Goal: Task Accomplishment & Management: Use online tool/utility

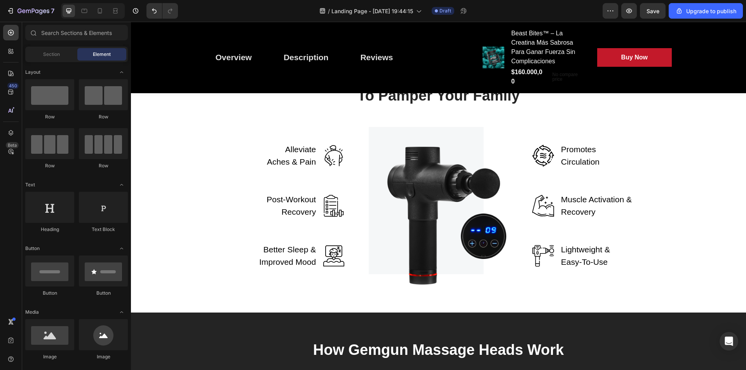
scroll to position [1205, 0]
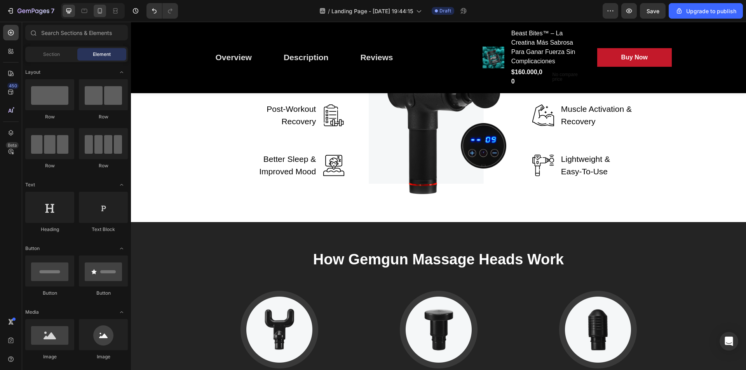
click at [97, 9] on icon at bounding box center [100, 11] width 8 height 8
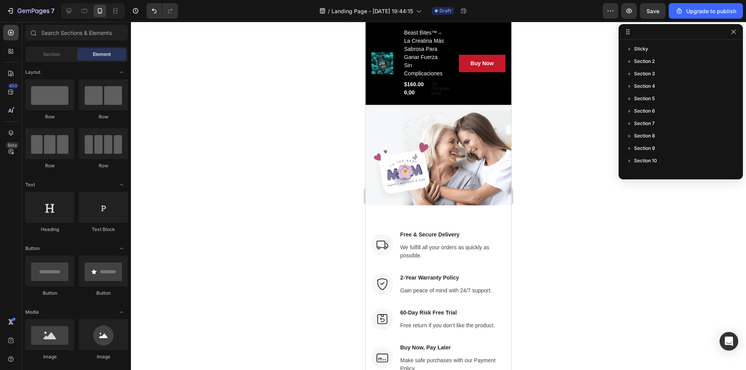
scroll to position [2430, 0]
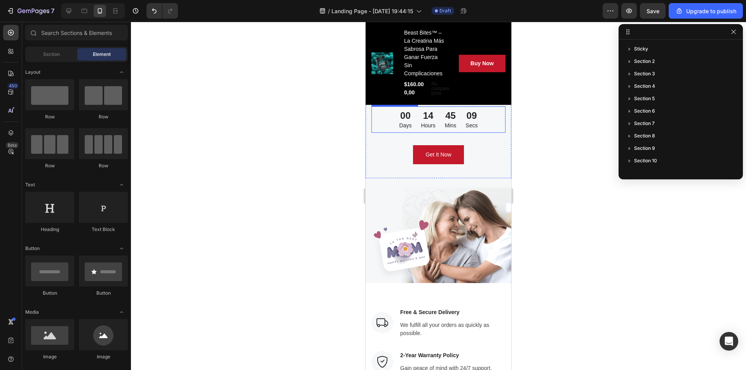
click at [407, 130] on p "Days" at bounding box center [406, 126] width 12 height 8
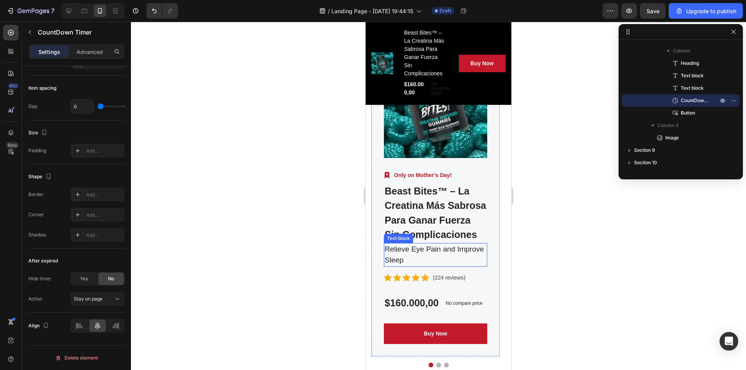
scroll to position [3091, 0]
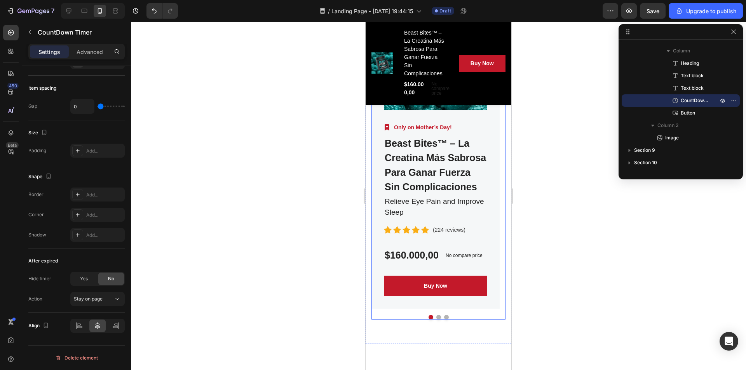
click at [436, 318] on button "Dot" at bounding box center [438, 317] width 5 height 5
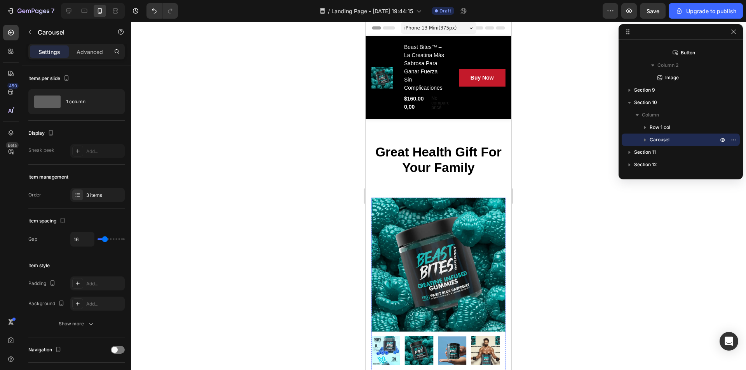
scroll to position [0, 0]
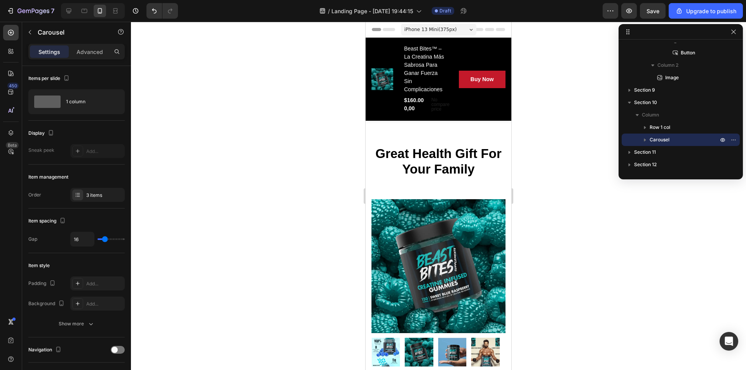
drag, startPoint x: 576, startPoint y: 155, endPoint x: 606, endPoint y: 122, distance: 44.9
click at [577, 154] on div at bounding box center [438, 196] width 615 height 349
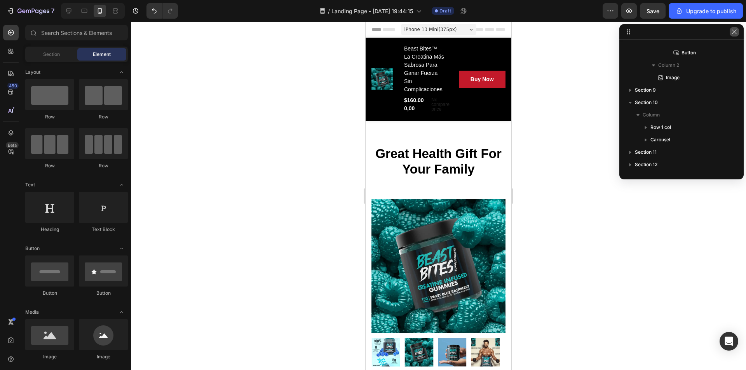
click at [735, 33] on icon "button" at bounding box center [734, 32] width 6 height 6
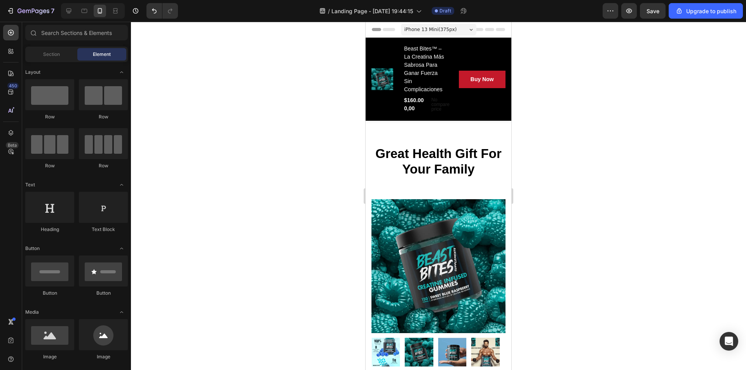
drag, startPoint x: 510, startPoint y: 38, endPoint x: 797, endPoint y: 42, distance: 286.9
click at [70, 12] on icon at bounding box center [68, 11] width 5 height 5
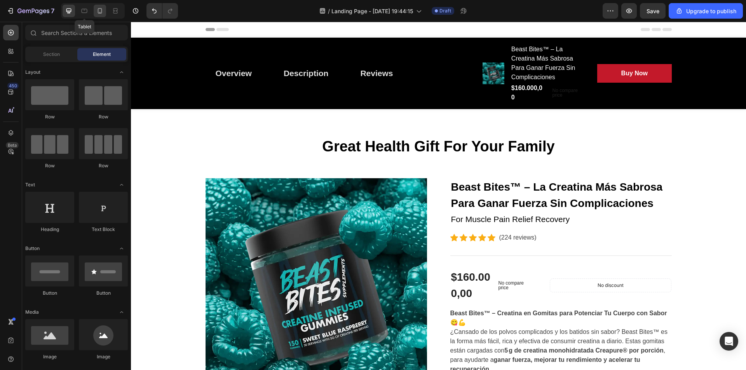
click at [94, 13] on div at bounding box center [100, 11] width 12 height 12
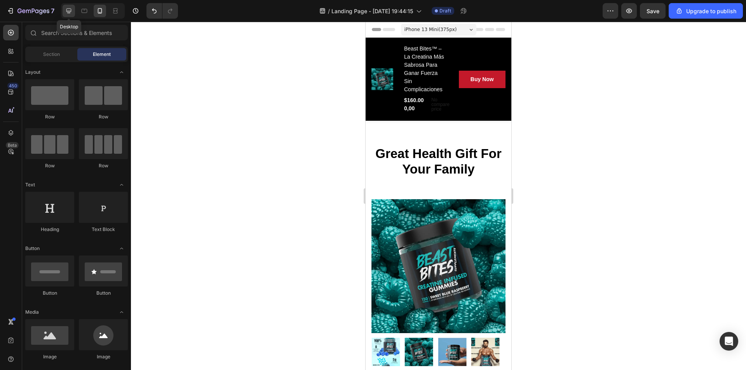
click at [70, 12] on icon at bounding box center [68, 11] width 5 height 5
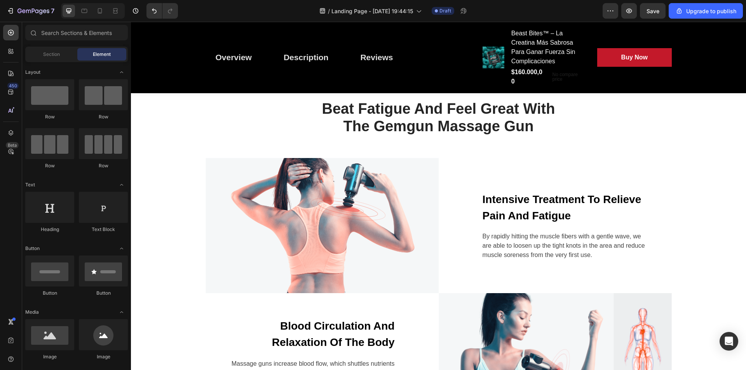
scroll to position [816, 0]
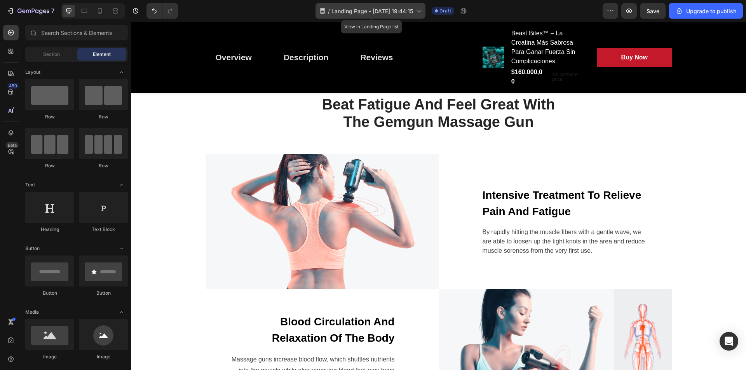
click at [366, 10] on span "Landing Page - [DATE] 19:44:15" at bounding box center [373, 11] width 82 height 8
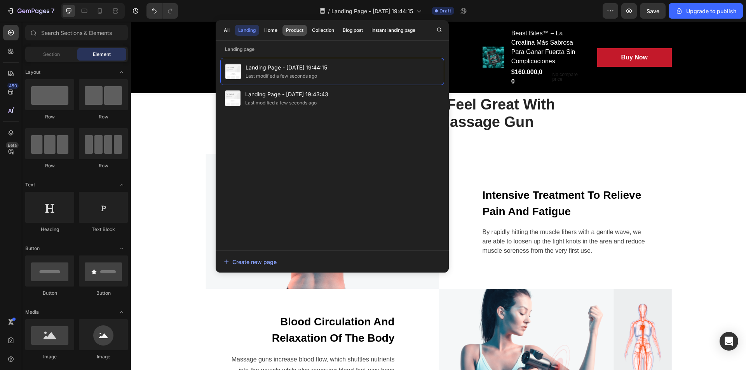
click at [299, 28] on div "Product" at bounding box center [294, 30] width 17 height 7
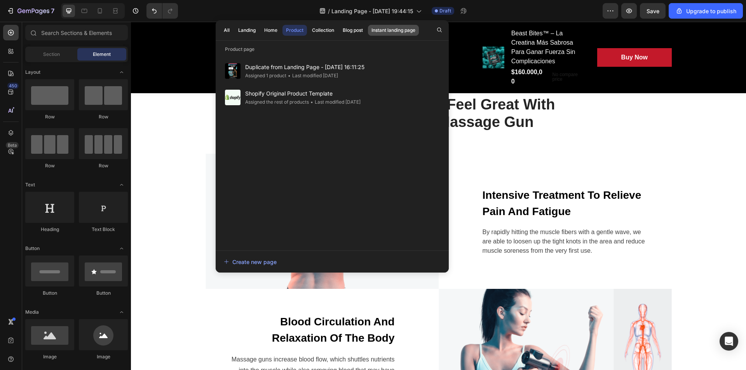
click at [372, 32] on button "Instant landing page" at bounding box center [393, 30] width 51 height 11
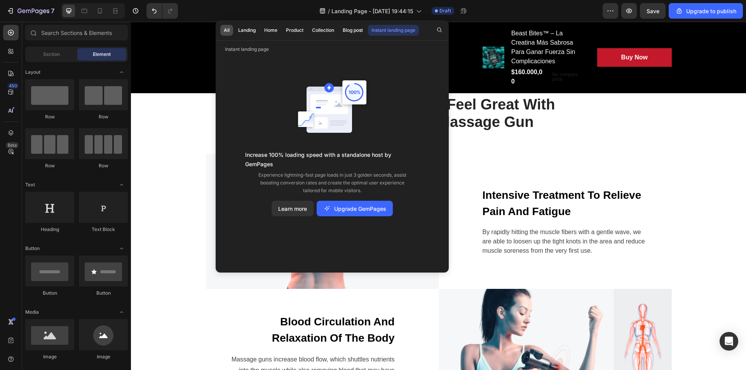
click at [227, 32] on div "All" at bounding box center [227, 30] width 6 height 7
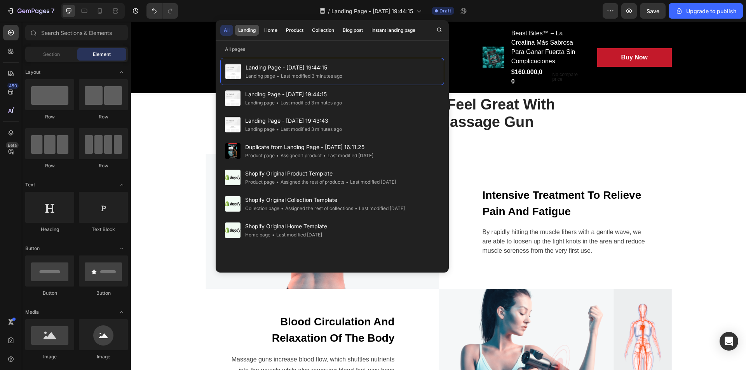
click at [261, 26] on button "Landing" at bounding box center [271, 30] width 20 height 11
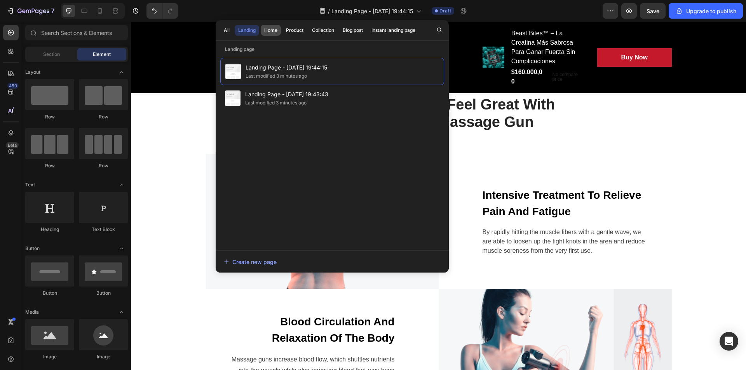
click at [272, 28] on div "Home" at bounding box center [270, 30] width 13 height 7
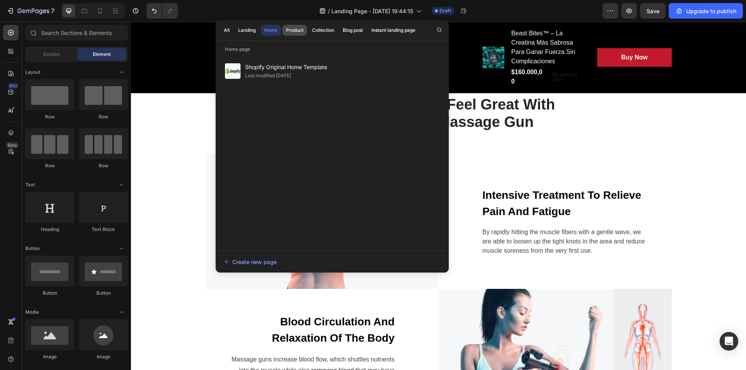
click at [290, 28] on div "Product" at bounding box center [294, 30] width 17 height 7
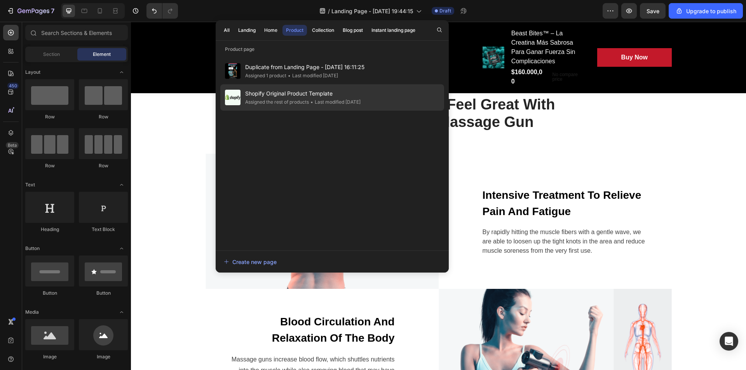
click at [309, 102] on div "Assigned the rest of products" at bounding box center [277, 102] width 64 height 8
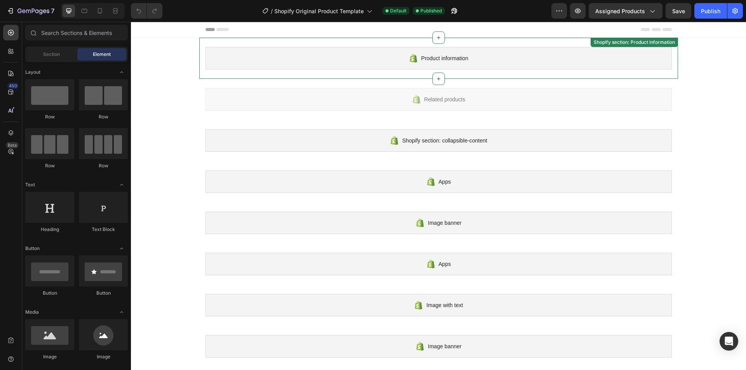
click at [469, 61] on div "Product information" at bounding box center [439, 58] width 466 height 23
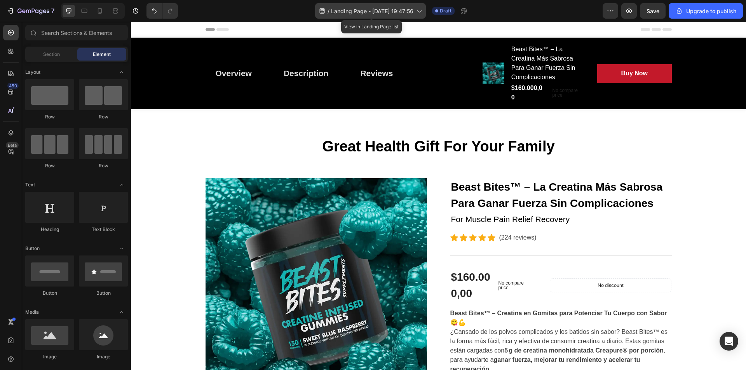
click at [371, 15] on span "Landing Page - Aug 26, 19:47:56" at bounding box center [372, 11] width 82 height 8
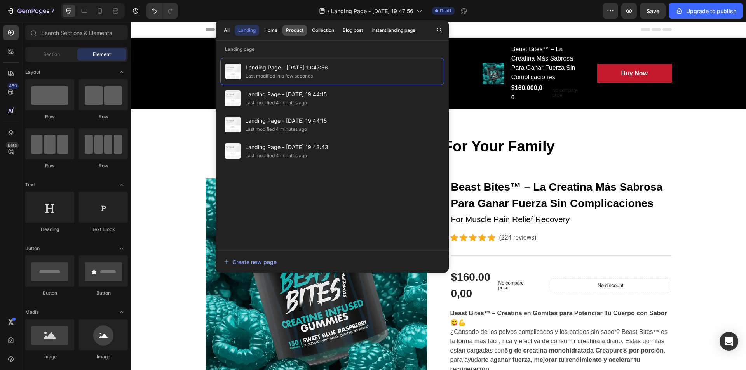
click at [291, 28] on div "Product" at bounding box center [294, 30] width 17 height 7
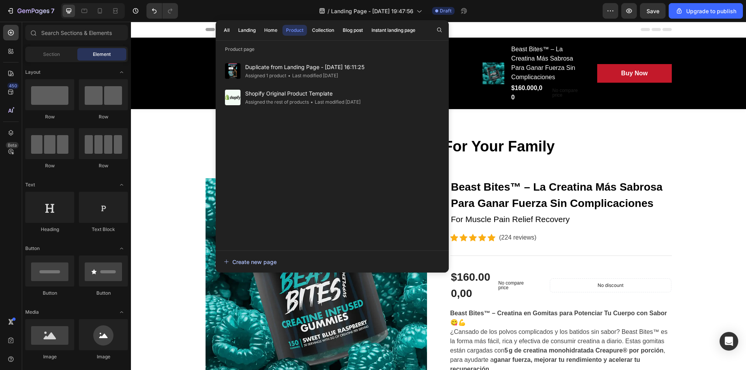
click at [258, 266] on div "Create new page" at bounding box center [250, 262] width 53 height 8
click at [398, 33] on div "Instant landing page" at bounding box center [394, 30] width 44 height 7
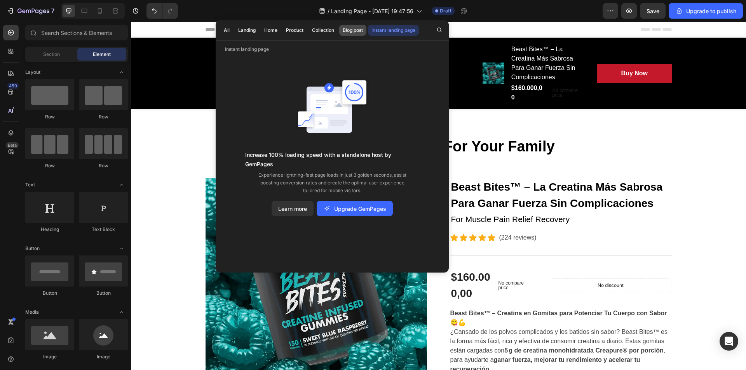
click at [349, 32] on div "Blog post" at bounding box center [353, 30] width 20 height 7
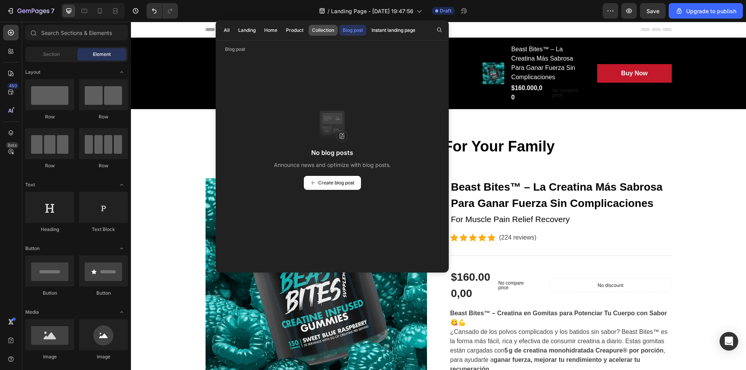
click at [332, 34] on button "Collection" at bounding box center [323, 30] width 29 height 11
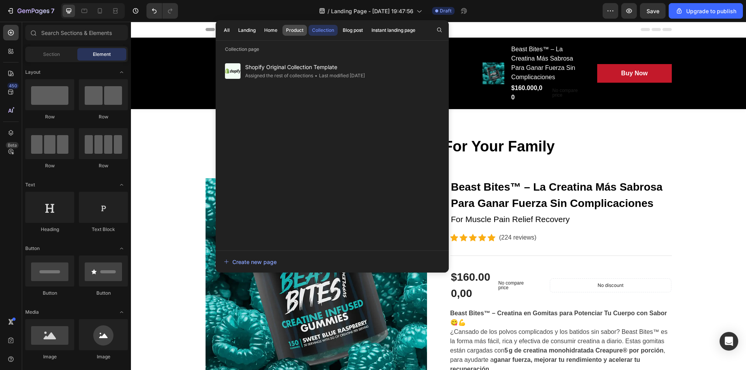
click at [305, 30] on button "Product" at bounding box center [295, 30] width 24 height 11
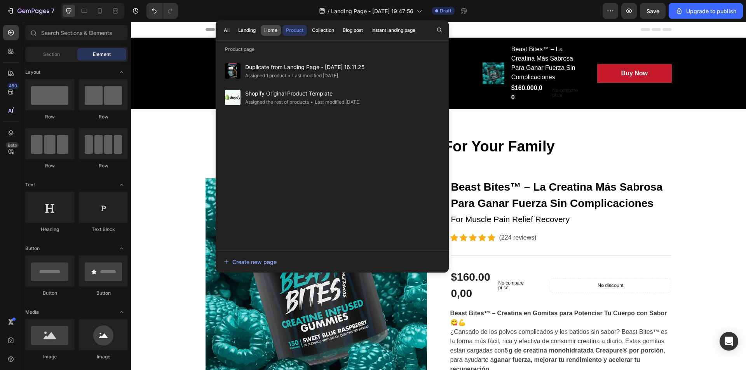
click at [275, 28] on div "Home" at bounding box center [270, 30] width 13 height 7
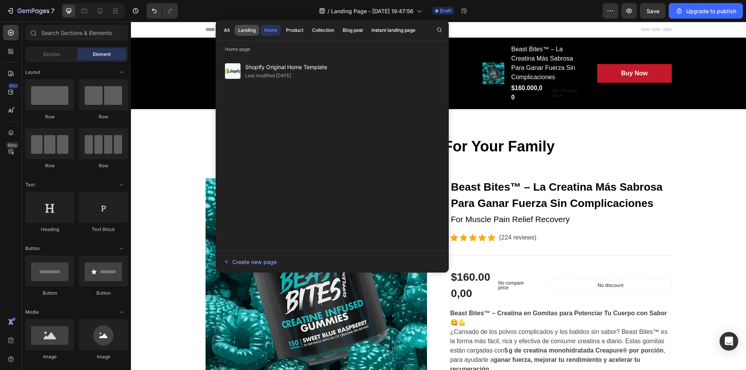
click at [251, 30] on div "Landing" at bounding box center [246, 30] width 17 height 7
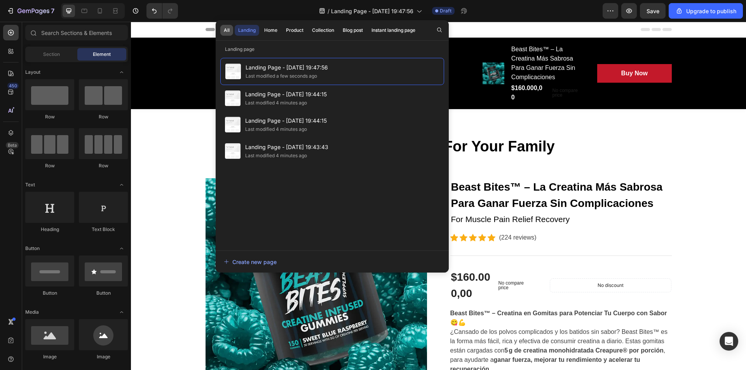
click at [231, 32] on button "All" at bounding box center [226, 30] width 13 height 11
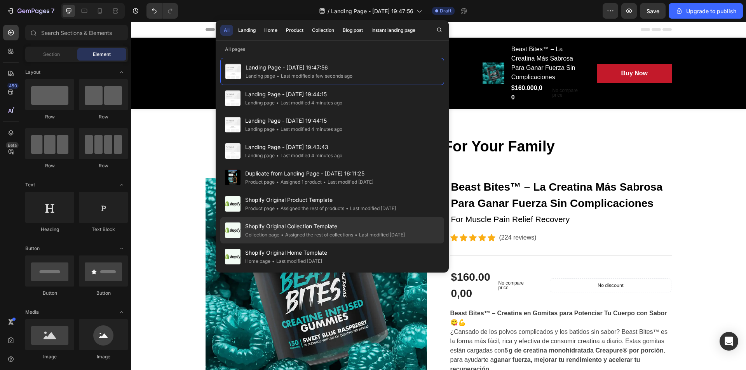
click at [326, 238] on div "• Assigned the rest of collections" at bounding box center [316, 235] width 74 height 8
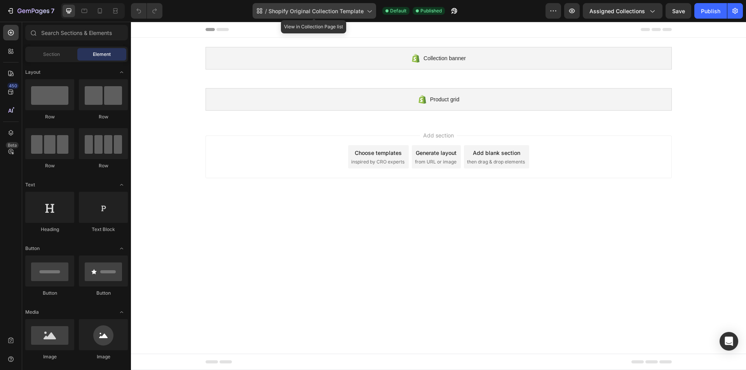
click at [371, 11] on icon at bounding box center [369, 11] width 4 height 2
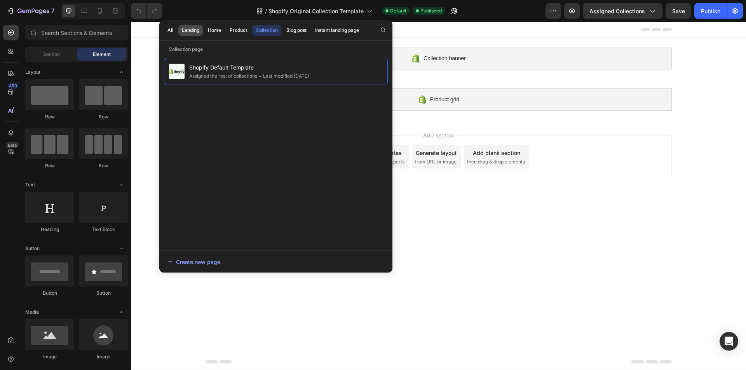
click at [192, 32] on div "Landing" at bounding box center [190, 30] width 17 height 7
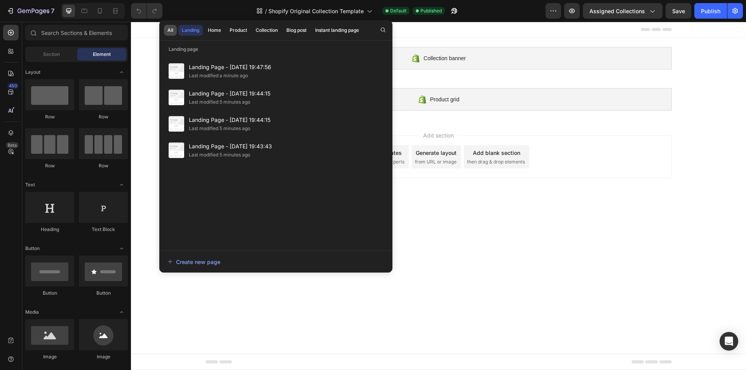
click at [176, 30] on button "All" at bounding box center [170, 30] width 13 height 11
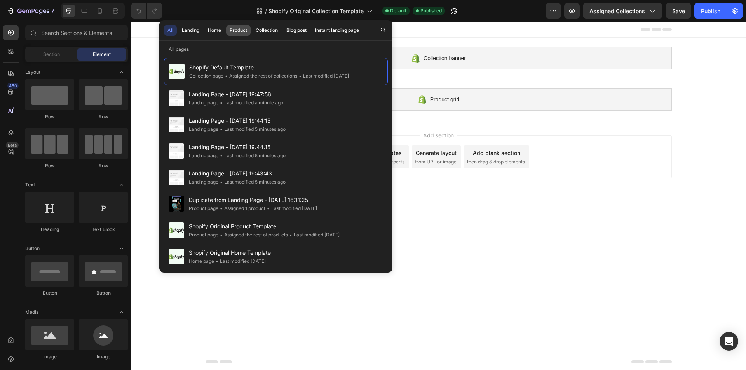
click at [231, 30] on div "Product" at bounding box center [238, 30] width 17 height 7
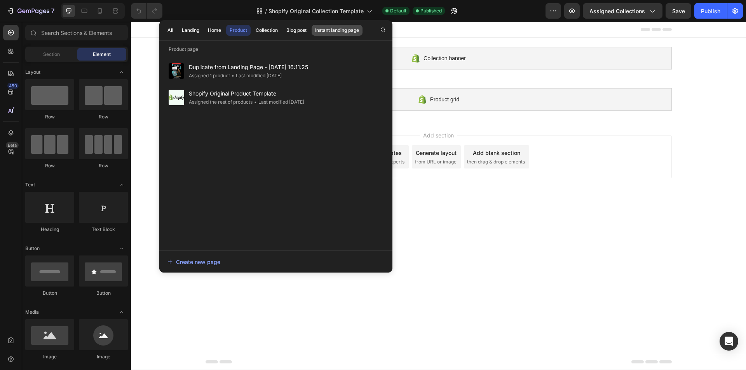
click at [333, 32] on div "Instant landing page" at bounding box center [337, 30] width 44 height 7
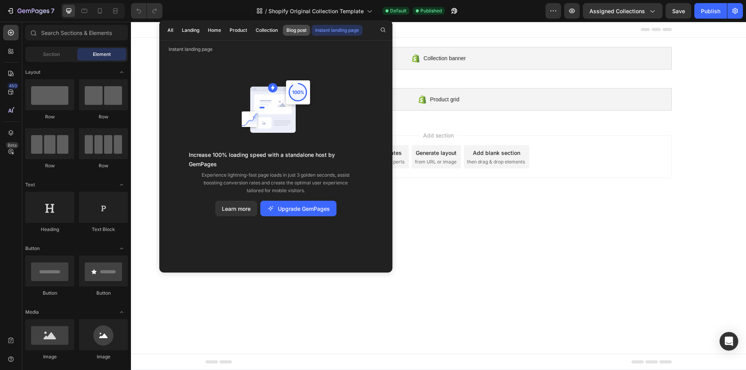
click at [291, 33] on div "Blog post" at bounding box center [296, 30] width 20 height 7
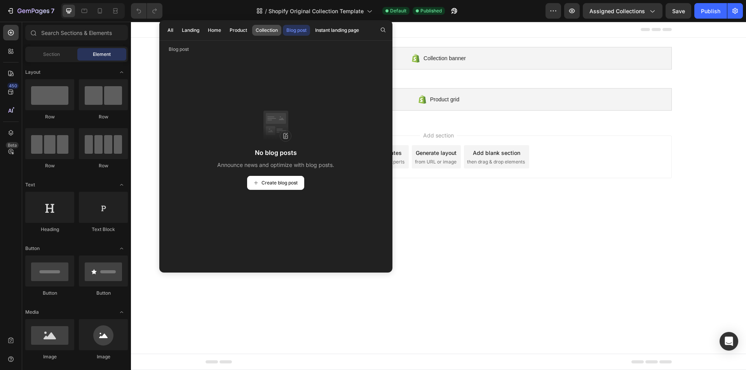
click at [261, 33] on div "Collection" at bounding box center [267, 30] width 22 height 7
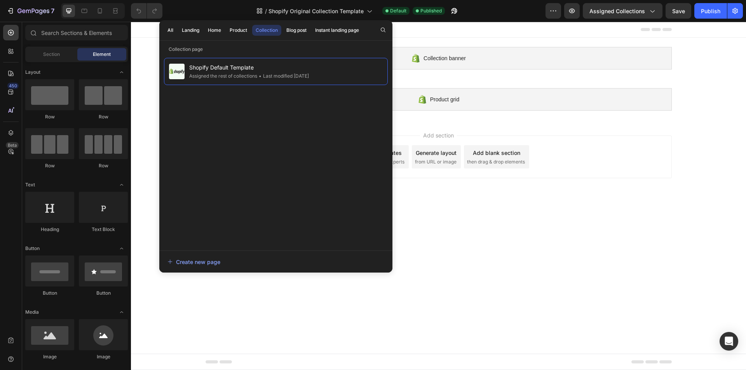
click at [728, 72] on div "Collection banner Shopify section: Collection banner Product grid Shopify secti…" at bounding box center [438, 79] width 615 height 82
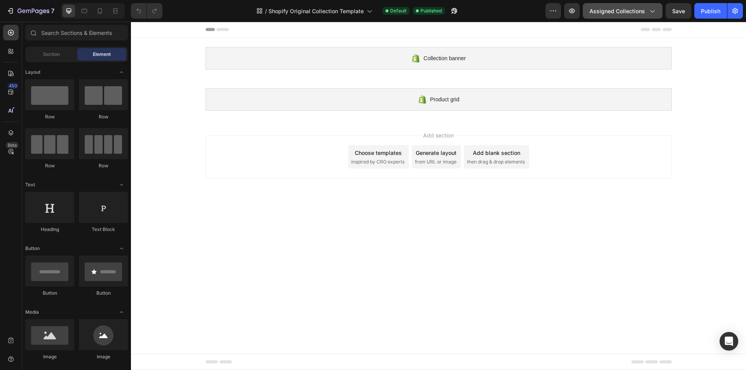
click at [621, 7] on span "Assigned Collections" at bounding box center [618, 11] width 56 height 8
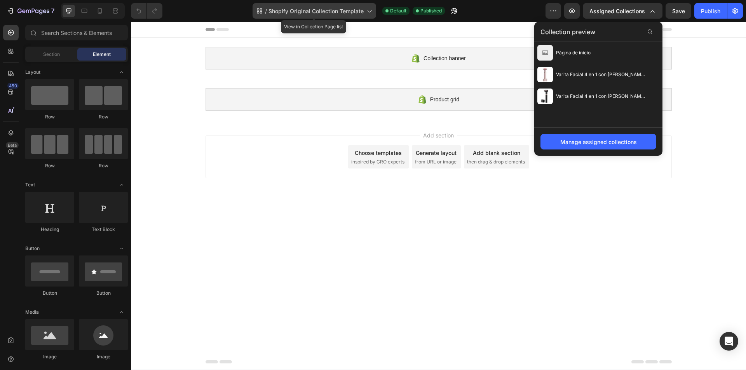
click at [342, 7] on span "Shopify Original Collection Template" at bounding box center [316, 11] width 95 height 8
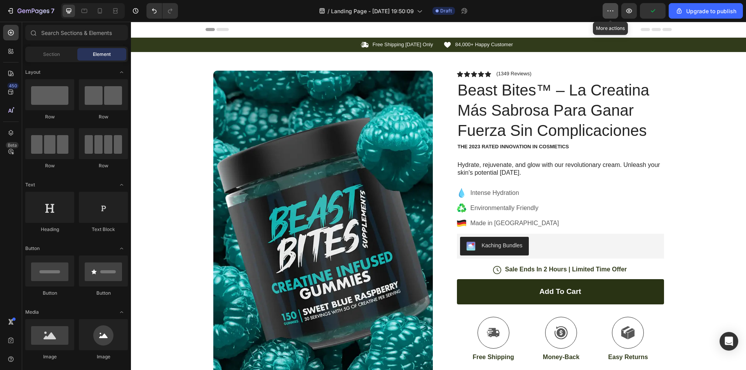
click at [613, 5] on button "button" at bounding box center [611, 11] width 16 height 16
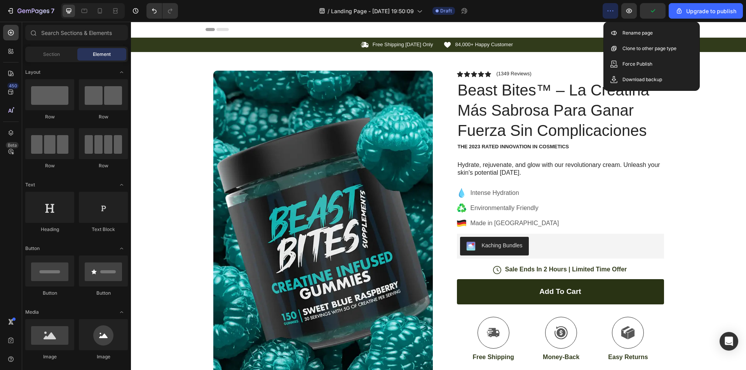
click at [612, 5] on button "button" at bounding box center [611, 11] width 16 height 16
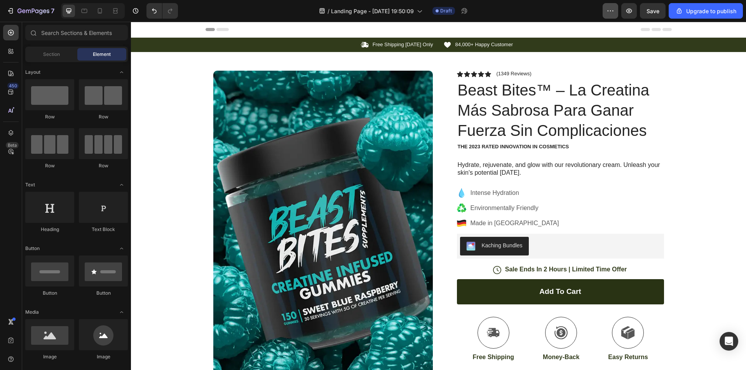
click at [606, 12] on button "button" at bounding box center [611, 11] width 16 height 16
click at [532, 4] on div "/ Landing Page - Aug 26, 19:50:09 Draft" at bounding box center [393, 11] width 419 height 16
click at [408, 13] on span "Landing Page - [DATE] 19:50:09" at bounding box center [372, 11] width 83 height 8
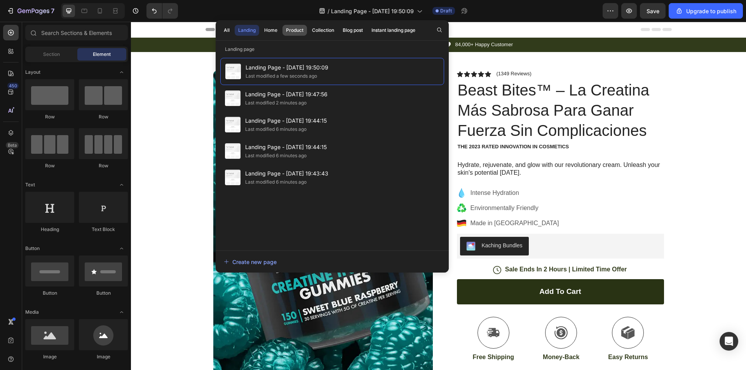
click at [289, 30] on div "Product" at bounding box center [294, 30] width 17 height 7
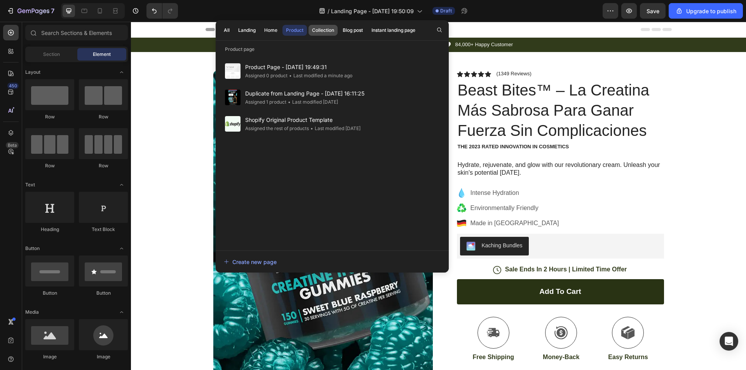
click at [326, 30] on div "Collection" at bounding box center [323, 30] width 22 height 7
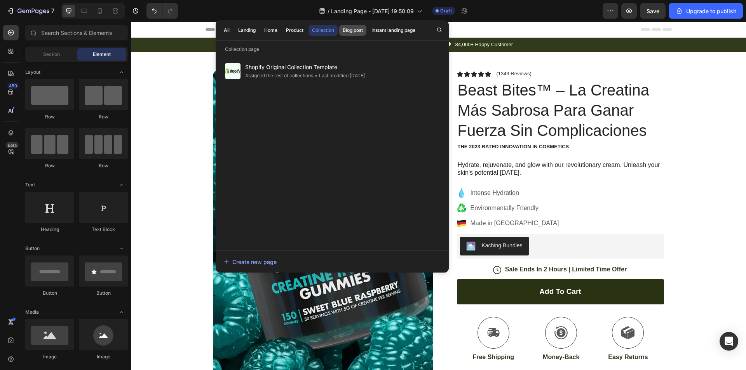
click at [368, 34] on button "Blog post" at bounding box center [393, 30] width 51 height 11
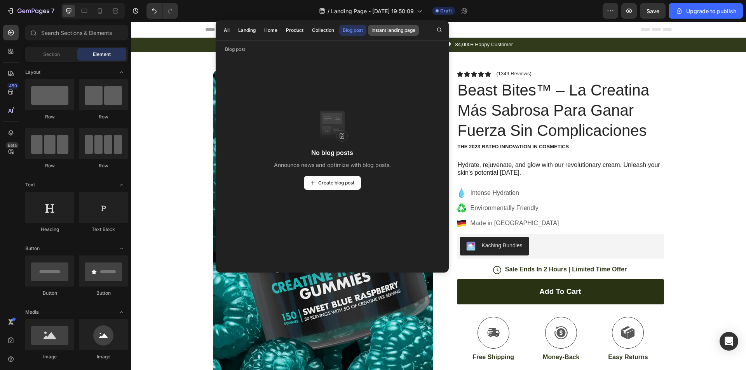
click at [393, 33] on div "Instant landing page" at bounding box center [394, 30] width 44 height 7
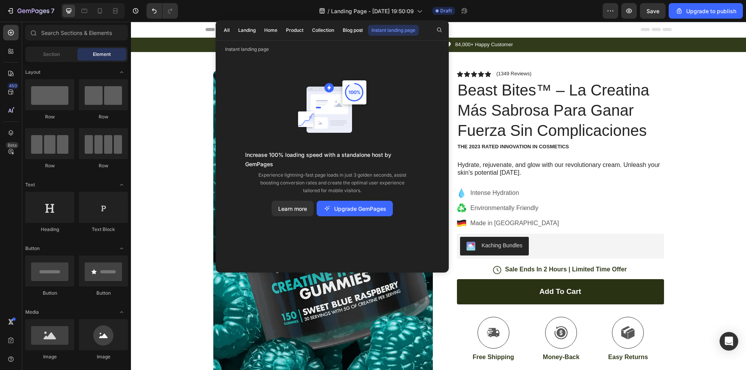
click at [506, 16] on div "/ Landing Page - Aug 26, 19:50:09 Draft" at bounding box center [393, 11] width 419 height 16
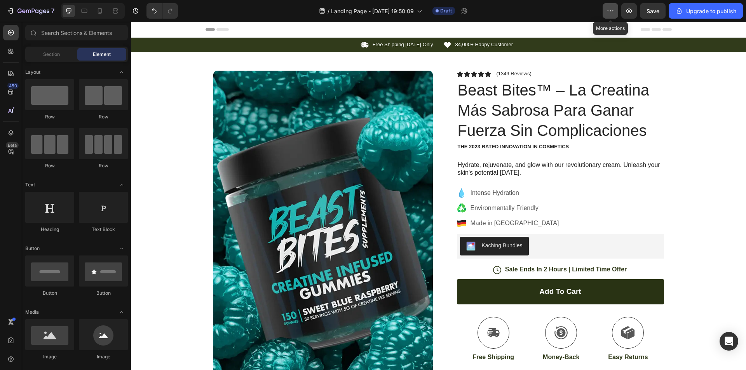
click at [613, 14] on icon "button" at bounding box center [611, 11] width 8 height 8
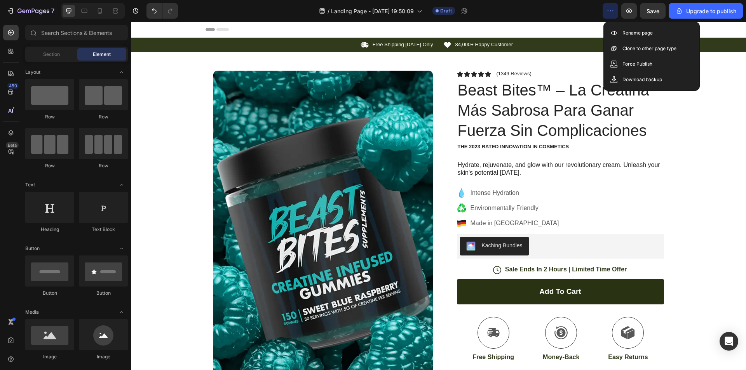
click at [583, 14] on div "/ Landing Page - Aug 26, 19:50:09 Draft" at bounding box center [393, 11] width 419 height 16
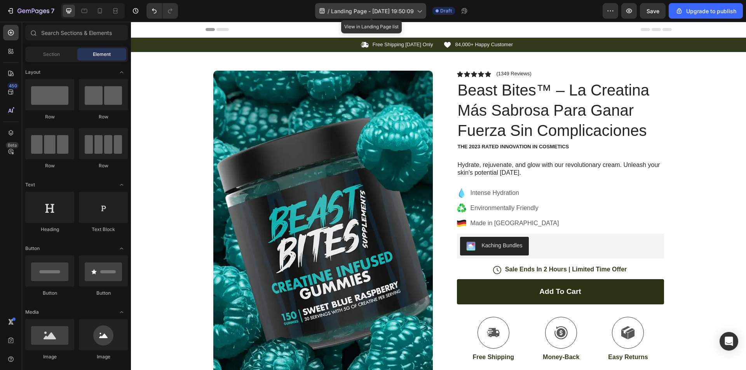
click at [408, 14] on span "Landing Page - [DATE] 19:50:09" at bounding box center [372, 11] width 83 height 8
drag, startPoint x: 535, startPoint y: 14, endPoint x: 540, endPoint y: 14, distance: 5.1
click at [536, 14] on div "/ Landing Page - Aug 26, 19:50:09 Draft" at bounding box center [393, 11] width 419 height 16
drag, startPoint x: 596, startPoint y: 10, endPoint x: 618, endPoint y: 10, distance: 21.8
click at [596, 10] on div "/ Landing Page - Aug 26, 19:50:09 Draft" at bounding box center [393, 11] width 419 height 16
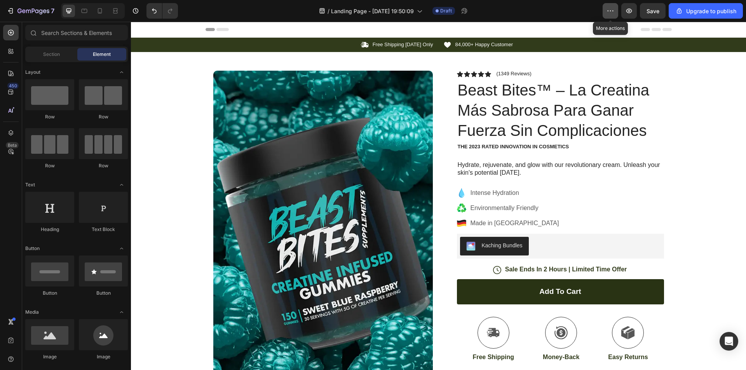
click at [618, 10] on button "button" at bounding box center [611, 11] width 16 height 16
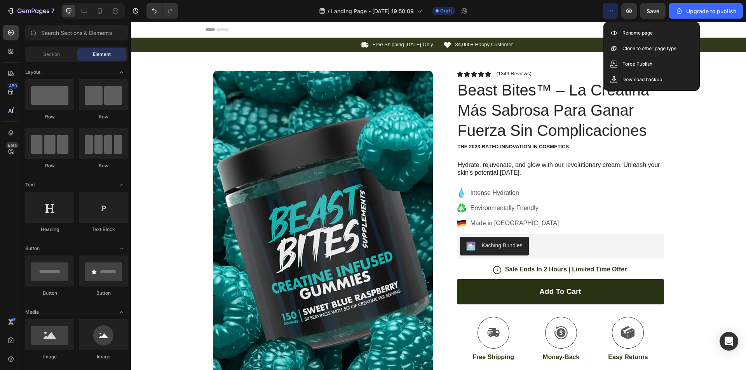
click at [543, 22] on div "Header" at bounding box center [439, 30] width 466 height 16
click at [380, 168] on img at bounding box center [323, 236] width 220 height 330
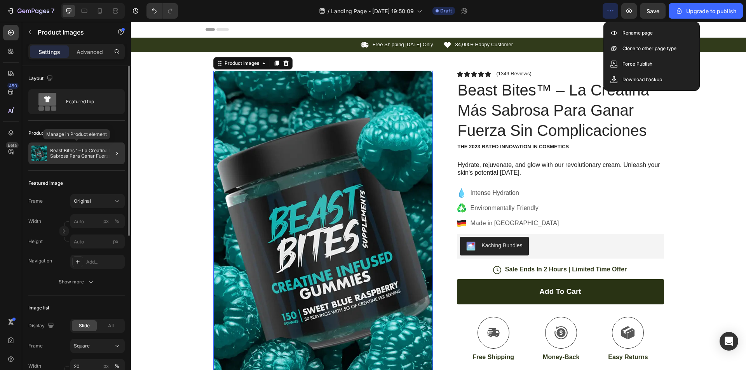
click at [47, 150] on div "Beast Bites™ – La Creatina Más Sabrosa Para Ganar Fuerza Sin Complicaciones" at bounding box center [76, 154] width 96 height 22
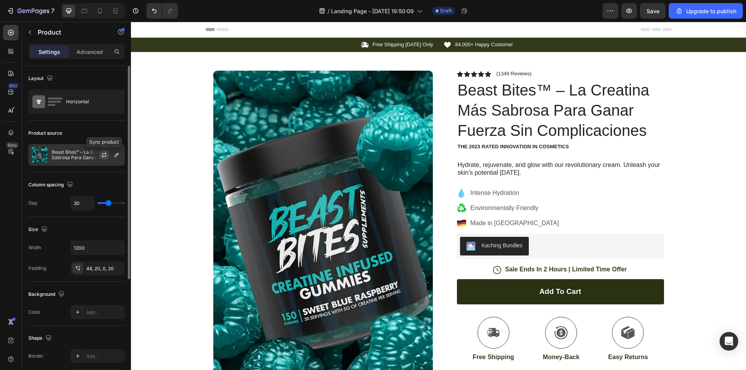
click at [105, 155] on icon "button" at bounding box center [104, 155] width 6 height 6
click at [104, 154] on icon "button" at bounding box center [104, 154] width 4 height 2
click at [118, 156] on icon "button" at bounding box center [116, 155] width 6 height 6
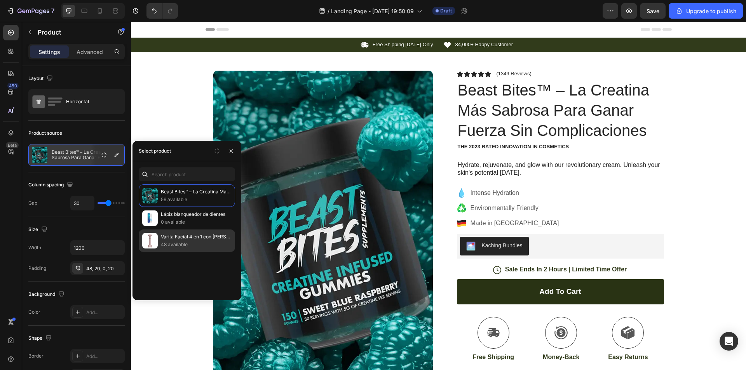
click at [183, 235] on p "Varita Facial 4 en 1 con [PERSON_NAME] LED Multicolor y Microvibración Intelige…" at bounding box center [196, 237] width 71 height 8
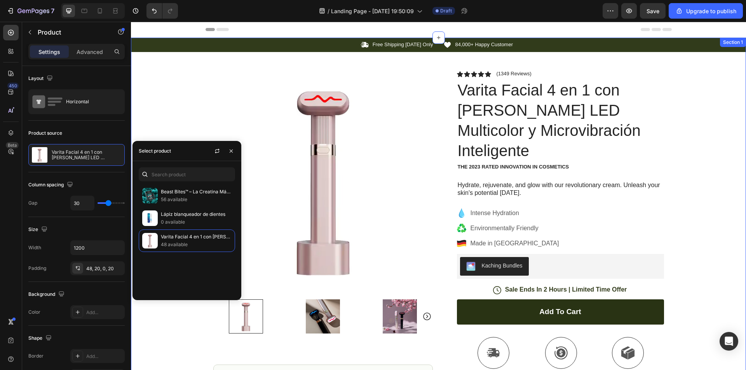
click at [194, 88] on div "Icon Free Shipping Today Only Text Block Row Icon 84,000+ Happy Customer Text B…" at bounding box center [438, 266] width 615 height 456
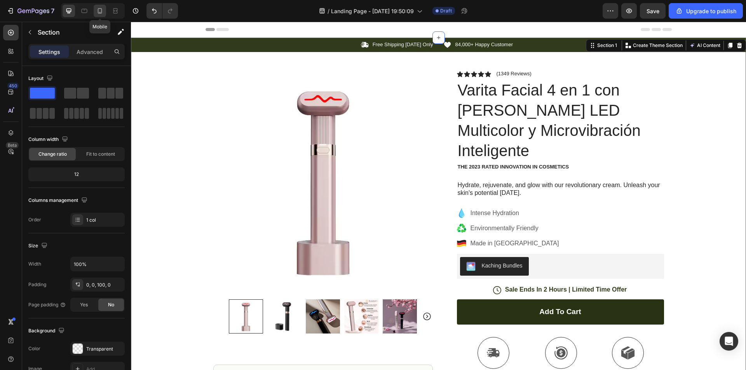
click at [102, 9] on icon at bounding box center [100, 11] width 8 height 8
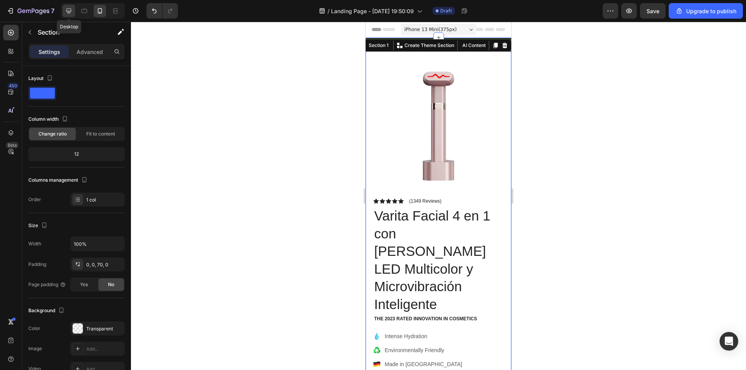
click at [74, 12] on div at bounding box center [69, 11] width 12 height 12
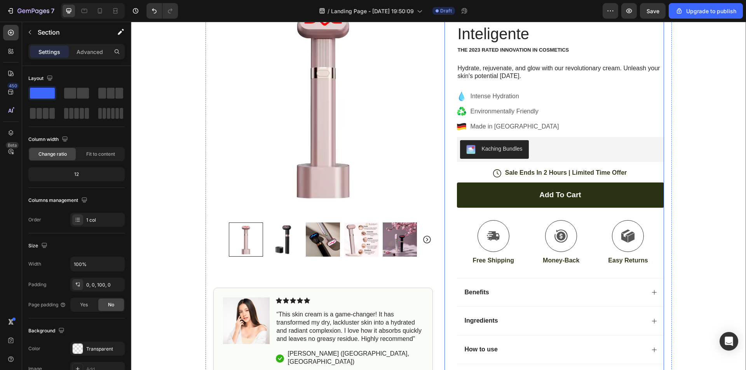
scroll to position [194, 0]
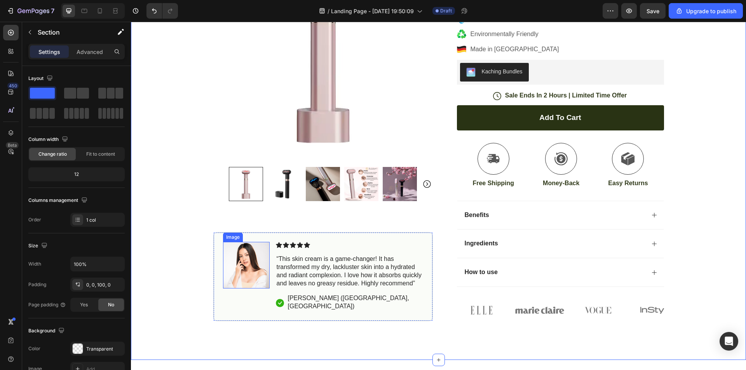
click at [236, 243] on img at bounding box center [246, 265] width 47 height 47
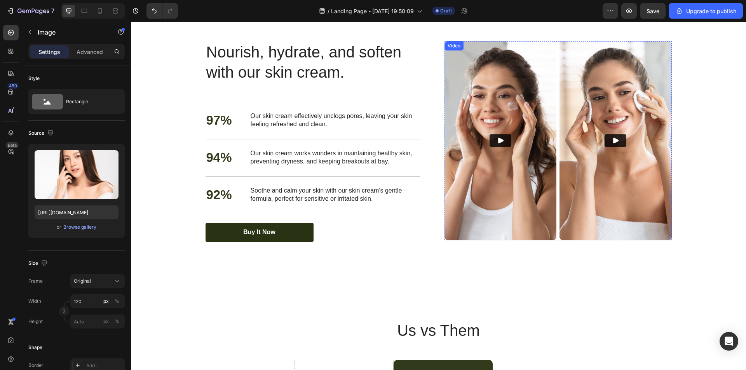
scroll to position [1283, 0]
click at [498, 143] on icon "Play" at bounding box center [500, 141] width 5 height 6
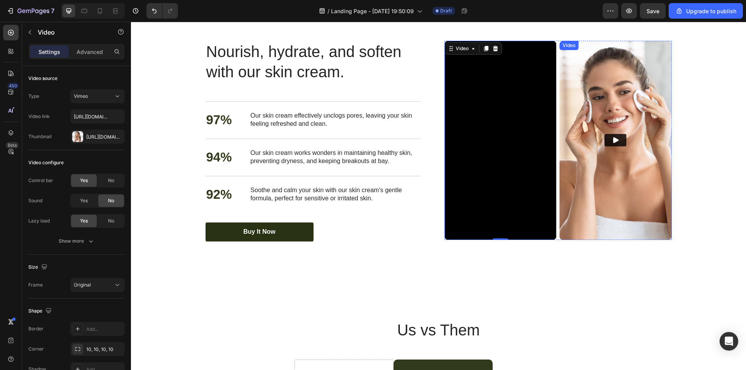
click at [612, 144] on icon "Play" at bounding box center [616, 140] width 8 height 8
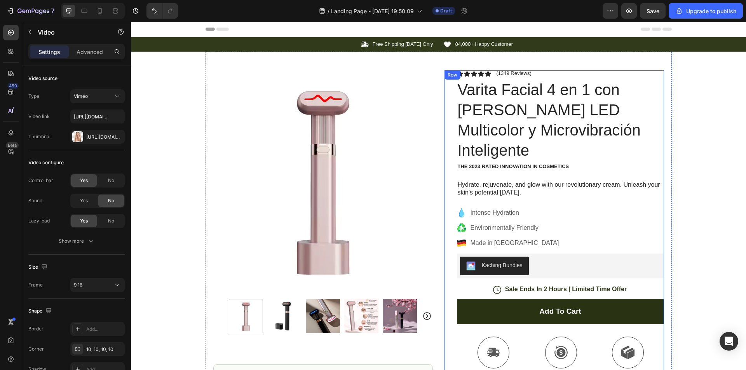
scroll to position [0, 0]
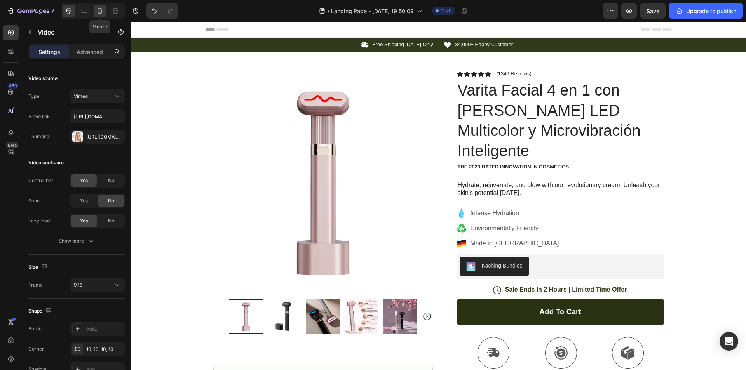
click at [103, 11] on icon at bounding box center [100, 11] width 8 height 8
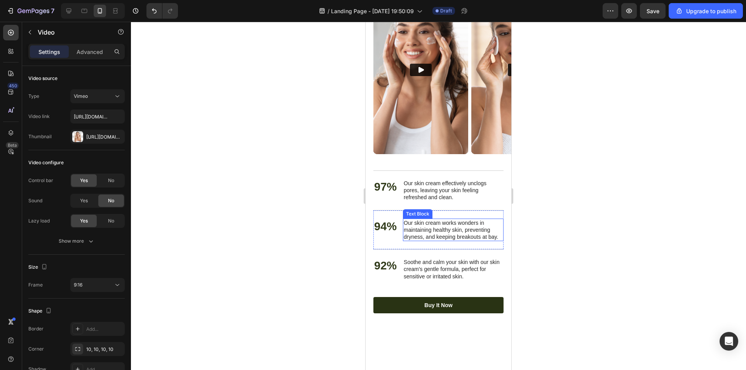
scroll to position [1710, 0]
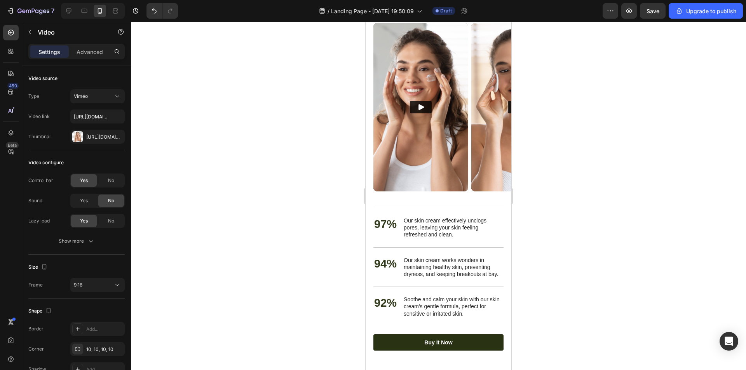
click at [482, 182] on img at bounding box center [518, 107] width 95 height 169
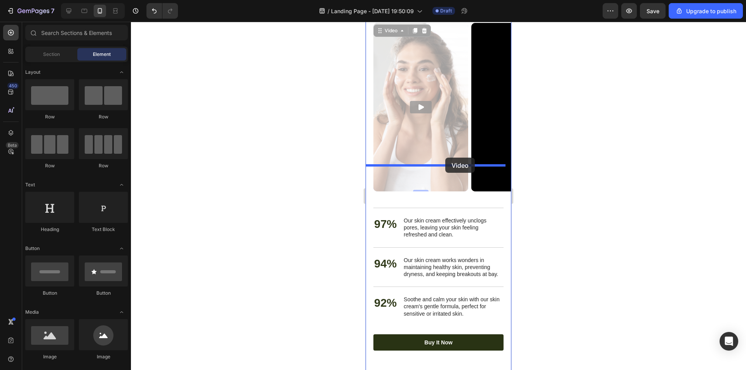
drag, startPoint x: 464, startPoint y: 158, endPoint x: 445, endPoint y: 158, distance: 18.3
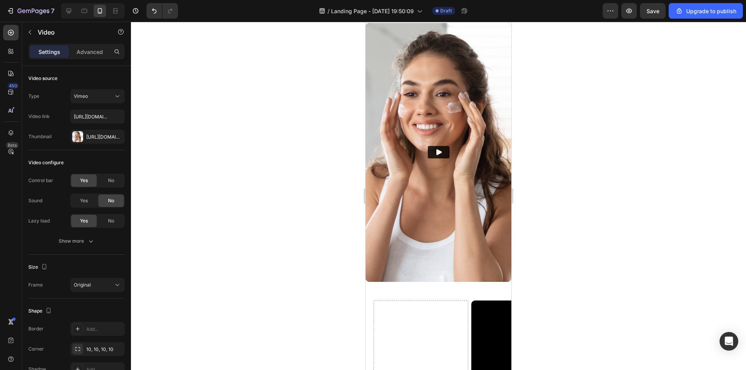
click at [474, 180] on img at bounding box center [439, 152] width 146 height 259
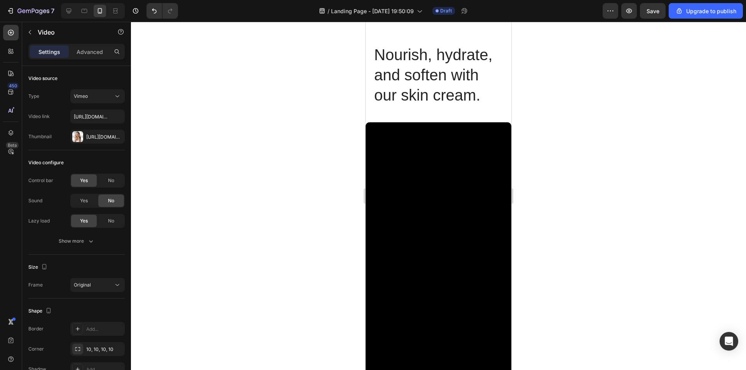
scroll to position [1749, 0]
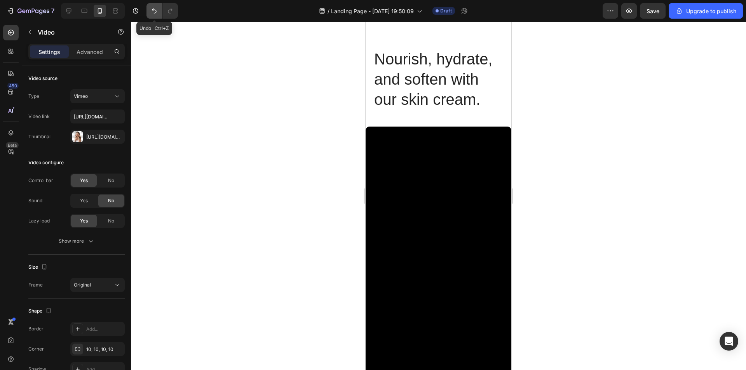
click at [152, 12] on icon "Undo/Redo" at bounding box center [154, 11] width 8 height 8
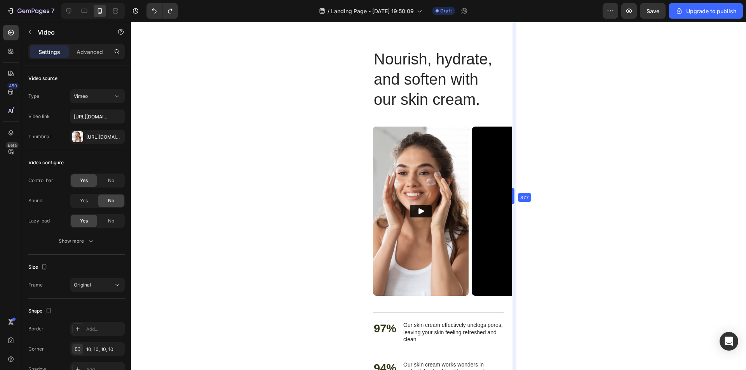
drag, startPoint x: 514, startPoint y: 197, endPoint x: 515, endPoint y: 206, distance: 9.0
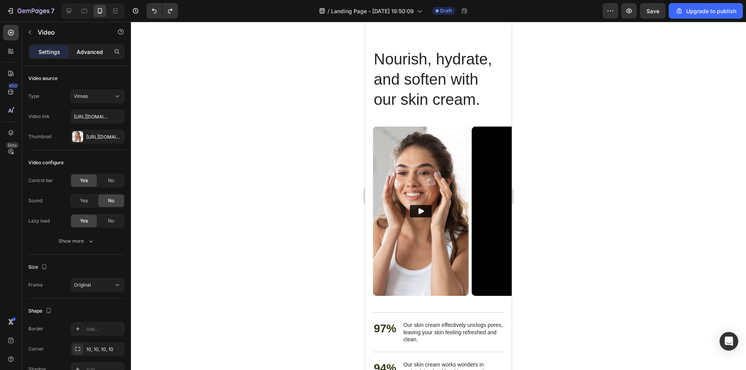
click at [86, 57] on div "Advanced" at bounding box center [89, 51] width 39 height 12
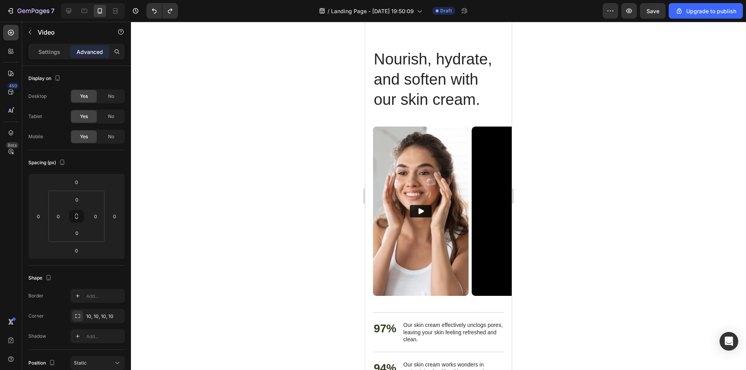
click at [89, 53] on p "Advanced" at bounding box center [90, 52] width 26 height 8
click at [122, 218] on div "0" at bounding box center [115, 216] width 16 height 12
click at [117, 219] on input "0" at bounding box center [115, 217] width 12 height 12
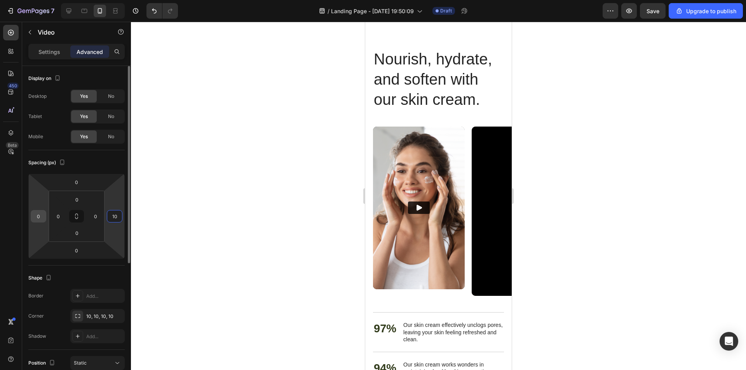
type input "10"
click at [41, 219] on input "0" at bounding box center [39, 217] width 12 height 12
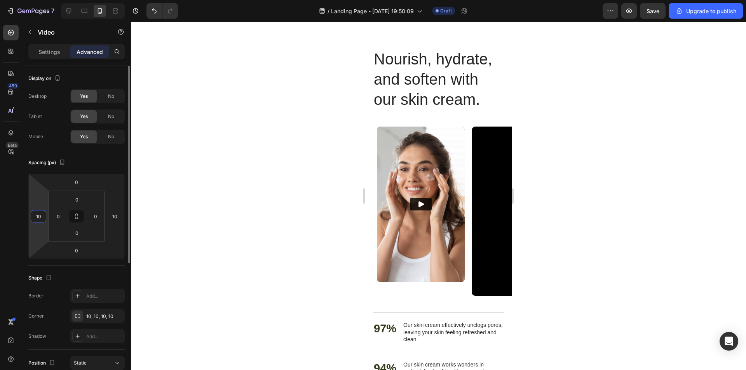
type input "1"
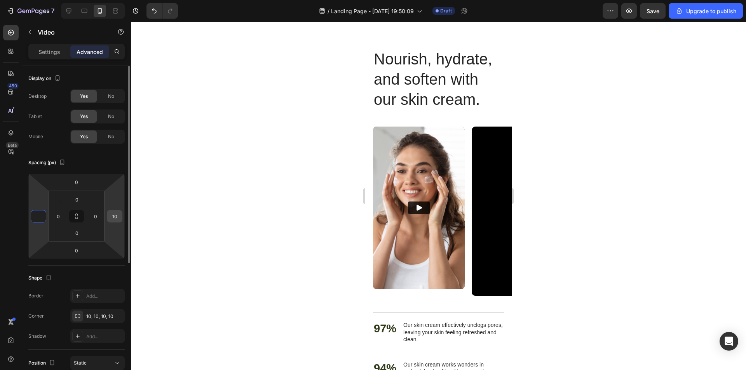
drag, startPoint x: 119, startPoint y: 217, endPoint x: 111, endPoint y: 219, distance: 7.9
click at [118, 217] on input "10" at bounding box center [115, 217] width 12 height 12
type input "0"
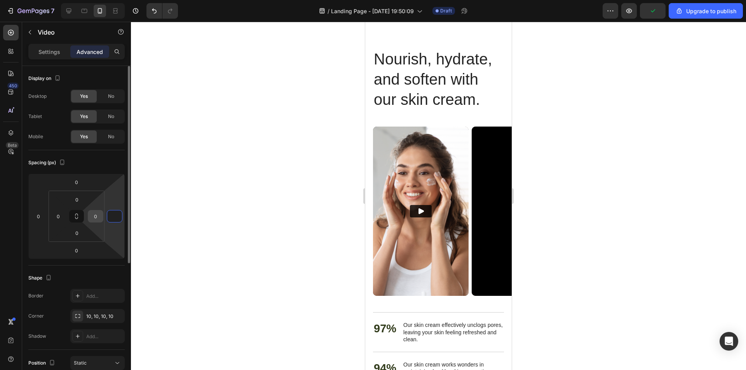
type input "0"
click at [100, 215] on input "0" at bounding box center [96, 217] width 12 height 12
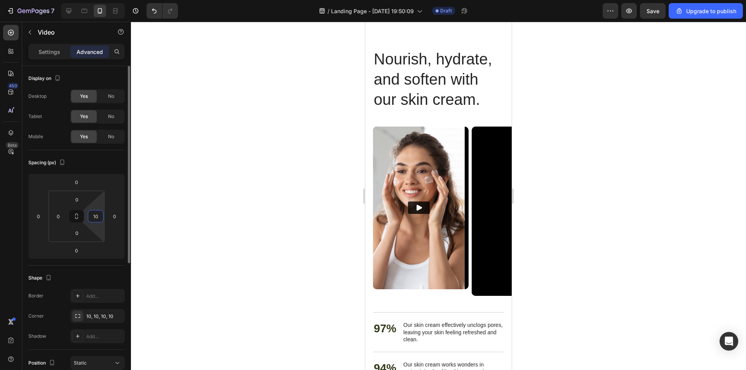
type input "1"
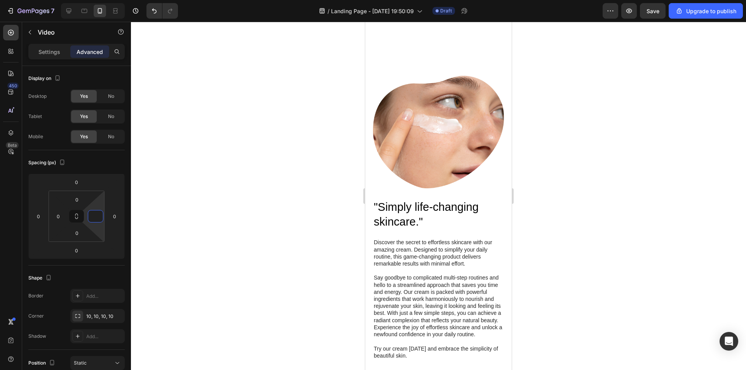
scroll to position [603, 0]
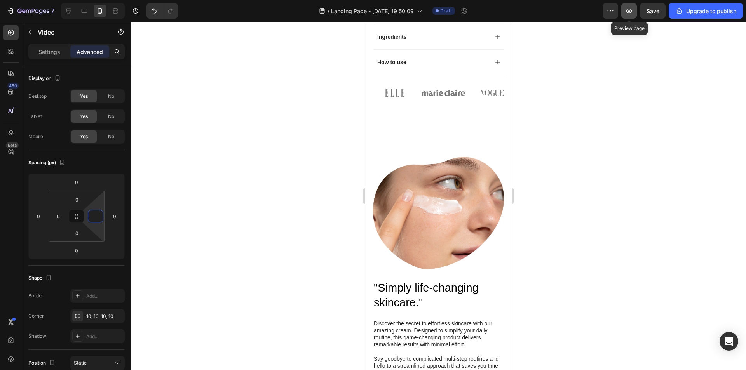
type input "0"
click at [633, 13] on icon "button" at bounding box center [629, 11] width 8 height 8
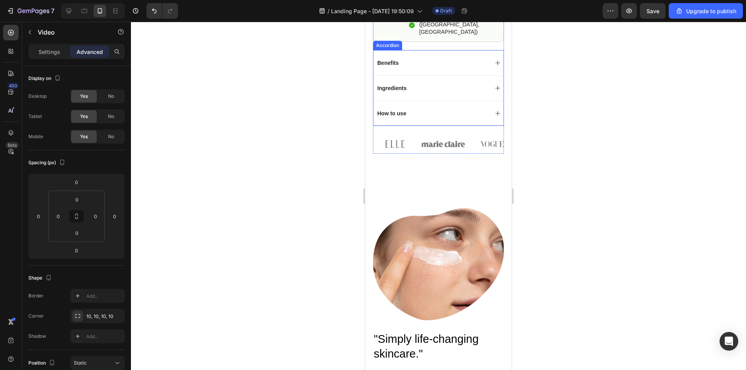
scroll to position [447, 0]
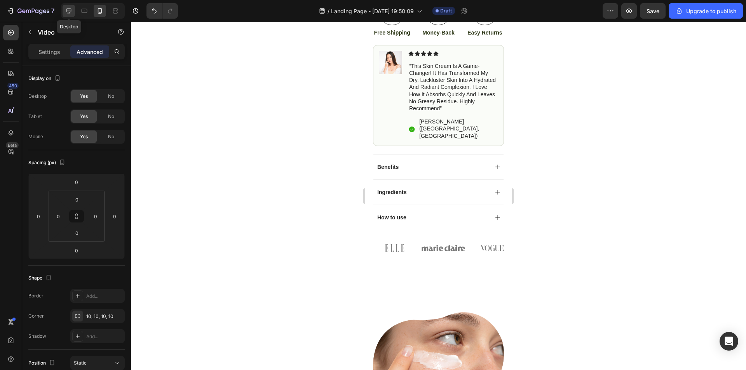
click at [69, 9] on icon at bounding box center [68, 11] width 5 height 5
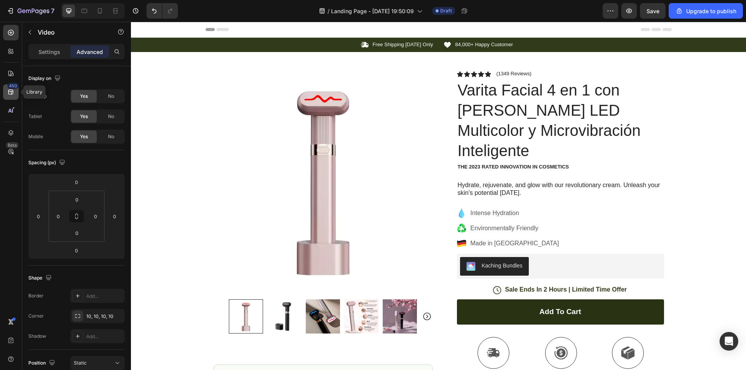
click at [12, 87] on div "450" at bounding box center [12, 86] width 11 height 6
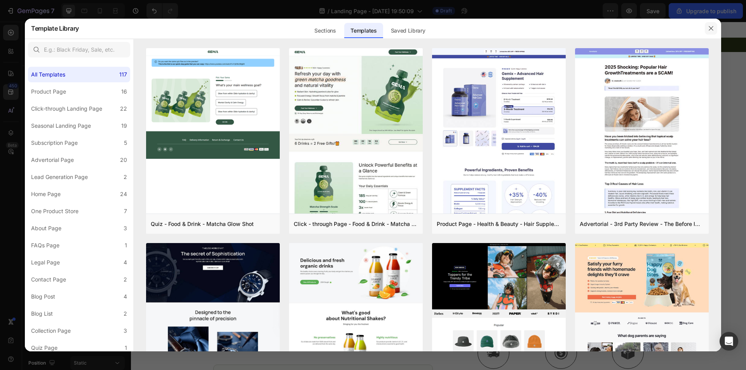
click at [711, 25] on icon "button" at bounding box center [711, 28] width 6 height 6
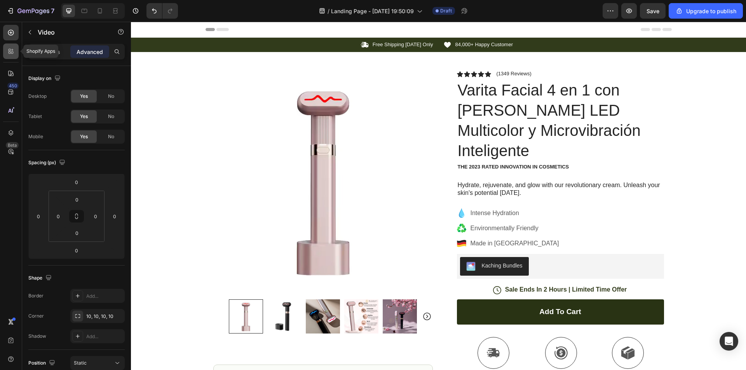
click at [12, 54] on icon at bounding box center [12, 53] width 2 height 2
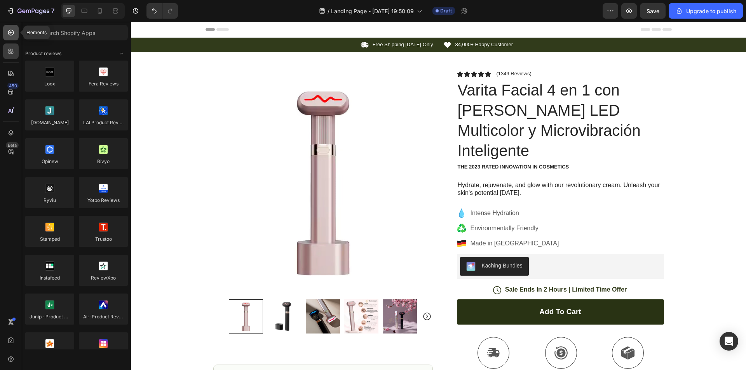
click at [10, 35] on icon at bounding box center [11, 33] width 8 height 8
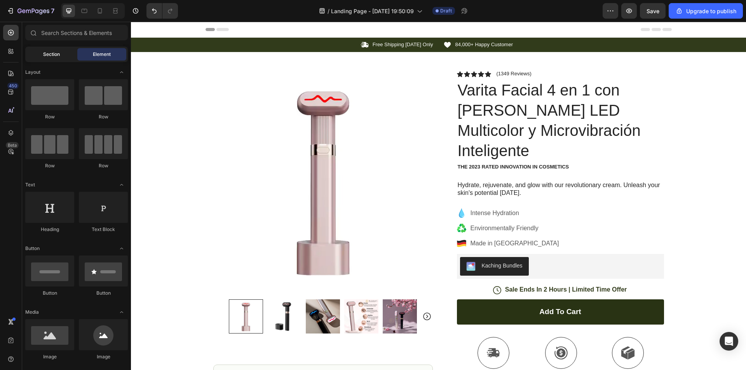
click at [54, 53] on span "Section" at bounding box center [51, 54] width 17 height 7
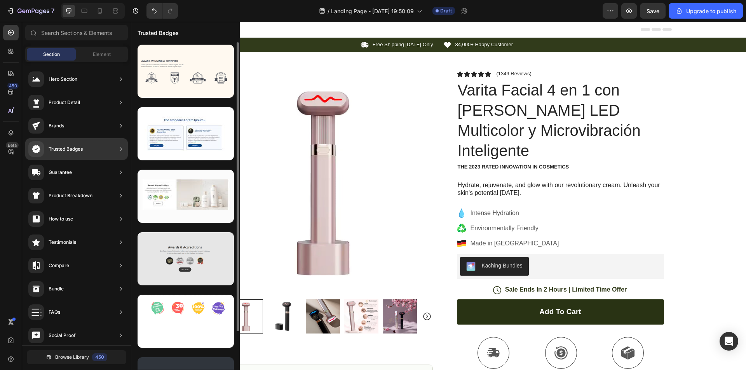
scroll to position [43, 0]
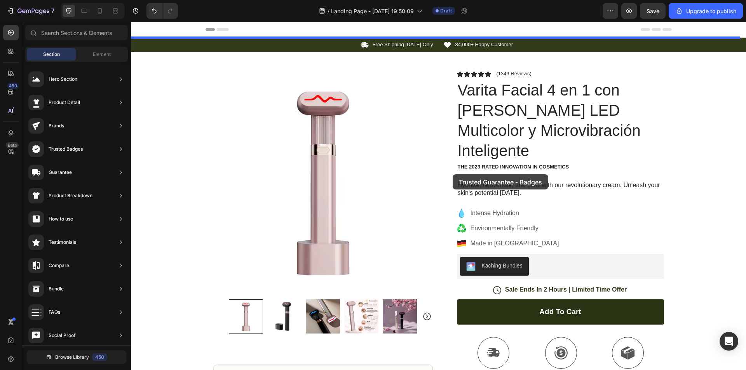
drag, startPoint x: 321, startPoint y: 363, endPoint x: 453, endPoint y: 175, distance: 229.8
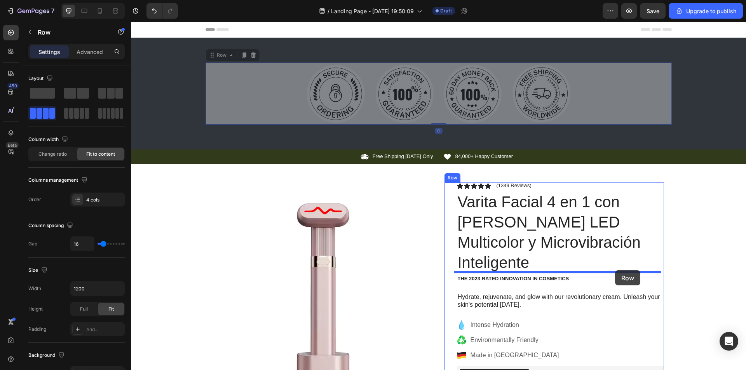
drag, startPoint x: 635, startPoint y: 110, endPoint x: 615, endPoint y: 271, distance: 162.2
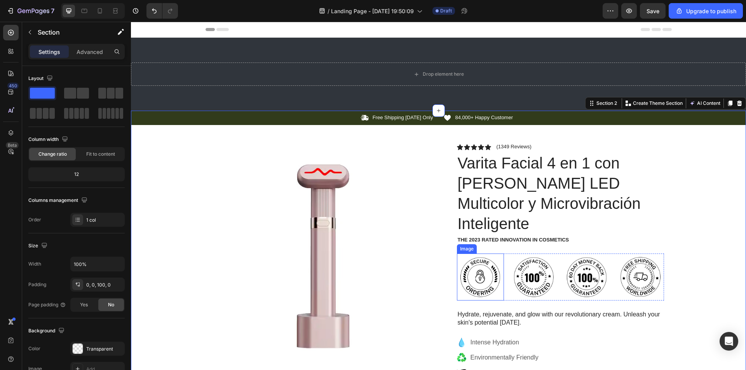
click at [483, 257] on img at bounding box center [480, 277] width 47 height 47
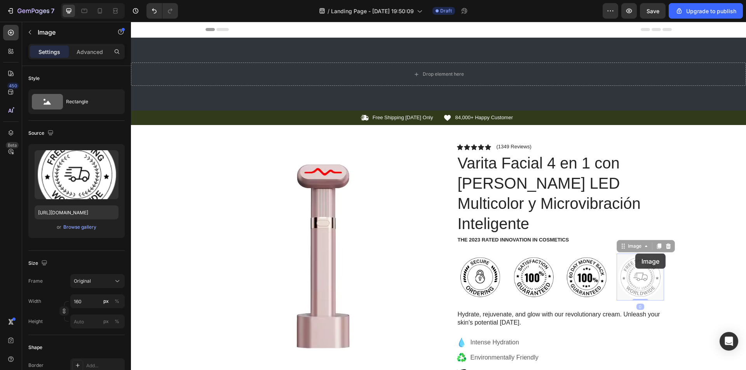
drag, startPoint x: 642, startPoint y: 248, endPoint x: 634, endPoint y: 250, distance: 8.0
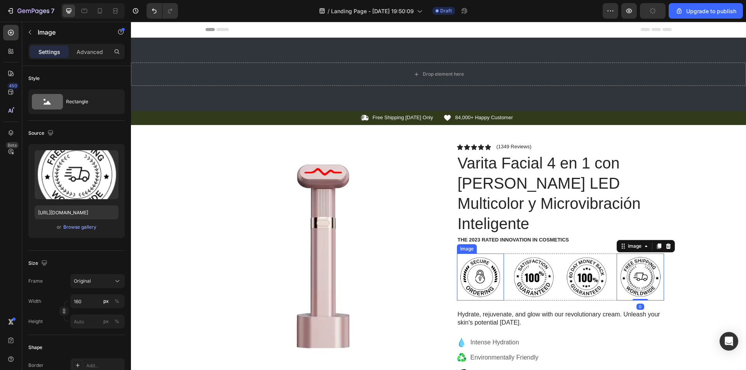
click at [471, 254] on img at bounding box center [480, 277] width 47 height 47
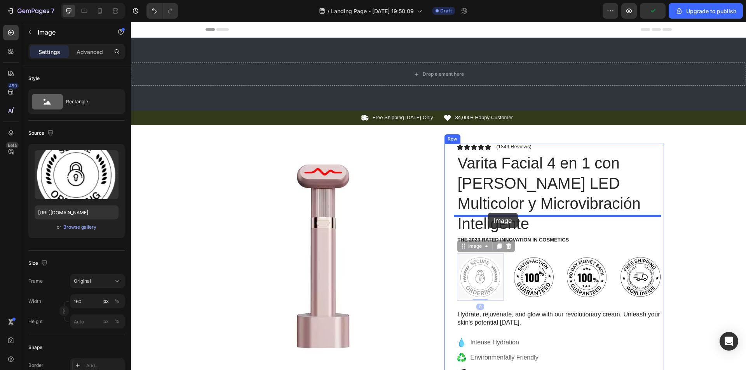
drag, startPoint x: 483, startPoint y: 241, endPoint x: 488, endPoint y: 213, distance: 28.8
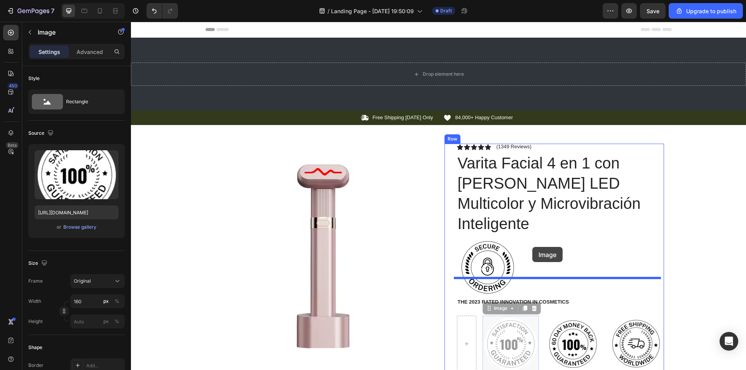
drag, startPoint x: 522, startPoint y: 296, endPoint x: 532, endPoint y: 247, distance: 50.1
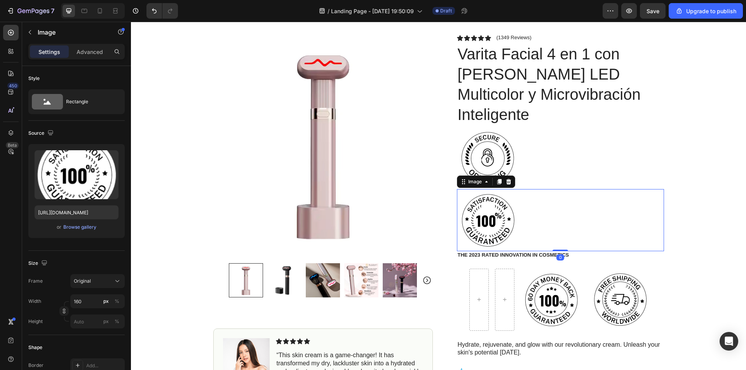
scroll to position [117, 0]
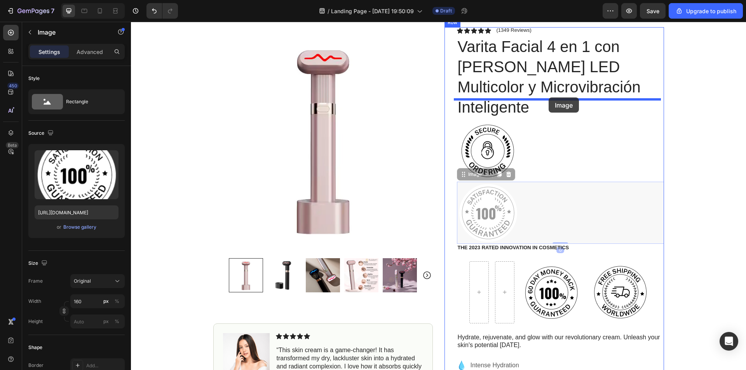
drag, startPoint x: 499, startPoint y: 201, endPoint x: 549, endPoint y: 98, distance: 115.1
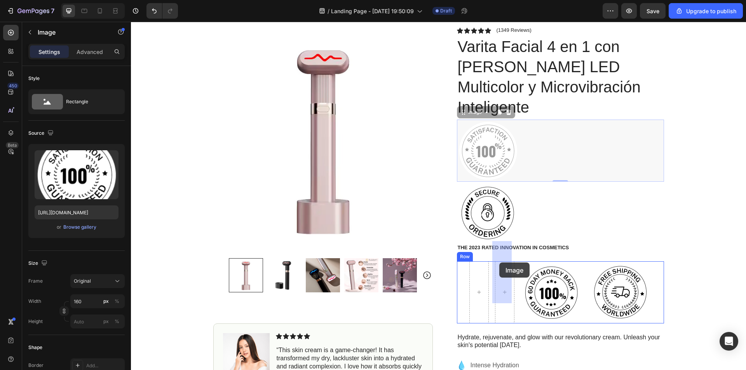
drag, startPoint x: 487, startPoint y: 134, endPoint x: 499, endPoint y: 263, distance: 128.9
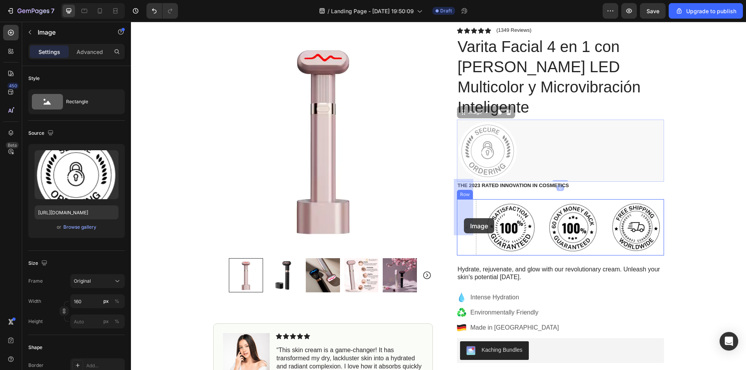
drag, startPoint x: 482, startPoint y: 141, endPoint x: 464, endPoint y: 218, distance: 79.1
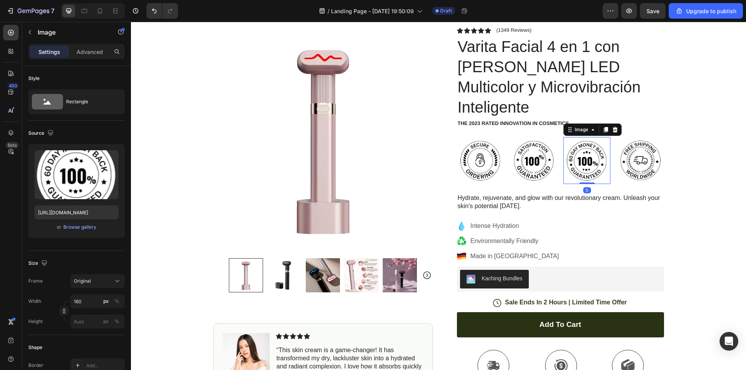
click at [556, 163] on div "Image Image Image 0 Image Row" at bounding box center [560, 160] width 207 height 47
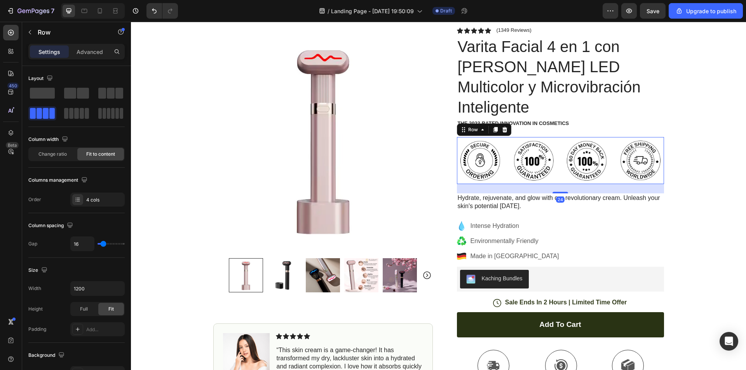
click at [556, 159] on div "Image Image Image Image Row 24" at bounding box center [560, 160] width 207 height 47
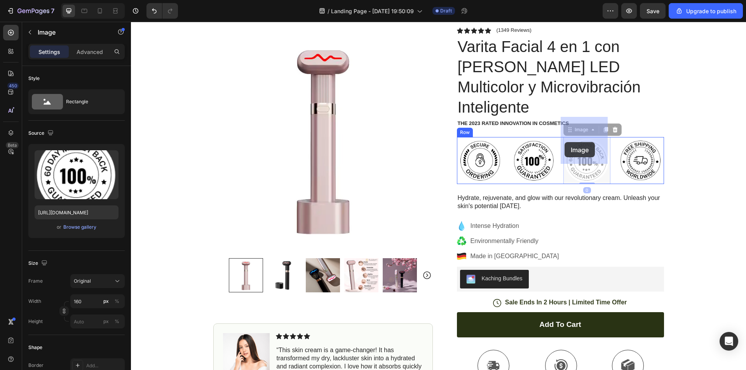
drag, startPoint x: 570, startPoint y: 154, endPoint x: 566, endPoint y: 146, distance: 8.5
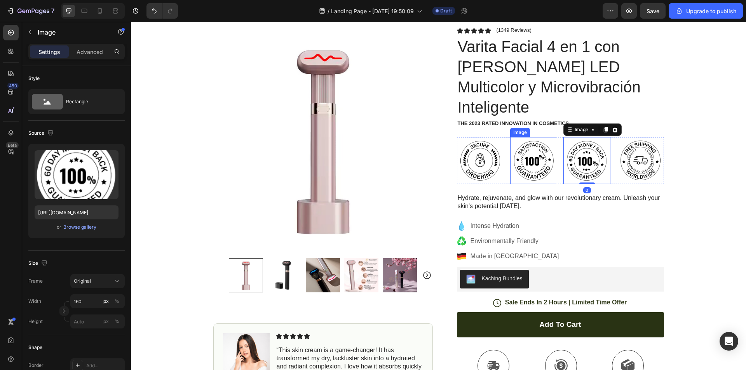
click at [551, 161] on img at bounding box center [533, 160] width 47 height 47
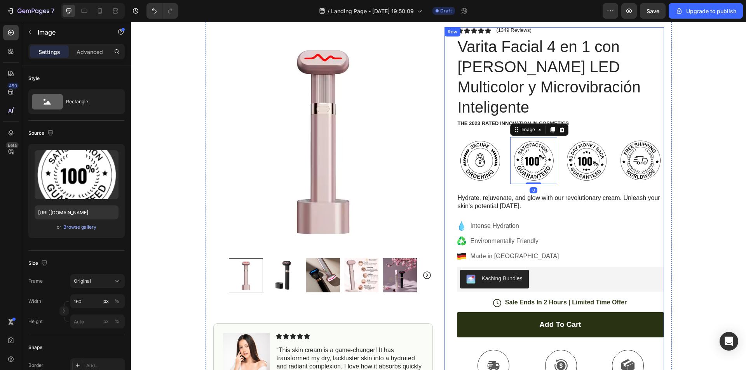
click at [555, 166] on div "Icon Icon Icon Icon Icon Icon List (1349 Reviews) Text Block Row Varita Facial …" at bounding box center [560, 277] width 207 height 501
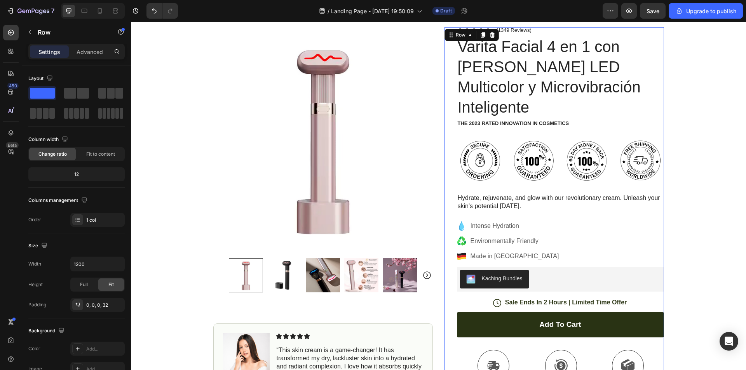
click at [557, 162] on div "Image Image Image Image Row" at bounding box center [560, 160] width 207 height 47
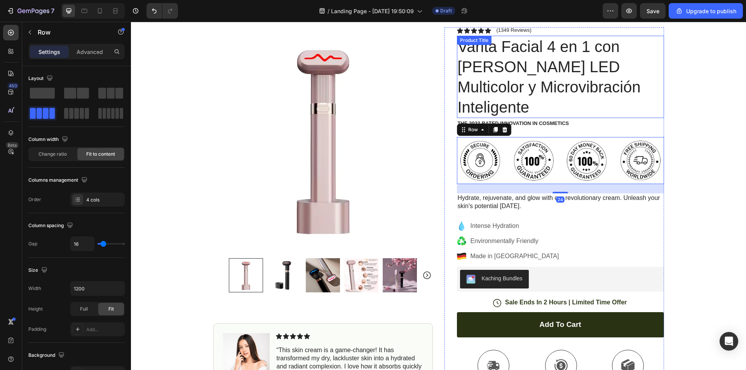
drag, startPoint x: 558, startPoint y: 164, endPoint x: 539, endPoint y: 62, distance: 104.0
click at [542, 60] on div "Icon Icon Icon Icon Icon Icon List (1349 Reviews) Text Block Row Varita Facial …" at bounding box center [560, 277] width 207 height 501
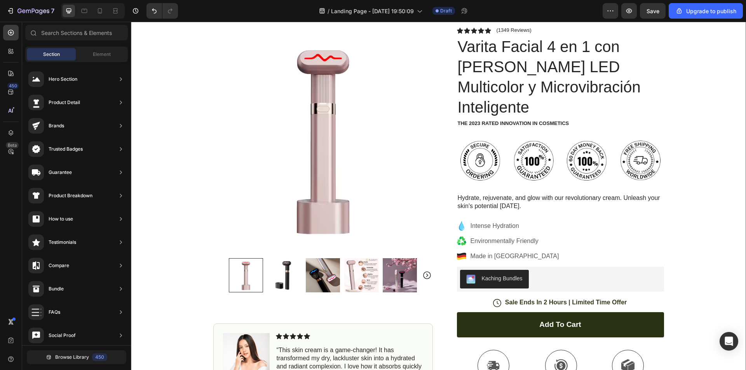
click at [179, 150] on div "Icon Free Shipping [DATE] Only Text Block Row Icon 84,000+ Happy Customer Text …" at bounding box center [438, 261] width 615 height 534
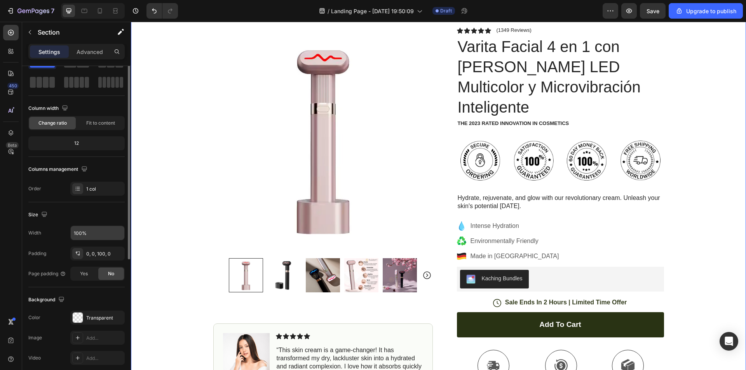
scroll to position [0, 0]
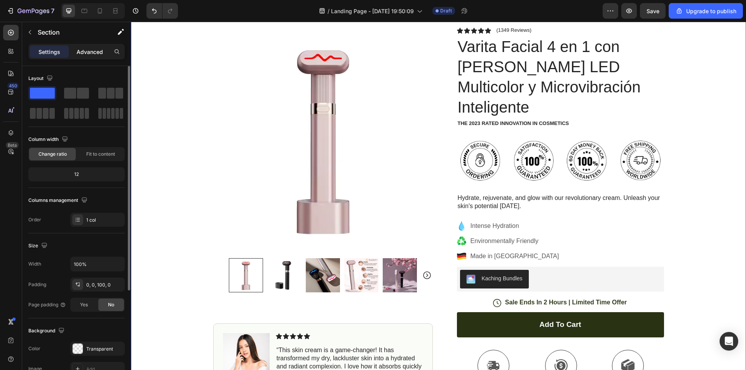
click at [90, 54] on p "Advanced" at bounding box center [90, 52] width 26 height 8
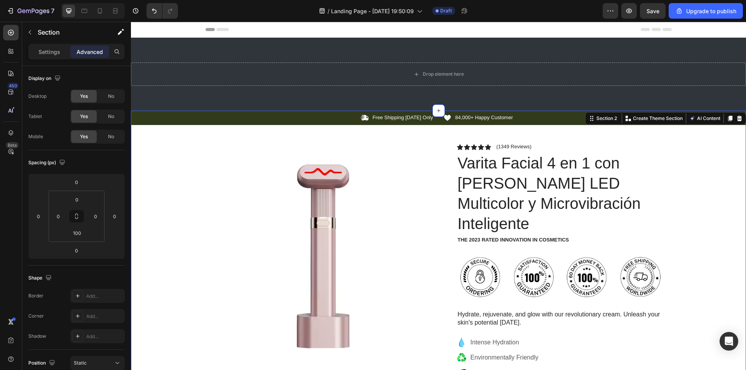
click at [59, 55] on p "Settings" at bounding box center [49, 52] width 22 height 8
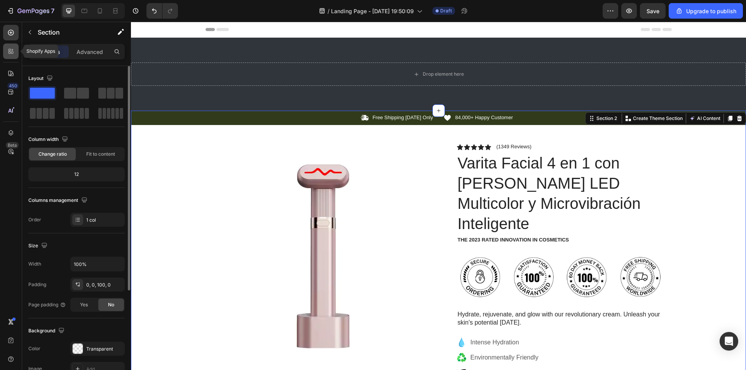
click at [11, 52] on icon at bounding box center [12, 53] width 2 height 2
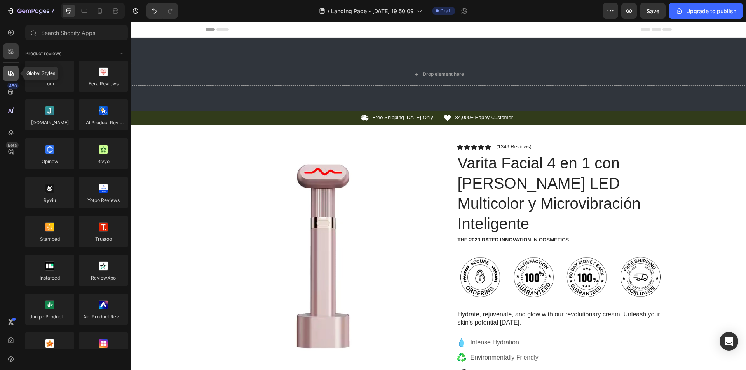
click at [9, 75] on icon at bounding box center [11, 74] width 8 height 8
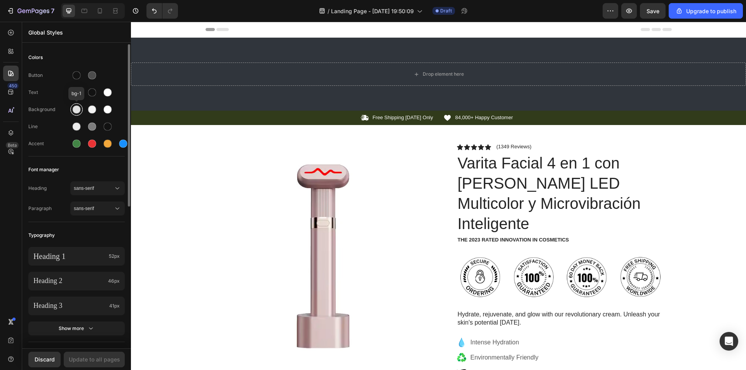
click at [80, 112] on div at bounding box center [76, 109] width 9 height 9
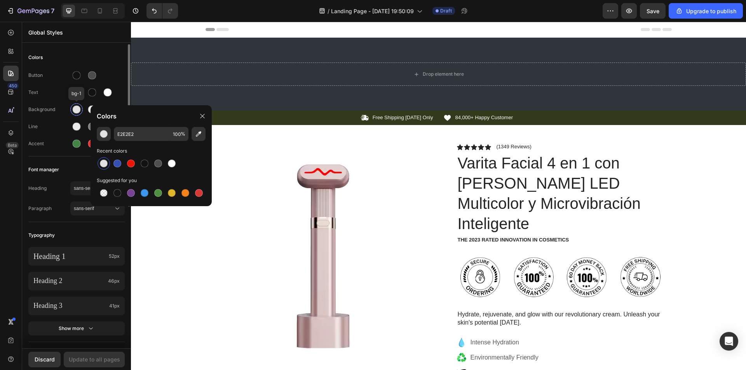
click at [80, 112] on div at bounding box center [76, 109] width 9 height 9
click at [111, 55] on div "Colors" at bounding box center [76, 58] width 96 height 14
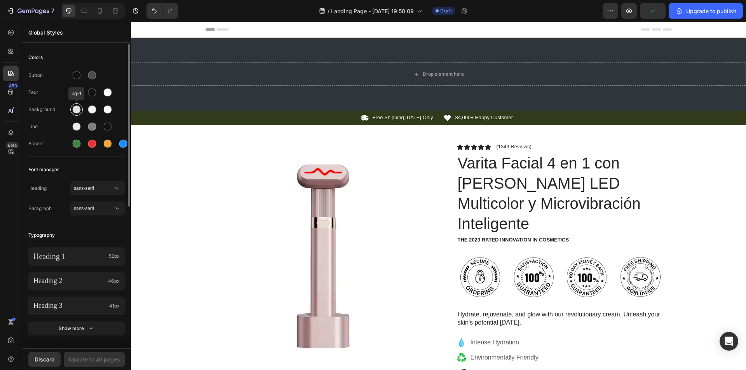
click at [75, 111] on div at bounding box center [77, 110] width 8 height 8
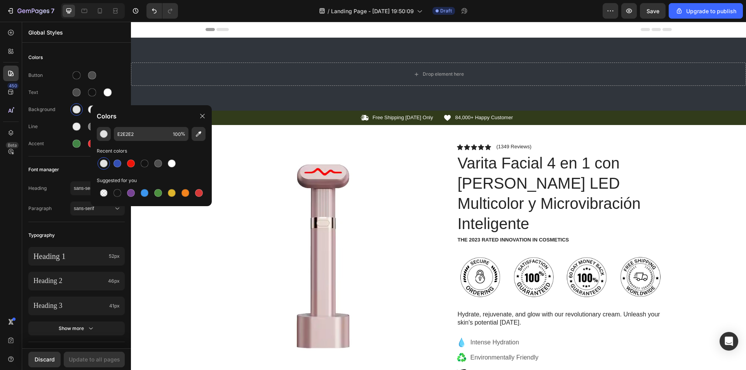
click at [106, 165] on div at bounding box center [104, 164] width 8 height 8
click at [116, 56] on div "Colors" at bounding box center [76, 58] width 96 height 14
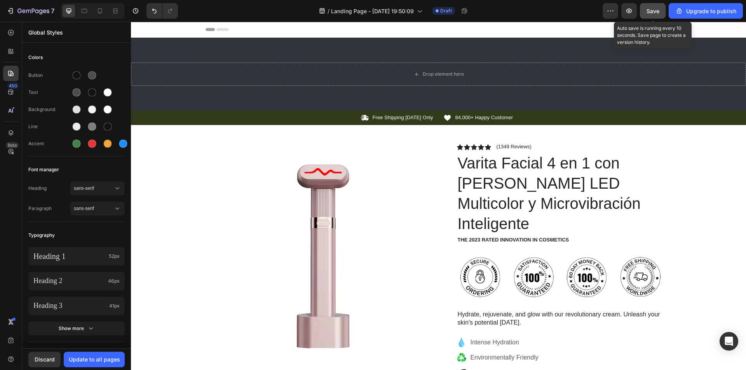
click at [649, 10] on span "Save" at bounding box center [653, 11] width 13 height 7
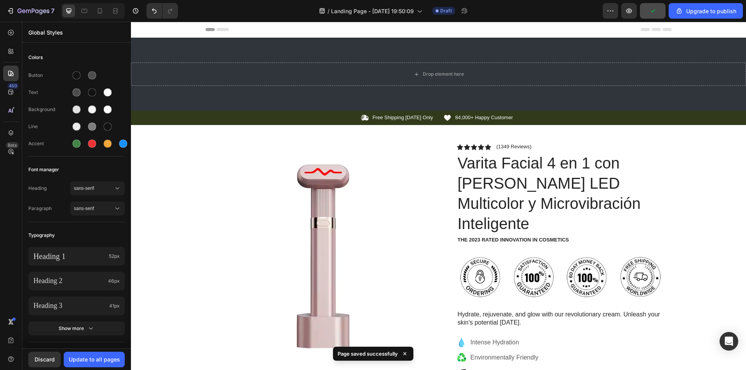
click at [638, 11] on div "Preview Upgrade to publish" at bounding box center [673, 11] width 140 height 16
click at [632, 11] on icon "button" at bounding box center [629, 11] width 8 height 8
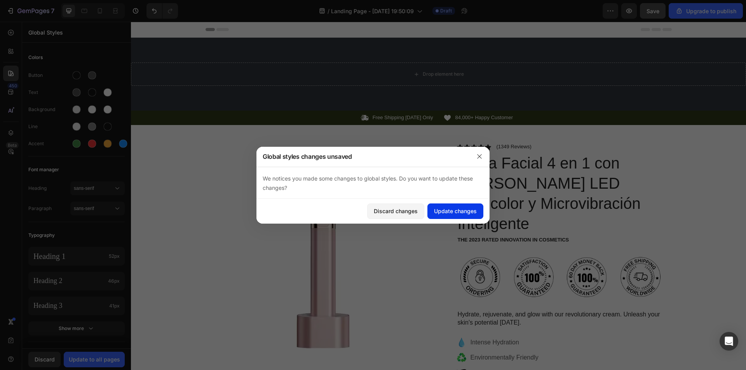
click at [458, 211] on div "Update changes" at bounding box center [455, 211] width 43 height 8
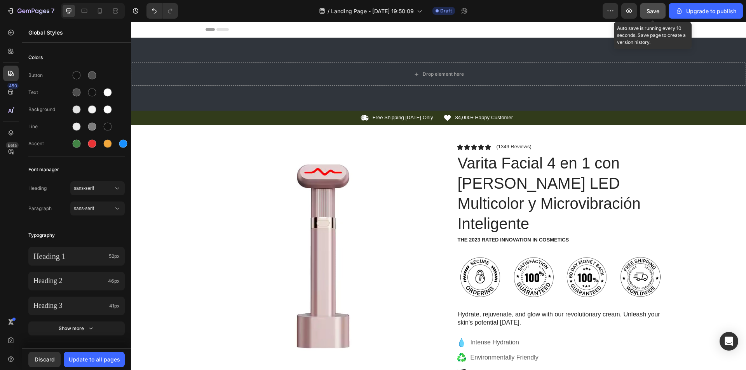
click at [648, 16] on button "Save" at bounding box center [653, 11] width 26 height 16
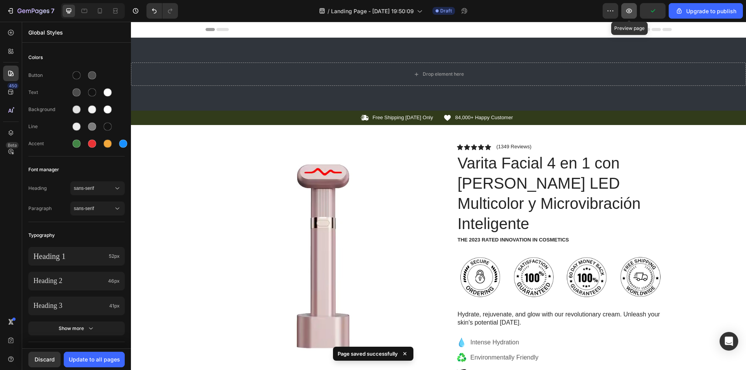
click at [627, 11] on icon "button" at bounding box center [629, 11] width 8 height 8
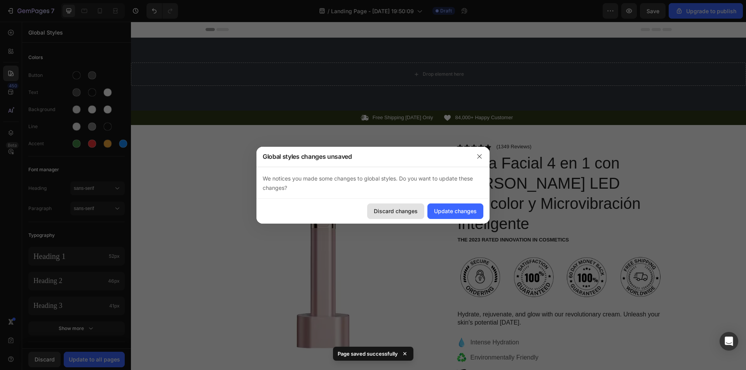
click at [390, 211] on div "Discard changes" at bounding box center [396, 211] width 44 height 8
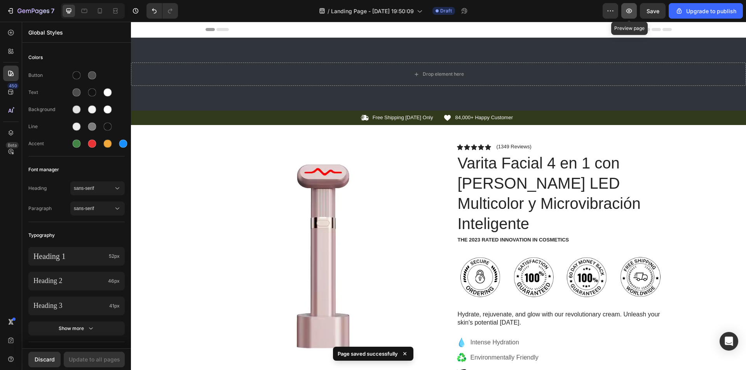
click at [635, 9] on button "button" at bounding box center [629, 11] width 16 height 16
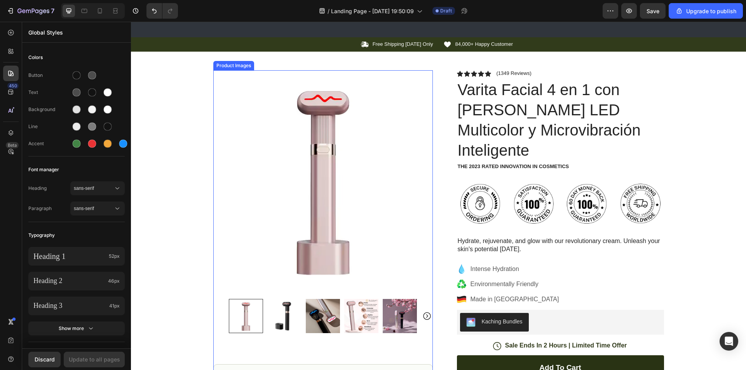
scroll to position [78, 0]
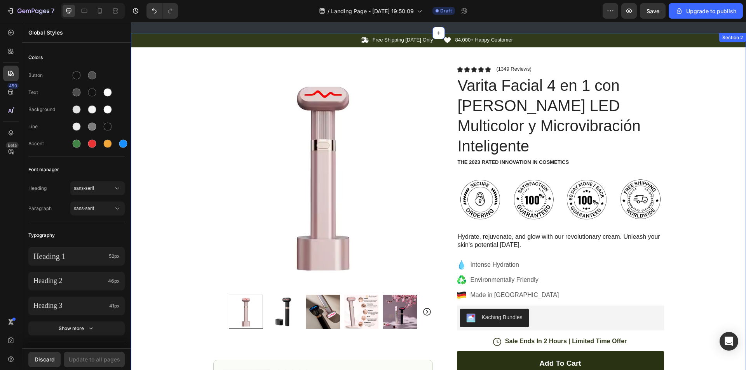
click at [724, 142] on div "Icon Free Shipping [DATE] Only Text Block Row Icon 84,000+ Happy Customer Text …" at bounding box center [438, 300] width 615 height 534
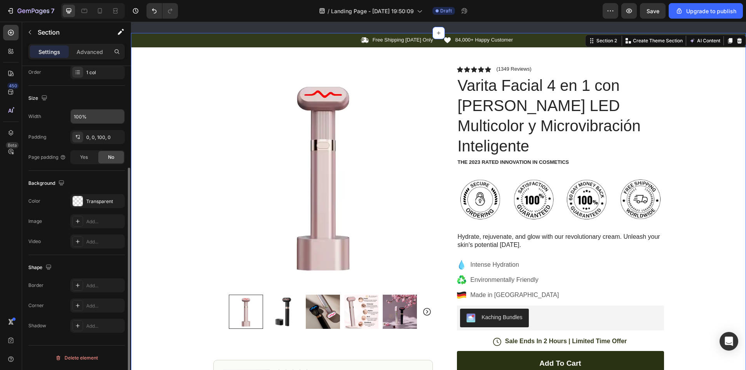
scroll to position [70, 0]
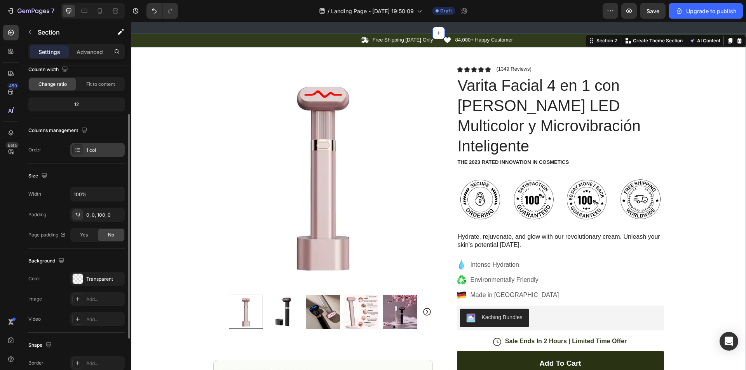
click at [81, 152] on div at bounding box center [77, 150] width 11 height 11
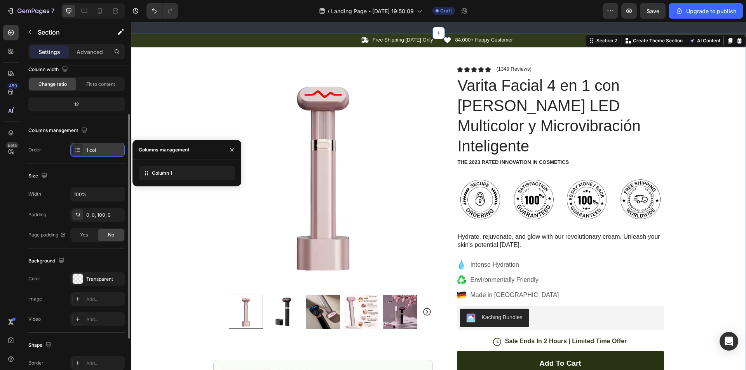
click at [98, 152] on div "1 col" at bounding box center [104, 150] width 37 height 7
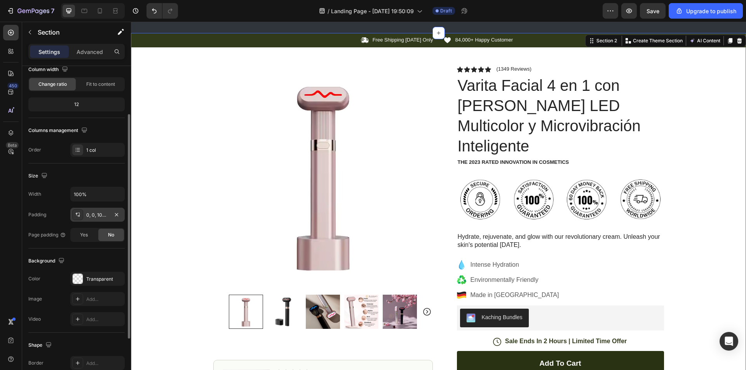
scroll to position [0, 0]
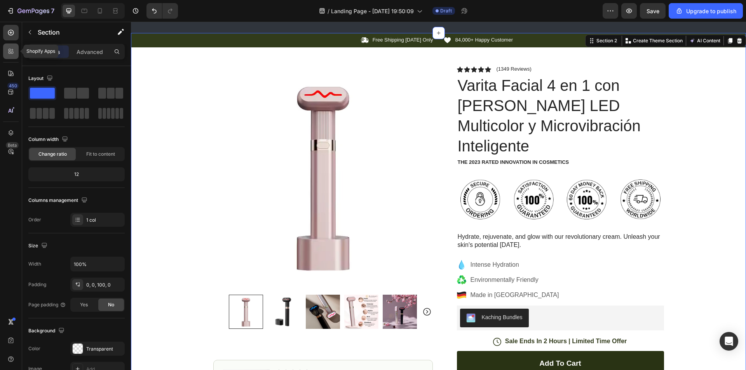
click at [10, 45] on div at bounding box center [11, 52] width 16 height 16
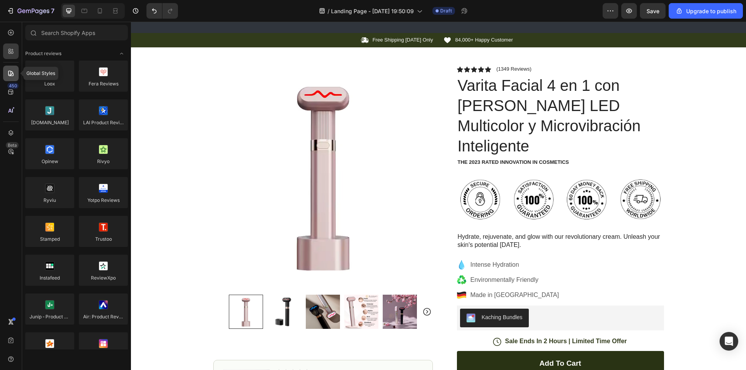
click at [15, 67] on div at bounding box center [11, 74] width 16 height 16
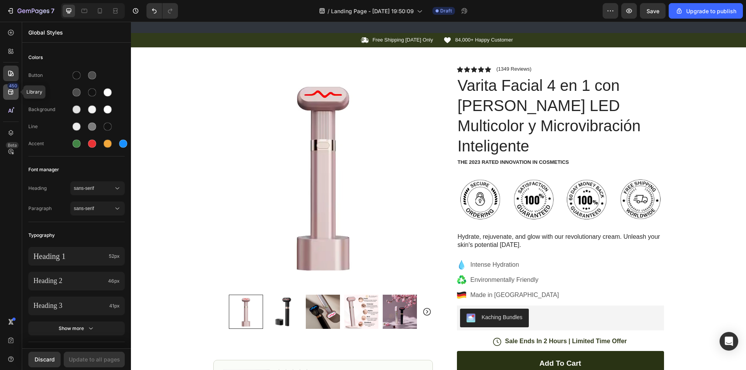
click at [18, 91] on div "450" at bounding box center [11, 92] width 16 height 16
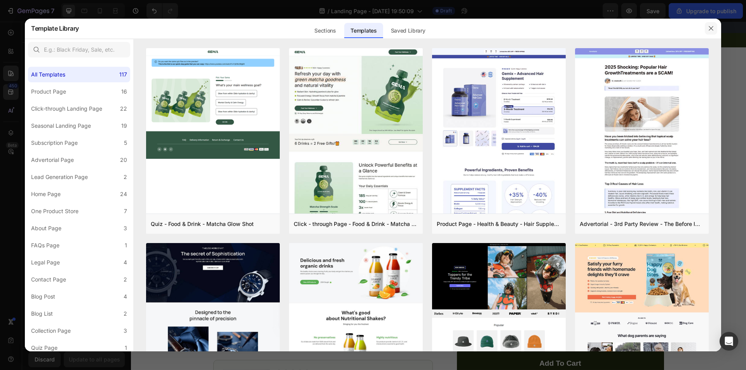
drag, startPoint x: 714, startPoint y: 31, endPoint x: 581, endPoint y: 9, distance: 134.3
click at [714, 31] on icon "button" at bounding box center [711, 28] width 6 height 6
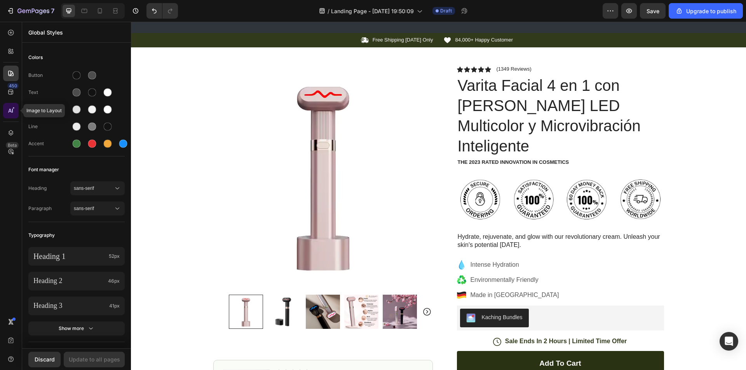
click at [13, 107] on icon at bounding box center [11, 111] width 8 height 8
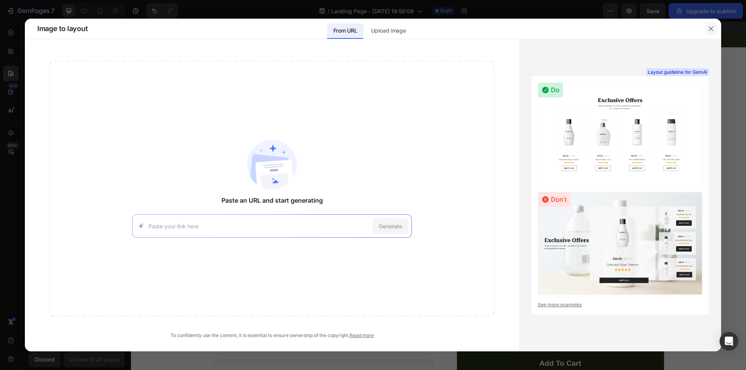
click at [709, 31] on icon "button" at bounding box center [711, 29] width 6 height 6
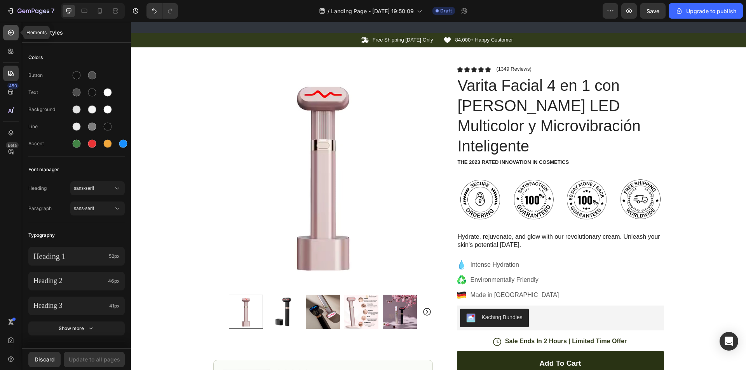
click at [10, 36] on icon at bounding box center [11, 33] width 8 height 8
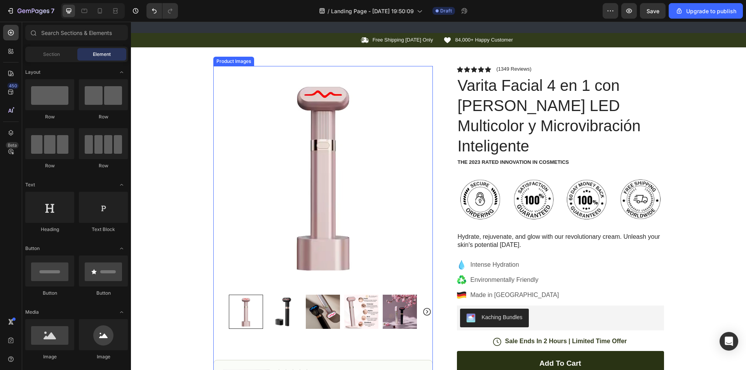
drag, startPoint x: 225, startPoint y: 110, endPoint x: 216, endPoint y: 110, distance: 8.6
click at [225, 110] on img at bounding box center [323, 176] width 220 height 220
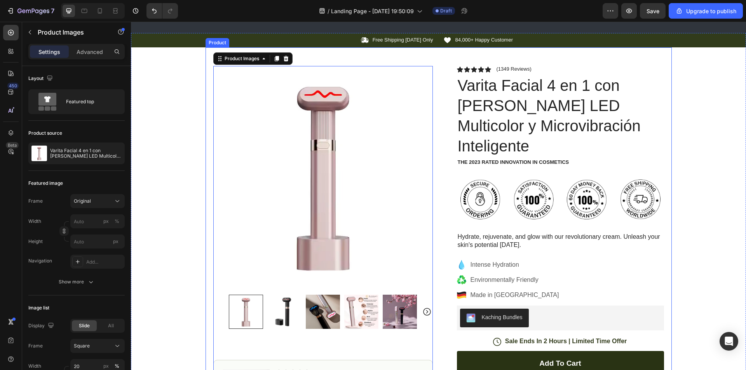
click at [180, 104] on div "Icon Free Shipping Today Only Text Block Row Icon 84,000+ Happy Customer Text B…" at bounding box center [438, 300] width 615 height 534
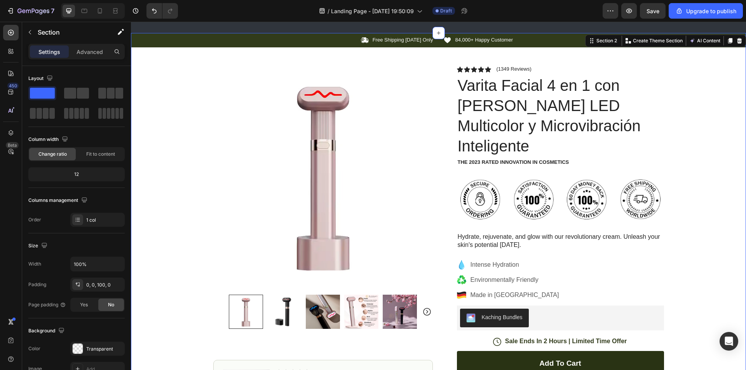
click at [181, 104] on div "Icon Free Shipping [DATE] Only Text Block Row Icon 84,000+ Happy Customer Text …" at bounding box center [438, 300] width 615 height 534
click at [229, 136] on img at bounding box center [323, 176] width 220 height 220
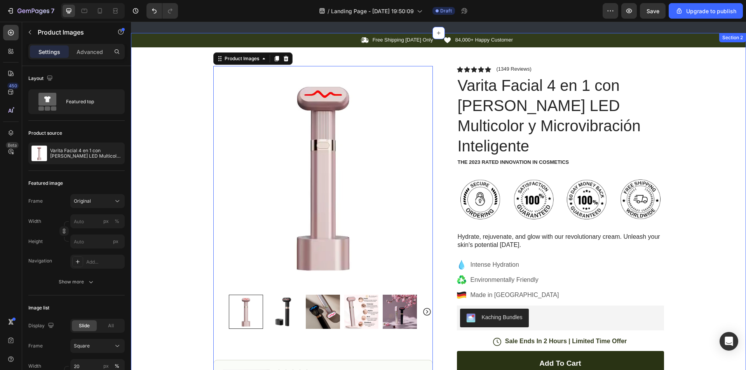
click at [186, 140] on div "Icon Free Shipping Today Only Text Block Row Icon 84,000+ Happy Customer Text B…" at bounding box center [438, 300] width 615 height 534
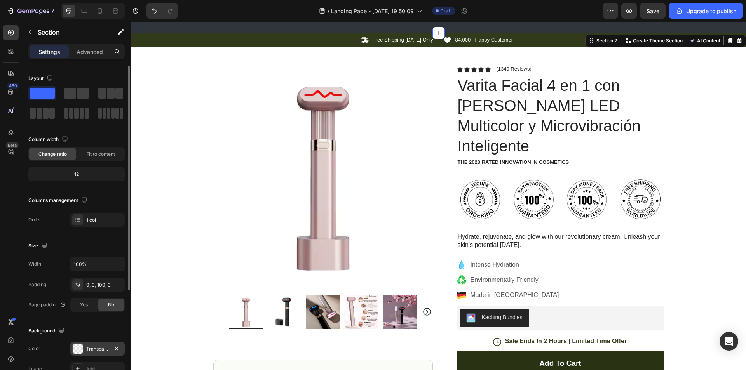
scroll to position [39, 0]
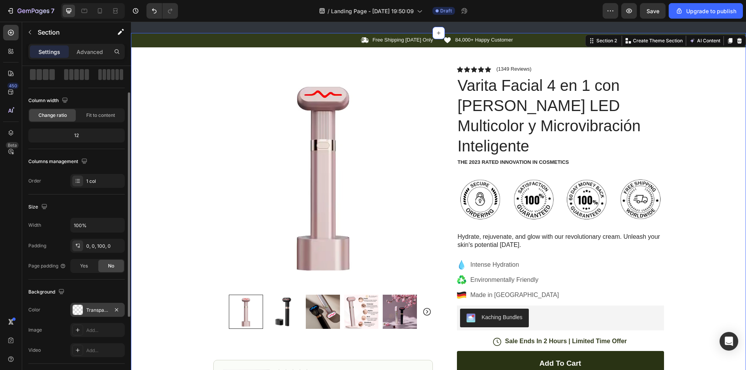
click at [102, 315] on div "Transparent" at bounding box center [97, 310] width 54 height 14
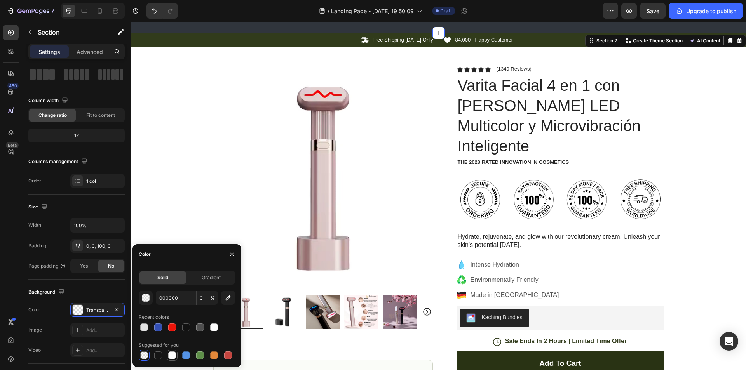
click at [168, 356] on div at bounding box center [172, 355] width 9 height 9
type input "FFFFFF"
type input "100"
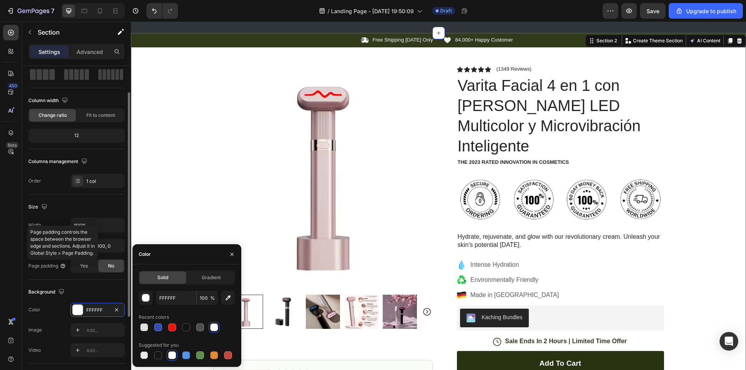
scroll to position [117, 0]
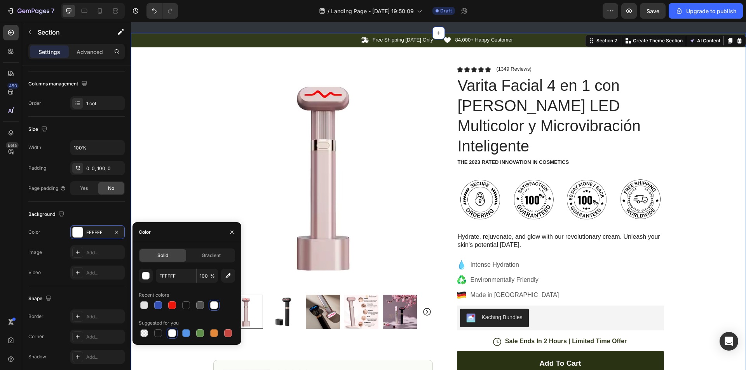
click at [185, 123] on div "Icon Free Shipping [DATE] Only Text Block Row Icon 84,000+ Happy Customer Text …" at bounding box center [438, 300] width 615 height 534
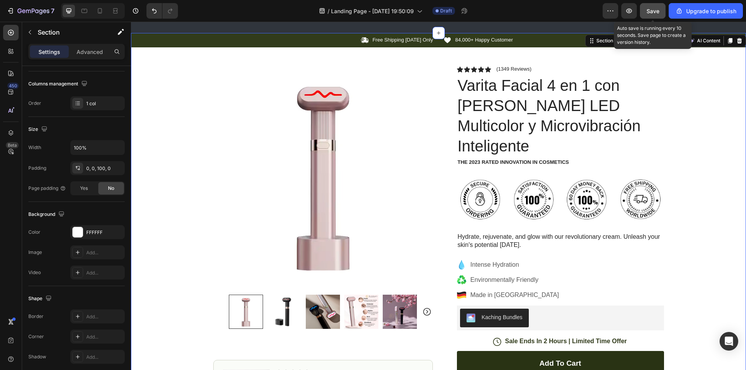
click at [647, 9] on button "Save" at bounding box center [653, 11] width 26 height 16
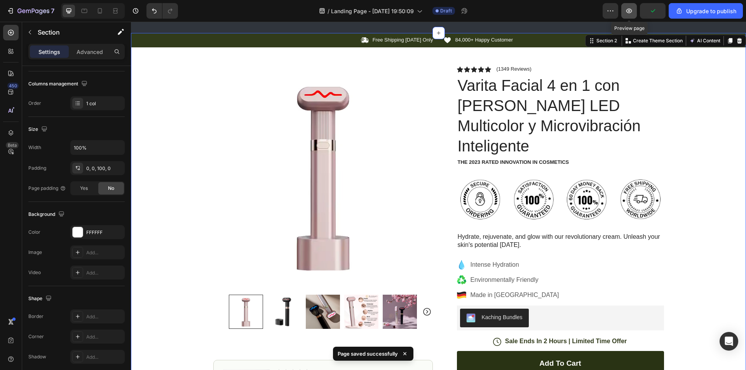
click at [636, 14] on button "button" at bounding box center [629, 11] width 16 height 16
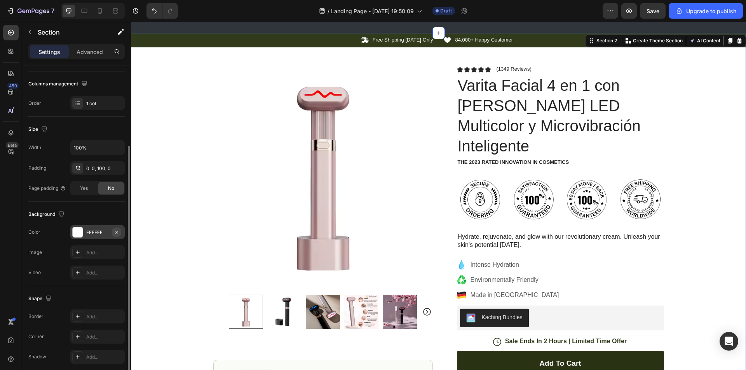
click at [114, 232] on icon "button" at bounding box center [116, 232] width 6 height 6
click at [106, 235] on div "Add..." at bounding box center [104, 232] width 37 height 7
type input "DDDDDD"
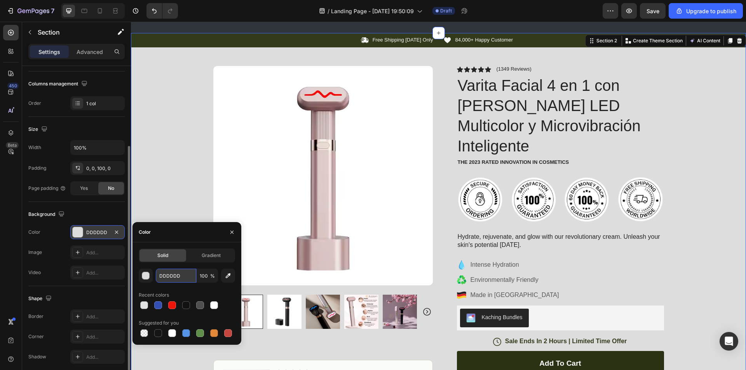
click at [187, 278] on input "DDDDDD" at bounding box center [176, 276] width 40 height 14
paste input "#F9F6EE)"
type input "#F9F6EE)"
click at [181, 183] on div "Icon Free Shipping [DATE] Only Text Block Row Icon 84,000+ Happy Customer Text …" at bounding box center [438, 300] width 615 height 534
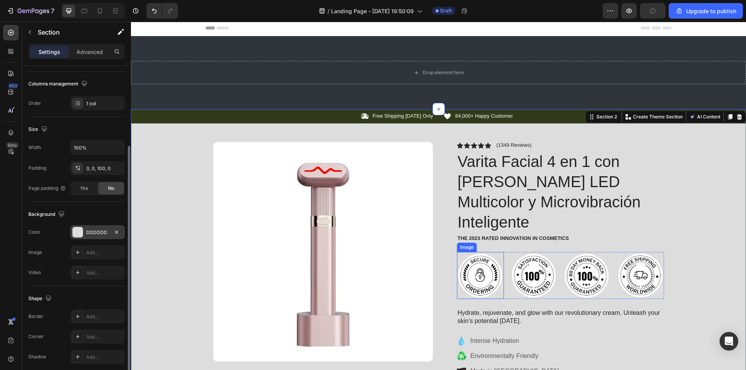
scroll to position [0, 0]
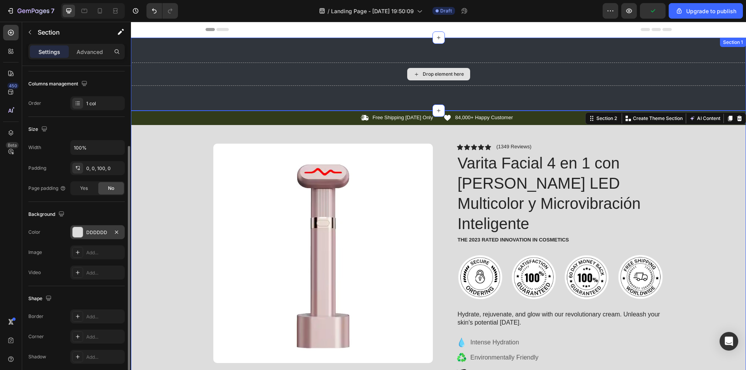
click at [452, 73] on div "Drop element here" at bounding box center [443, 74] width 41 height 6
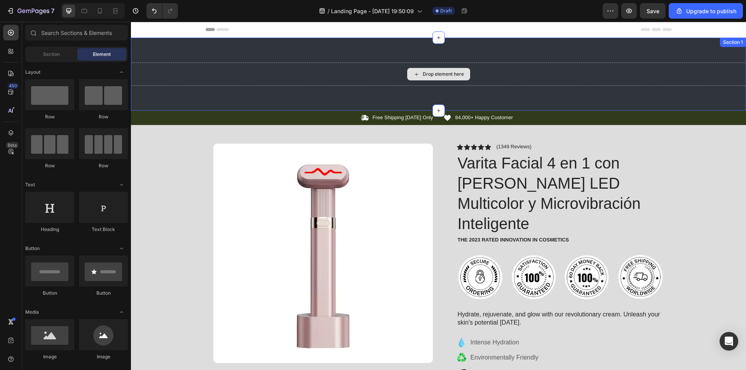
click at [448, 73] on div "Drop element here" at bounding box center [443, 74] width 41 height 6
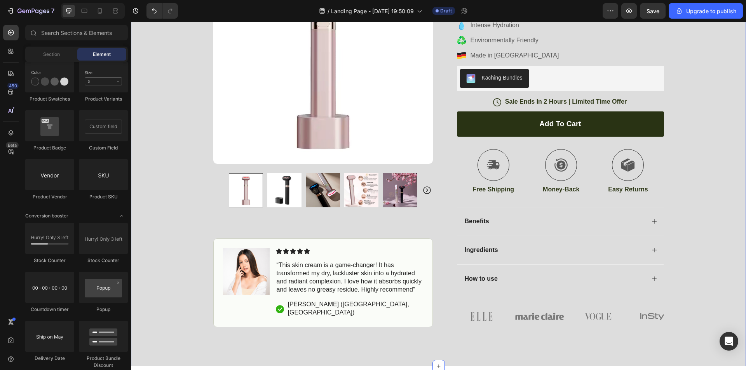
scroll to position [311, 0]
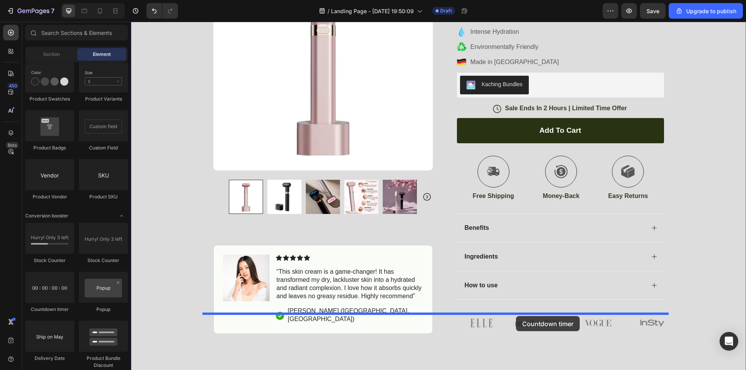
drag, startPoint x: 170, startPoint y: 309, endPoint x: 516, endPoint y: 316, distance: 346.0
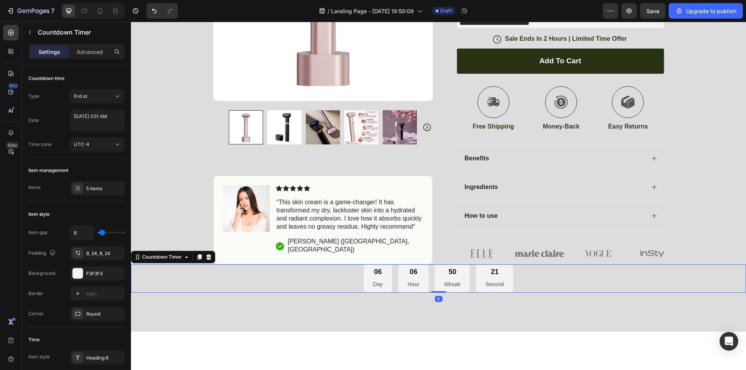
scroll to position [389, 0]
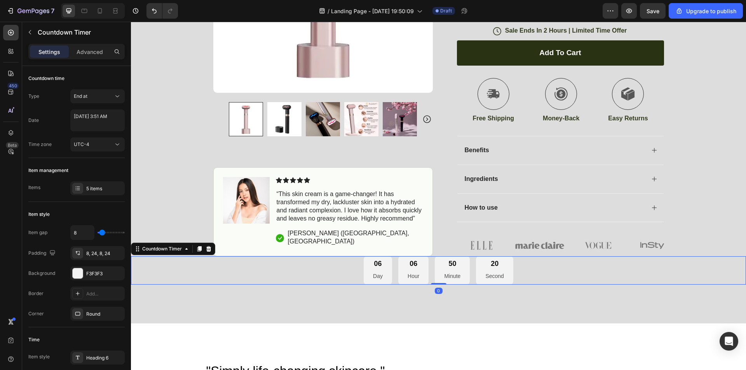
click at [379, 260] on div "06" at bounding box center [378, 264] width 10 height 9
click at [377, 260] on div "06" at bounding box center [378, 264] width 10 height 9
click at [108, 99] on div "End at" at bounding box center [94, 96] width 40 height 7
click at [105, 113] on textarea "September 02 2025 3:51 AM" at bounding box center [97, 121] width 54 height 22
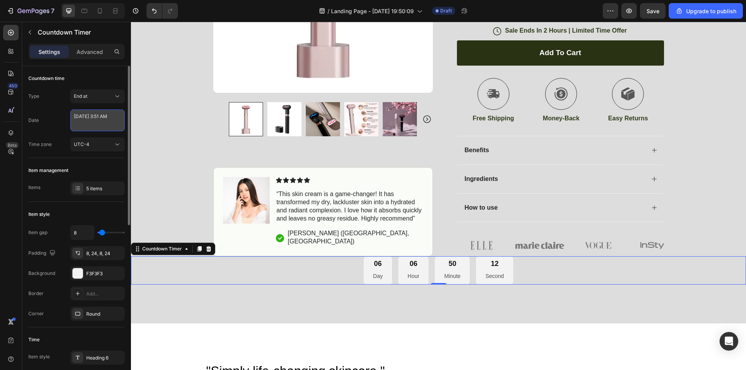
select select "3"
select select "51"
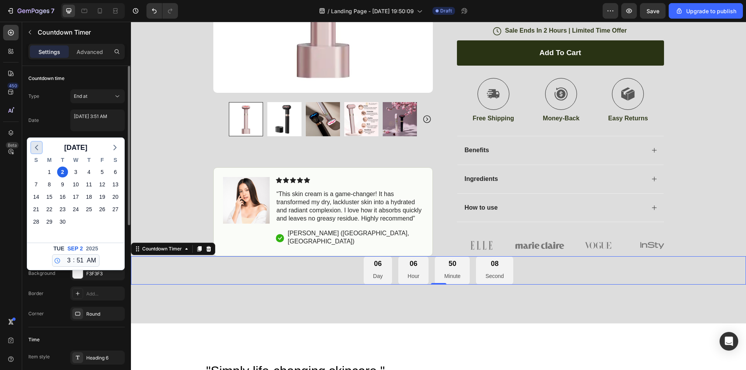
click at [38, 148] on icon "button" at bounding box center [36, 147] width 9 height 9
click at [66, 223] on div "26" at bounding box center [62, 221] width 11 height 11
type textarea "August 26 2025 3:51 AM"
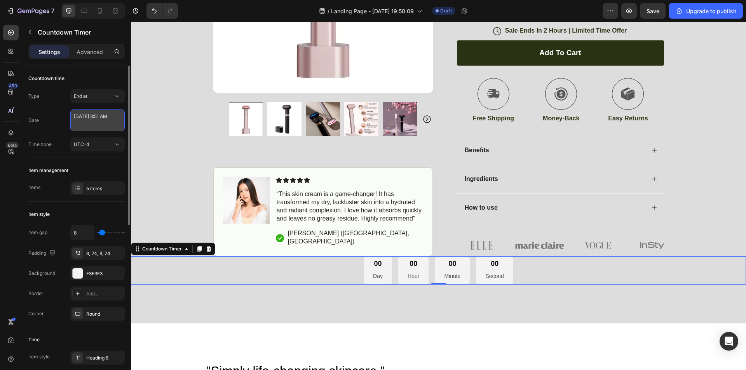
click at [107, 120] on textarea "August 26 2025 3:51 AM" at bounding box center [97, 121] width 54 height 22
select select "3"
select select "51"
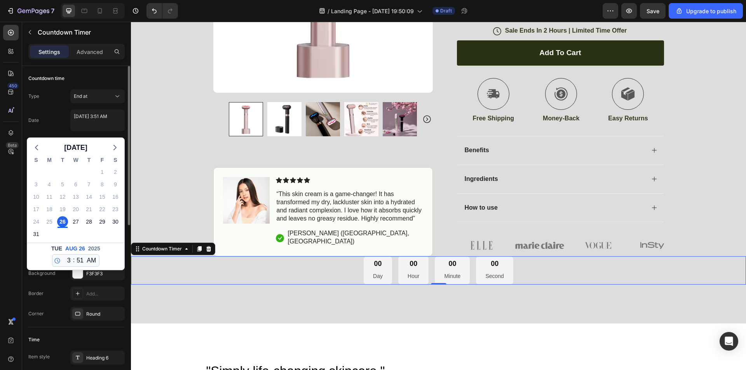
click at [56, 116] on div "Date August 26 2025 3:51 AM August 2025 S M T W T F S 27 28 29 30 31 1 2 3 4 5 …" at bounding box center [76, 121] width 96 height 22
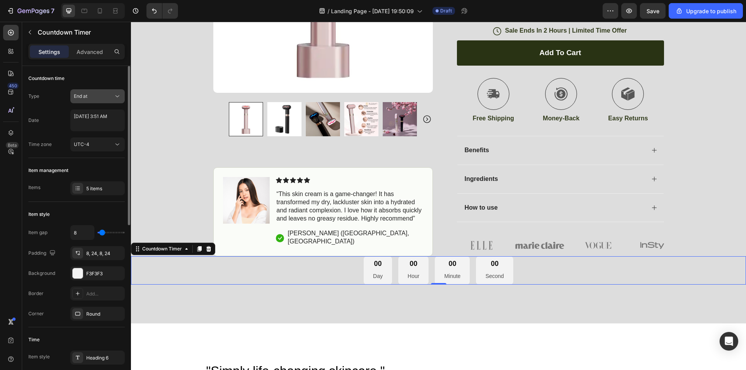
click at [96, 100] on div "End at" at bounding box center [97, 96] width 47 height 8
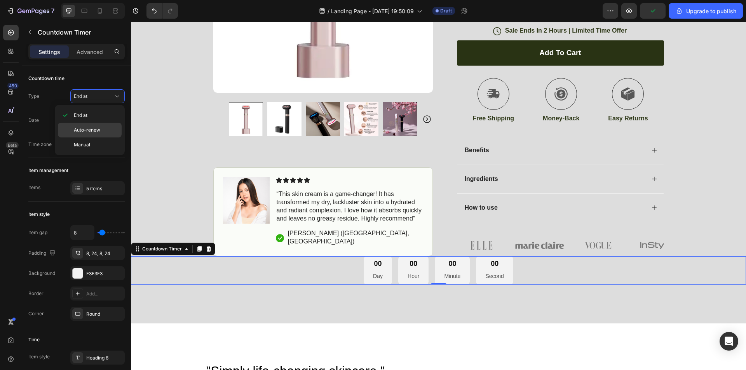
click at [96, 133] on span "Auto-renew" at bounding box center [87, 130] width 26 height 7
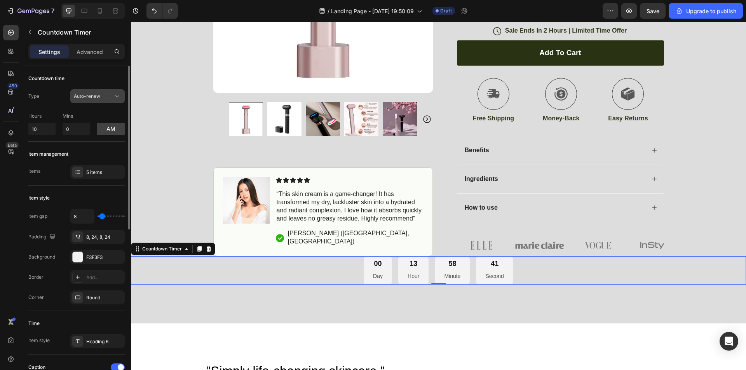
click at [111, 99] on div "Auto-renew" at bounding box center [94, 96] width 40 height 7
click at [75, 83] on div "Countdown time" at bounding box center [76, 78] width 96 height 12
click at [44, 127] on input "10" at bounding box center [41, 129] width 27 height 12
type input "1"
click at [78, 133] on input "0" at bounding box center [76, 129] width 27 height 12
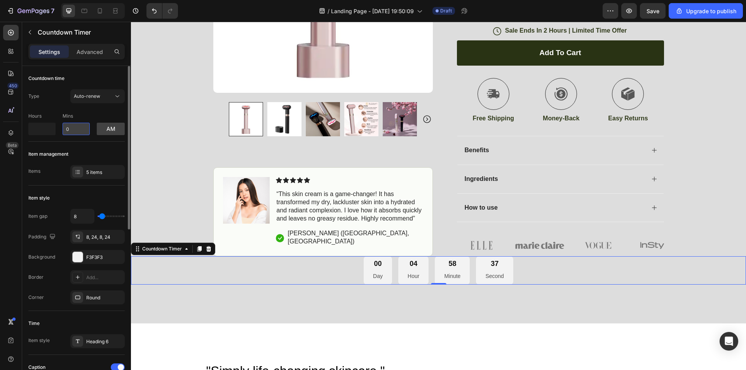
type input "0"
type input "40"
click at [379, 272] on p "Day" at bounding box center [378, 277] width 10 height 10
click at [368, 257] on div "00 Day" at bounding box center [378, 271] width 28 height 28
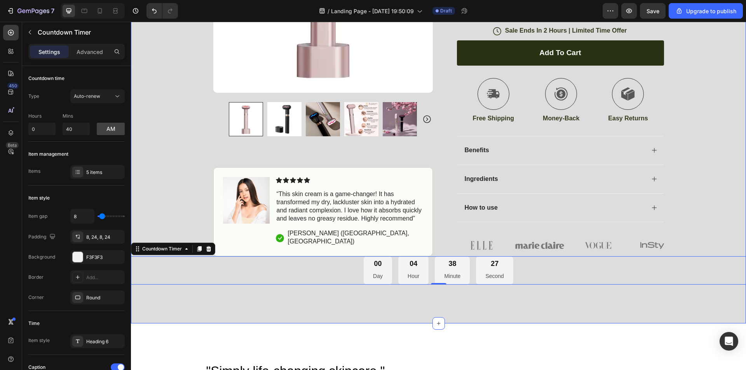
click at [377, 273] on div "Icon Free Shipping [DATE] Only Text Block Row Icon 84,000+ Happy Customer Text …" at bounding box center [438, 23] width 615 height 602
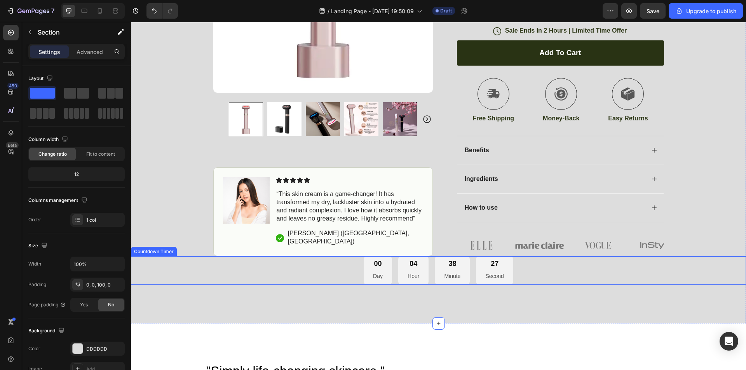
click at [378, 260] on div "00" at bounding box center [378, 264] width 10 height 9
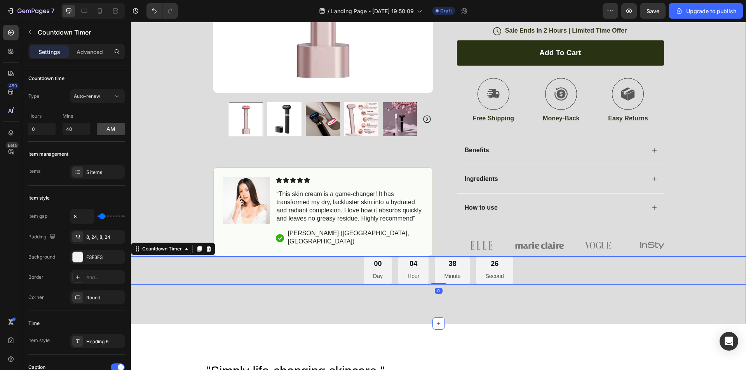
click at [611, 288] on div "Icon Free Shipping [DATE] Only Text Block Row Icon 84,000+ Happy Customer Text …" at bounding box center [438, 23] width 615 height 602
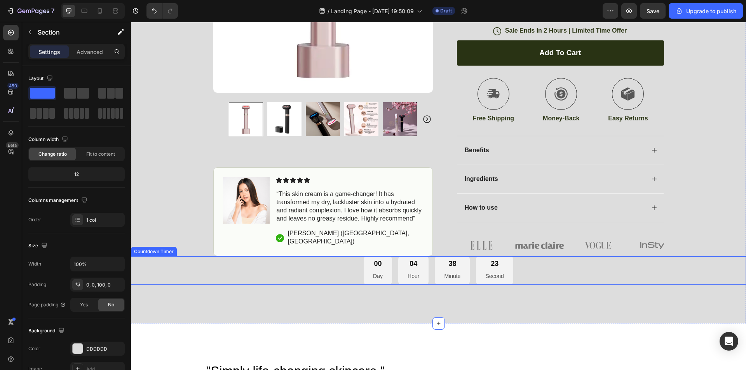
click at [469, 257] on div "00 Day 04 Hour 38 Minute 23 Second" at bounding box center [439, 271] width 150 height 28
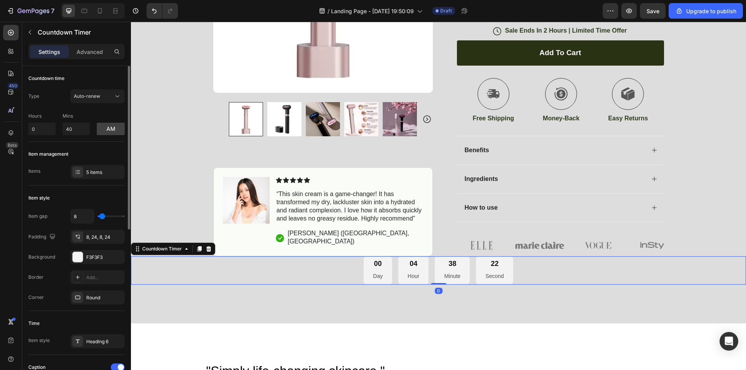
drag, startPoint x: 96, startPoint y: 85, endPoint x: 100, endPoint y: 89, distance: 6.0
click at [96, 186] on div "Countdown time Type Auto-renew Hours 0 Mins 40 am" at bounding box center [76, 249] width 96 height 126
click at [114, 100] on button "Auto-renew" at bounding box center [97, 96] width 54 height 14
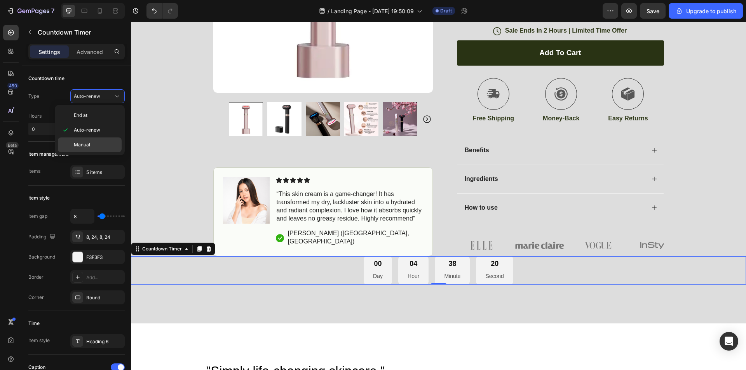
click at [96, 142] on p "Manual" at bounding box center [96, 144] width 44 height 7
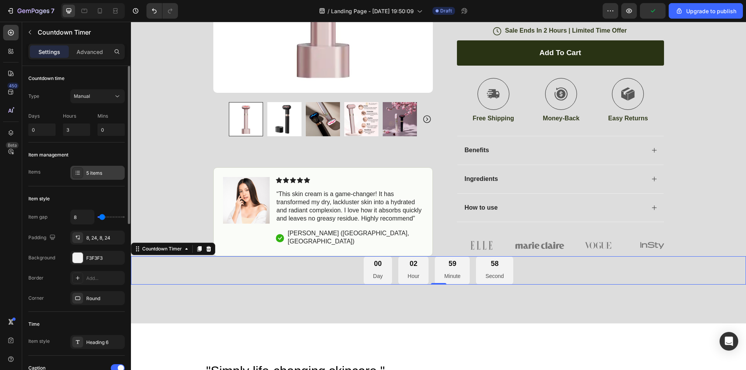
click at [90, 175] on div "5 items" at bounding box center [104, 173] width 37 height 7
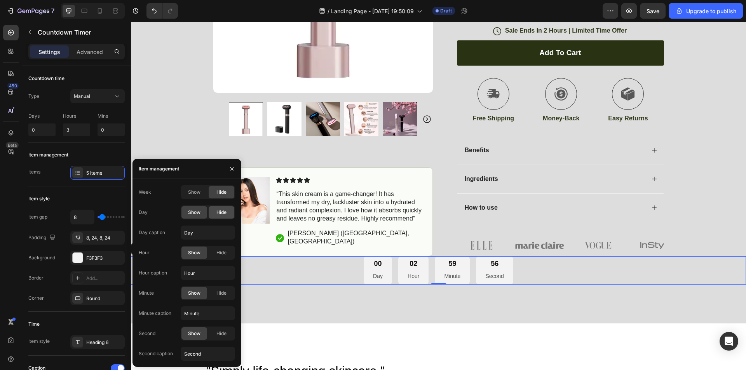
click at [232, 215] on div "Hide" at bounding box center [222, 212] width 26 height 12
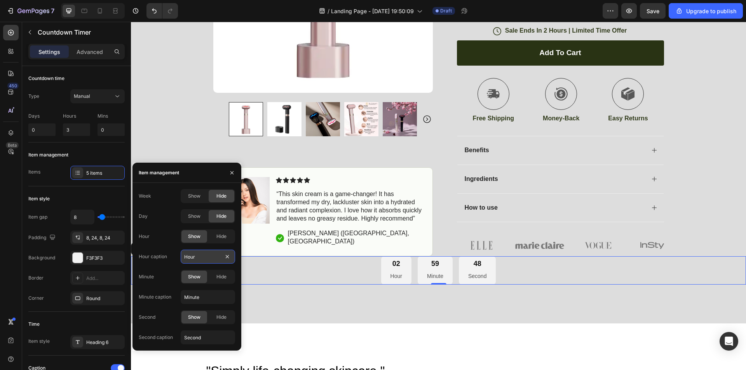
click at [206, 260] on input "Hour" at bounding box center [208, 257] width 54 height 14
type input "Horas"
click at [218, 234] on span "Hide" at bounding box center [221, 236] width 10 height 7
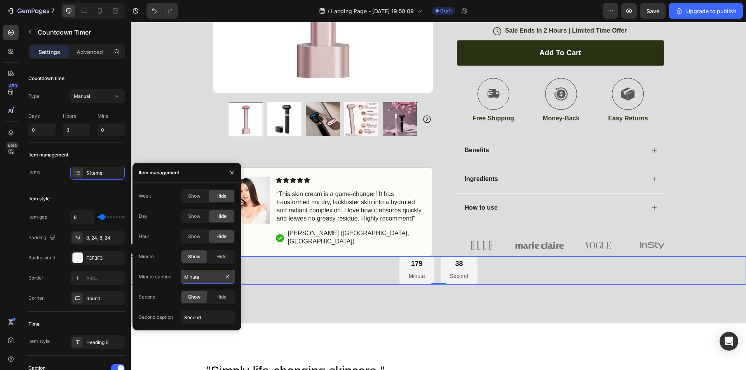
click at [216, 273] on input "Minute" at bounding box center [208, 277] width 54 height 14
type input "Minutos"
click at [209, 322] on input "Second" at bounding box center [208, 318] width 54 height 14
click at [209, 319] on input "Second" at bounding box center [208, 318] width 54 height 14
type input "S"
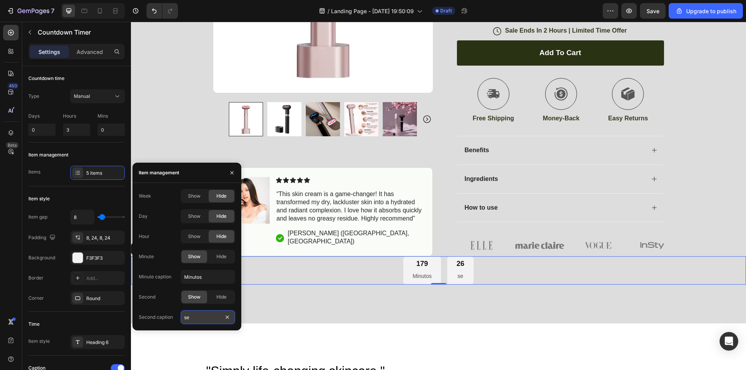
type input "s"
type input "Segundos"
click at [72, 129] on input "3" at bounding box center [76, 130] width 27 height 12
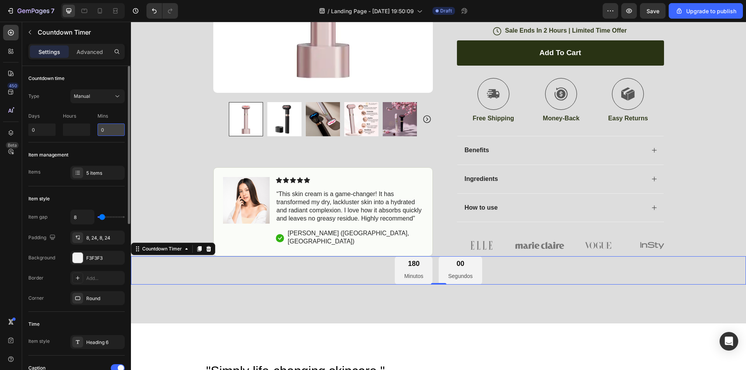
click at [106, 129] on input "0" at bounding box center [111, 130] width 27 height 12
type input "0"
type input "40"
click at [566, 287] on div "Icon Free Shipping [DATE] Only Text Block Row Icon 84,000+ Happy Customer Text …" at bounding box center [438, 23] width 615 height 602
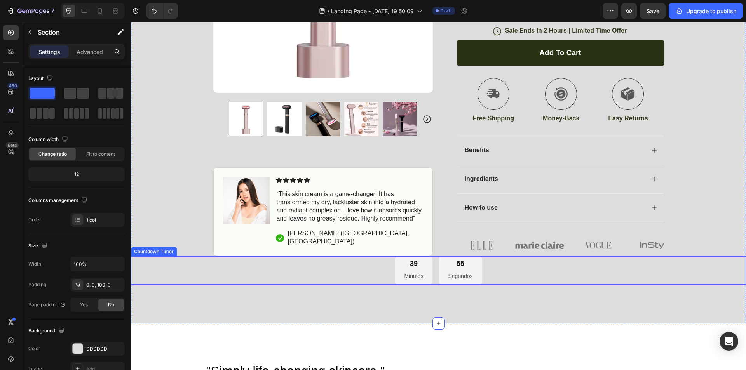
click at [492, 257] on div "39 Minutos 55 Segundos" at bounding box center [438, 271] width 615 height 28
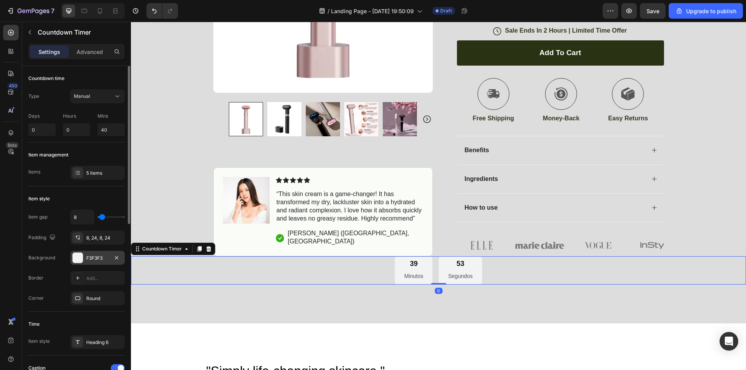
click at [80, 255] on div at bounding box center [78, 258] width 10 height 10
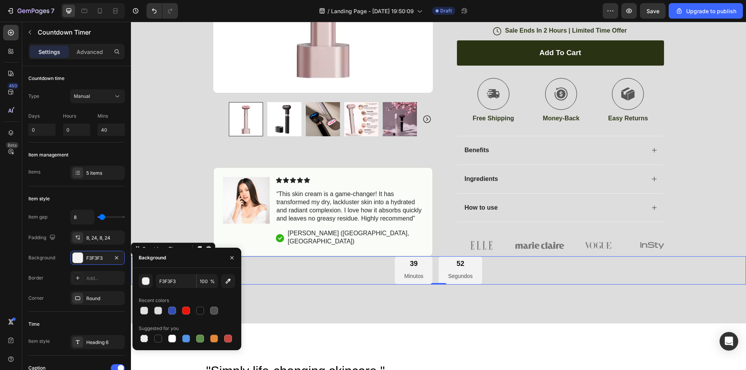
click at [192, 312] on div at bounding box center [187, 310] width 96 height 11
click at [184, 308] on div at bounding box center [186, 311] width 8 height 8
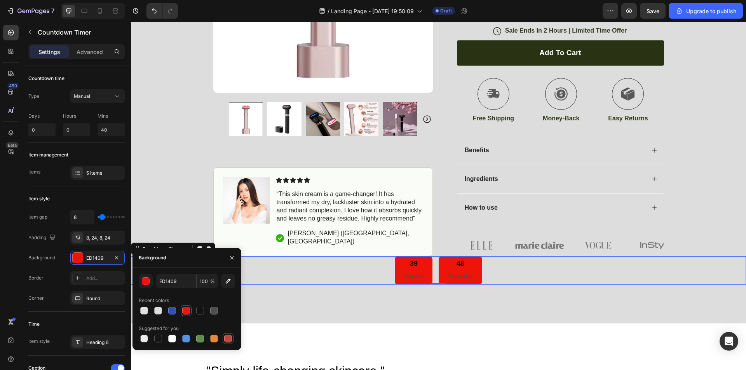
click at [232, 343] on div at bounding box center [227, 338] width 9 height 9
click at [209, 309] on div at bounding box center [213, 310] width 9 height 9
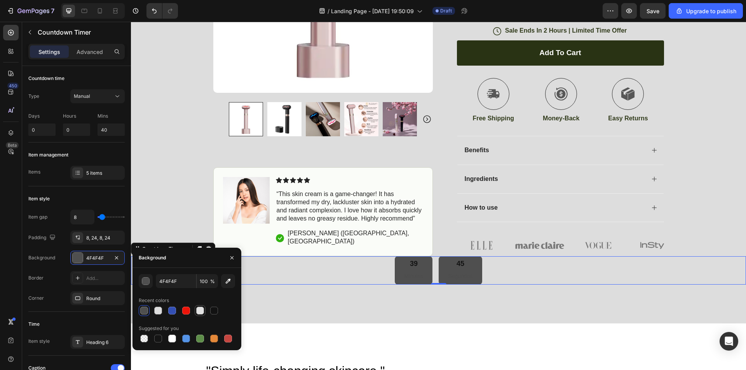
click at [200, 310] on div at bounding box center [200, 311] width 8 height 8
type input "E2E2E2"
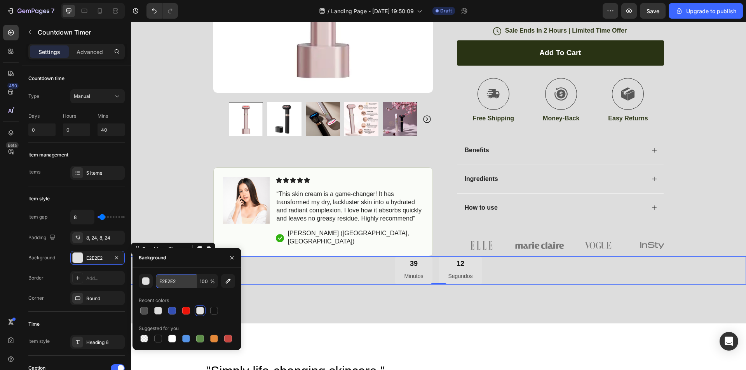
click at [186, 281] on input "E2E2E2" at bounding box center [176, 281] width 40 height 14
paste input "#B22222"
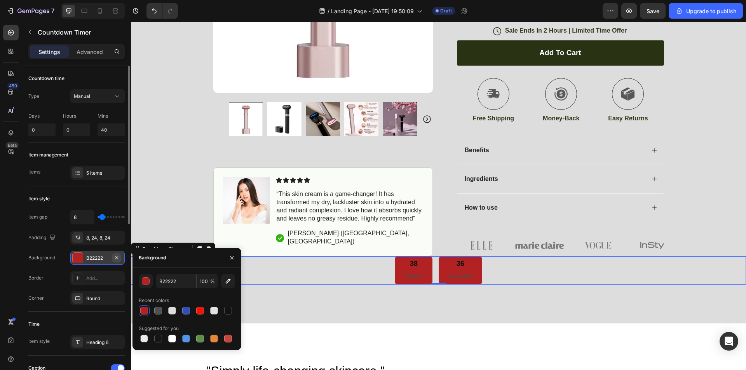
click at [120, 257] on button "button" at bounding box center [116, 257] width 9 height 9
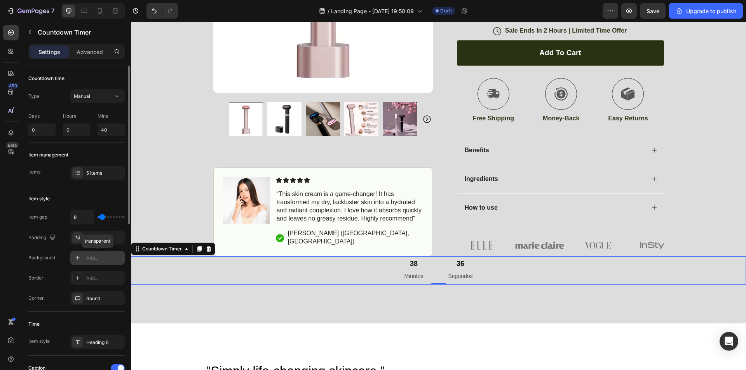
drag, startPoint x: 120, startPoint y: 257, endPoint x: 105, endPoint y: 258, distance: 15.9
click at [105, 258] on div "Add..." at bounding box center [104, 258] width 37 height 7
type input "4D4D4D"
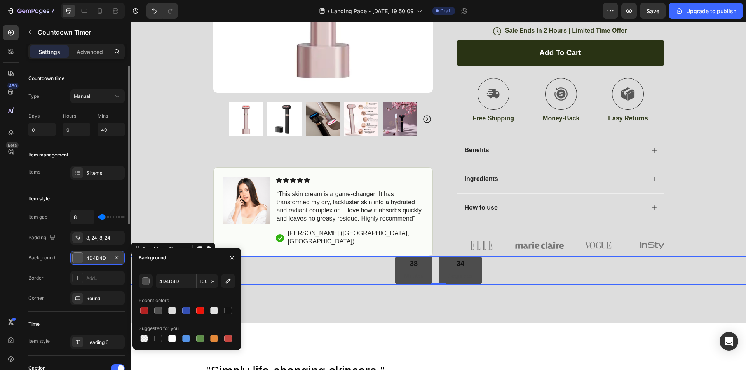
click at [109, 259] on div "4D4D4D" at bounding box center [97, 258] width 54 height 14
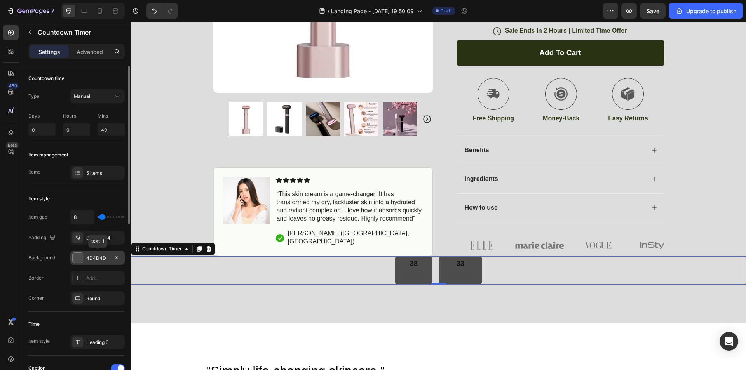
click at [101, 253] on div "4D4D4D" at bounding box center [97, 258] width 54 height 14
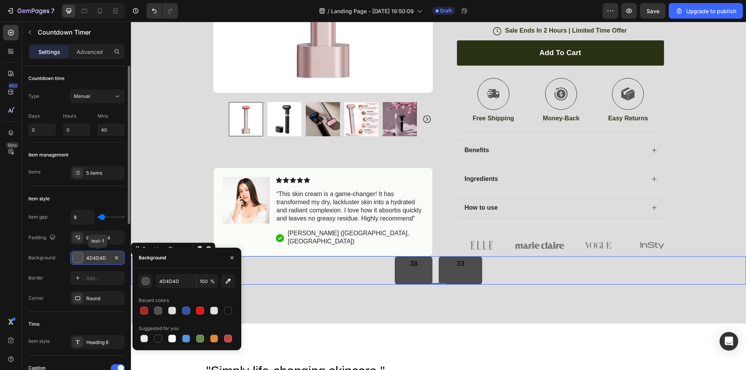
click at [101, 256] on div "4D4D4D" at bounding box center [97, 258] width 23 height 7
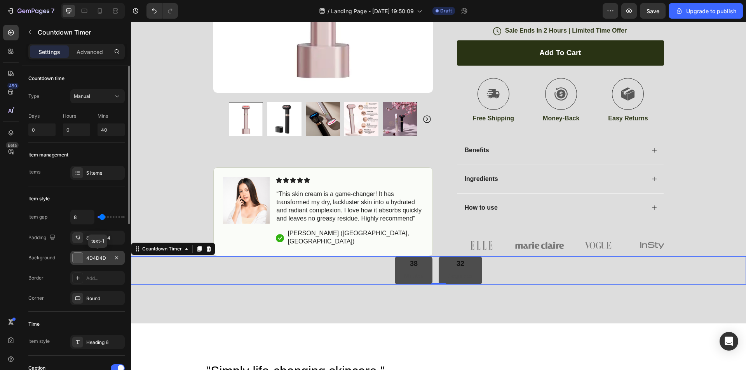
click at [107, 256] on div "4D4D4D" at bounding box center [97, 258] width 23 height 7
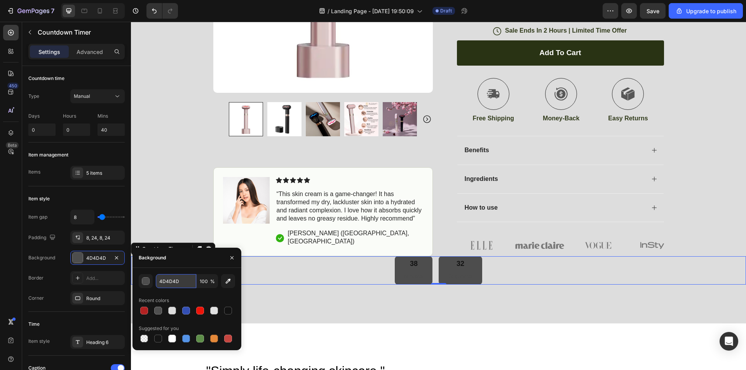
click at [181, 278] on input "4D4D4D" at bounding box center [176, 281] width 40 height 14
paste input "#FF4040"
type input "#FF4040"
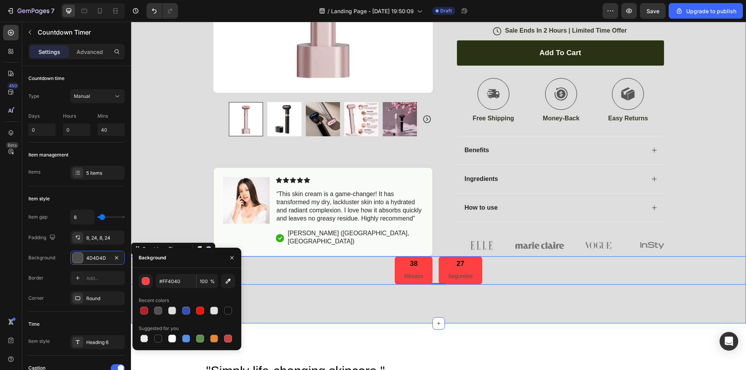
click at [717, 213] on div "Icon Free Shipping [DATE] Only Text Block Row Icon 84,000+ Happy Customer Text …" at bounding box center [438, 3] width 615 height 563
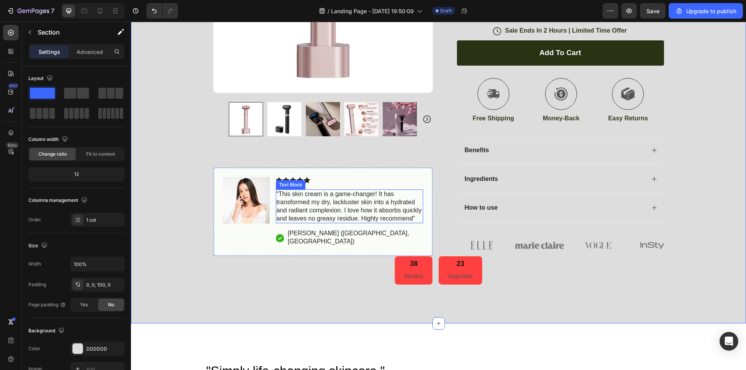
click at [375, 194] on p "“This skin cream is a game-changer! It has transformed my dry, lackluster skin …" at bounding box center [350, 206] width 146 height 32
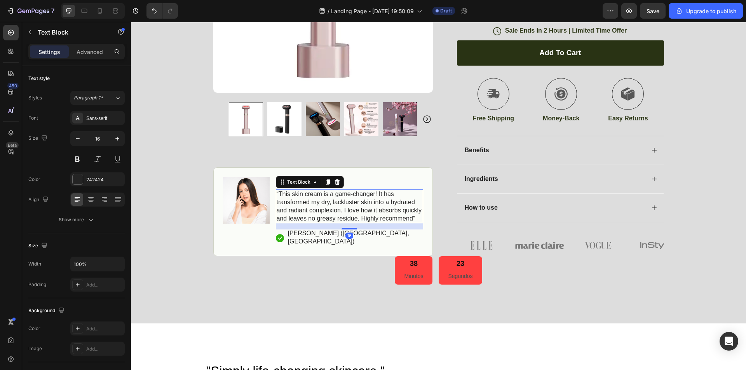
click at [400, 230] on div "Icon Hannah N. (Houston, USA) Text Block Row" at bounding box center [349, 238] width 147 height 17
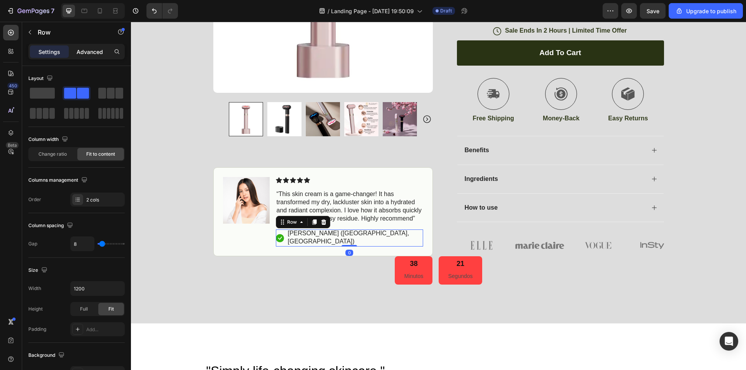
drag, startPoint x: 83, startPoint y: 52, endPoint x: 89, endPoint y: 59, distance: 8.9
click at [84, 52] on p "Advanced" at bounding box center [90, 52] width 26 height 8
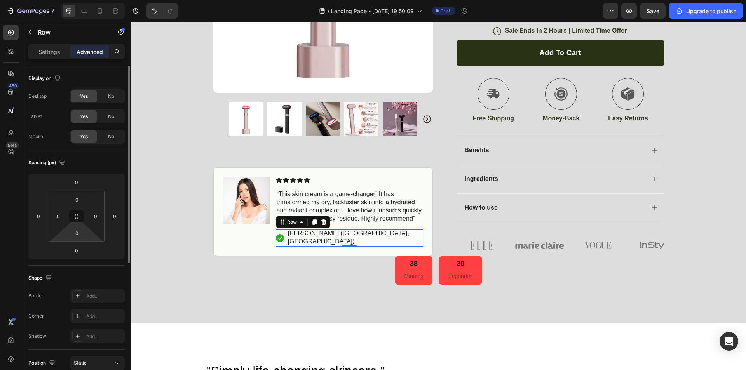
click at [88, 0] on html "7 / Landing Page - Aug 26, 19:50:09 Draft Preview Save Upgrade to publish 450 B…" at bounding box center [373, 0] width 746 height 0
click at [84, 235] on input "0" at bounding box center [77, 233] width 16 height 12
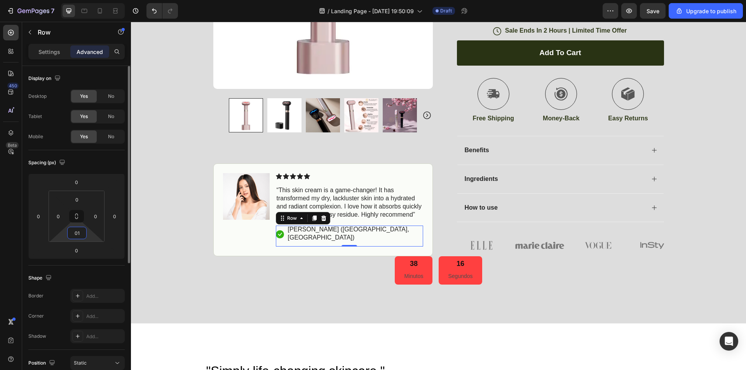
type input "0"
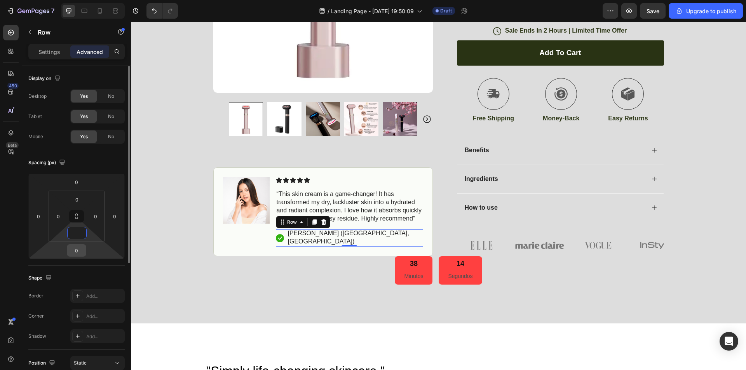
click at [80, 250] on input "0" at bounding box center [77, 251] width 16 height 12
type input "0"
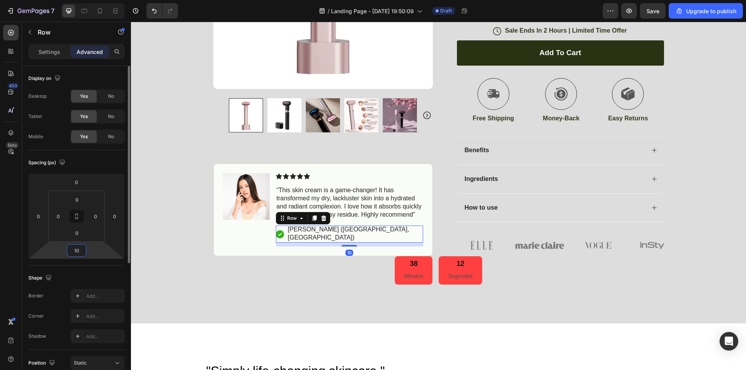
type input "1"
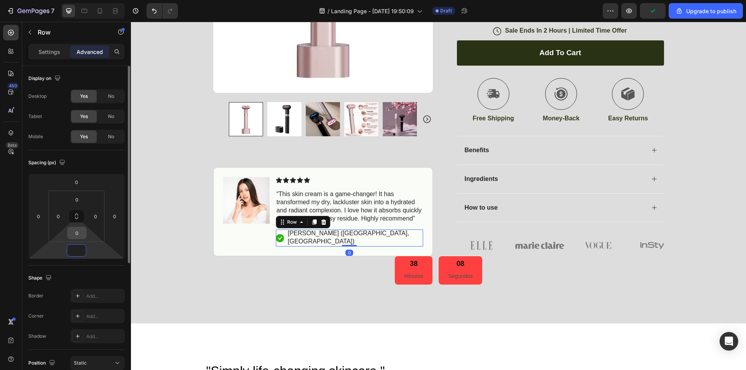
click at [82, 235] on input "0" at bounding box center [77, 233] width 16 height 12
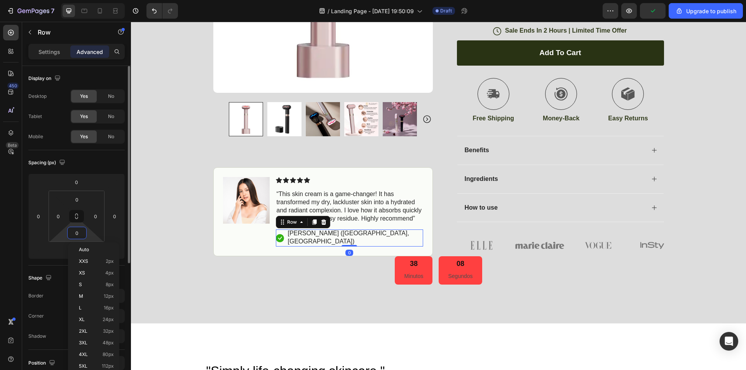
type input "0"
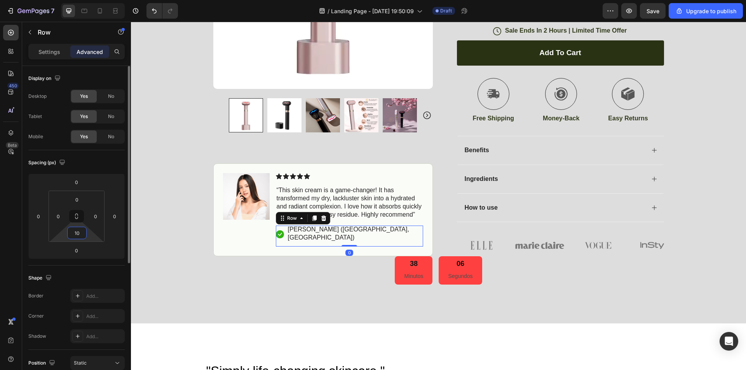
type input "1"
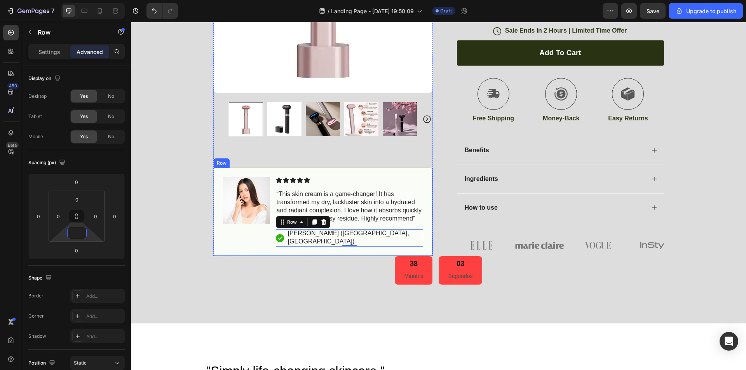
click at [388, 231] on div "Image Icon Icon Icon Icon Icon Icon List “This skin cream is a game-changer! It…" at bounding box center [323, 212] width 220 height 89
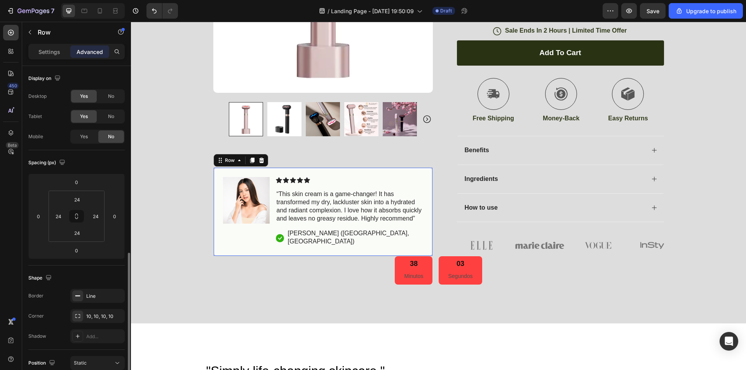
scroll to position [117, 0]
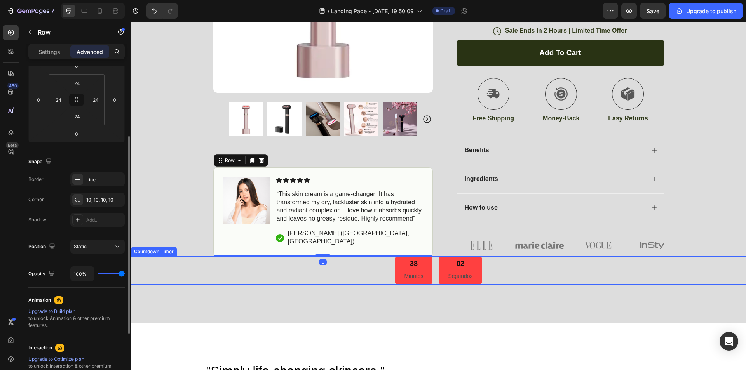
click at [406, 260] on div "38" at bounding box center [413, 264] width 19 height 9
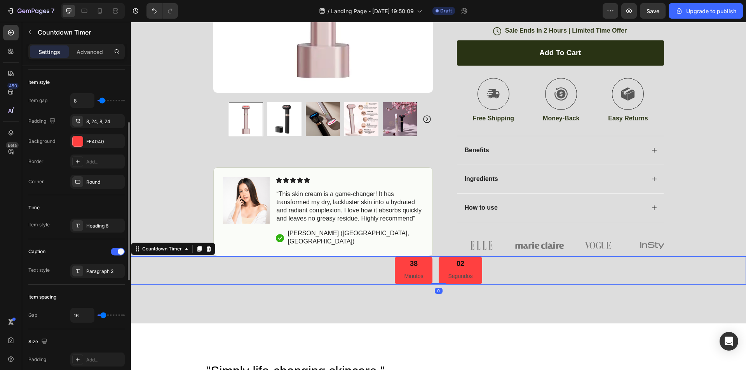
scroll to position [0, 0]
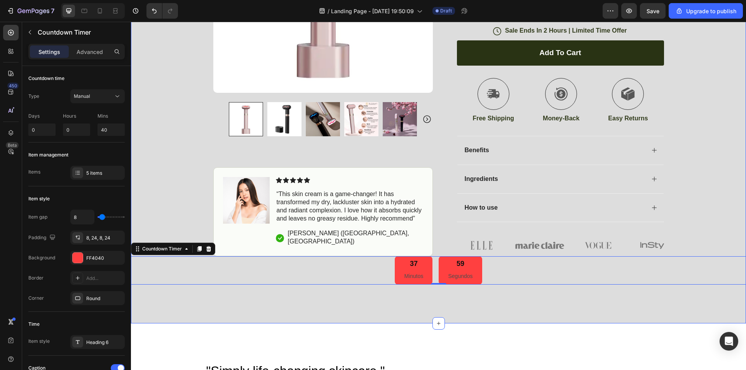
click at [672, 282] on div "Icon Free Shipping [DATE] Only Text Block Row Icon 84,000+ Happy Customer Text …" at bounding box center [438, 23] width 615 height 602
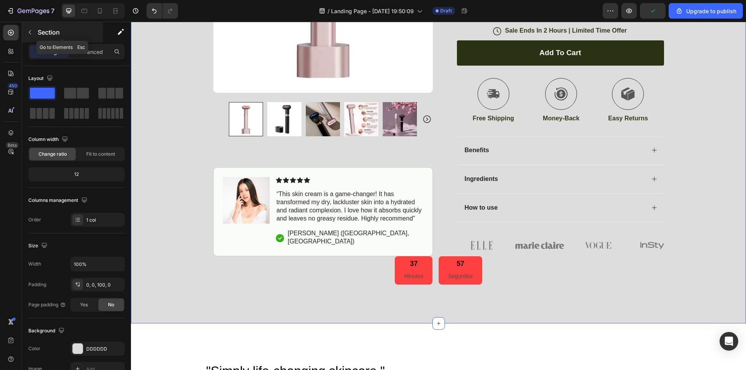
click at [36, 35] on div "Section" at bounding box center [62, 32] width 81 height 20
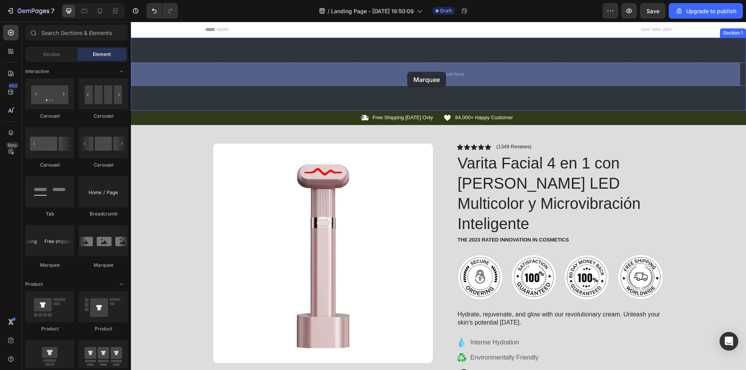
drag, startPoint x: 180, startPoint y: 263, endPoint x: 407, endPoint y: 72, distance: 296.5
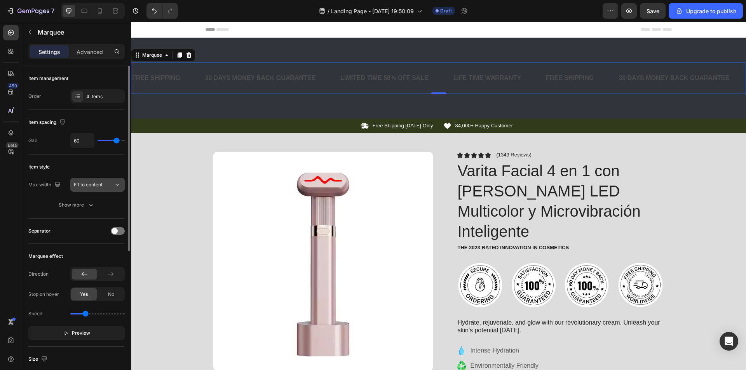
scroll to position [39, 0]
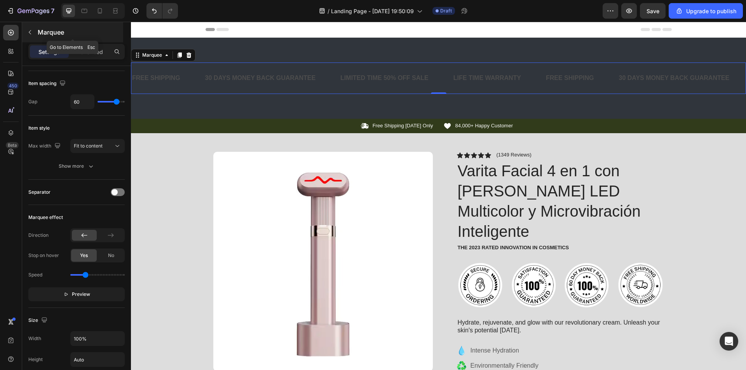
click at [24, 35] on button "button" at bounding box center [30, 32] width 12 height 12
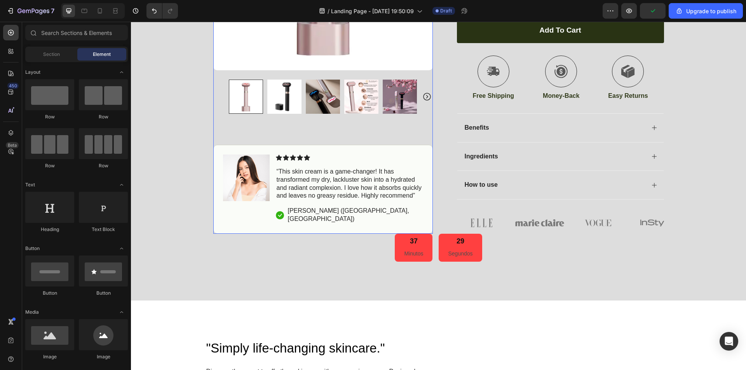
scroll to position [428, 0]
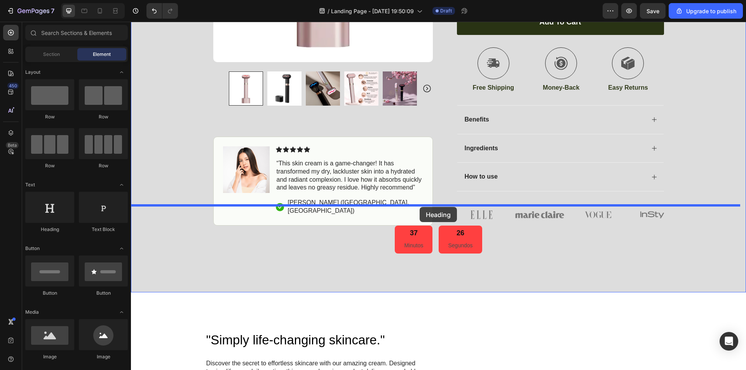
drag, startPoint x: 192, startPoint y: 237, endPoint x: 420, endPoint y: 206, distance: 230.4
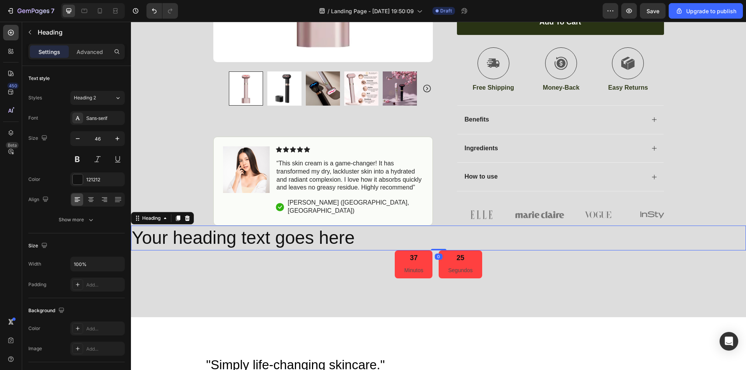
click at [367, 226] on h2 "Your heading text goes here" at bounding box center [438, 238] width 615 height 25
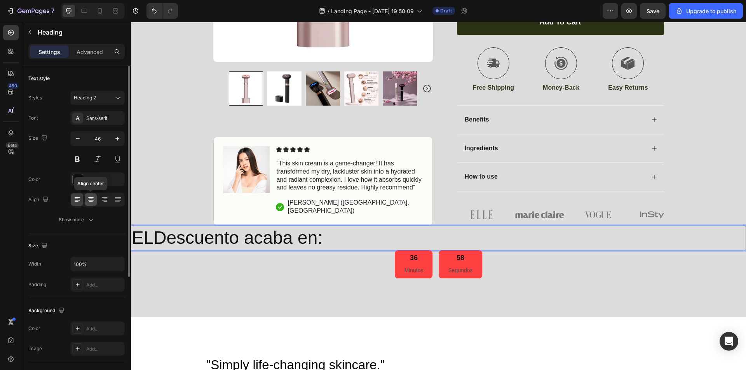
click at [91, 198] on icon at bounding box center [90, 197] width 5 height 1
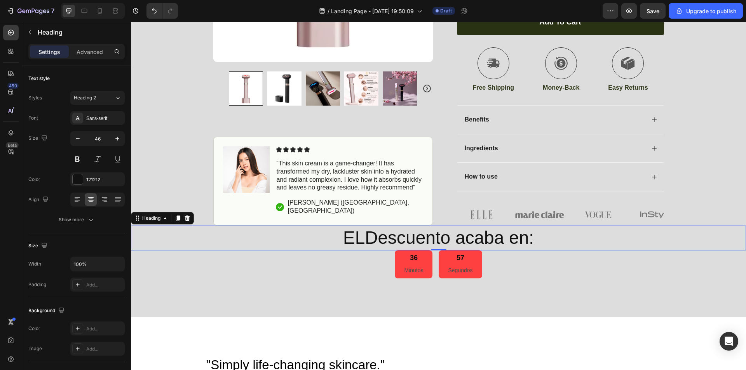
click at [364, 227] on p "ELDescuento acaba en:" at bounding box center [439, 238] width 614 height 23
click at [533, 227] on p "El Descuento acaba en:" at bounding box center [439, 238] width 614 height 23
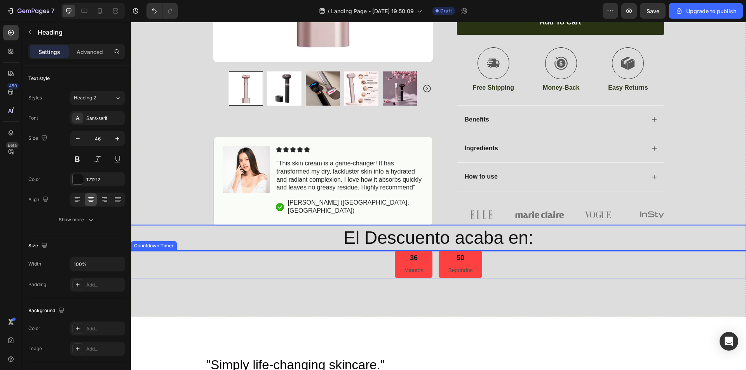
click at [418, 251] on div "36 Minutos" at bounding box center [414, 265] width 38 height 28
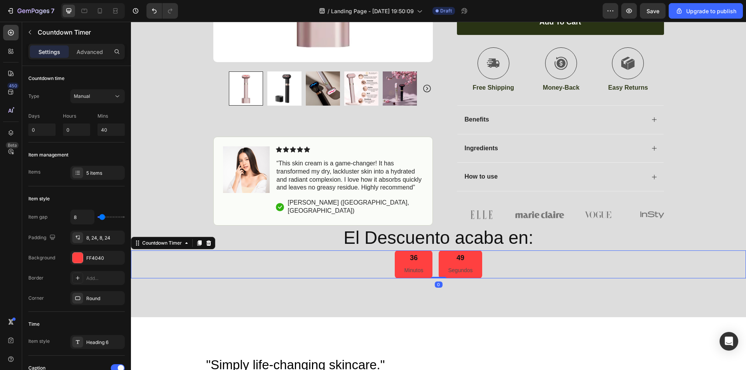
click at [359, 251] on div "36 Minutos 49 Segundos" at bounding box center [438, 265] width 615 height 28
click at [78, 52] on p "Advanced" at bounding box center [90, 52] width 26 height 8
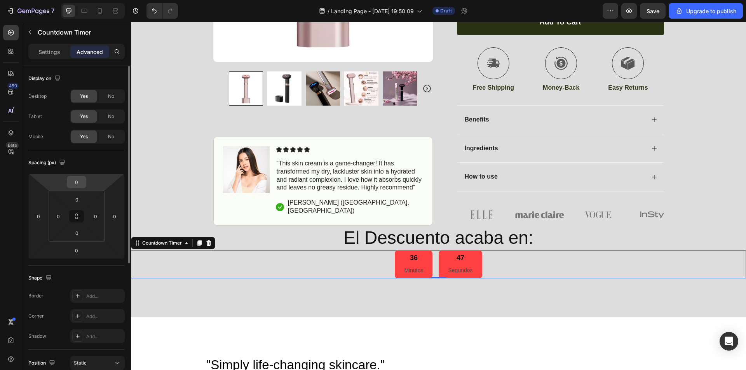
click at [83, 183] on input "0" at bounding box center [77, 182] width 16 height 12
type input "10"
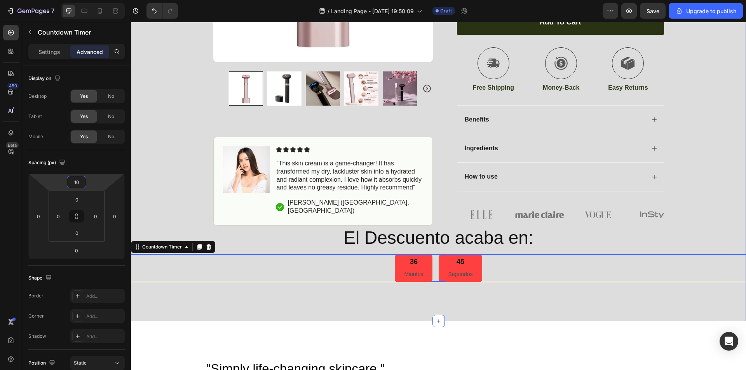
click at [592, 281] on div "Icon Free Shipping [DATE] Only Text Block Row Icon 84,000+ Happy Customer Text …" at bounding box center [438, 6] width 615 height 630
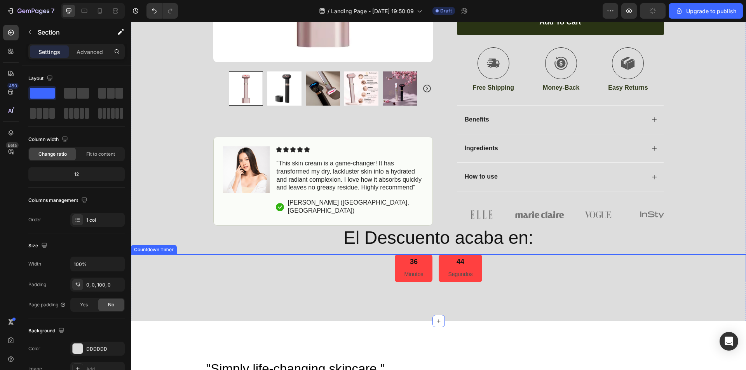
click at [510, 255] on div "36 Minutos 44 Segundos" at bounding box center [438, 269] width 615 height 28
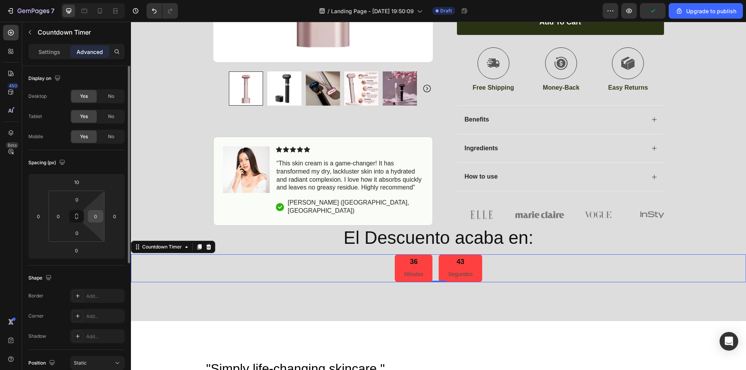
click at [100, 215] on input "0" at bounding box center [96, 217] width 12 height 12
type input "1"
click at [115, 220] on input "0" at bounding box center [115, 217] width 12 height 12
type input "0"
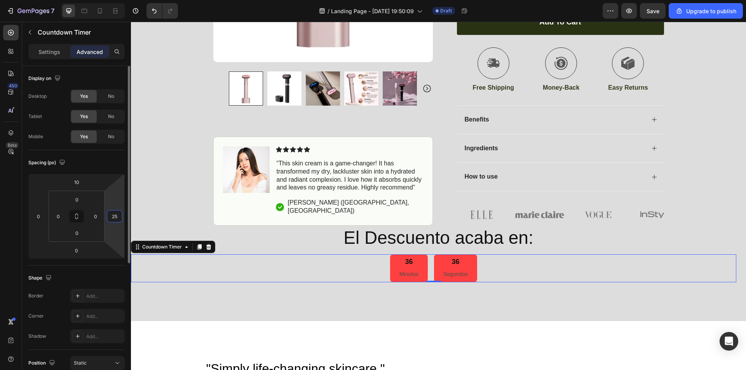
type input "2"
type input "1"
click at [45, 219] on div "0" at bounding box center [39, 216] width 16 height 12
type input "0"
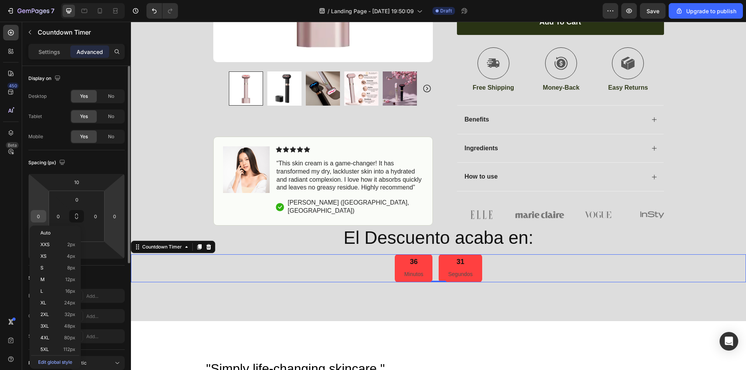
click at [42, 215] on input "0" at bounding box center [39, 217] width 12 height 12
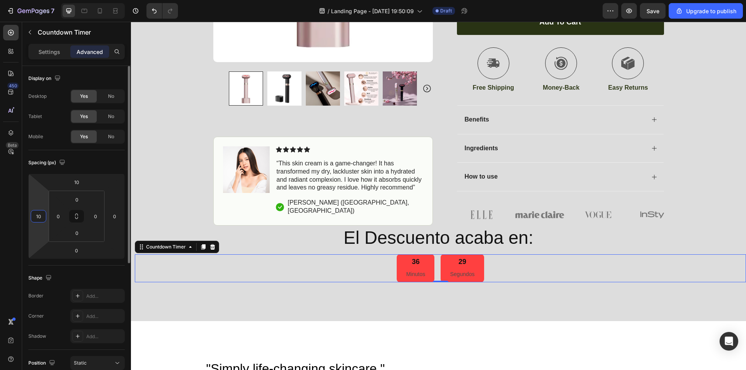
type input "1"
click at [579, 273] on div "Icon Free Shipping [DATE] Only Text Block Row Icon 84,000+ Happy Customer Text …" at bounding box center [438, 6] width 615 height 630
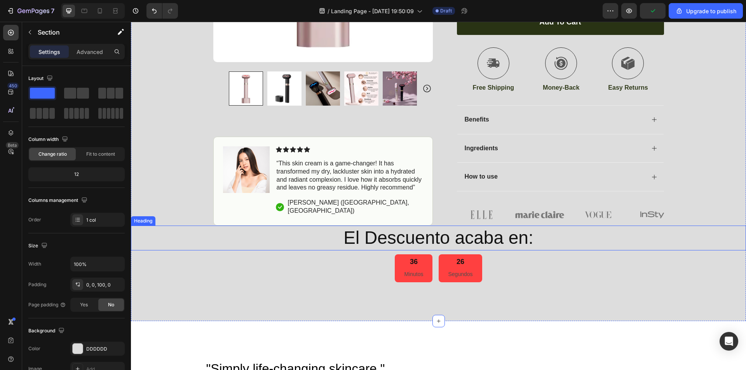
click at [508, 227] on p "El Descuento acaba en:" at bounding box center [439, 238] width 614 height 23
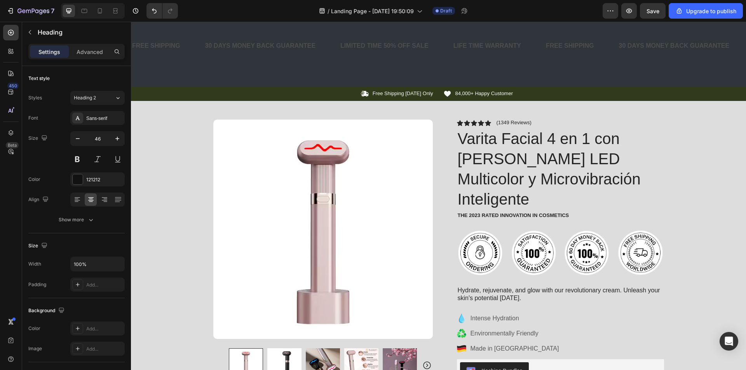
scroll to position [0, 0]
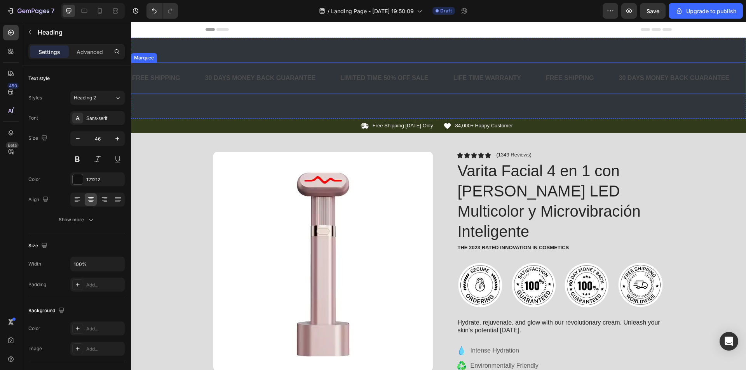
click at [370, 77] on div "LIMITED TIME 50% OFF SALE" at bounding box center [385, 78] width 90 height 13
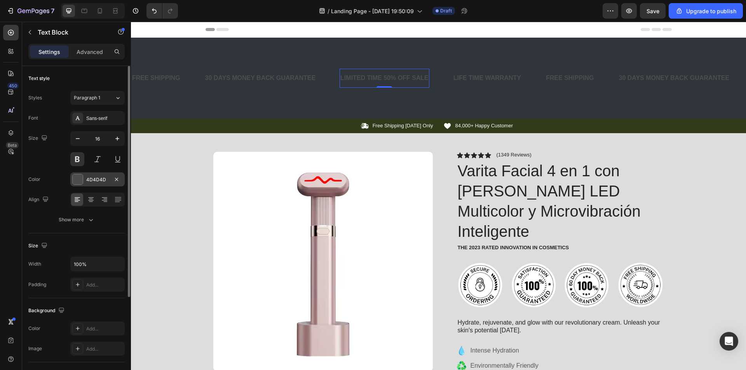
click at [81, 181] on div at bounding box center [78, 180] width 10 height 10
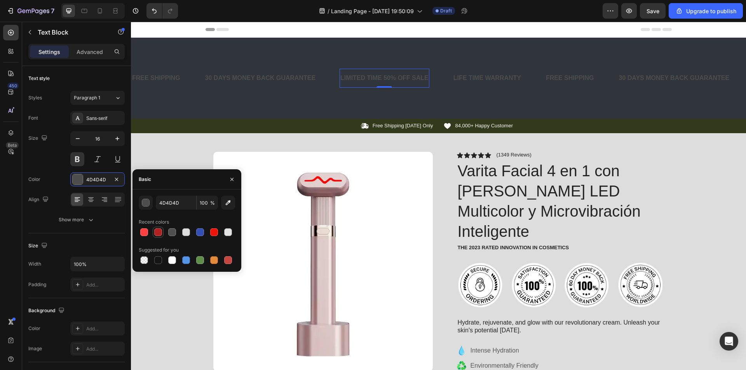
click at [155, 234] on div at bounding box center [158, 233] width 8 height 8
type input "B22222"
click at [246, 72] on div "30 DAYS MONEY BACK GUARANTEE" at bounding box center [260, 78] width 112 height 13
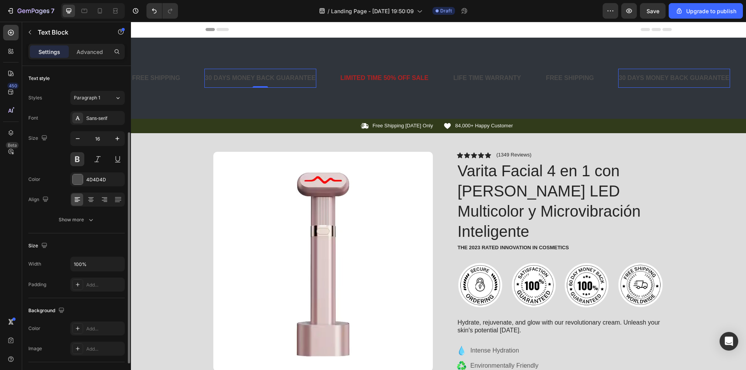
scroll to position [39, 0]
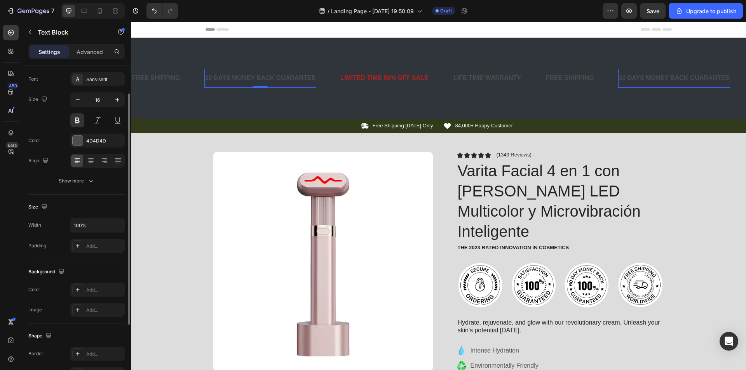
click at [246, 80] on div "30 DAYS MONEY BACK GUARANTEE" at bounding box center [260, 78] width 112 height 13
click at [265, 77] on p "30 DAYS MONEY BACK GUARANTEE" at bounding box center [260, 78] width 111 height 11
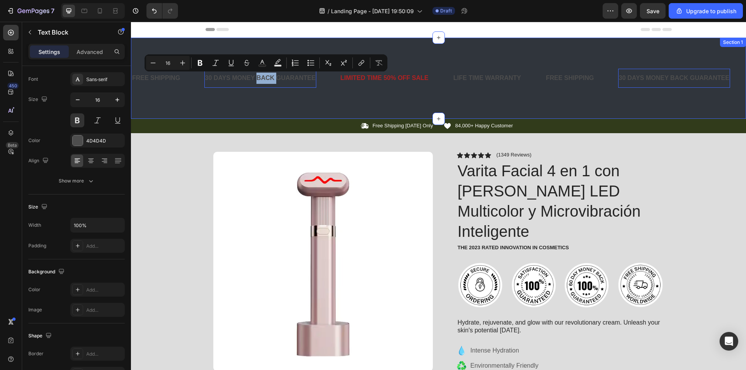
click at [429, 105] on div "FREE SHIPPING Text Block 30 DAYS MONEY BACK GUARANTEE Text Block 0 LIMITED TIME…" at bounding box center [438, 78] width 615 height 81
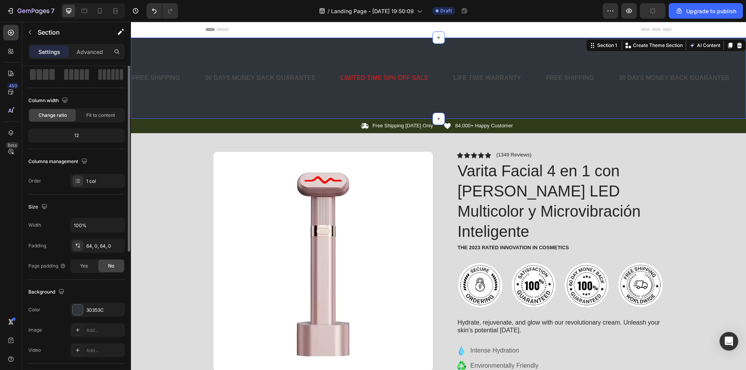
scroll to position [0, 0]
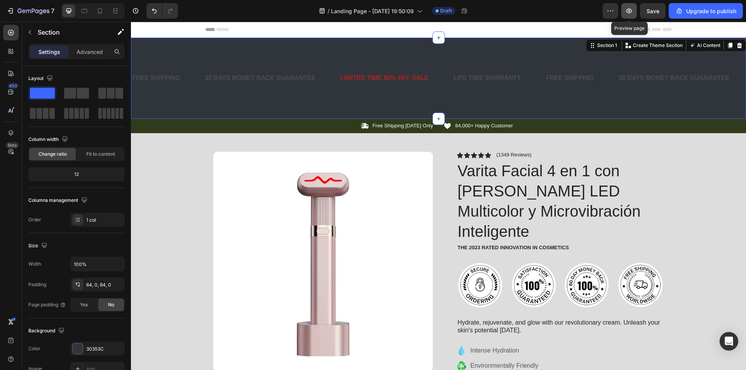
click at [636, 14] on button "button" at bounding box center [629, 11] width 16 height 16
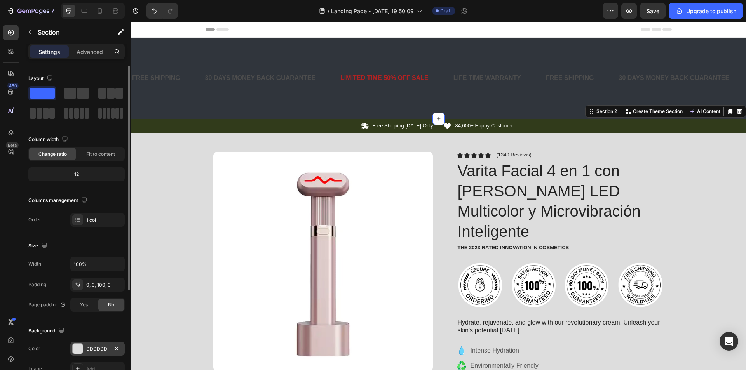
click at [99, 347] on div "DDDDDD" at bounding box center [97, 349] width 23 height 7
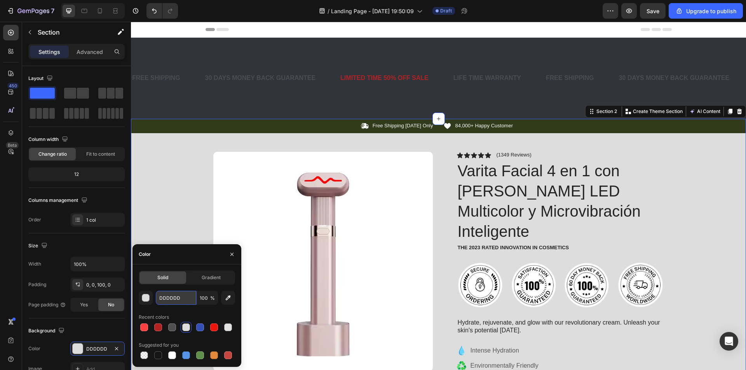
click at [180, 298] on input "DDDDDD" at bounding box center [176, 298] width 40 height 14
paste input "FFFFF0"
type input "FFFFF0"
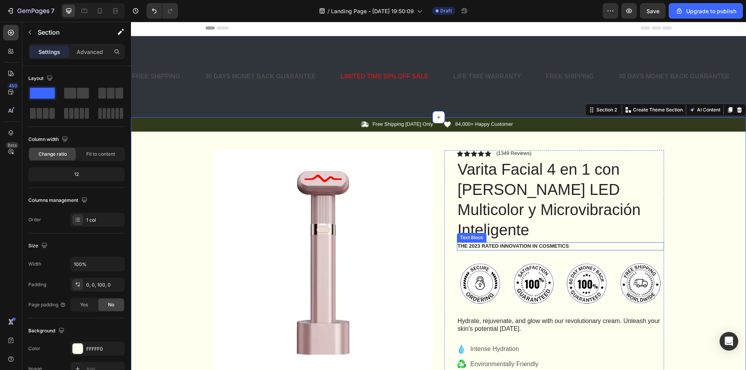
scroll to position [117, 0]
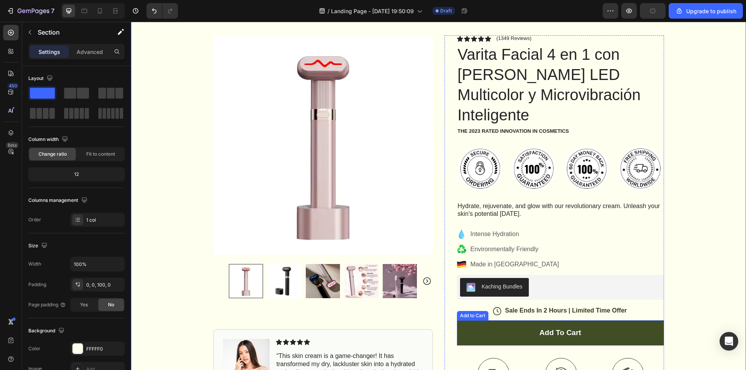
click at [494, 321] on button "Add to cart" at bounding box center [560, 333] width 207 height 25
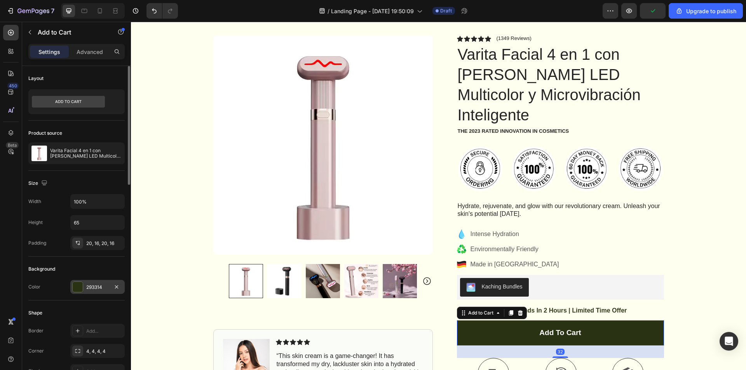
click at [79, 286] on div at bounding box center [78, 287] width 10 height 10
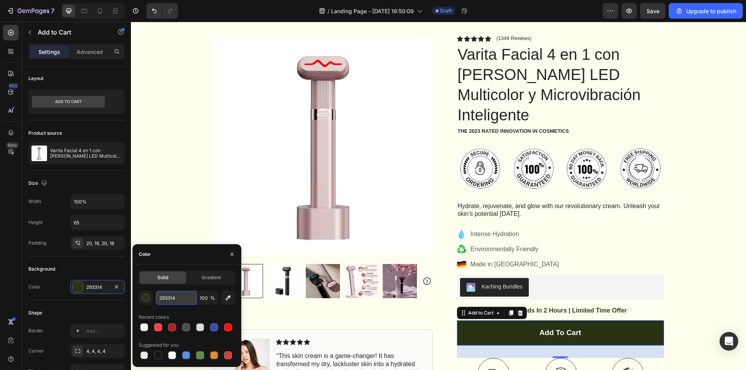
click at [180, 294] on input "293314" at bounding box center [176, 298] width 40 height 14
paste input "FF4040"
type input "FF4040"
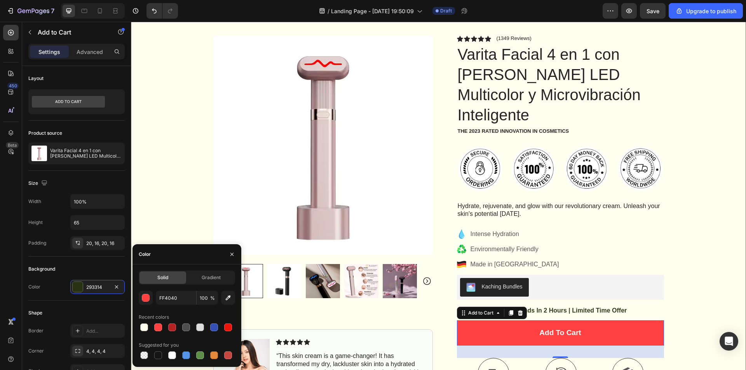
click at [717, 213] on div "Icon Free Shipping [DATE] Only Text Block Row Icon 84,000+ Happy Customer Text …" at bounding box center [438, 297] width 615 height 591
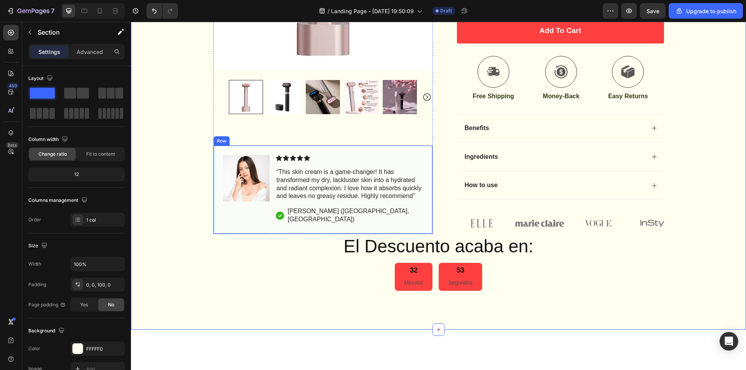
scroll to position [466, 0]
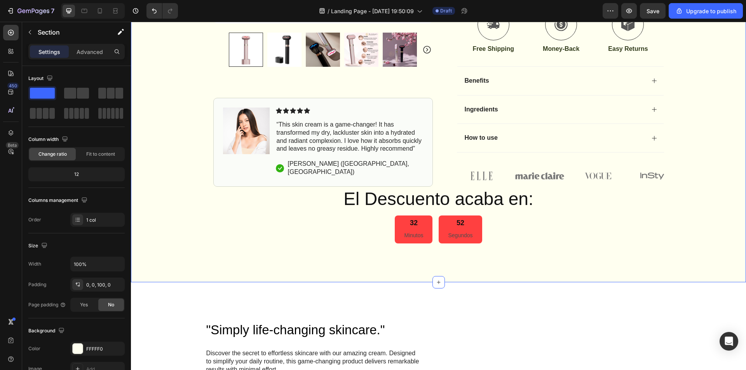
click at [426, 216] on div "32 Minutos" at bounding box center [414, 230] width 38 height 28
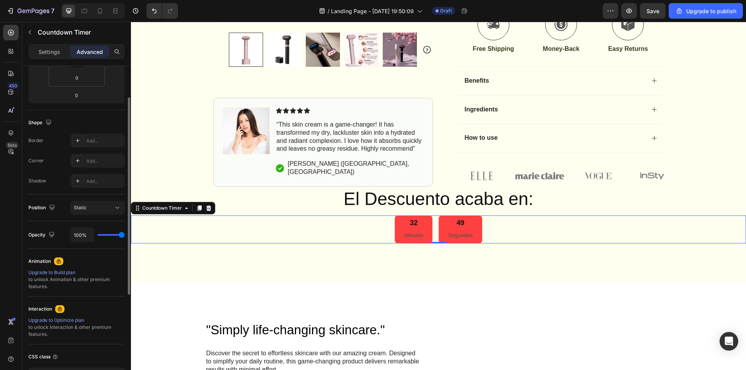
scroll to position [78, 0]
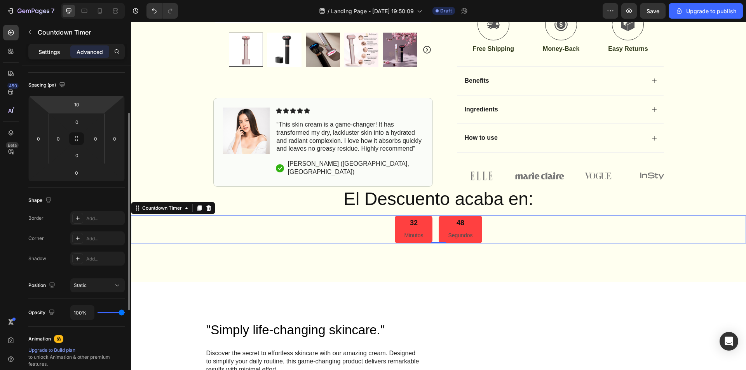
click at [55, 55] on p "Settings" at bounding box center [49, 52] width 22 height 8
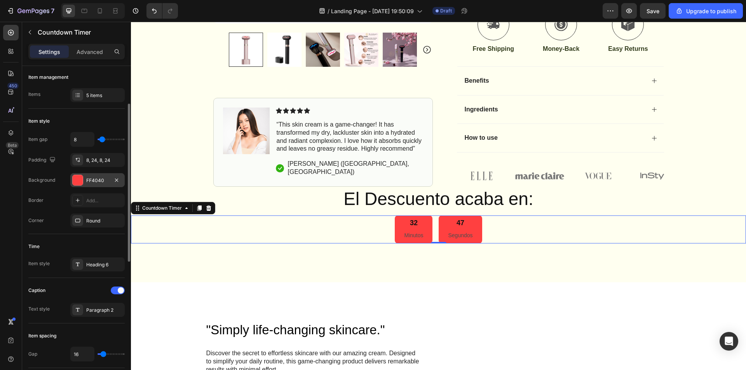
click at [76, 183] on div at bounding box center [78, 180] width 10 height 10
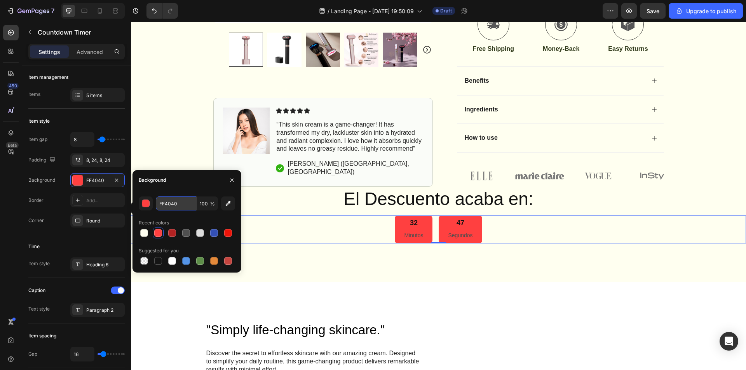
click at [183, 203] on input "FF4040" at bounding box center [176, 204] width 40 height 14
paste input "E75480"
type input "E75480"
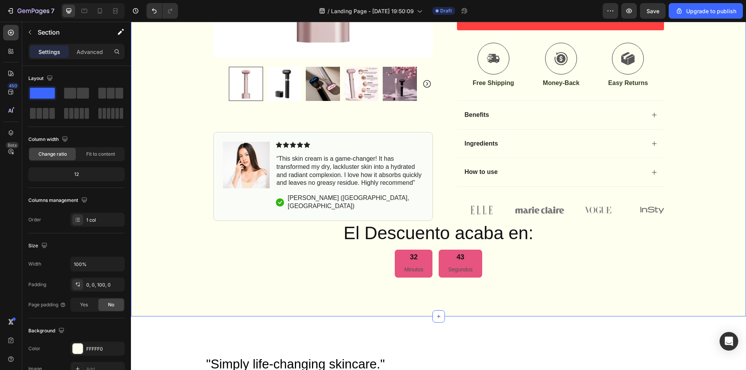
scroll to position [389, 0]
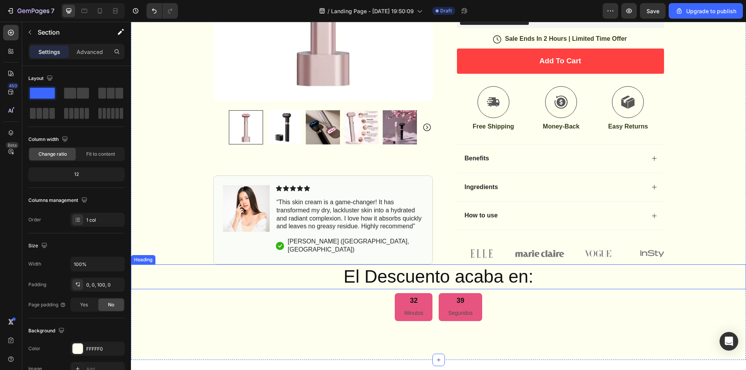
click at [359, 265] on p "El Descuento acaba en:" at bounding box center [439, 276] width 614 height 23
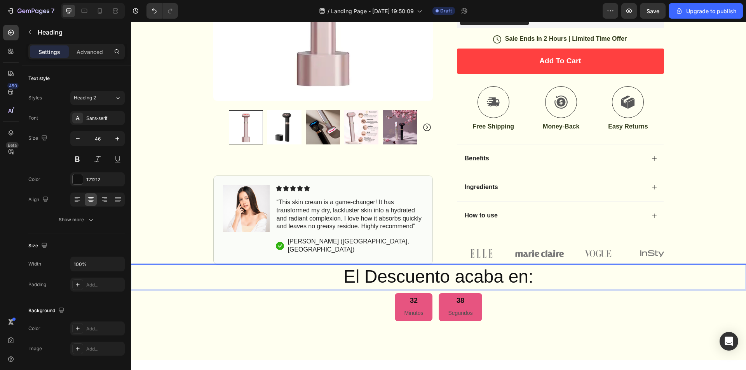
click at [360, 265] on p "El Descuento acaba en:" at bounding box center [439, 276] width 614 height 23
click at [375, 265] on p "El Descuento acaba en:" at bounding box center [439, 276] width 614 height 23
click at [534, 265] on p "El descuento acaba en:" at bounding box center [439, 276] width 614 height 23
click at [637, 318] on div "Icon Free Shipping [DATE] Only Text Block Row Icon 84,000+ Happy Customer Text …" at bounding box center [438, 45] width 615 height 630
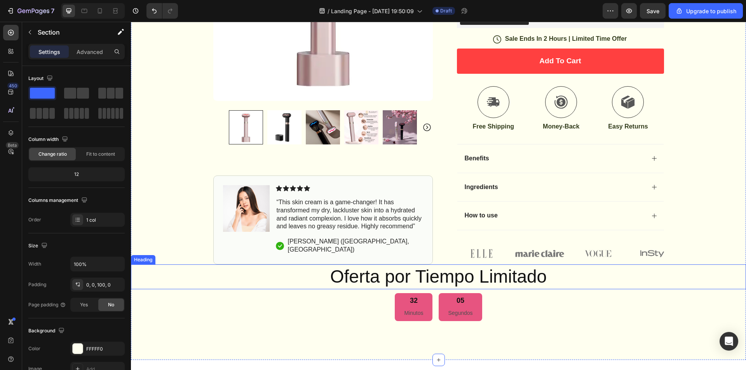
click at [520, 265] on p "Oferta por Tiempo Limitado" at bounding box center [439, 276] width 614 height 23
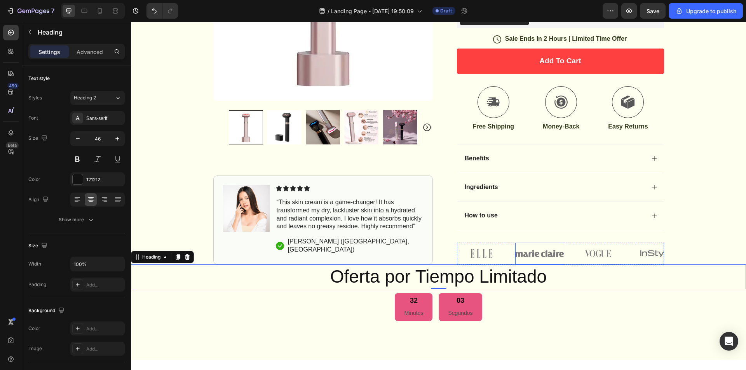
click at [529, 243] on img at bounding box center [539, 254] width 49 height 22
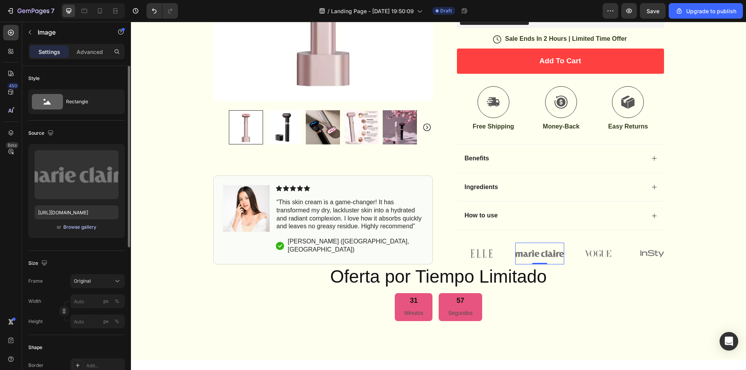
click at [88, 227] on div "Browse gallery" at bounding box center [79, 227] width 33 height 7
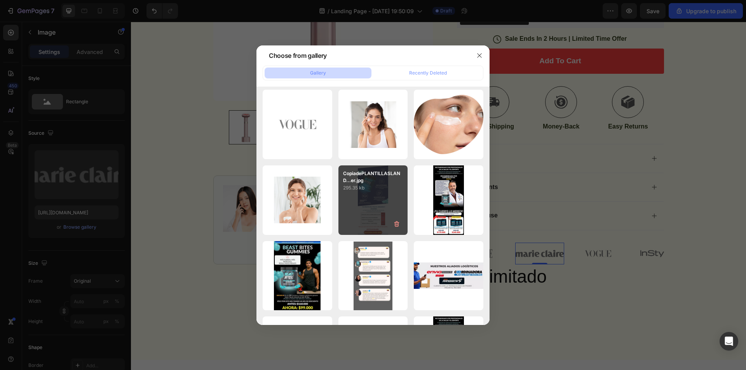
scroll to position [600, 0]
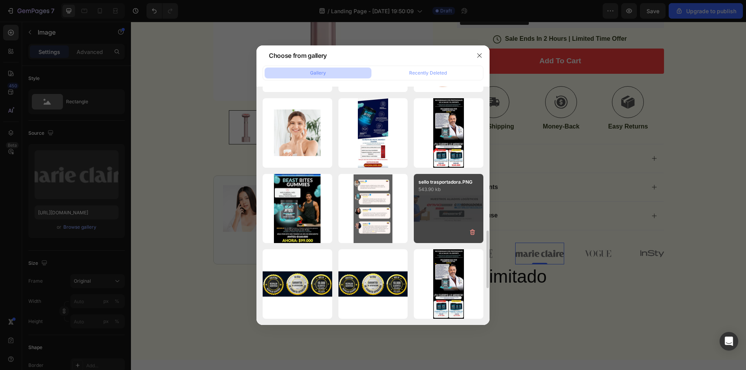
click at [468, 217] on div "sello trasportadora.PNG 543.90 kb" at bounding box center [449, 209] width 70 height 70
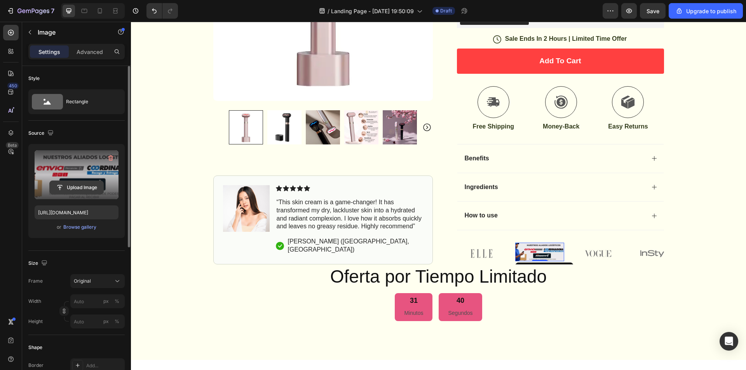
click at [83, 187] on input "file" at bounding box center [77, 187] width 54 height 13
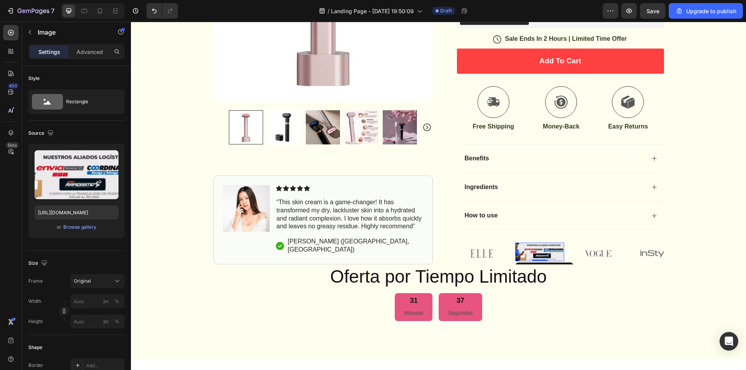
click at [543, 243] on img at bounding box center [539, 252] width 49 height 19
click at [87, 227] on div "Browse gallery" at bounding box center [79, 227] width 33 height 7
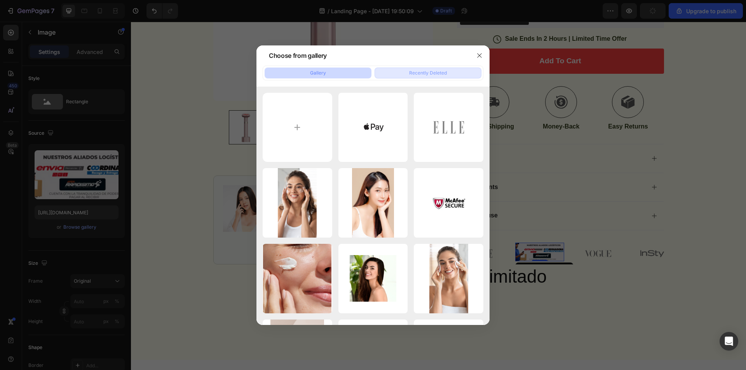
click at [432, 70] on div "Recently Deleted" at bounding box center [428, 73] width 38 height 7
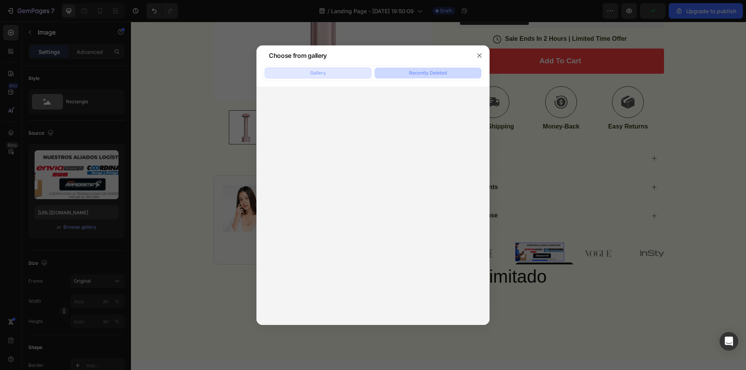
click at [344, 70] on button "Gallery" at bounding box center [318, 73] width 107 height 11
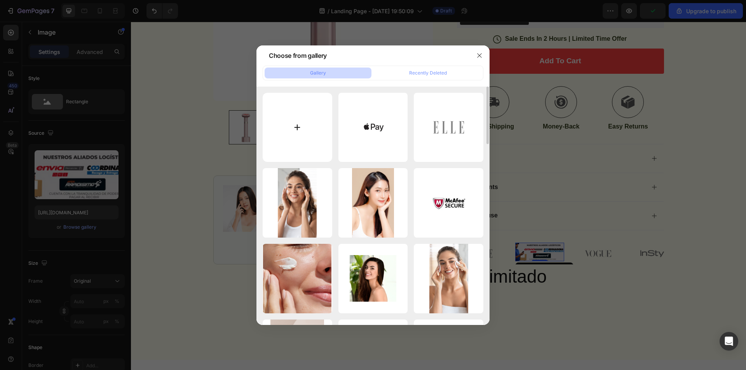
click at [294, 137] on input "file" at bounding box center [298, 128] width 70 height 70
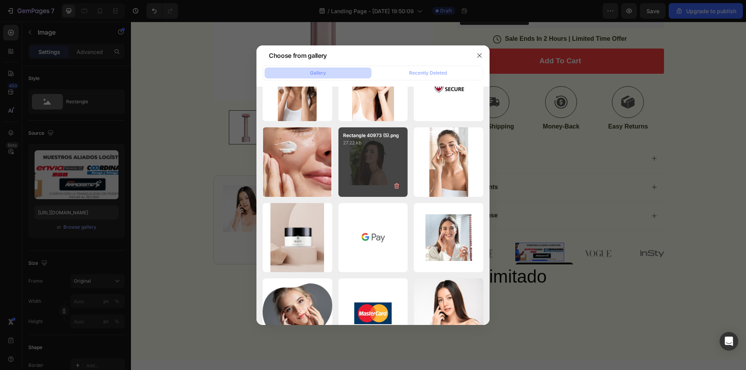
scroll to position [0, 0]
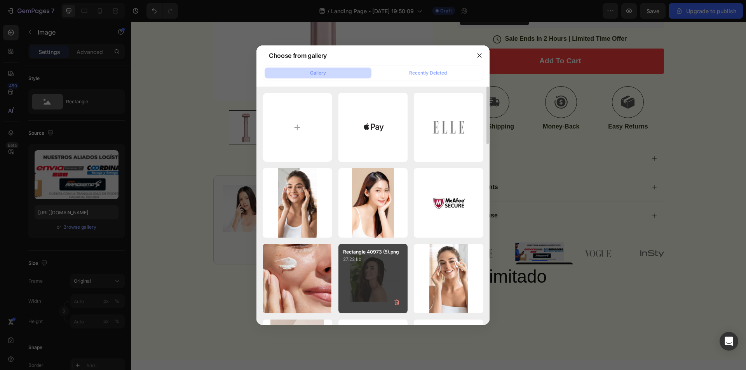
click at [378, 267] on div "Rectangle 40973 (5).png 27.22 kb" at bounding box center [374, 279] width 70 height 70
type input "https://cdn.shopify.com/s/files/1/0945/3001/1449/files/gempages_579513513739813…"
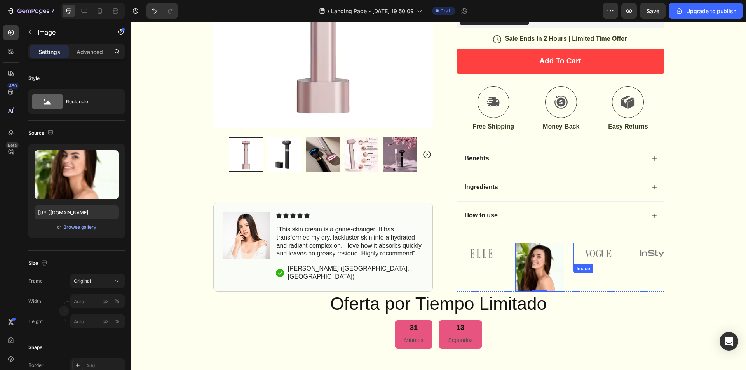
click at [597, 243] on img at bounding box center [598, 254] width 49 height 22
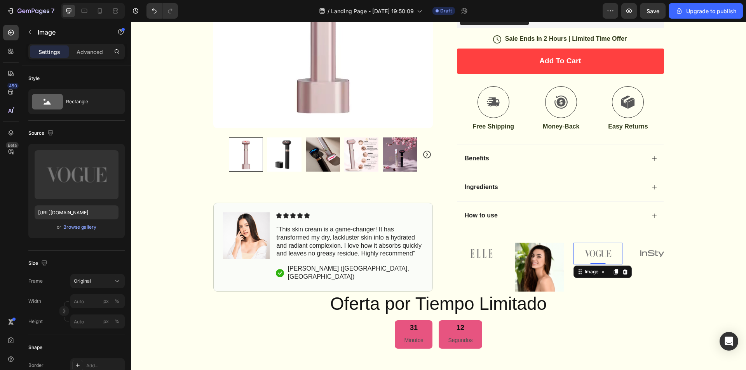
click at [580, 267] on div "Image" at bounding box center [592, 271] width 32 height 9
click at [81, 229] on div "Browse gallery" at bounding box center [79, 227] width 33 height 7
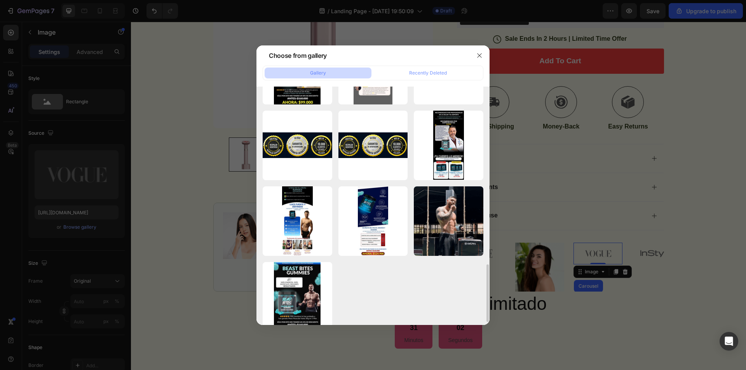
scroll to position [751, 0]
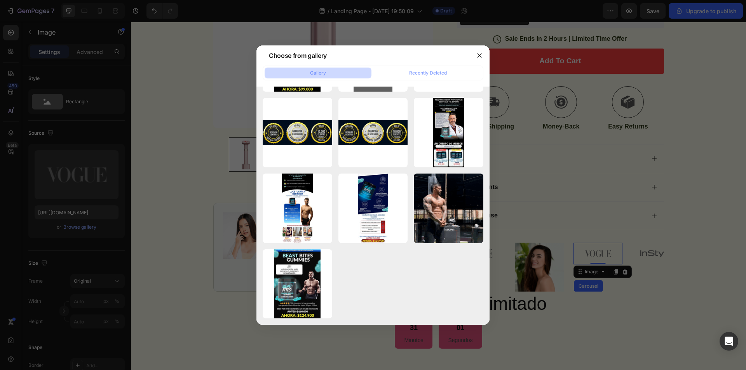
click at [541, 208] on div at bounding box center [373, 185] width 746 height 370
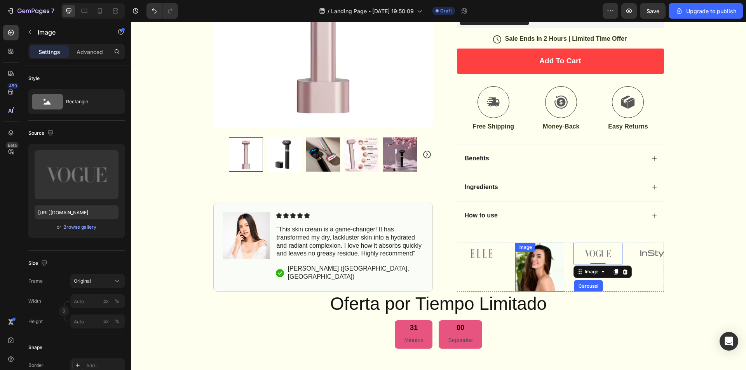
click at [533, 243] on div "Image" at bounding box center [539, 267] width 49 height 49
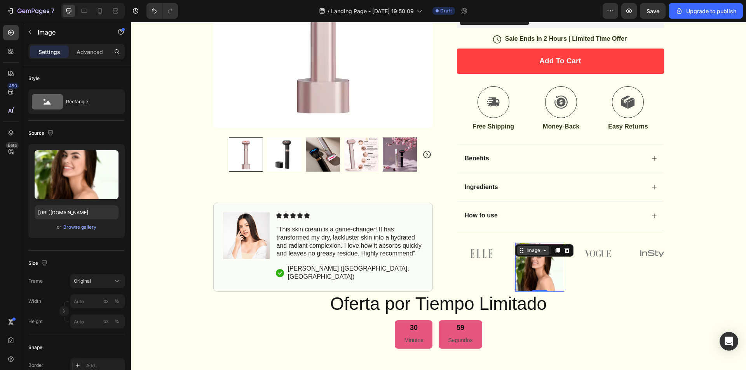
click at [537, 247] on div "Image" at bounding box center [533, 250] width 17 height 7
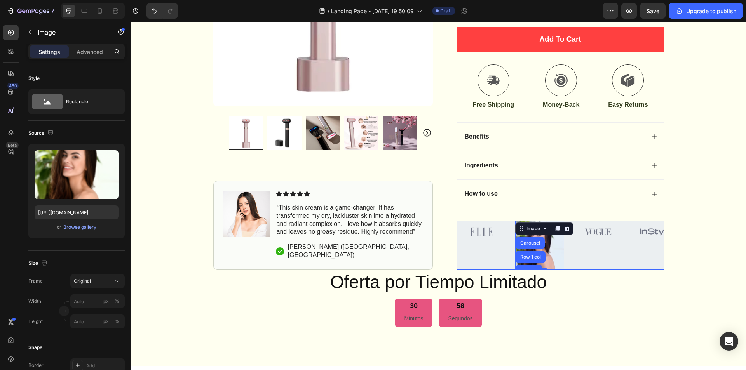
scroll to position [428, 0]
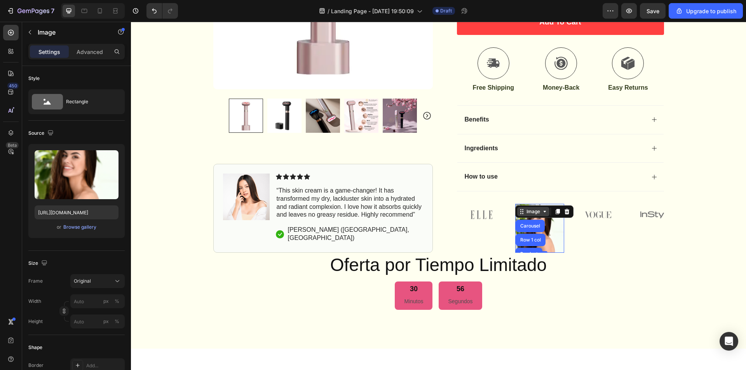
click at [531, 208] on div "Image" at bounding box center [533, 211] width 17 height 7
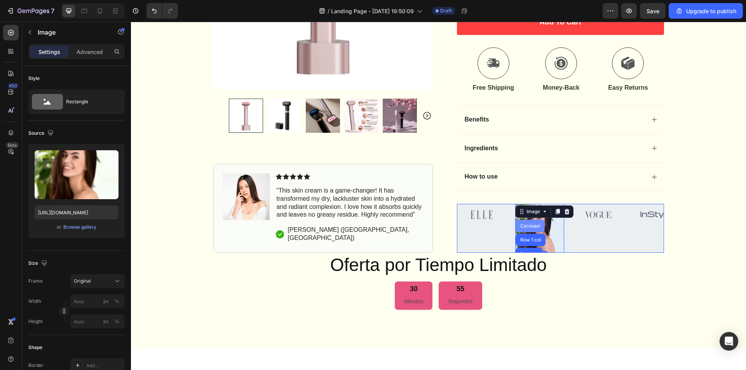
click at [532, 224] on div "Carousel" at bounding box center [530, 226] width 23 height 5
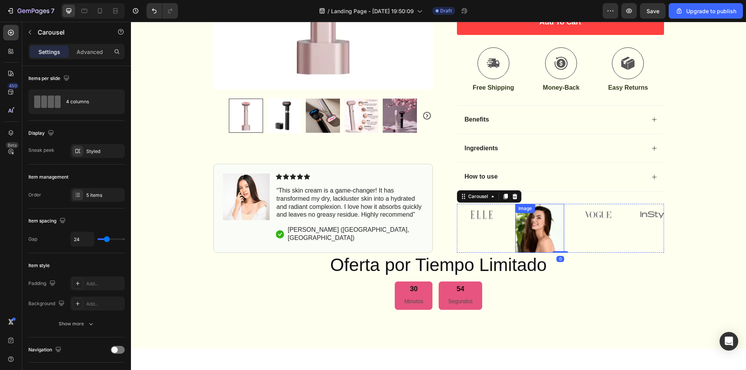
click at [536, 207] on img at bounding box center [539, 228] width 49 height 49
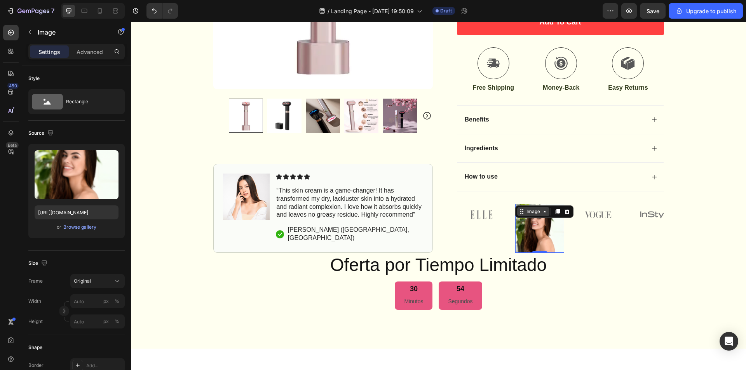
click at [531, 208] on div "Image" at bounding box center [533, 211] width 17 height 7
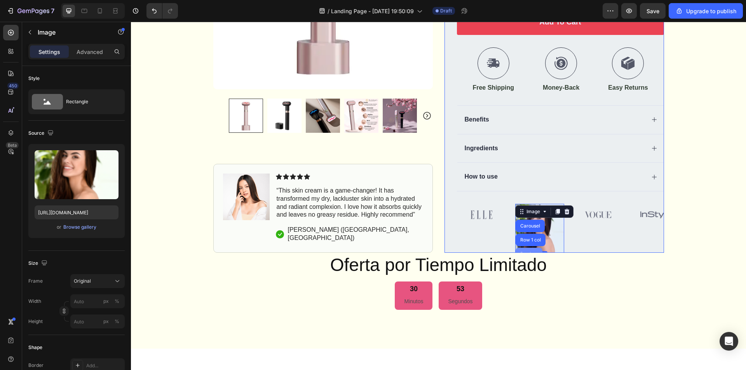
click at [530, 238] on div "Row 1 col" at bounding box center [531, 240] width 24 height 5
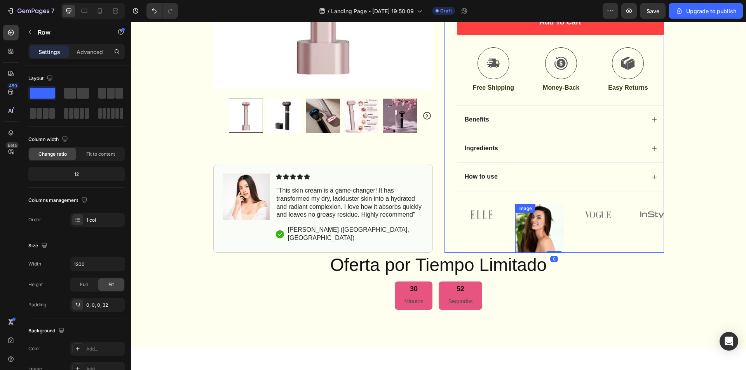
click at [532, 216] on img at bounding box center [539, 228] width 49 height 49
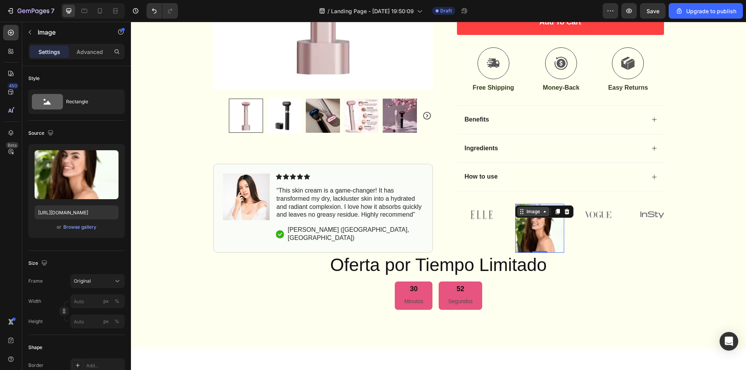
click at [528, 208] on div "Image" at bounding box center [533, 211] width 17 height 7
click at [93, 225] on div "Browse gallery" at bounding box center [79, 227] width 33 height 7
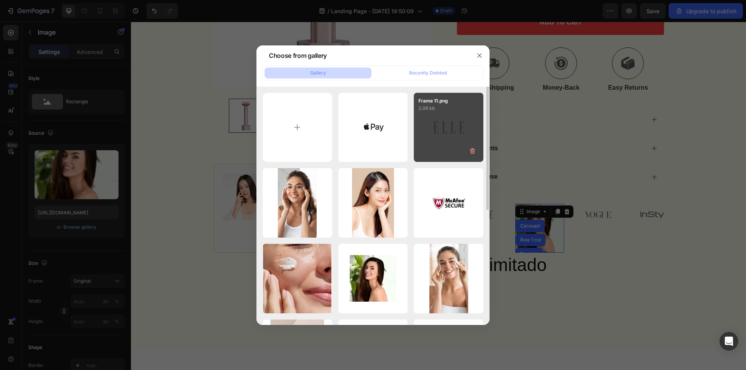
click at [450, 131] on div "Frame 11.png 2.06 kb" at bounding box center [449, 128] width 70 height 70
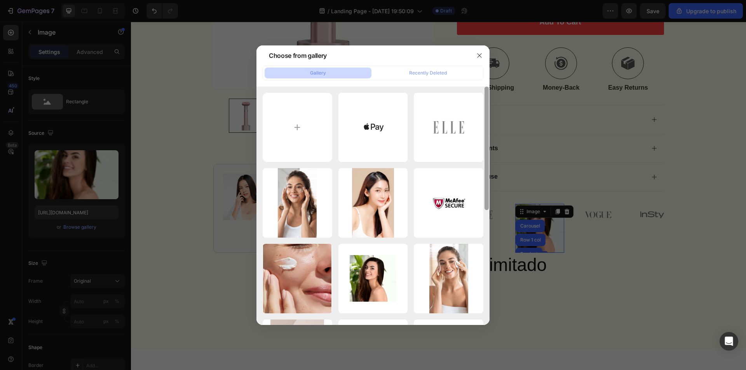
type input "https://cdn.shopify.com/s/files/1/0945/3001/1449/files/gempages_579513513739813…"
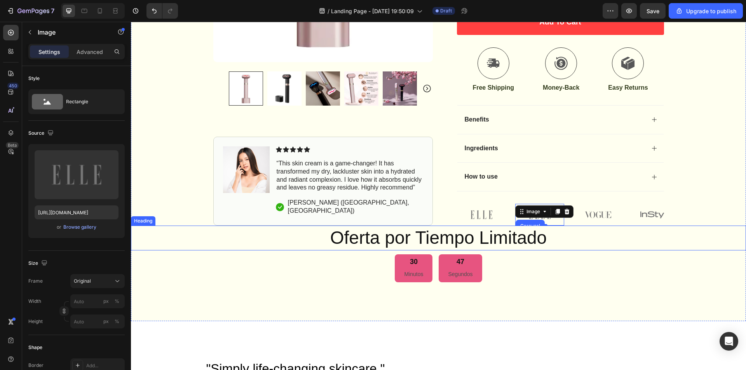
click at [717, 227] on p "Oferta por Tiempo Limitado" at bounding box center [439, 238] width 614 height 23
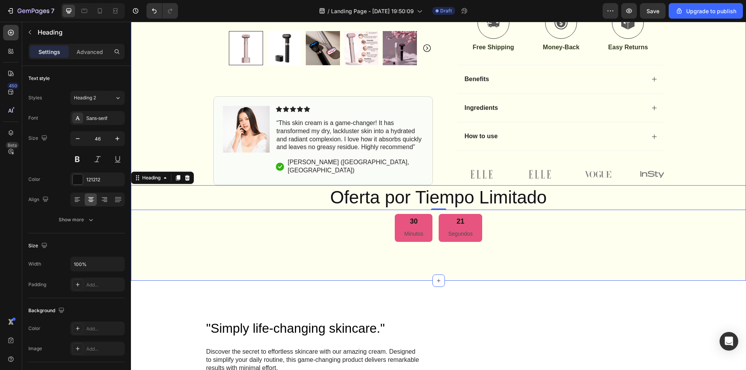
scroll to position [466, 0]
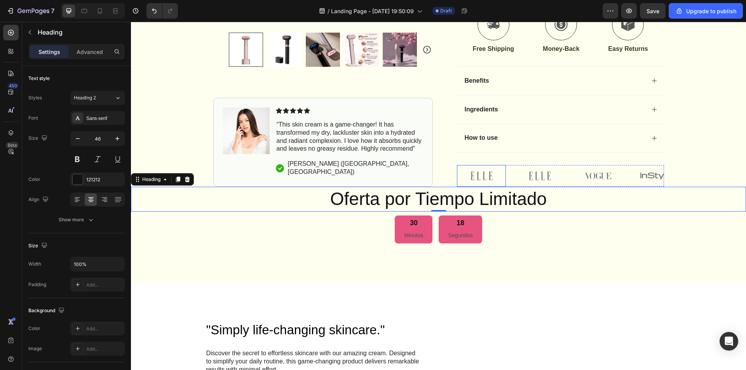
click at [477, 165] on img at bounding box center [481, 176] width 49 height 22
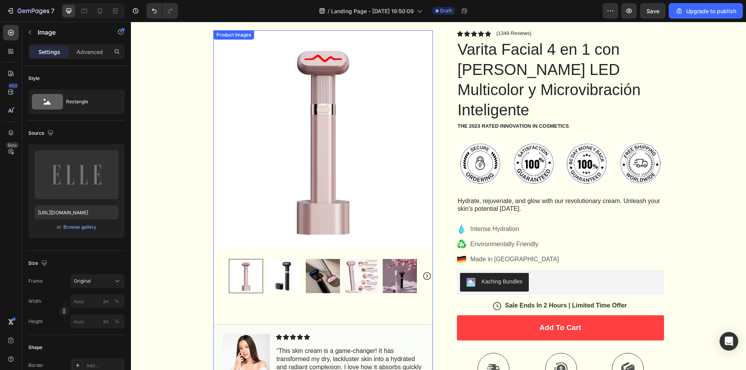
scroll to position [0, 0]
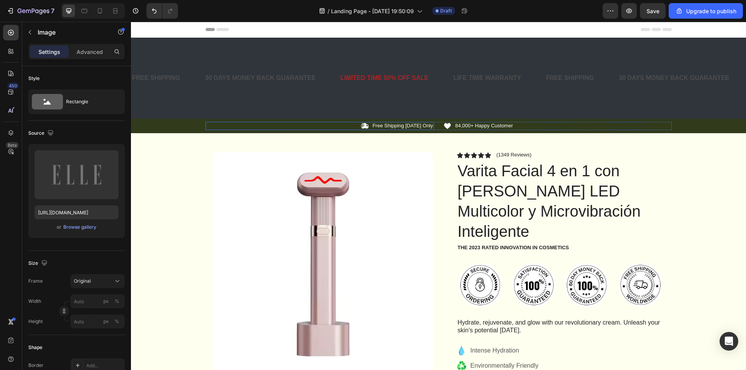
click at [323, 127] on div "Icon Free Shipping Today Only Text Block Row" at bounding box center [320, 126] width 229 height 8
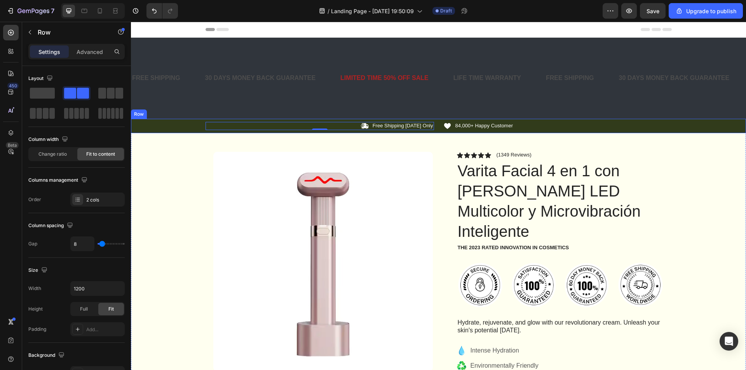
click at [178, 127] on div "Icon Free Shipping Today Only Text Block Row 0 Icon 84,000+ Happy Customer Text…" at bounding box center [438, 126] width 615 height 8
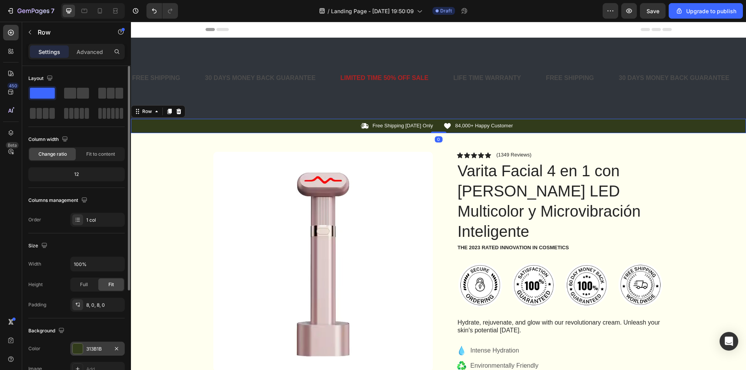
click at [99, 351] on div "313B1B" at bounding box center [97, 349] width 23 height 7
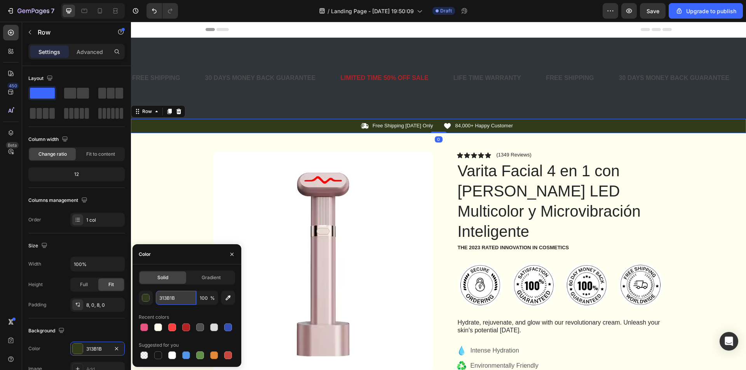
click at [183, 298] on input "313B1B" at bounding box center [176, 298] width 40 height 14
paste input "#F4C2C2"
type input "#F4C2C2"
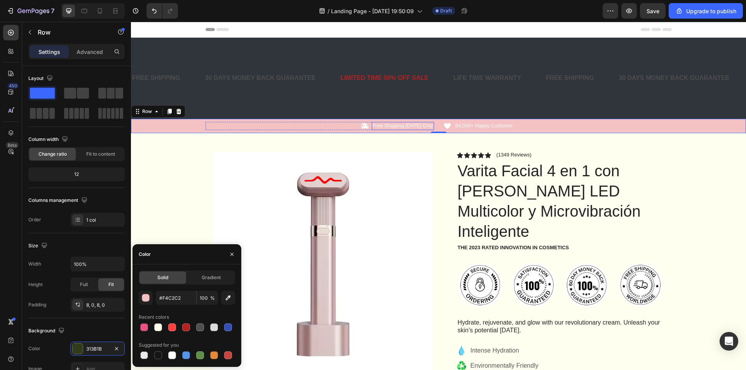
click at [383, 124] on p "Free Shipping [DATE] Only" at bounding box center [403, 126] width 61 height 7
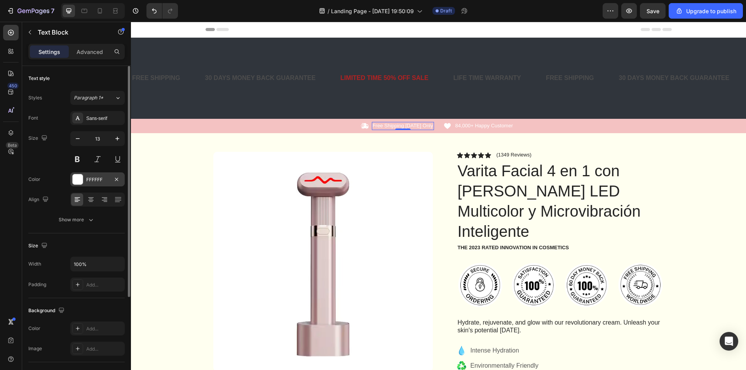
click at [76, 183] on div at bounding box center [78, 180] width 10 height 10
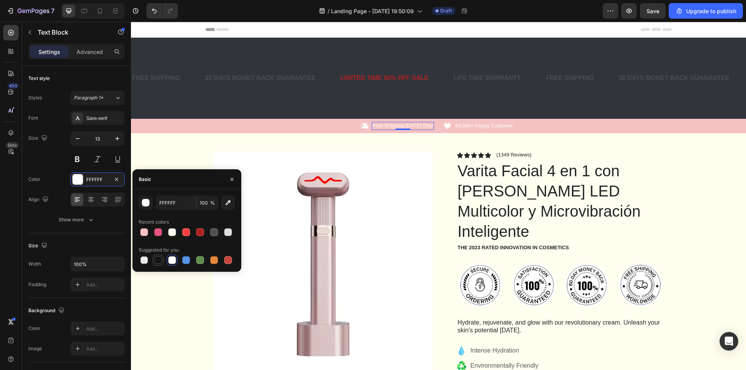
click at [155, 265] on div at bounding box center [158, 260] width 11 height 11
type input "151515"
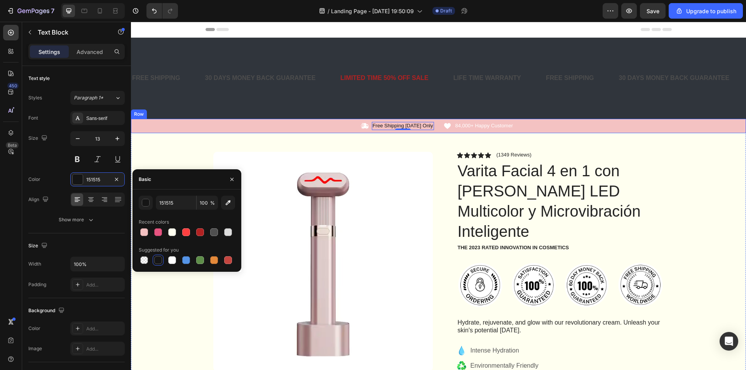
click at [364, 128] on icon at bounding box center [364, 125] width 7 height 5
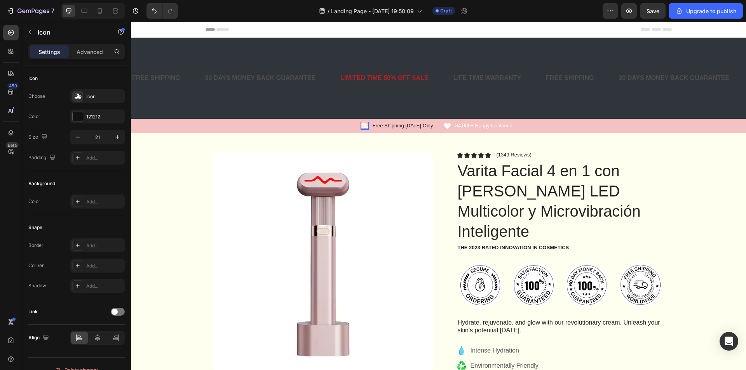
click at [366, 124] on icon at bounding box center [365, 126] width 8 height 8
click at [79, 121] on div at bounding box center [78, 117] width 10 height 10
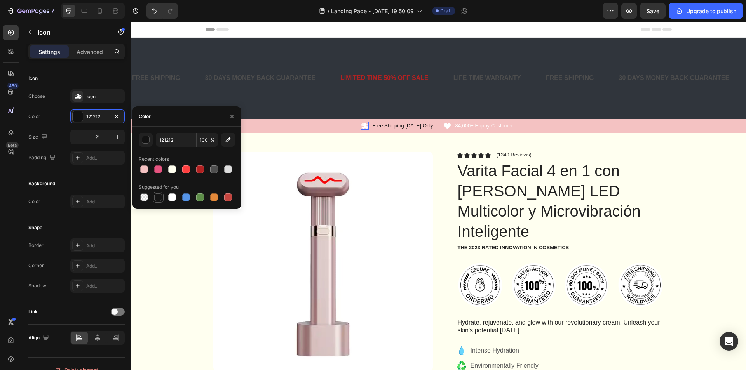
click at [155, 194] on div at bounding box center [158, 198] width 8 height 8
type input "151515"
click at [155, 195] on div at bounding box center [158, 198] width 8 height 8
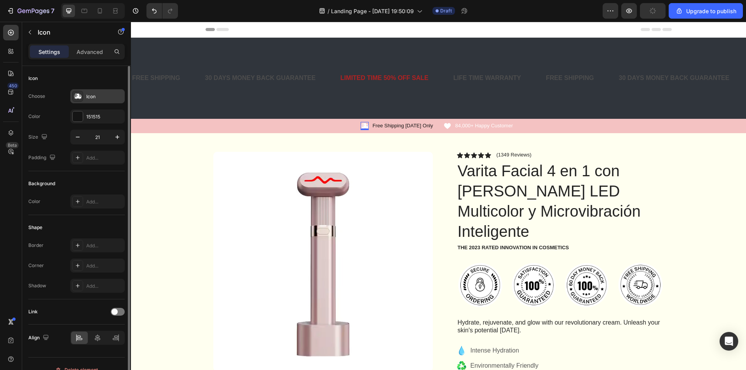
click at [115, 101] on div "Icon" at bounding box center [97, 96] width 54 height 14
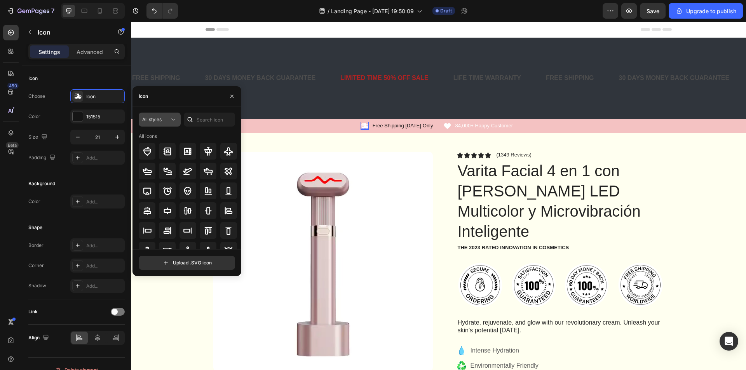
click at [174, 122] on icon at bounding box center [173, 120] width 8 height 8
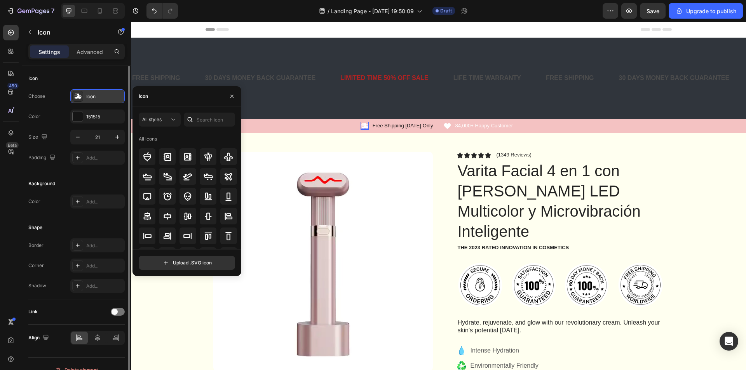
click at [81, 99] on icon at bounding box center [78, 96] width 8 height 8
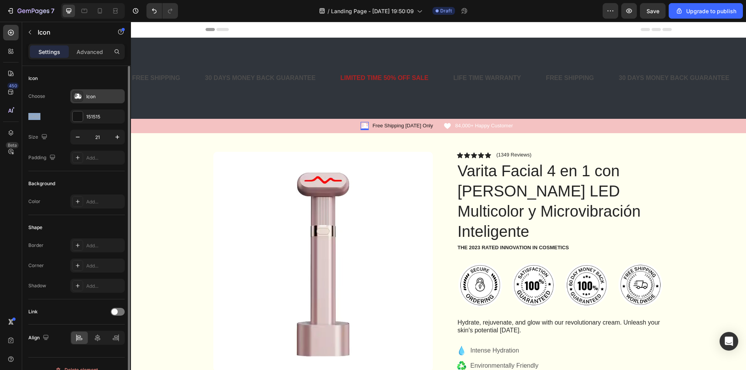
click at [81, 99] on icon at bounding box center [78, 96] width 8 height 8
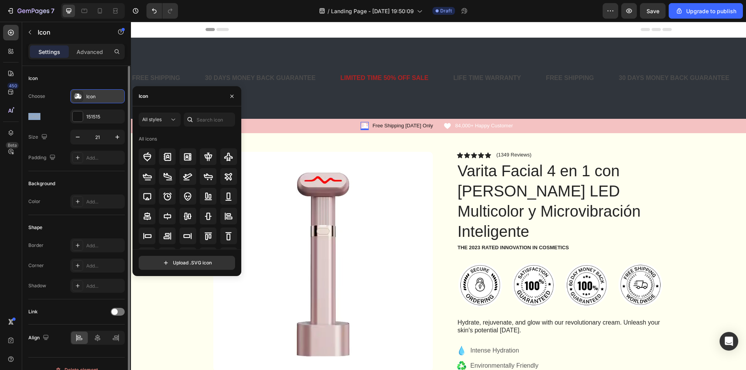
click at [89, 97] on div "Icon" at bounding box center [104, 96] width 37 height 7
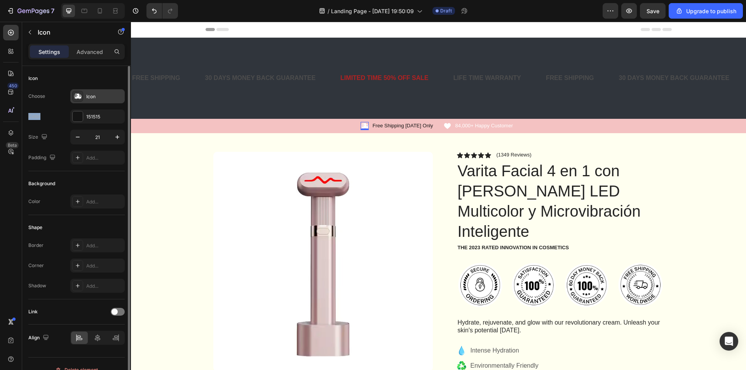
click at [92, 97] on div "Icon" at bounding box center [104, 96] width 37 height 7
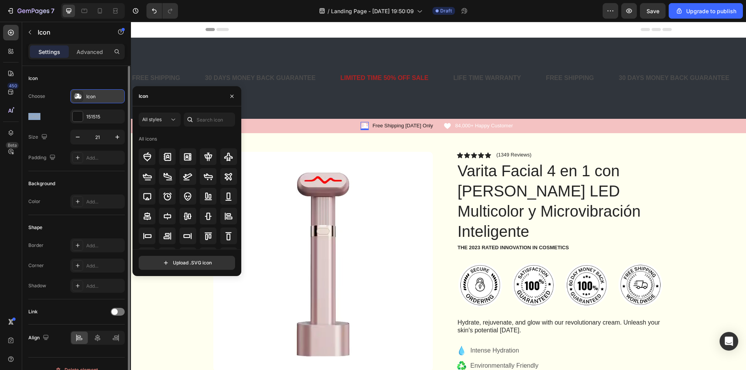
click at [92, 97] on div "Icon" at bounding box center [104, 96] width 37 height 7
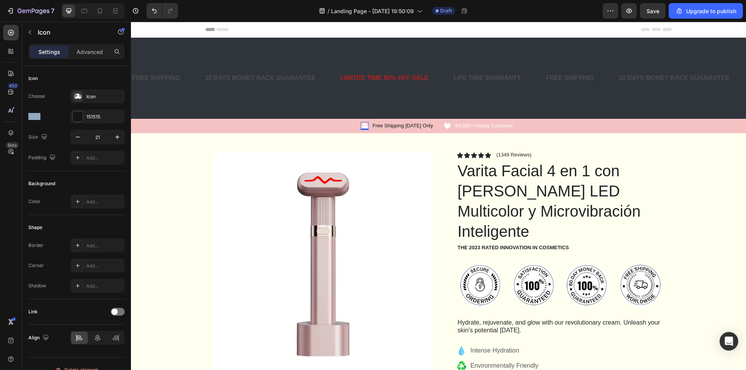
click at [365, 123] on icon at bounding box center [365, 126] width 8 height 8
click at [94, 79] on div "Icon" at bounding box center [76, 78] width 96 height 12
click at [97, 114] on div "151515" at bounding box center [97, 116] width 23 height 7
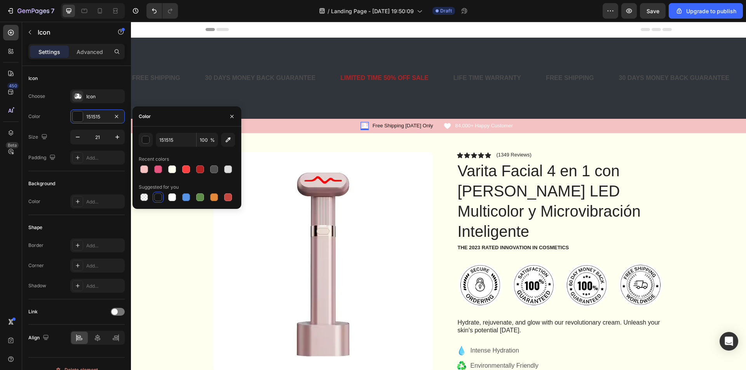
click at [156, 199] on div at bounding box center [158, 198] width 8 height 8
click at [196, 168] on div at bounding box center [199, 169] width 9 height 9
click at [159, 199] on div at bounding box center [158, 198] width 8 height 8
type input "151515"
click at [93, 82] on div "Icon" at bounding box center [76, 78] width 96 height 12
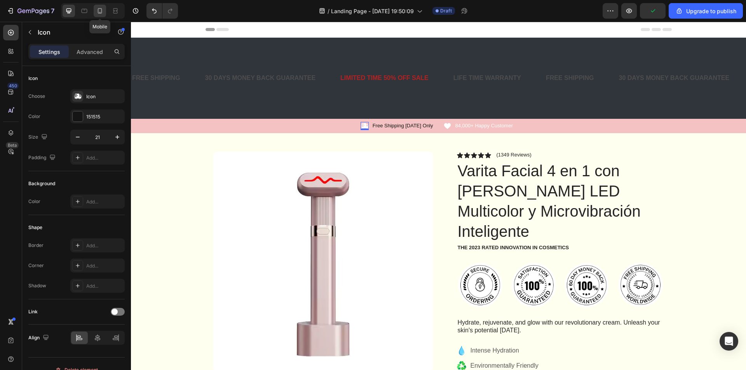
click at [105, 10] on div at bounding box center [100, 11] width 12 height 12
type input "18"
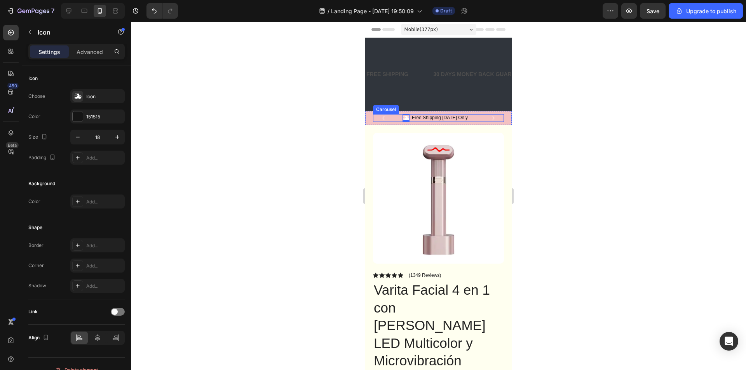
click at [492, 118] on icon "Carousel Next Arrow" at bounding box center [493, 118] width 2 height 4
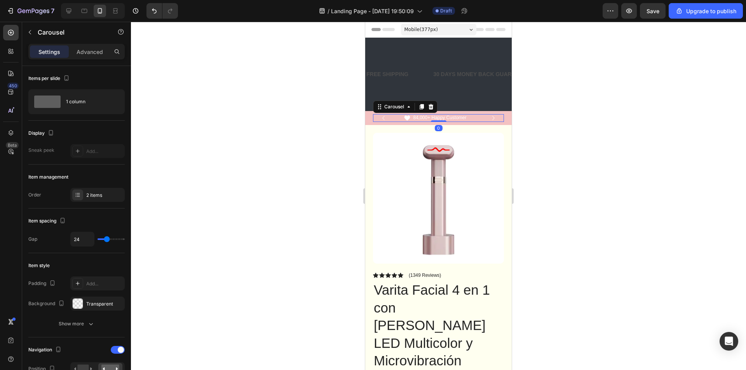
click at [489, 119] on icon "Carousel Next Arrow" at bounding box center [493, 118] width 9 height 9
click at [73, 11] on icon at bounding box center [69, 11] width 8 height 8
type input "1200"
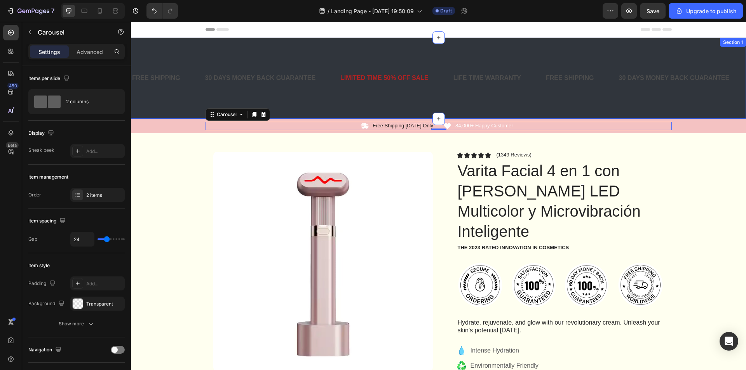
click at [401, 45] on div "FREE SHIPPING Text Block 30 DAYS MONEY BACK GUARANTEE Text Block LIMITED TIME 5…" at bounding box center [438, 78] width 615 height 81
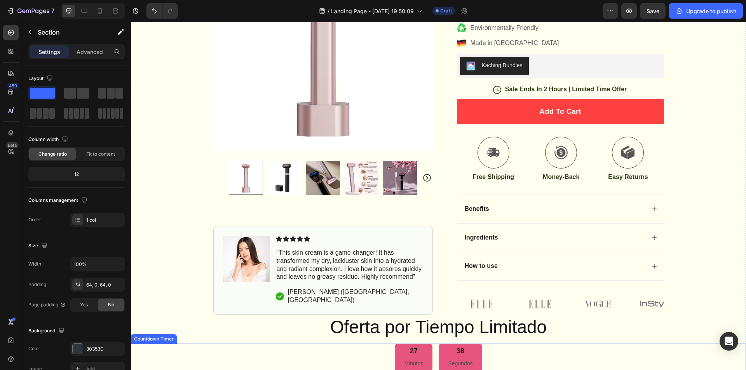
scroll to position [428, 0]
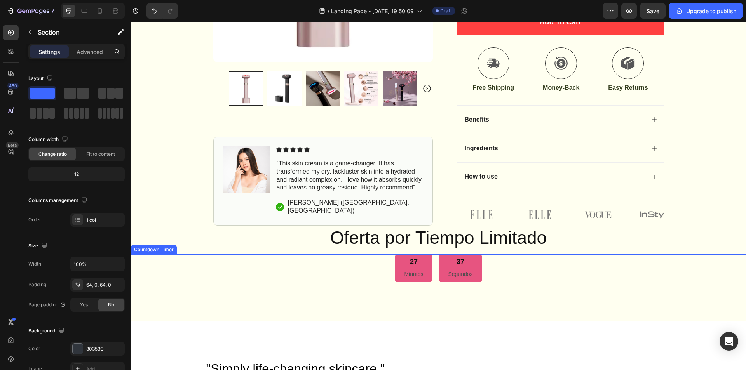
click at [420, 258] on div "27" at bounding box center [413, 262] width 19 height 9
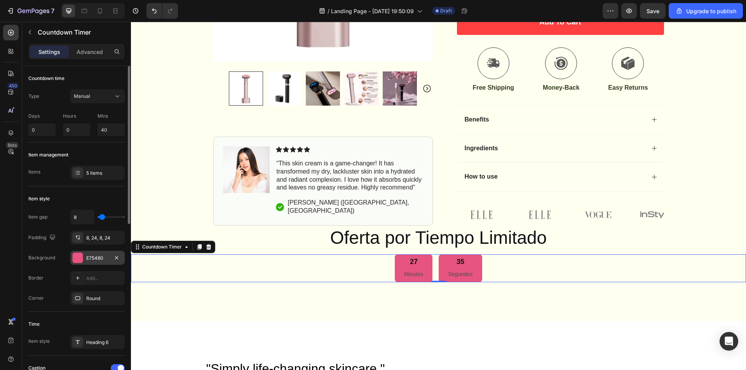
click at [106, 258] on div "E75480" at bounding box center [97, 258] width 23 height 7
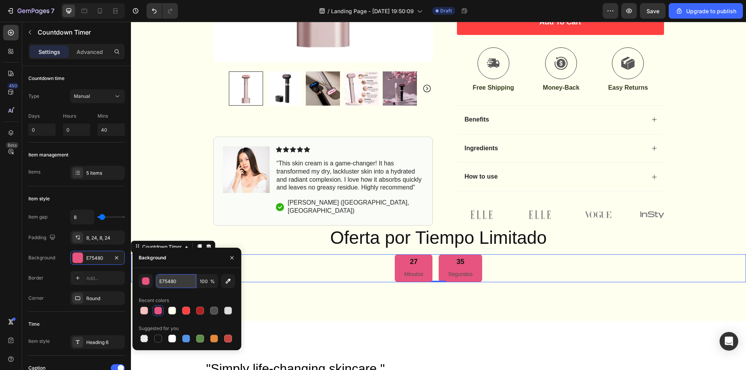
click at [182, 277] on input "E75480" at bounding box center [176, 281] width 40 height 14
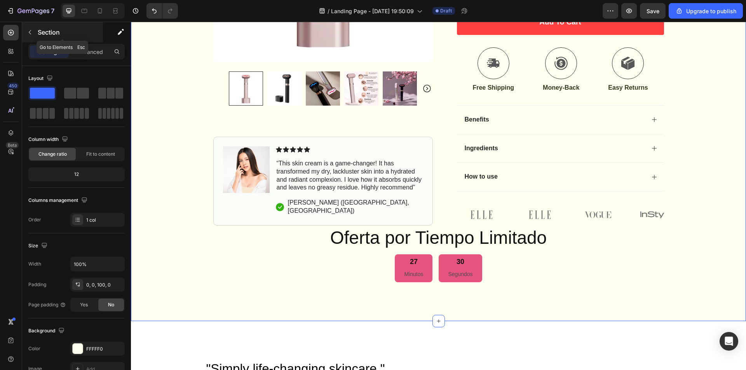
click at [25, 34] on button "button" at bounding box center [30, 32] width 12 height 12
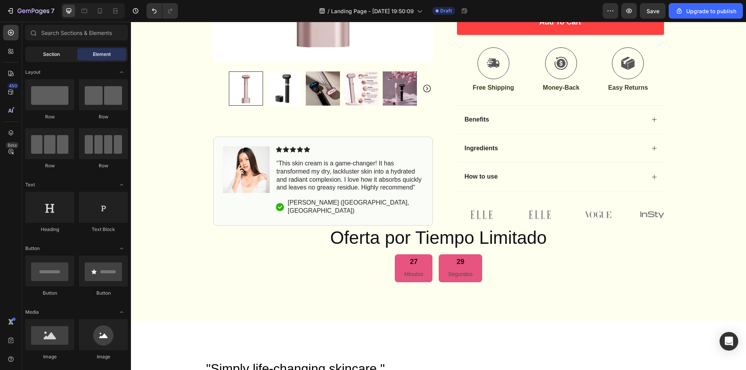
click at [45, 58] on div "Section" at bounding box center [51, 54] width 49 height 12
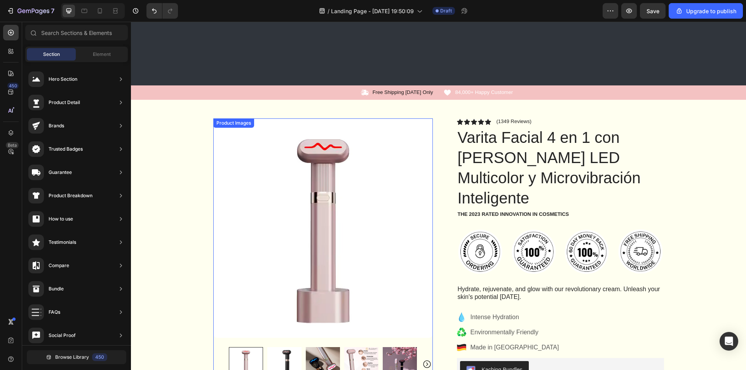
scroll to position [0, 0]
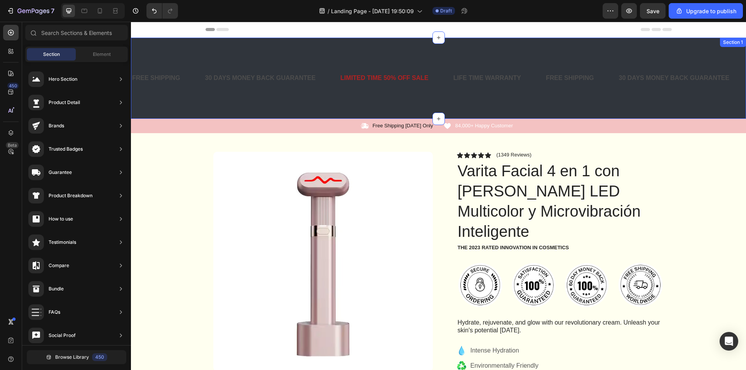
click at [354, 41] on div "FREE SHIPPING Text Block 30 DAYS MONEY BACK GUARANTEE Text Block LIMITED TIME 5…" at bounding box center [438, 78] width 615 height 81
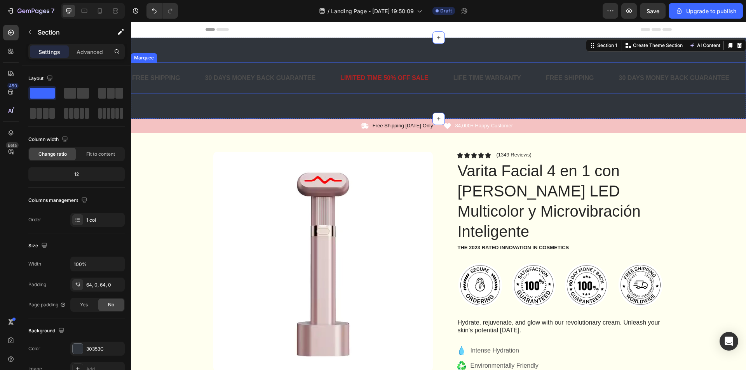
click at [271, 59] on div "FREE SHIPPING Text Block 30 DAYS MONEY BACK GUARANTEE Text Block LIMITED TIME 5…" at bounding box center [438, 78] width 615 height 81
click at [99, 351] on div "30353C" at bounding box center [97, 349] width 23 height 7
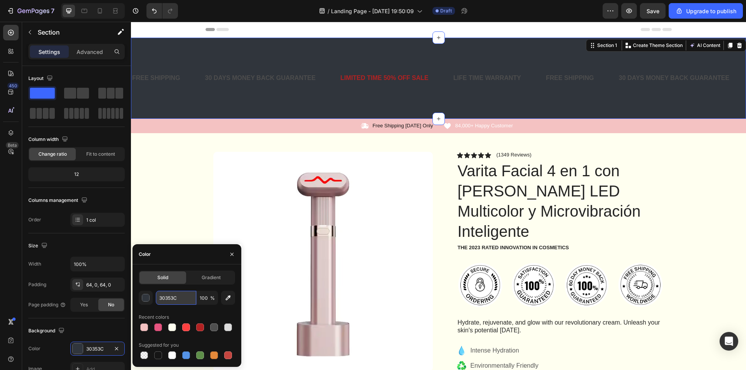
click at [182, 301] on input "30353C" at bounding box center [176, 298] width 40 height 14
paste input "E75480"
type input "E75480"
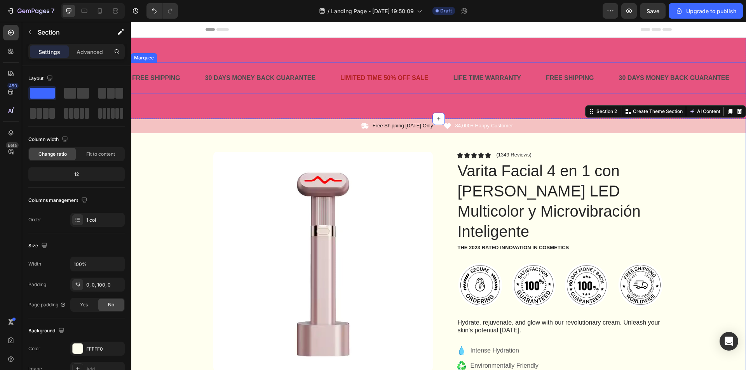
click at [346, 83] on div "LIMITED TIME 50% OFF SALE" at bounding box center [385, 78] width 90 height 13
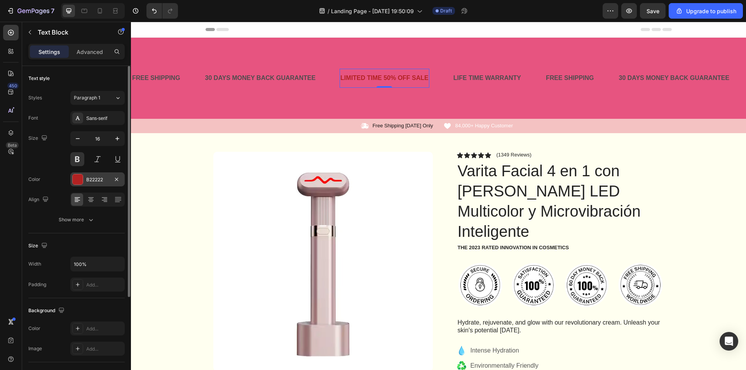
click at [73, 174] on div "B22222" at bounding box center [97, 180] width 54 height 14
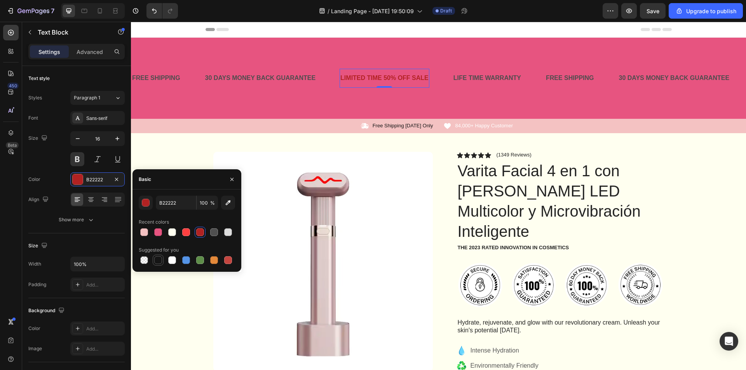
click at [157, 259] on div at bounding box center [158, 261] width 8 height 8
type input "151515"
click at [383, 187] on img at bounding box center [323, 262] width 220 height 220
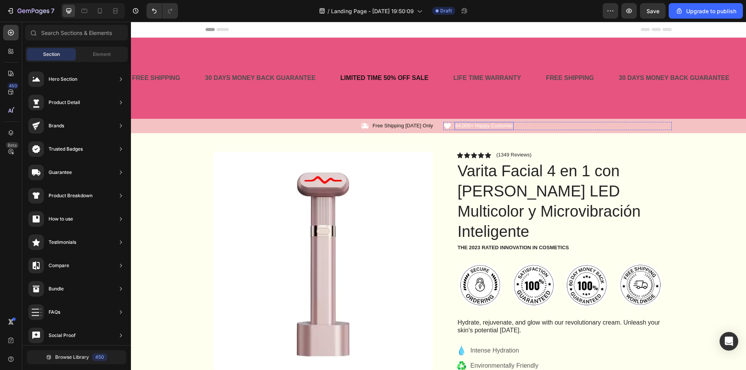
click at [480, 124] on p "84,000+ Happy Customer" at bounding box center [485, 126] width 58 height 7
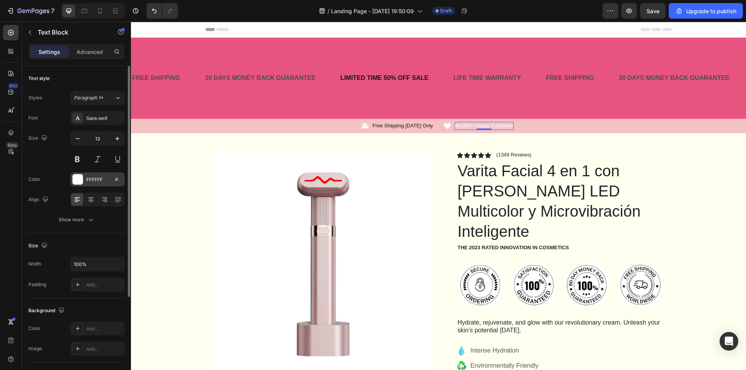
click at [74, 184] on div at bounding box center [78, 180] width 10 height 10
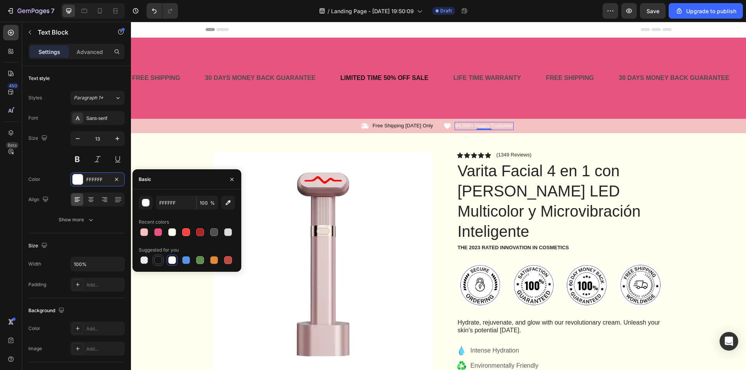
click at [157, 262] on div at bounding box center [158, 261] width 8 height 8
type input "151515"
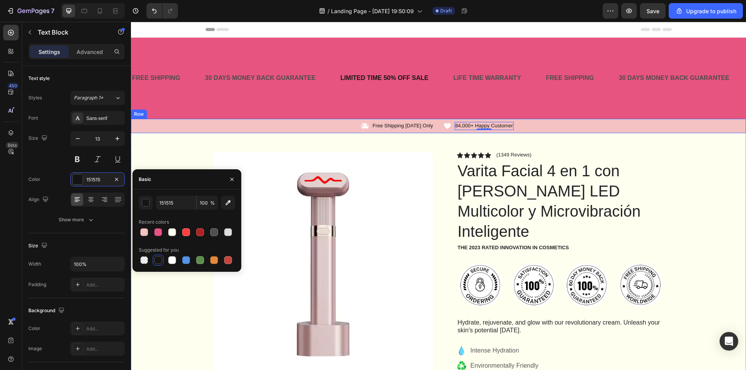
click at [547, 126] on div "Icon 84,000+ Happy Customer Text Block 0 Row" at bounding box center [557, 126] width 229 height 8
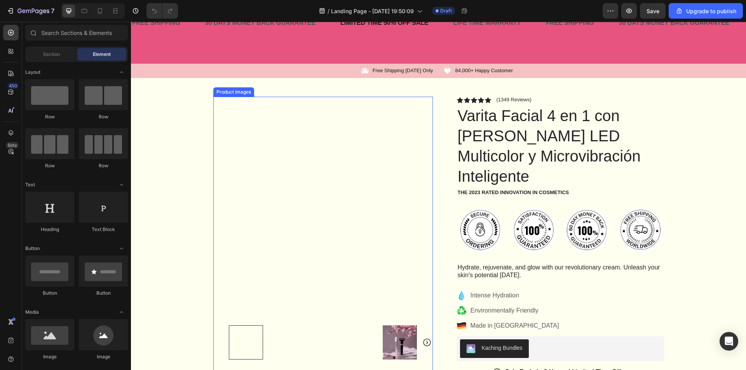
scroll to position [233, 0]
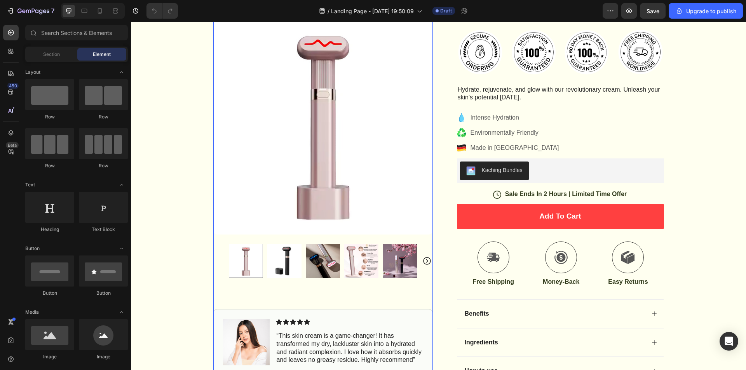
click at [288, 271] on img at bounding box center [284, 261] width 34 height 34
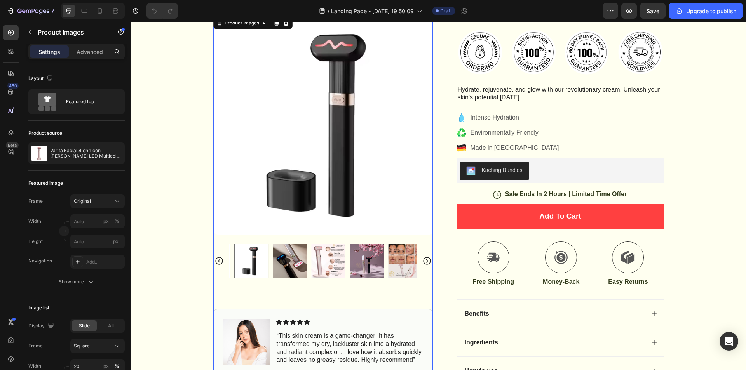
click at [321, 269] on img at bounding box center [328, 261] width 34 height 34
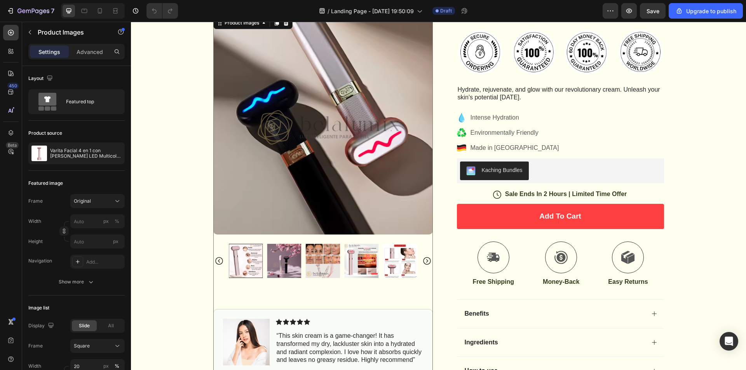
click at [330, 266] on img at bounding box center [323, 261] width 34 height 34
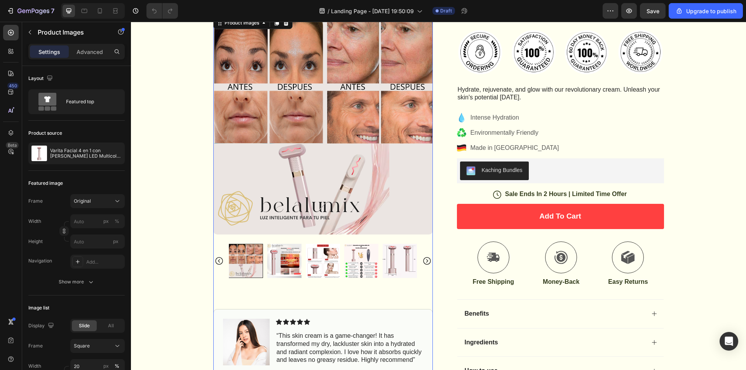
click at [323, 258] on img at bounding box center [323, 261] width 34 height 34
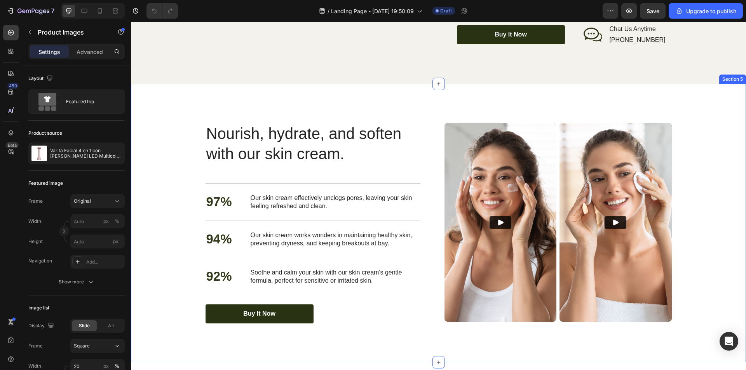
scroll to position [1516, 0]
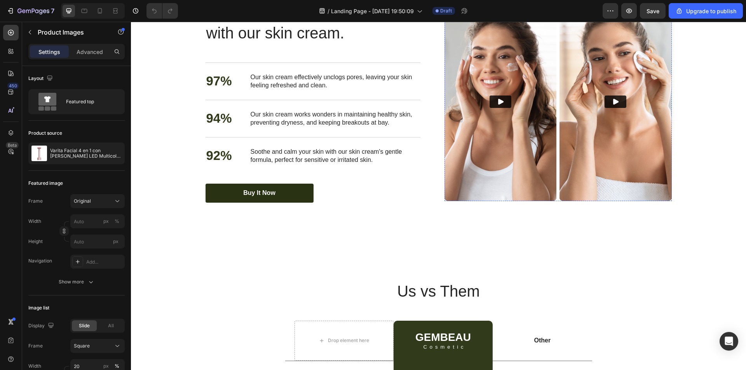
click at [519, 93] on img at bounding box center [501, 101] width 112 height 199
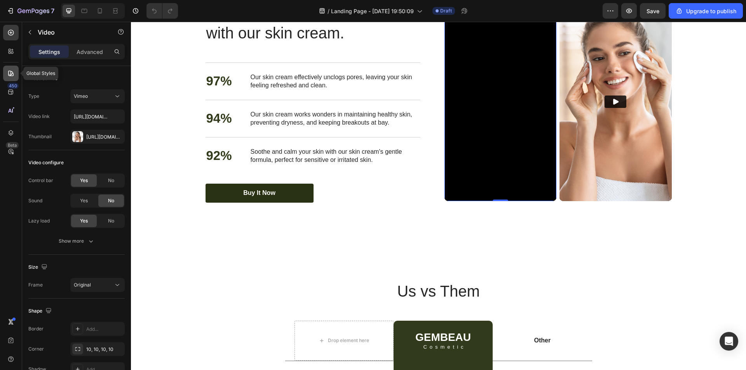
click at [10, 72] on icon at bounding box center [11, 74] width 8 height 8
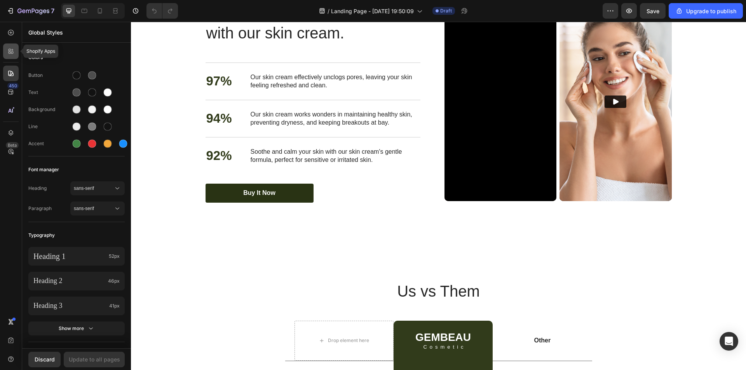
click at [14, 56] on div at bounding box center [11, 52] width 16 height 16
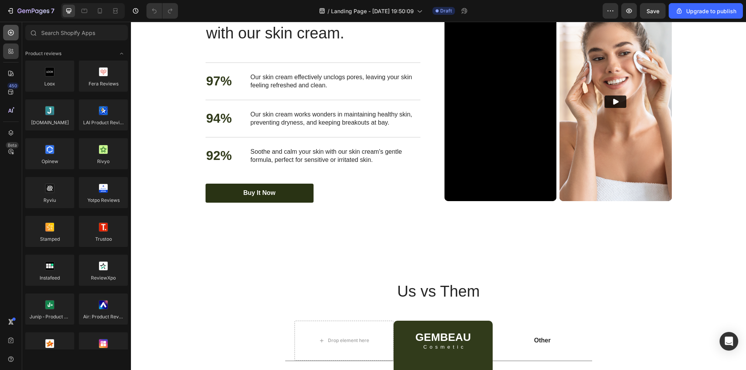
click at [15, 37] on div at bounding box center [11, 33] width 16 height 16
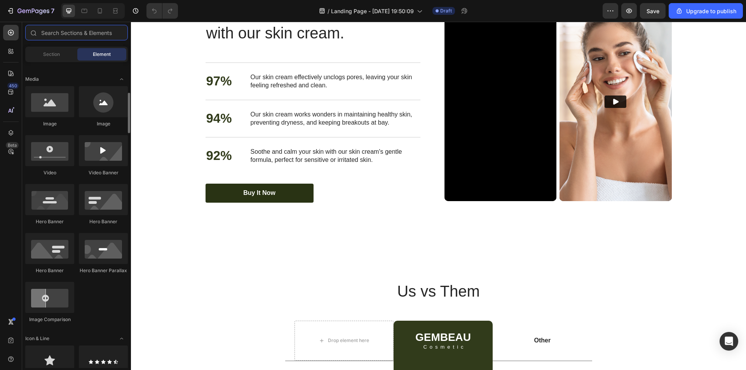
scroll to position [350, 0]
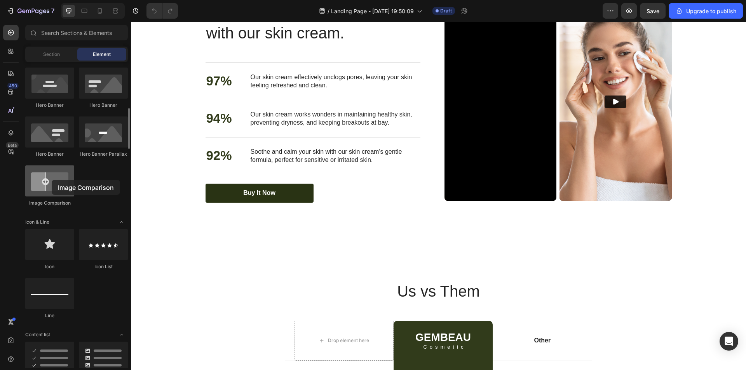
drag, startPoint x: 64, startPoint y: 192, endPoint x: 51, endPoint y: 182, distance: 16.1
click at [51, 182] on div at bounding box center [49, 181] width 49 height 31
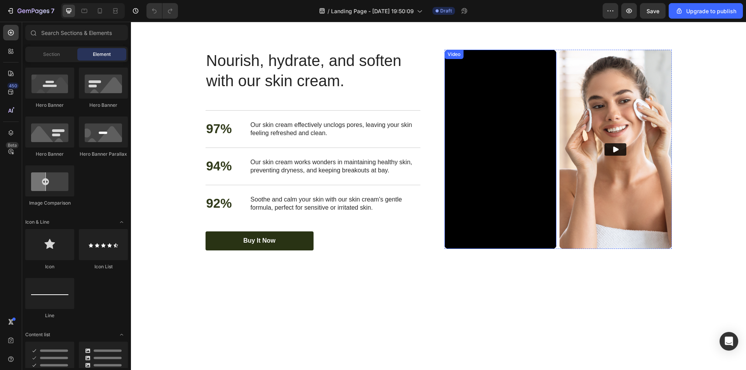
scroll to position [1477, 0]
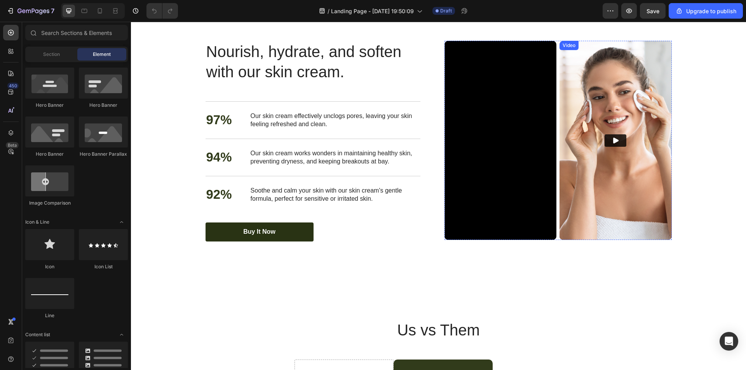
click at [621, 150] on img at bounding box center [616, 140] width 112 height 199
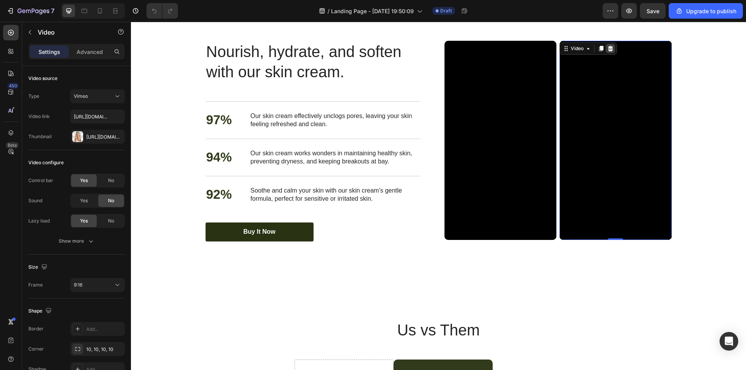
click at [609, 51] on icon at bounding box center [610, 48] width 5 height 5
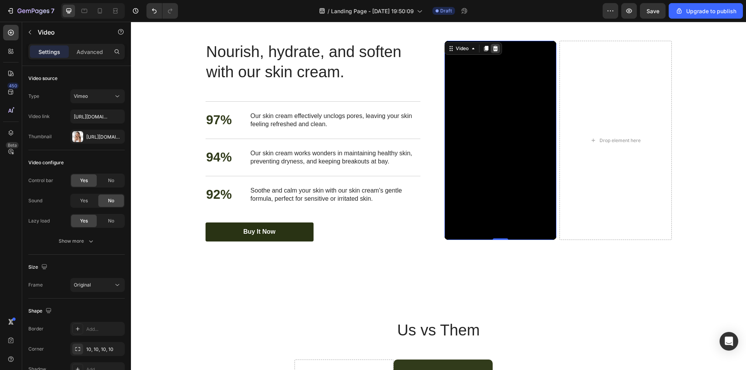
click at [495, 52] on icon at bounding box center [495, 48] width 6 height 6
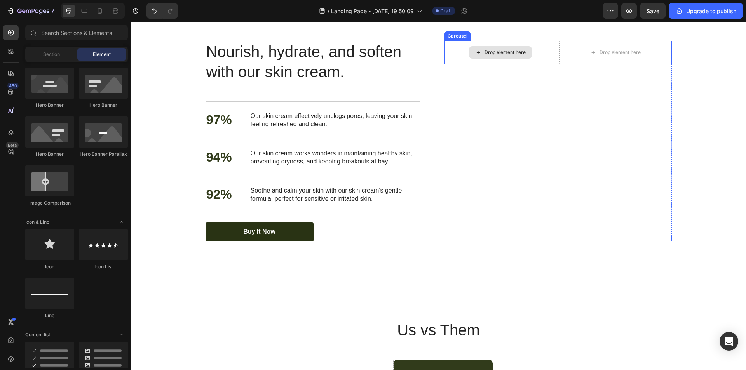
click at [553, 64] on div "Drop element here" at bounding box center [501, 52] width 112 height 23
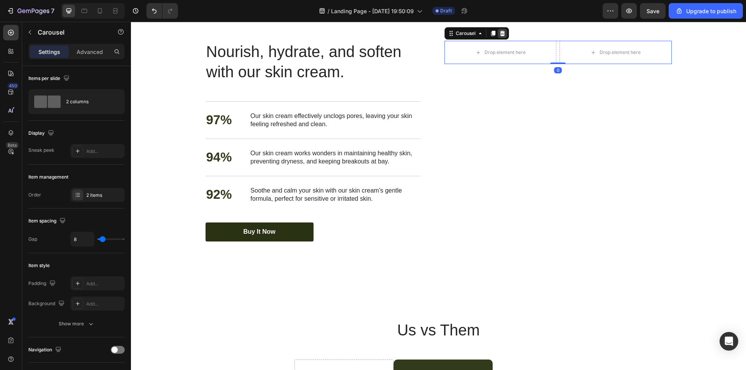
click at [503, 38] on div at bounding box center [502, 33] width 9 height 9
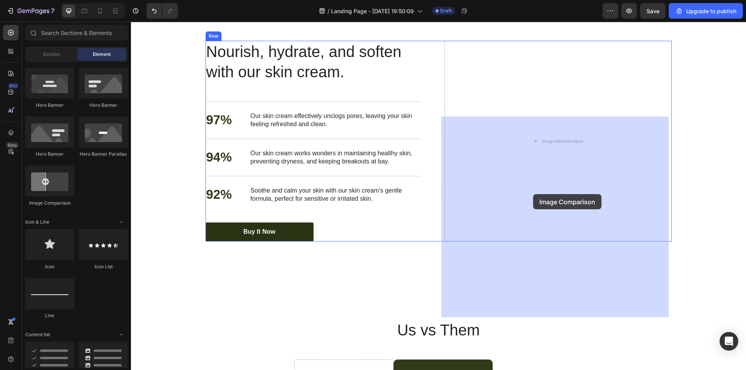
drag, startPoint x: 186, startPoint y: 205, endPoint x: 533, endPoint y: 194, distance: 347.6
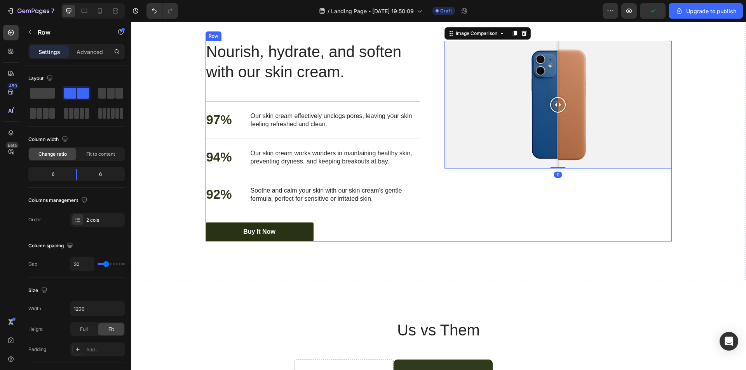
click at [559, 242] on div "Image Comparison 0" at bounding box center [558, 141] width 227 height 201
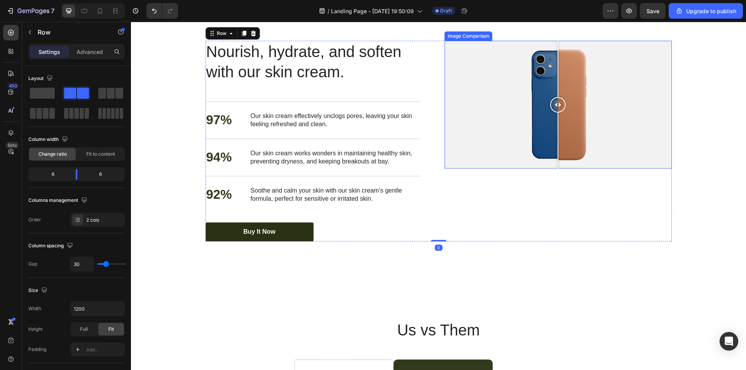
click at [592, 169] on div at bounding box center [558, 105] width 227 height 128
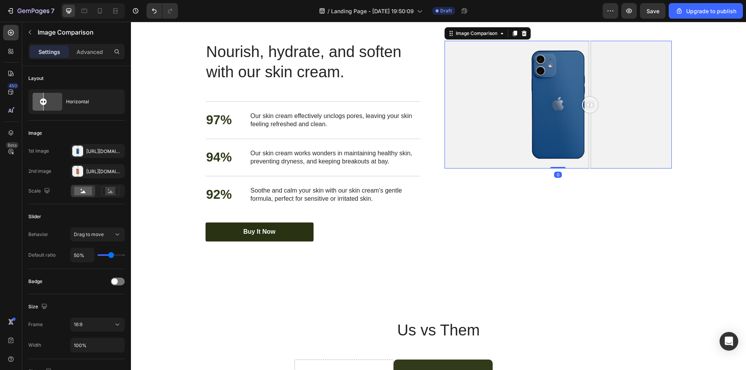
drag, startPoint x: 598, startPoint y: 182, endPoint x: 593, endPoint y: 187, distance: 7.1
click at [593, 113] on div at bounding box center [590, 105] width 16 height 16
click at [45, 106] on icon at bounding box center [48, 101] width 36 height 21
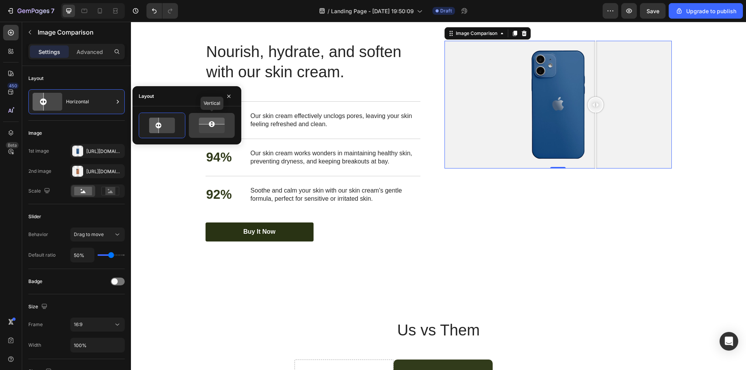
click at [222, 134] on div at bounding box center [212, 125] width 46 height 25
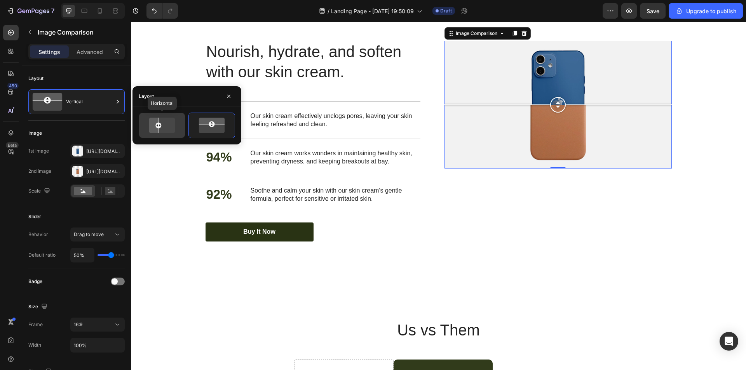
click at [151, 128] on icon at bounding box center [153, 126] width 12 height 18
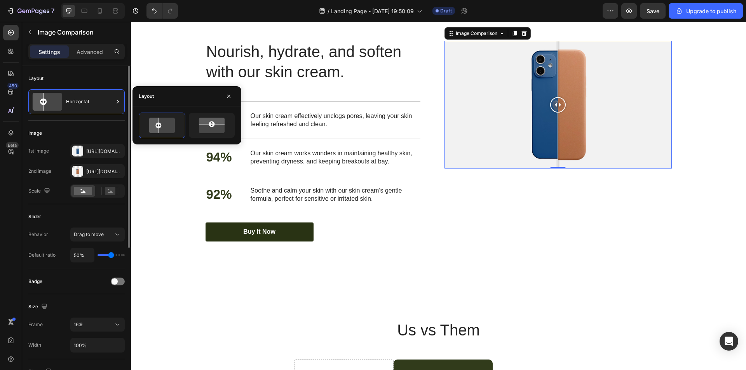
click at [95, 128] on div "Image" at bounding box center [76, 133] width 96 height 12
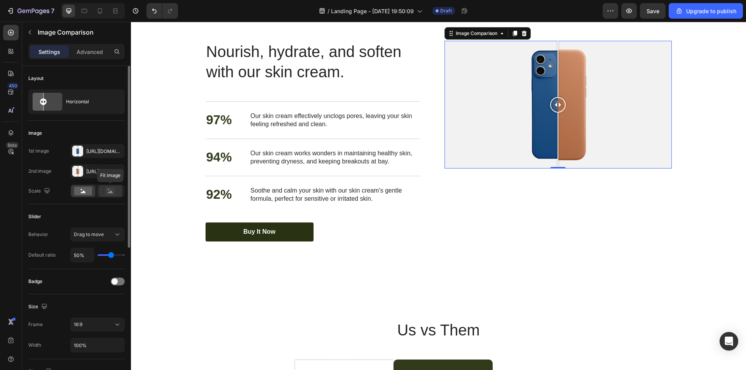
click at [110, 195] on rect at bounding box center [110, 191] width 10 height 8
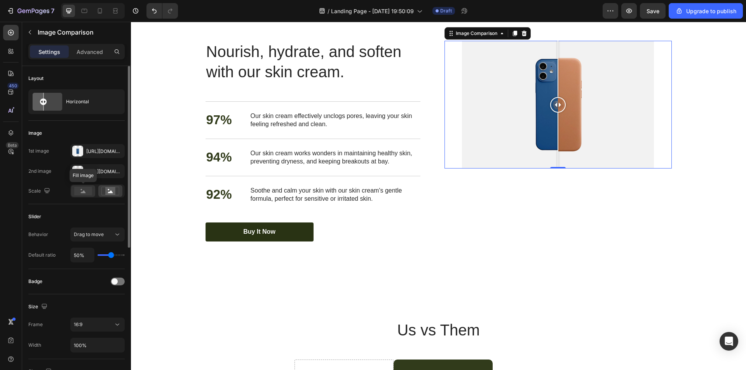
click at [85, 192] on icon at bounding box center [83, 191] width 5 height 3
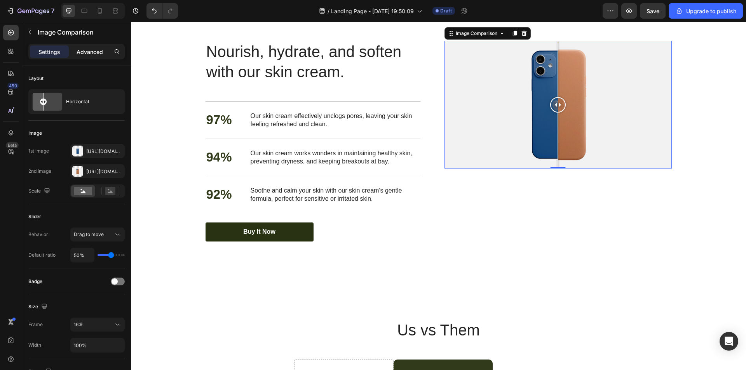
click at [101, 54] on p "Advanced" at bounding box center [90, 52] width 26 height 8
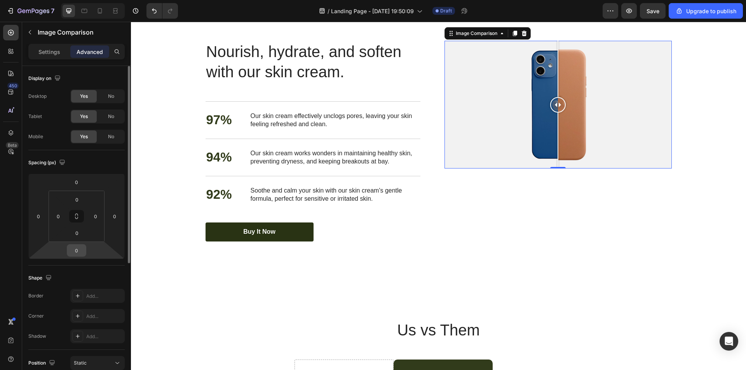
click at [82, 251] on input "0" at bounding box center [77, 251] width 16 height 12
type input "2"
click at [84, 236] on input "0" at bounding box center [77, 233] width 16 height 12
type input "0"
type input "3"
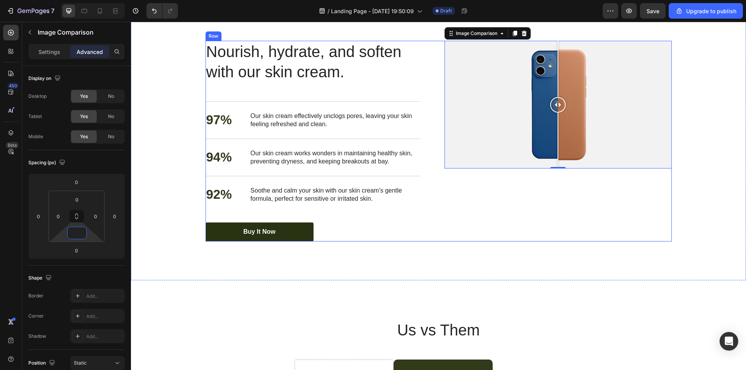
click at [646, 242] on div "Image Comparison 0" at bounding box center [558, 141] width 227 height 201
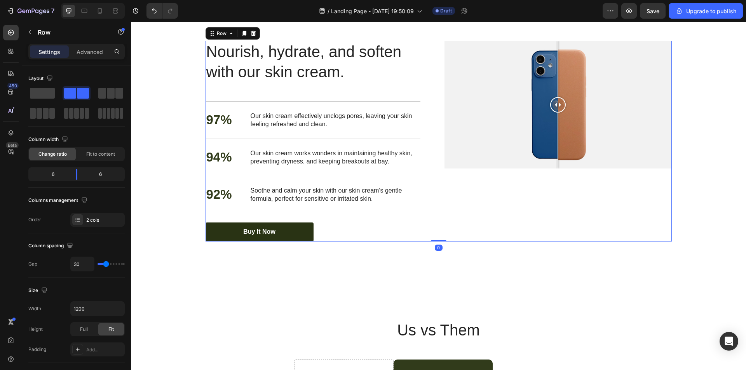
click at [552, 169] on div at bounding box center [558, 105] width 16 height 128
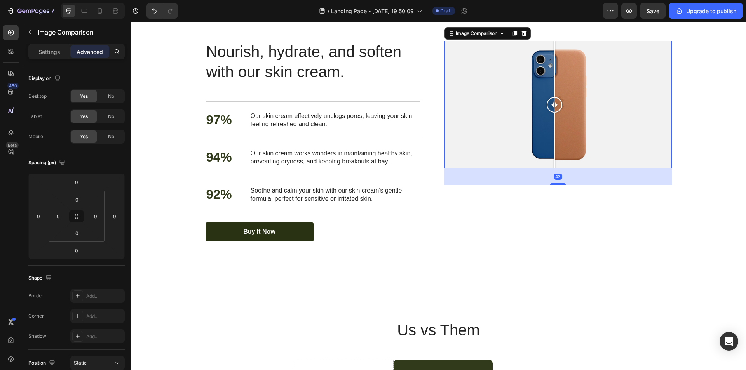
drag, startPoint x: 555, startPoint y: 244, endPoint x: 557, endPoint y: 258, distance: 14.2
click at [557, 185] on div at bounding box center [558, 184] width 16 height 2
type input "42"
click at [650, 185] on div "42" at bounding box center [558, 177] width 227 height 16
click at [659, 242] on div "Image Comparison 42" at bounding box center [558, 141] width 227 height 201
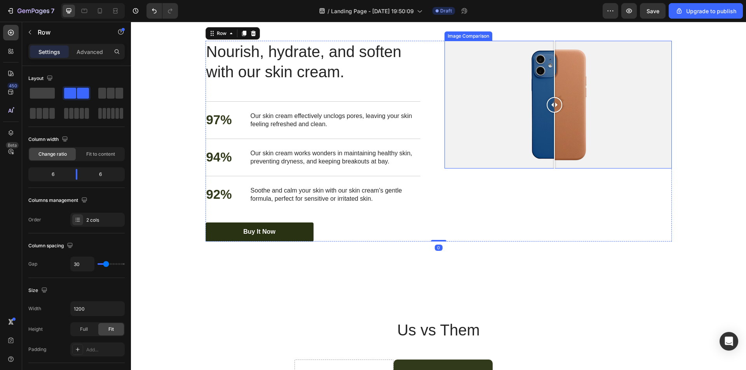
click at [564, 169] on div at bounding box center [558, 105] width 227 height 128
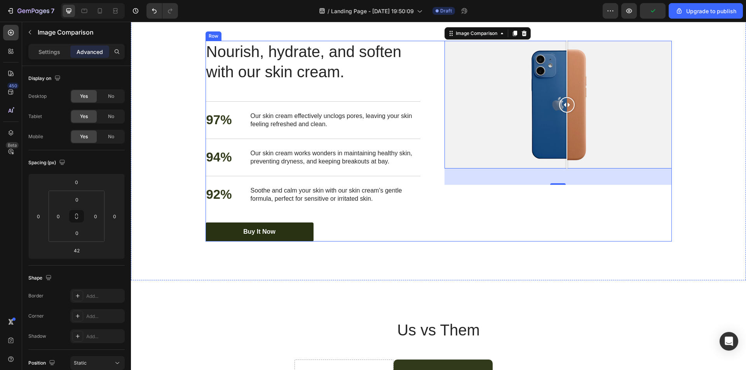
click at [559, 242] on div "Image Comparison 42" at bounding box center [558, 141] width 227 height 201
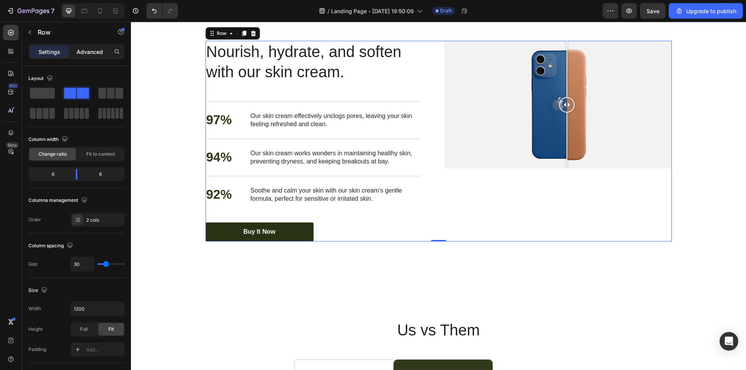
click at [85, 51] on p "Advanced" at bounding box center [90, 52] width 26 height 8
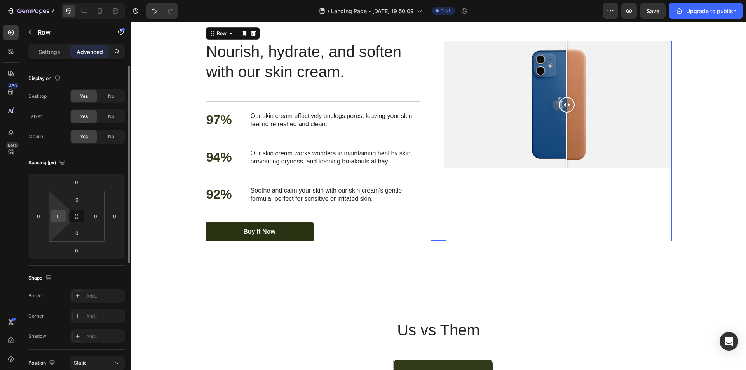
click at [59, 216] on input "0" at bounding box center [58, 217] width 12 height 12
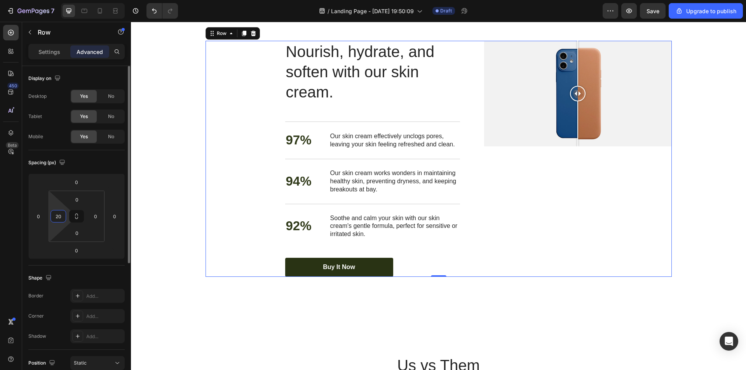
type input "2"
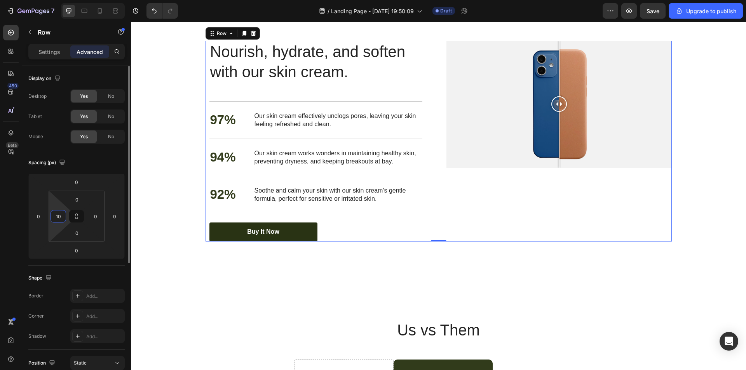
type input "1"
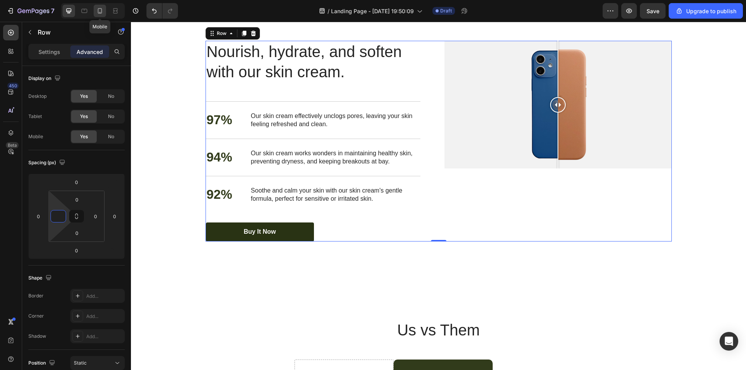
click at [105, 9] on div at bounding box center [100, 11] width 12 height 12
type input "0"
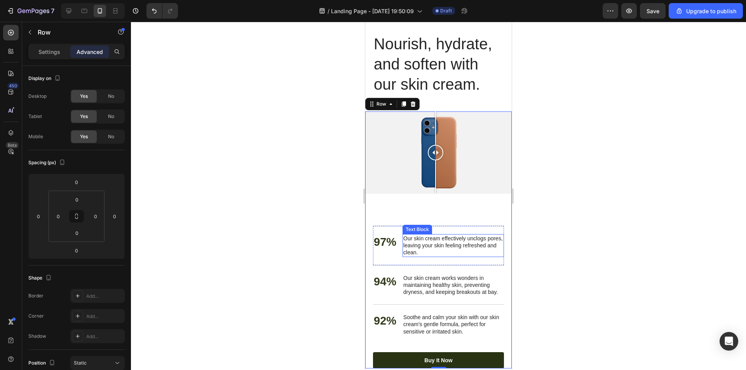
scroll to position [1658, 0]
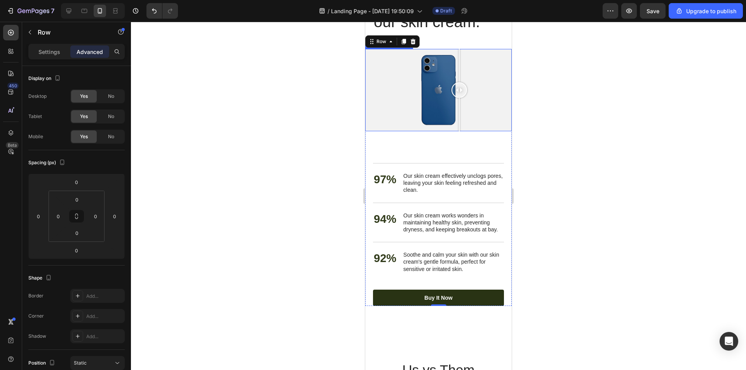
drag, startPoint x: 435, startPoint y: 90, endPoint x: 459, endPoint y: 107, distance: 29.3
click at [459, 107] on div at bounding box center [460, 90] width 16 height 82
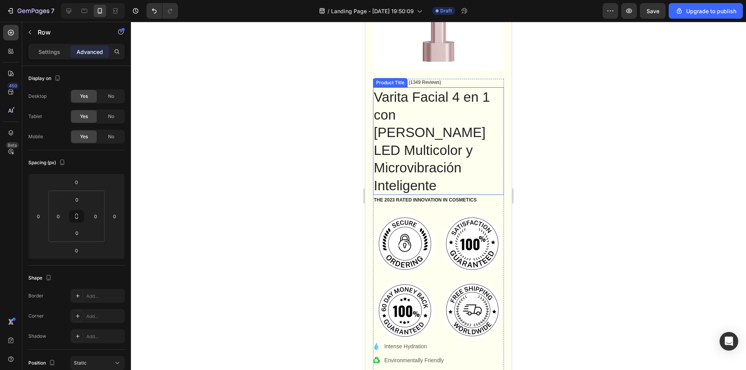
scroll to position [272, 0]
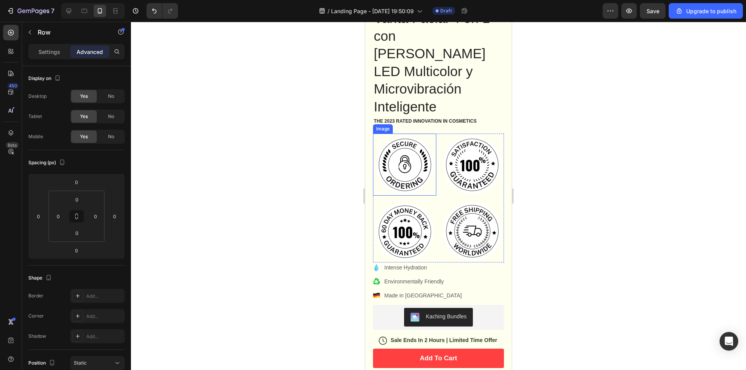
click at [431, 164] on img at bounding box center [405, 165] width 62 height 62
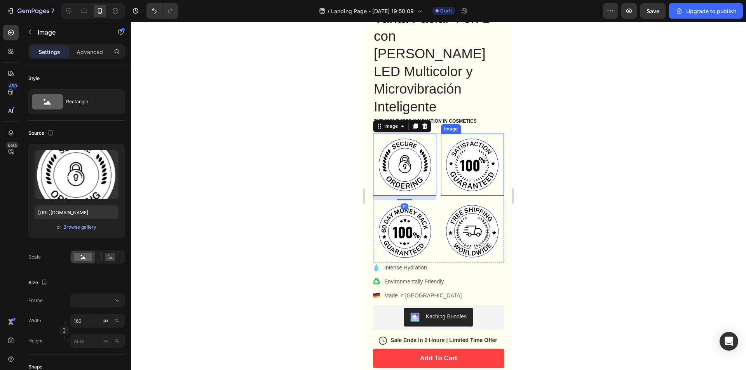
click at [496, 169] on img at bounding box center [472, 165] width 62 height 62
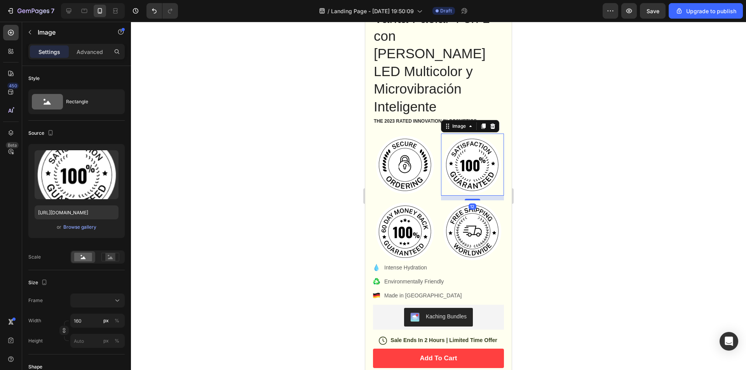
click at [497, 201] on img at bounding box center [472, 232] width 62 height 62
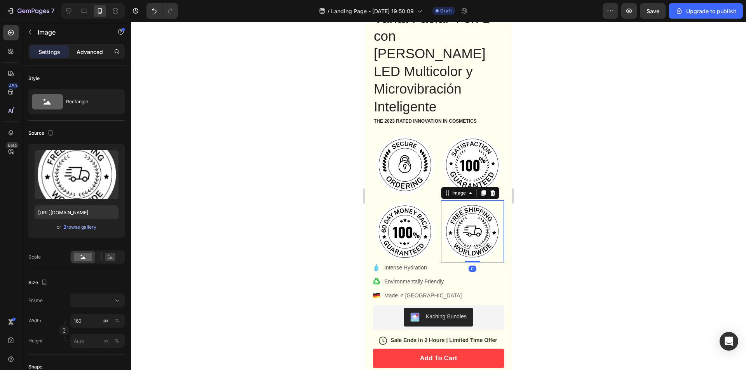
click at [78, 52] on p "Advanced" at bounding box center [90, 52] width 26 height 8
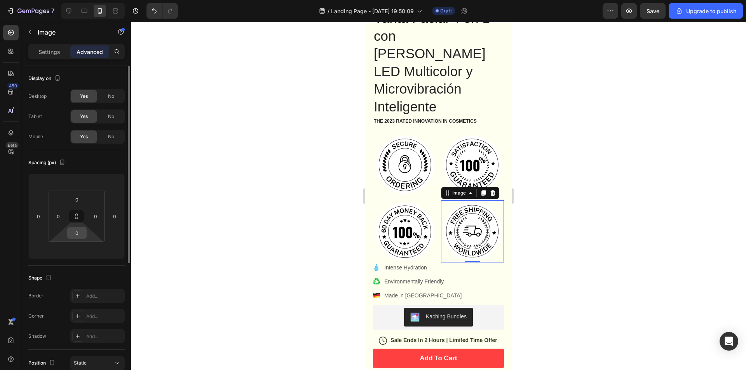
click at [81, 233] on input "0" at bounding box center [77, 233] width 16 height 12
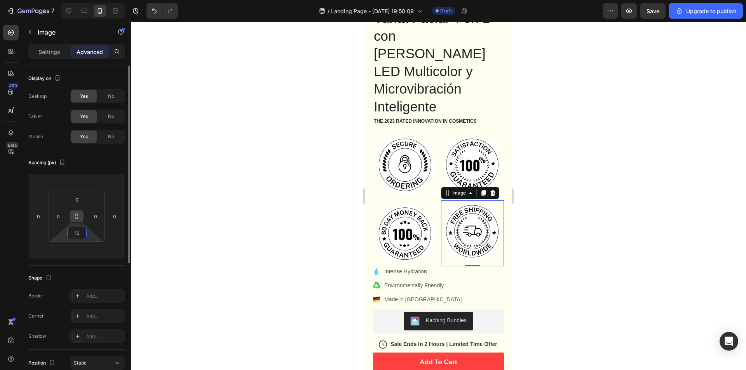
type input "1"
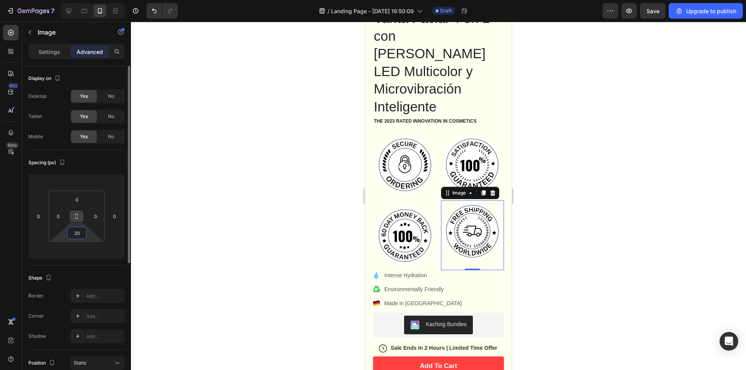
type input "2"
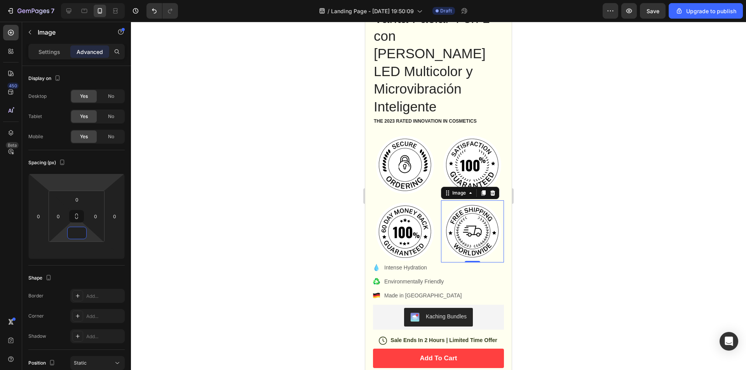
click at [60, 53] on div "Settings" at bounding box center [49, 51] width 39 height 12
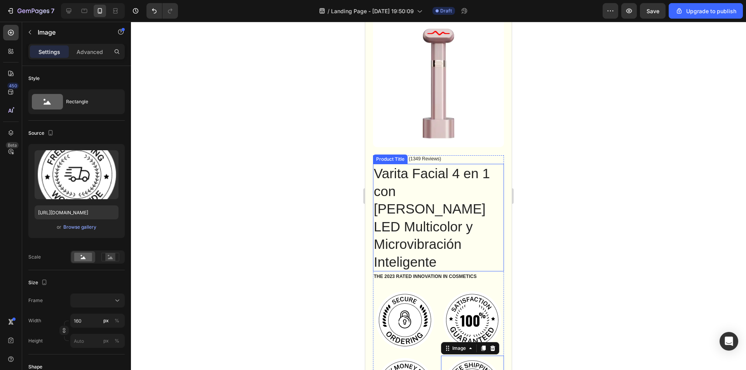
scroll to position [0, 0]
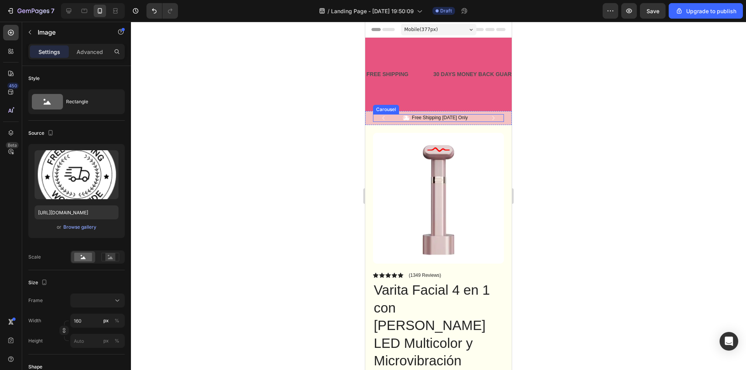
click at [489, 119] on icon "Carousel Next Arrow" at bounding box center [493, 118] width 9 height 9
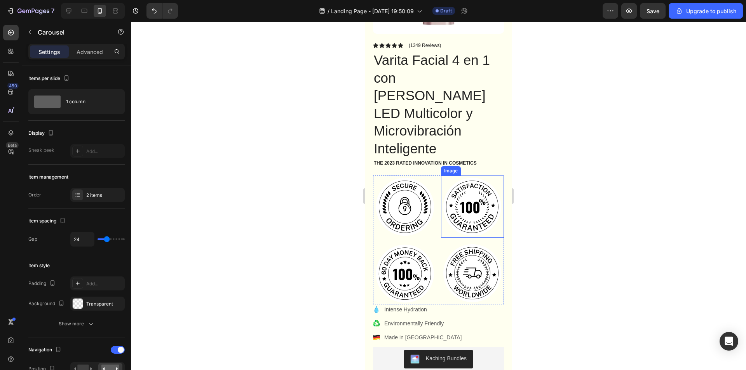
scroll to position [233, 0]
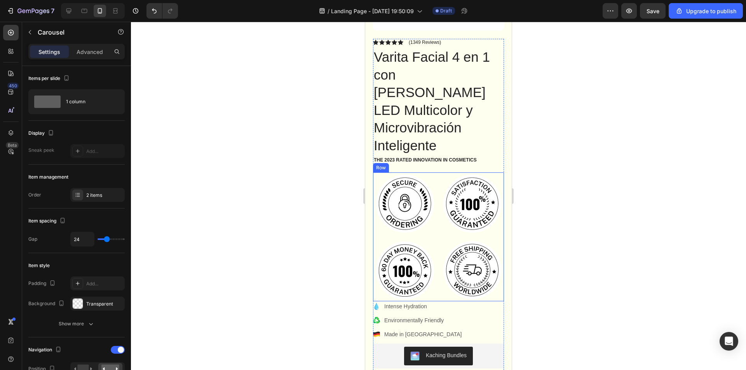
click at [433, 206] on div "Image Image Image Image Row" at bounding box center [438, 237] width 131 height 129
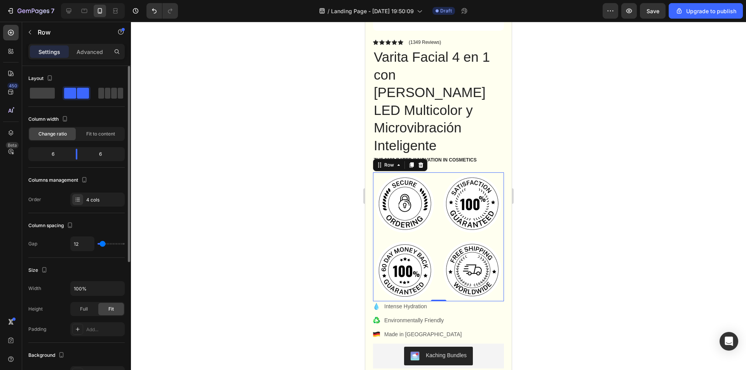
type input "0"
type input "2"
type input "4"
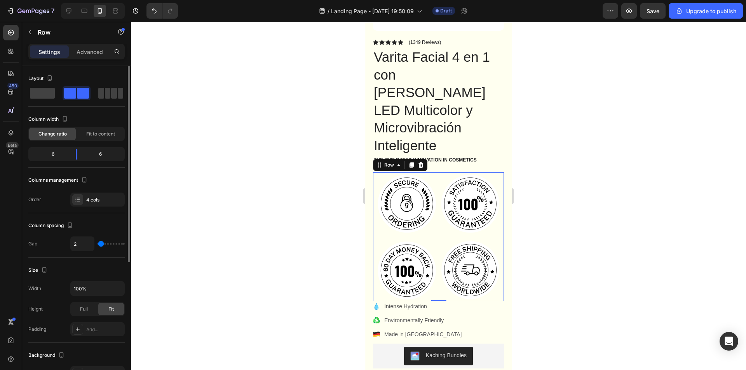
type input "4"
type input "7"
type input "0"
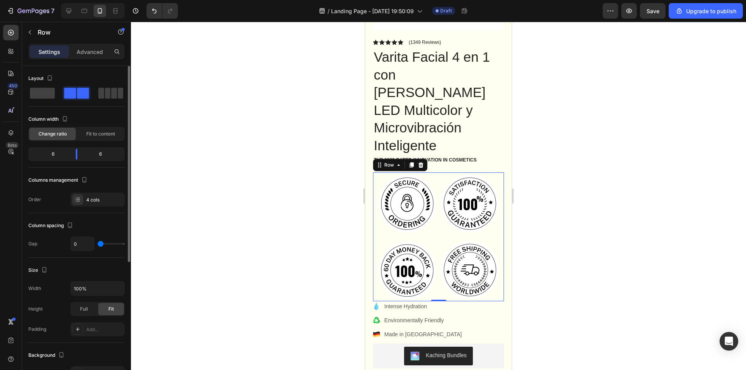
click at [99, 245] on input "range" at bounding box center [111, 244] width 27 height 2
click at [435, 211] on div "Image" at bounding box center [406, 206] width 66 height 67
drag, startPoint x: 75, startPoint y: 55, endPoint x: 81, endPoint y: 62, distance: 8.8
click at [76, 55] on div "Advanced" at bounding box center [89, 51] width 39 height 12
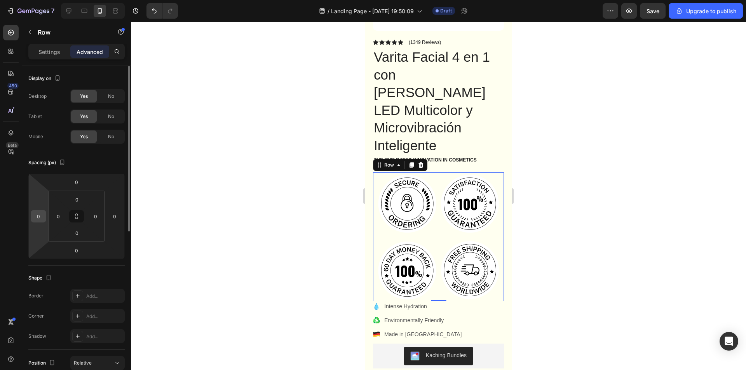
click at [44, 219] on div "0" at bounding box center [39, 216] width 16 height 12
click at [41, 217] on input "0" at bounding box center [39, 217] width 12 height 12
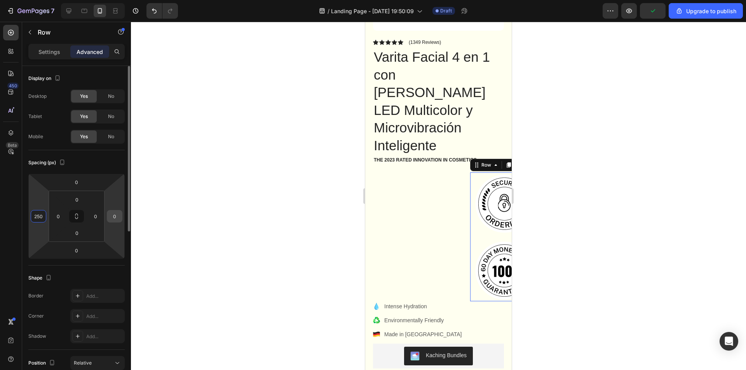
type input "250"
click at [118, 217] on input "0" at bounding box center [115, 217] width 12 height 12
type input "2"
click at [43, 213] on input "250" at bounding box center [39, 217] width 12 height 12
type input "0"
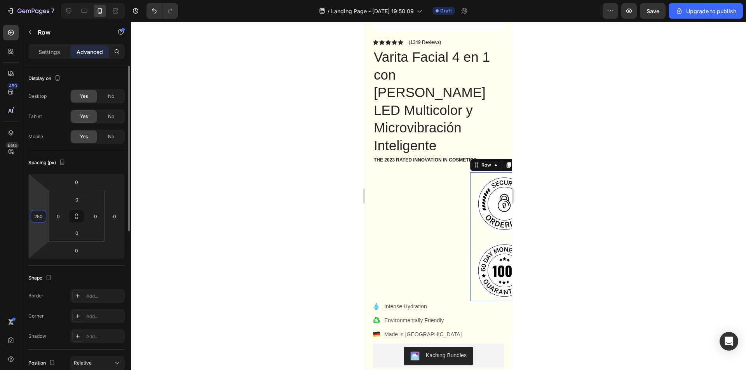
click at [43, 213] on input "250" at bounding box center [39, 217] width 12 height 12
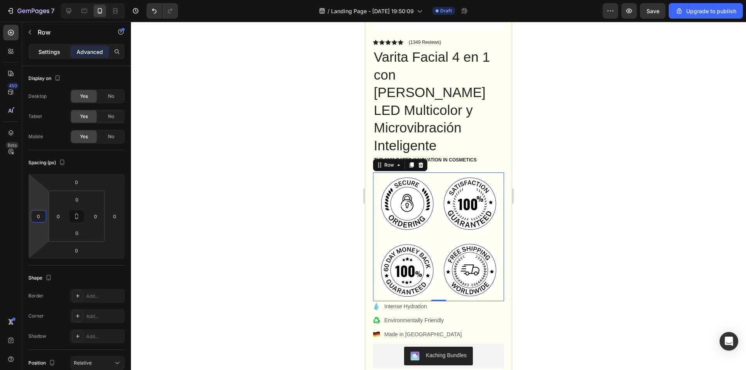
click at [60, 46] on div "Settings" at bounding box center [49, 51] width 39 height 12
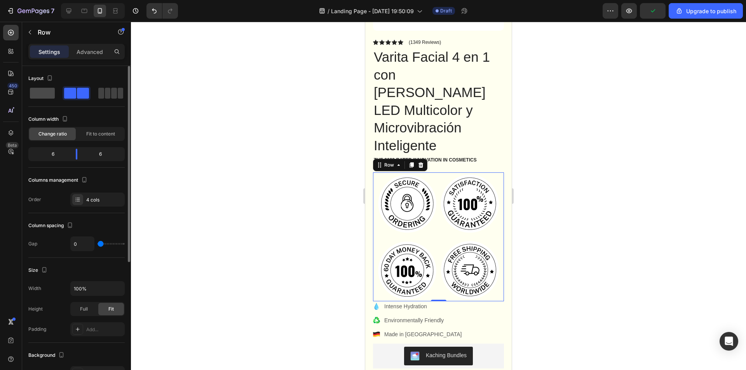
click at [105, 93] on span at bounding box center [108, 93] width 6 height 11
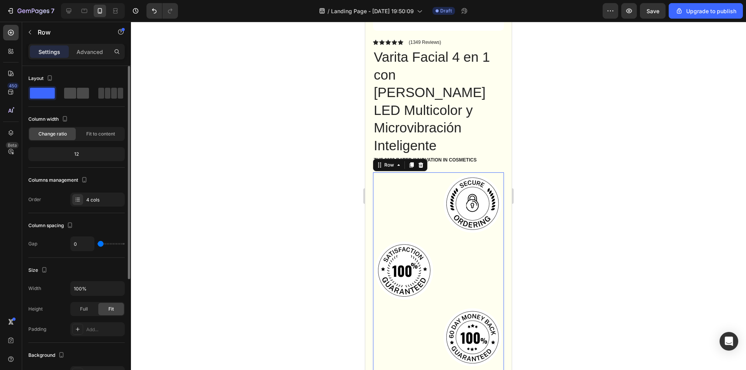
click at [74, 91] on span at bounding box center [70, 93] width 12 height 11
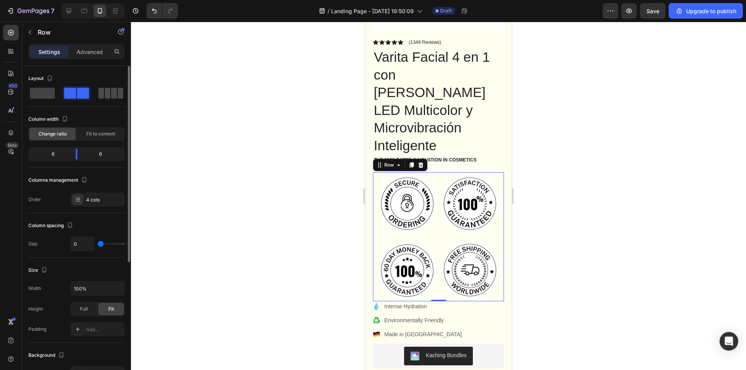
click at [119, 94] on span at bounding box center [121, 93] width 6 height 11
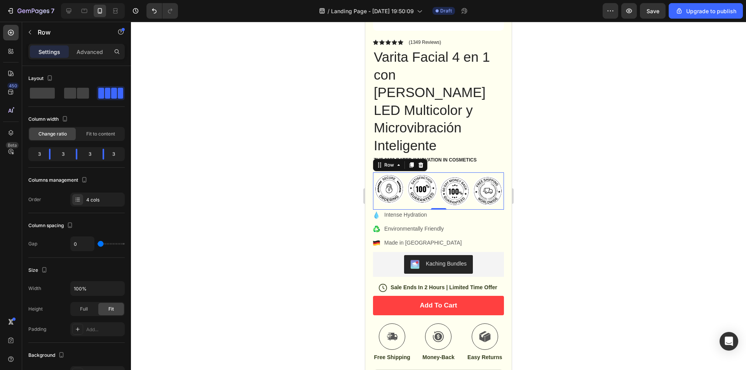
click at [673, 176] on div at bounding box center [438, 196] width 615 height 349
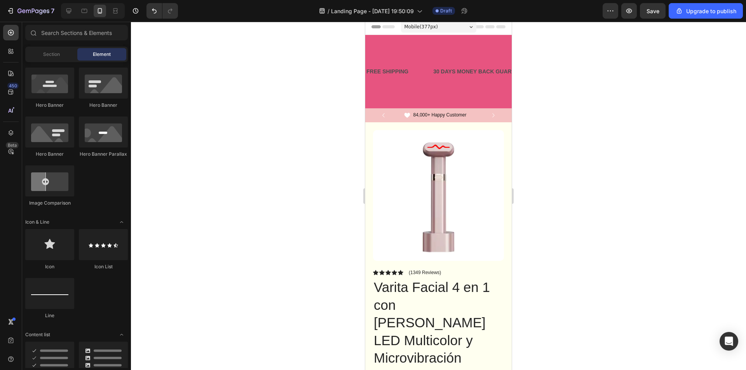
scroll to position [0, 0]
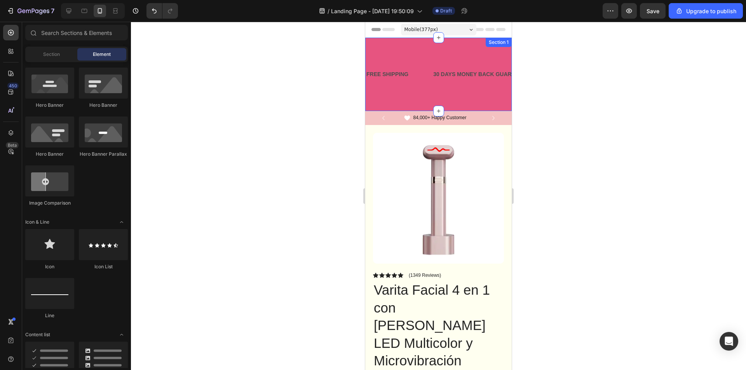
click at [422, 97] on div "FREE SHIPPING Text Block 30 DAYS MONEY BACK GUARANTEE Text Block LIMITED TIME 5…" at bounding box center [438, 74] width 147 height 73
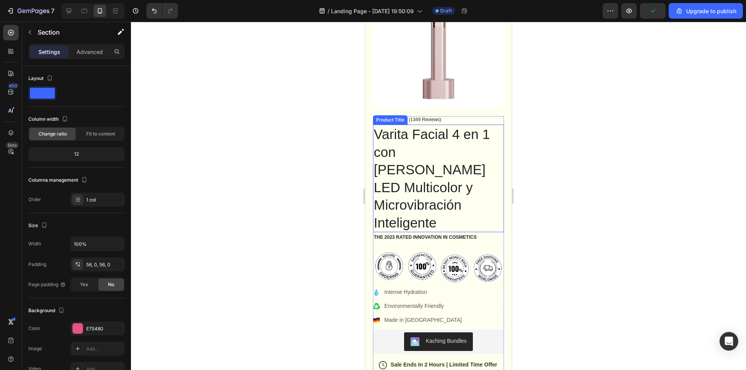
scroll to position [155, 0]
click at [73, 11] on icon at bounding box center [69, 11] width 8 height 8
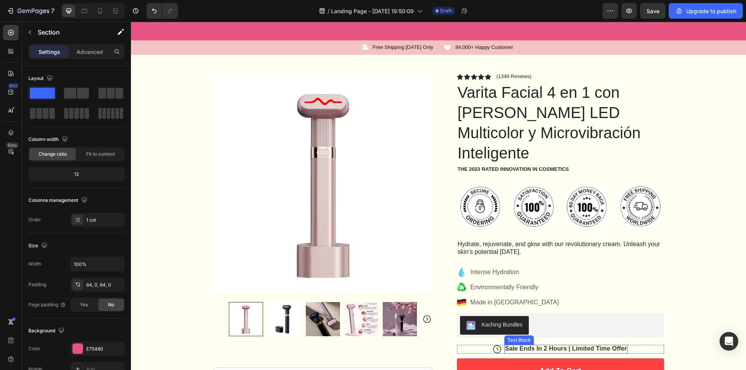
scroll to position [78, 0]
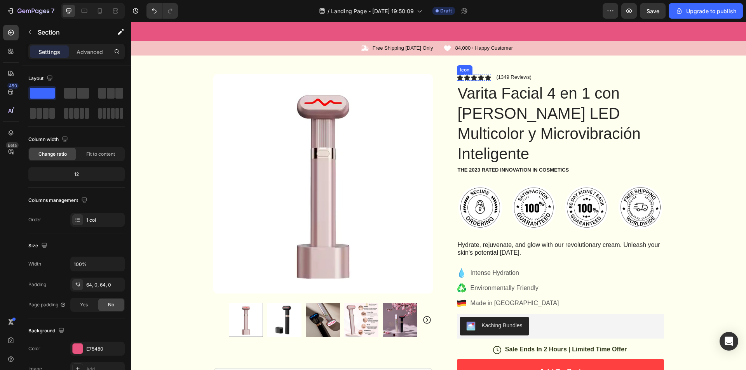
click at [457, 77] on icon at bounding box center [460, 78] width 6 height 6
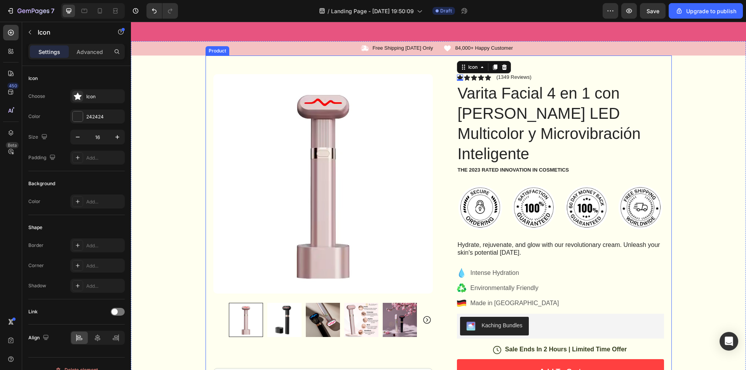
click at [433, 62] on div "Product Images Image Icon Icon Icon Icon Icon Icon List “This skin cream is a g…" at bounding box center [439, 305] width 466 height 498
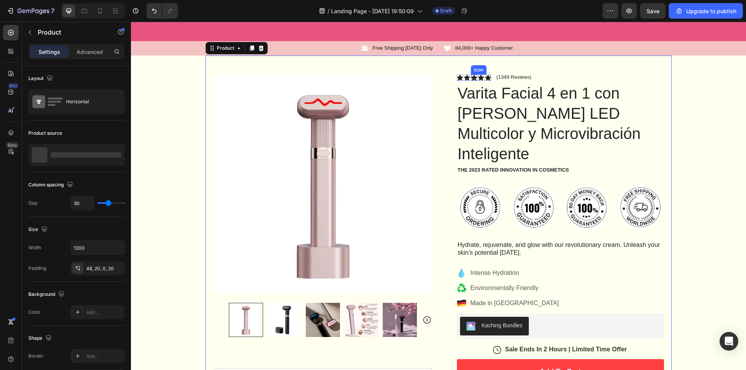
click at [471, 79] on icon at bounding box center [474, 78] width 6 height 6
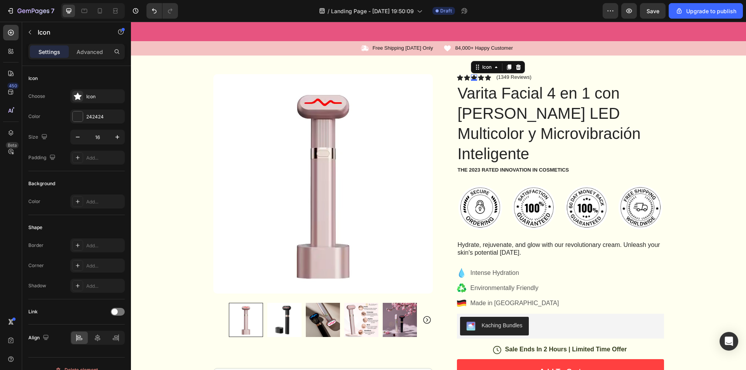
click at [470, 79] on div "0" at bounding box center [474, 81] width 8 height 6
click at [465, 79] on div "Icon" at bounding box center [467, 78] width 6 height 6
click at [457, 78] on div "Icon" at bounding box center [460, 78] width 6 height 6
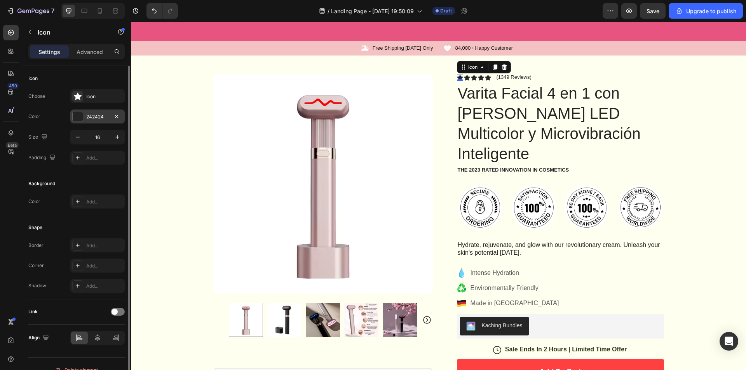
click at [81, 111] on div at bounding box center [77, 116] width 11 height 11
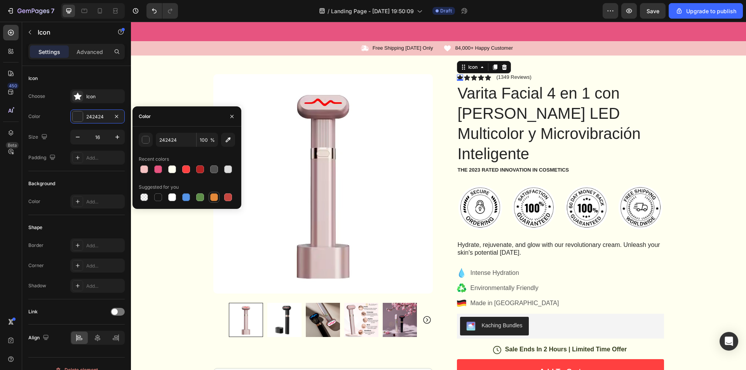
click at [210, 197] on div at bounding box center [213, 197] width 9 height 9
type input "E4893A"
click at [185, 141] on input "E4893A" at bounding box center [176, 140] width 40 height 14
paste input "#E6B7C8"
type input "#E6B7C8"
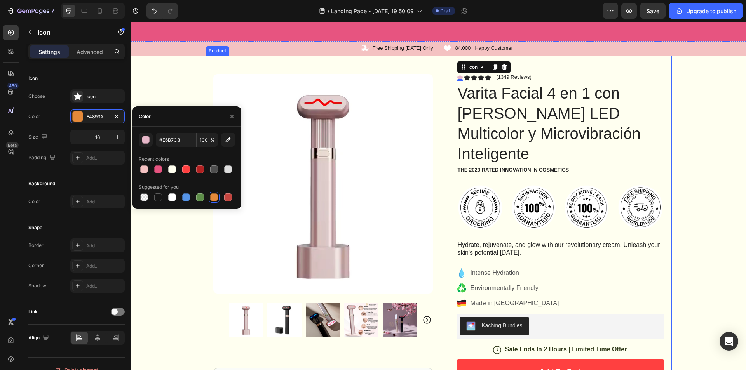
click at [429, 62] on div "Product Images Image Icon Icon Icon Icon Icon Icon List “This skin cream is a g…" at bounding box center [439, 305] width 466 height 498
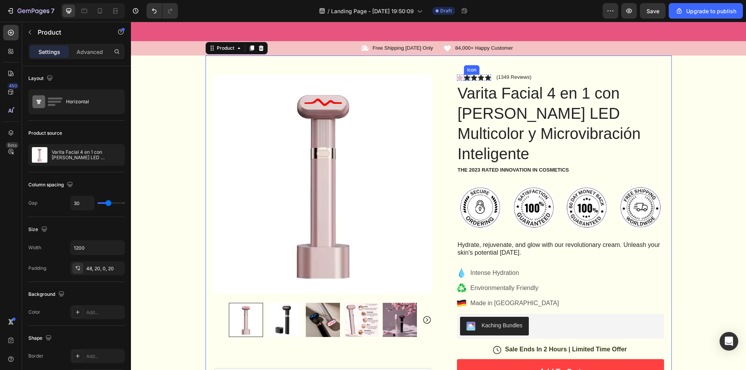
click at [464, 77] on icon at bounding box center [467, 78] width 6 height 6
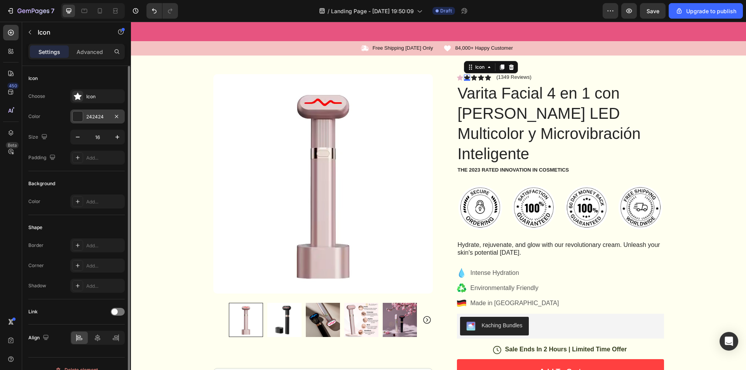
click at [96, 119] on div "242424" at bounding box center [97, 116] width 23 height 7
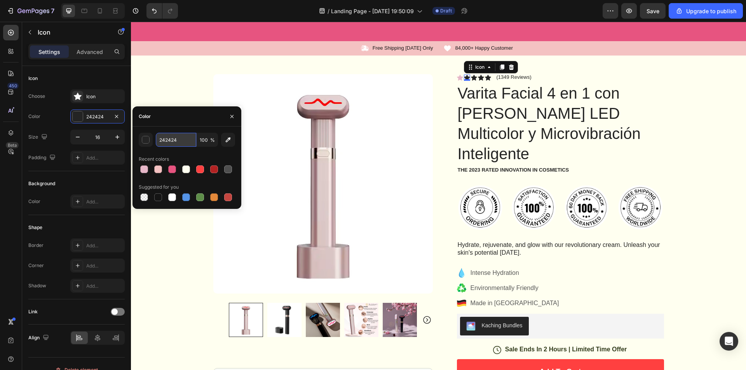
click at [170, 140] on input "242424" at bounding box center [176, 140] width 40 height 14
paste input "#E6B7C8"
type input "#E6B7C8"
click at [471, 78] on icon at bounding box center [474, 78] width 6 height 6
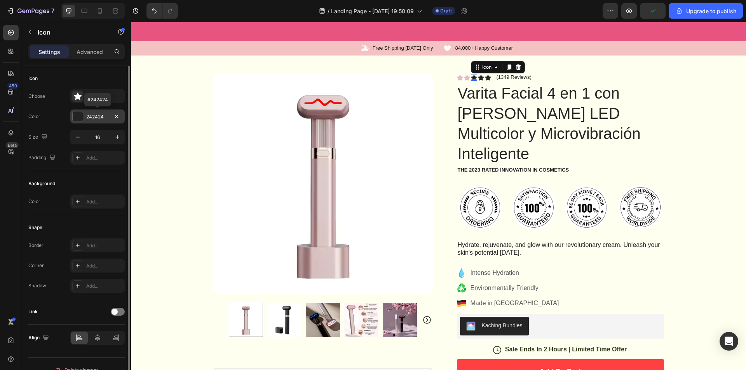
click at [106, 116] on div "242424" at bounding box center [97, 116] width 23 height 7
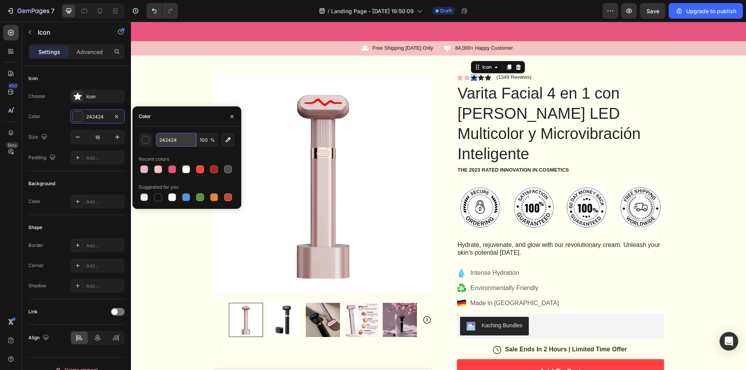
click at [181, 136] on input "242424" at bounding box center [176, 140] width 40 height 14
paste input "#E6B7C8"
type input "#E6B7C8"
click at [478, 78] on icon at bounding box center [481, 78] width 6 height 6
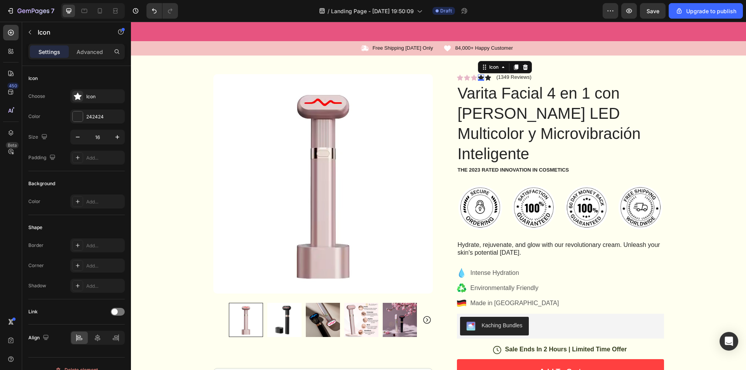
click at [478, 78] on div "0" at bounding box center [481, 81] width 8 height 6
click at [105, 116] on div "242424" at bounding box center [97, 116] width 23 height 7
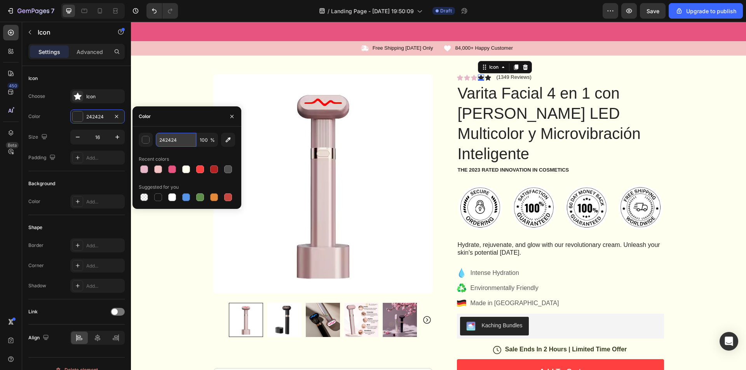
click at [179, 139] on input "242424" at bounding box center [176, 140] width 40 height 14
paste input "#E6B7C8"
type input "#E6B7C8"
click at [485, 80] on icon at bounding box center [488, 78] width 6 height 6
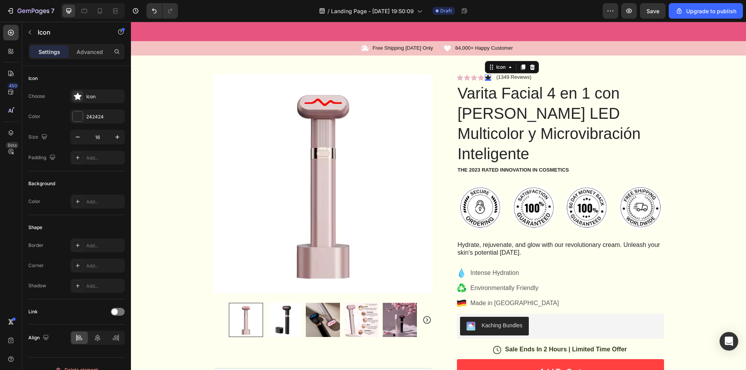
click at [485, 77] on icon at bounding box center [488, 78] width 6 height 6
click at [93, 119] on div "242424" at bounding box center [97, 116] width 23 height 7
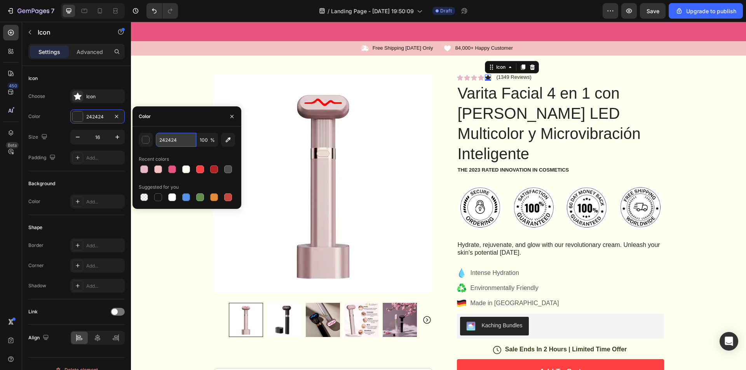
click at [175, 140] on input "242424" at bounding box center [176, 140] width 40 height 14
paste input "#E6B7C8"
type input "#E6B7C8"
drag, startPoint x: 632, startPoint y: 53, endPoint x: 521, endPoint y: 89, distance: 116.9
click at [630, 54] on div "Icon Free Shipping Today Only Text Block Row Icon 84,000+ Happy Customer Text B…" at bounding box center [438, 48] width 615 height 14
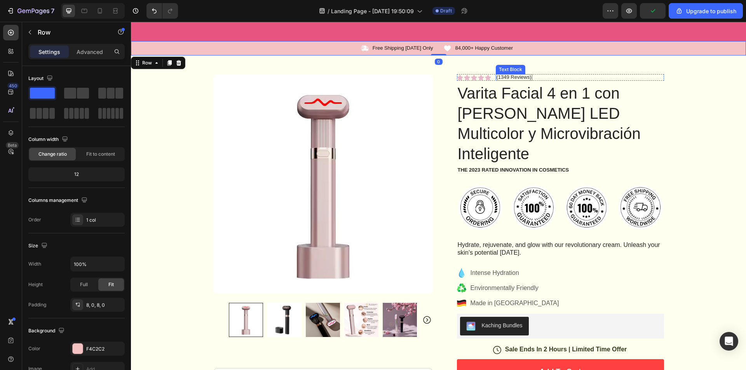
click at [501, 77] on p "(1349 Reviews)" at bounding box center [514, 77] width 35 height 6
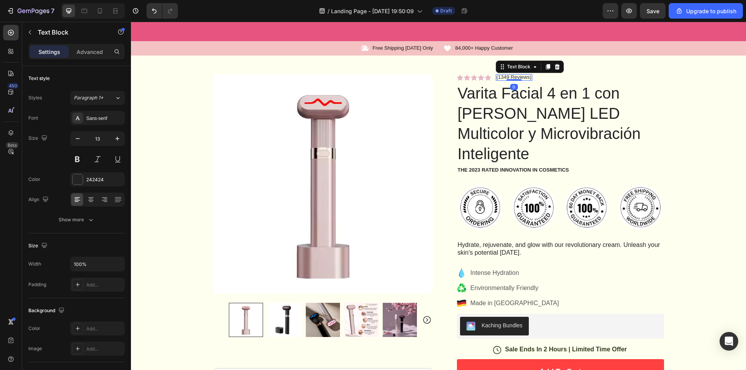
click at [501, 77] on p "(1349 Reviews)" at bounding box center [514, 77] width 35 height 6
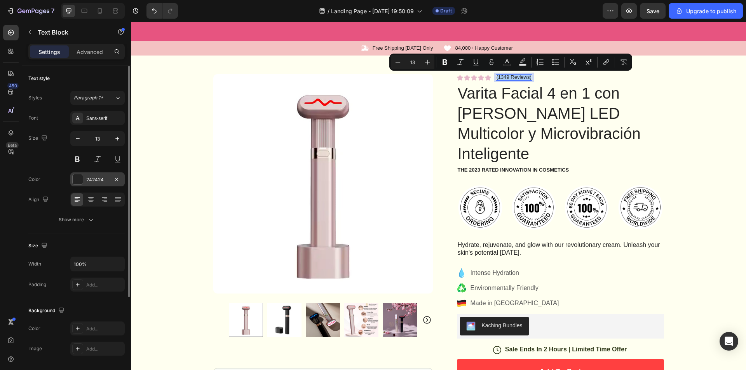
click at [75, 180] on div at bounding box center [78, 180] width 10 height 10
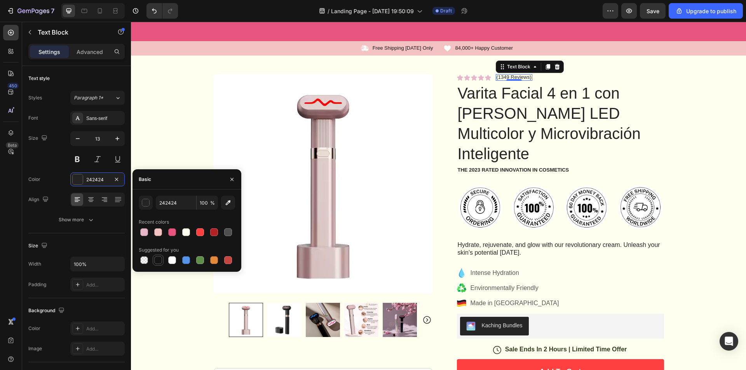
click at [155, 263] on div at bounding box center [158, 261] width 8 height 8
type input "151515"
click at [624, 56] on div "Product Images Image Icon Icon Icon Icon Icon Icon List “This skin cream is a g…" at bounding box center [439, 305] width 466 height 498
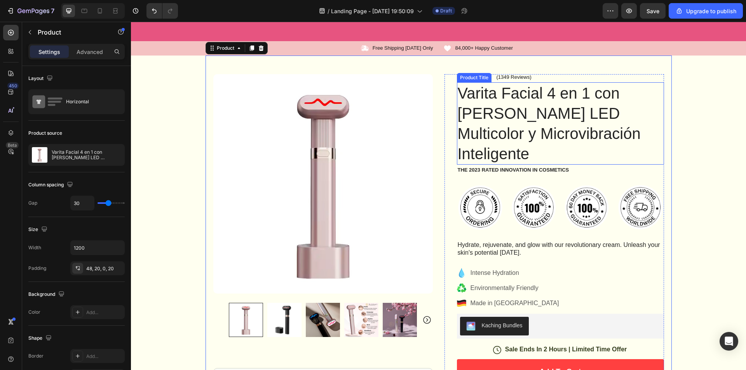
click at [509, 77] on p "(1349 Reviews)" at bounding box center [514, 77] width 35 height 6
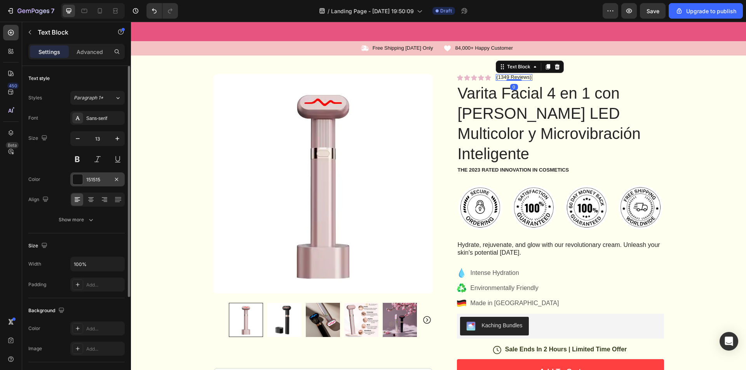
click at [107, 181] on div "151515" at bounding box center [97, 179] width 23 height 7
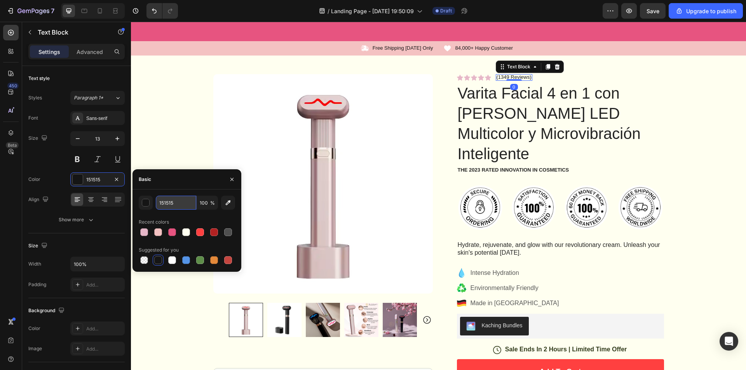
click at [172, 199] on input "151515" at bounding box center [176, 203] width 40 height 14
paste input "FFD700"
click at [154, 262] on div at bounding box center [158, 260] width 9 height 9
type input "151515"
click at [593, 62] on div "Product Images Image Icon Icon Icon Icon Icon Icon List “This skin cream is a g…" at bounding box center [439, 305] width 466 height 498
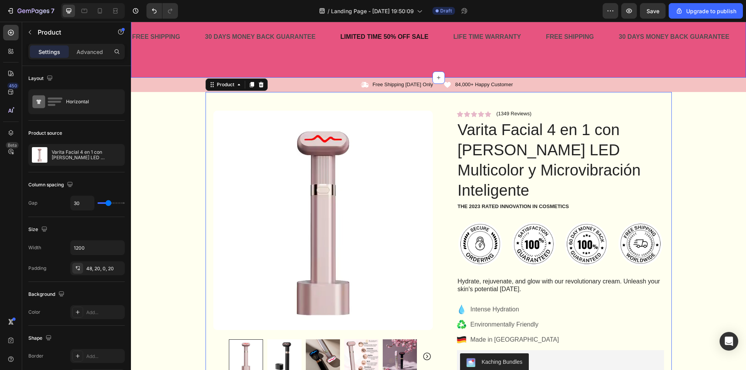
scroll to position [0, 0]
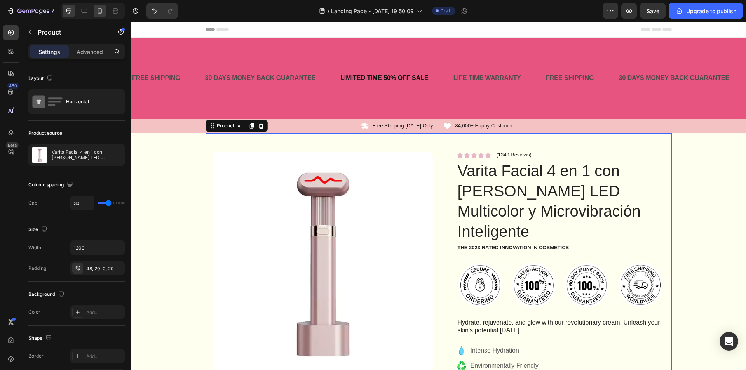
click at [104, 13] on icon at bounding box center [100, 11] width 8 height 8
type input "0"
type input "100%"
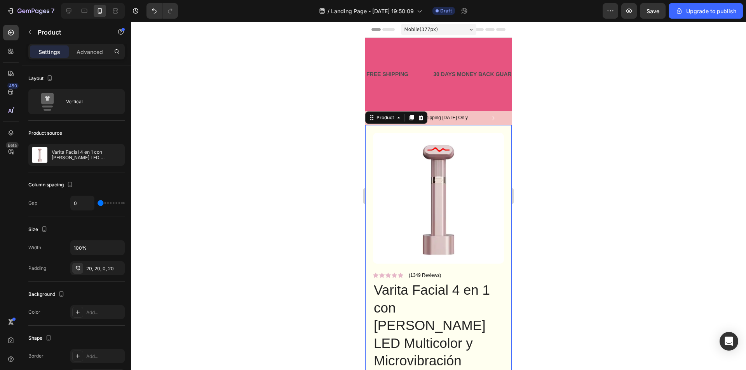
click at [669, 103] on div at bounding box center [438, 196] width 615 height 349
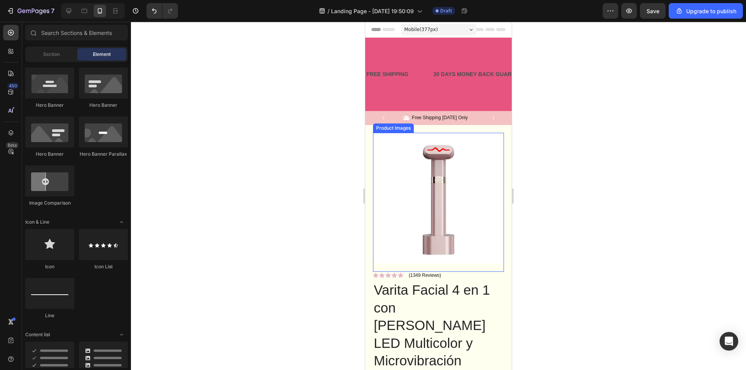
scroll to position [194, 0]
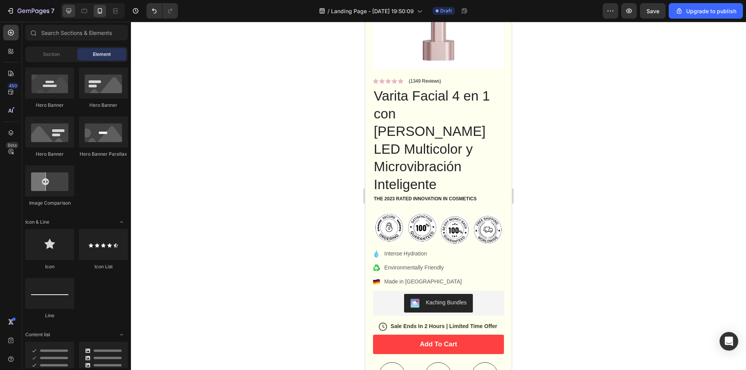
click at [70, 16] on div at bounding box center [69, 11] width 12 height 12
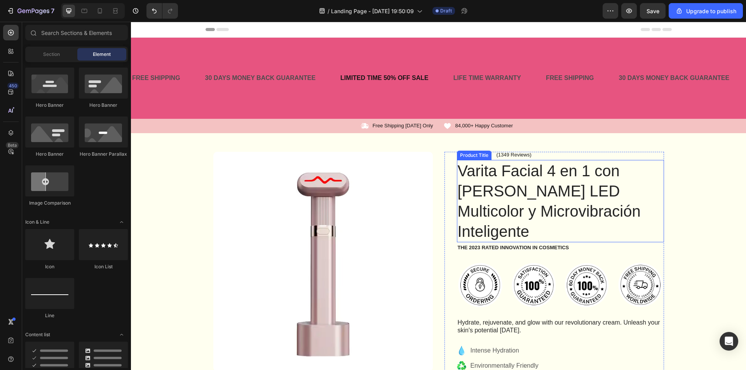
click at [515, 193] on h1 "Varita Facial 4 en 1 con [PERSON_NAME] LED Multicolor y Microvibración Intelige…" at bounding box center [560, 201] width 207 height 82
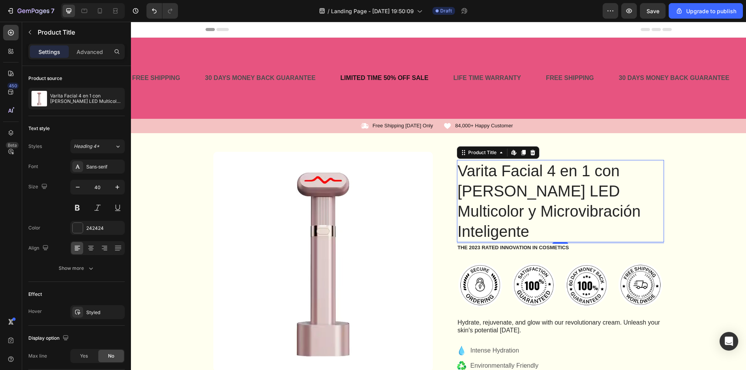
click at [505, 185] on h1 "Varita Facial 4 en 1 con [PERSON_NAME] LED Multicolor y Microvibración Intelige…" at bounding box center [560, 201] width 207 height 82
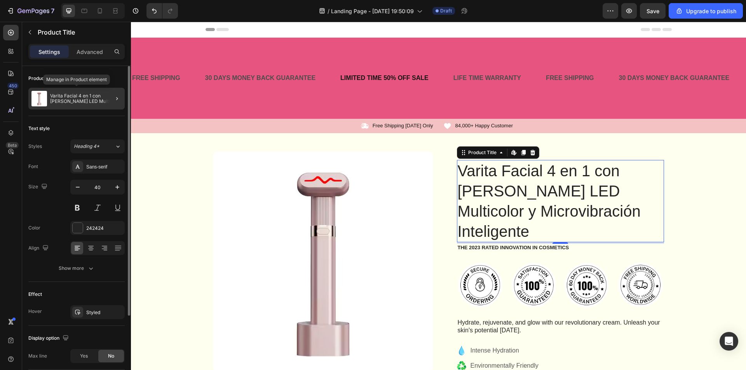
click at [93, 104] on div "Varita Facial 4 en 1 con [PERSON_NAME] LED Multicolor y Microvibración Intelige…" at bounding box center [76, 99] width 96 height 22
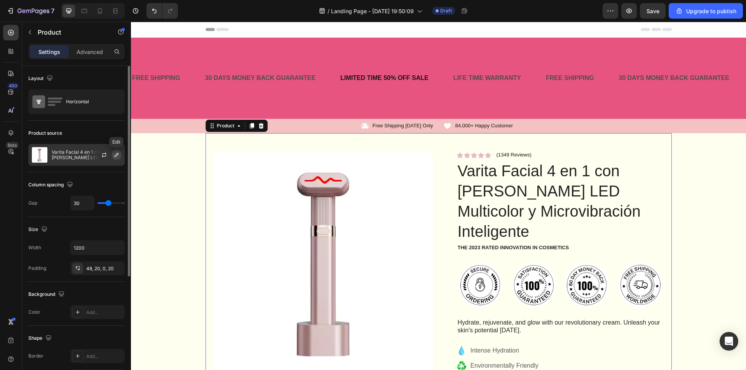
click at [118, 157] on icon "button" at bounding box center [116, 155] width 6 height 6
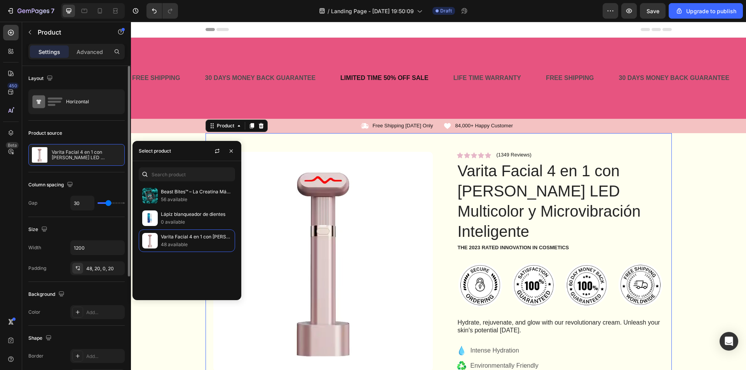
click at [85, 182] on div "Column spacing" at bounding box center [76, 185] width 96 height 12
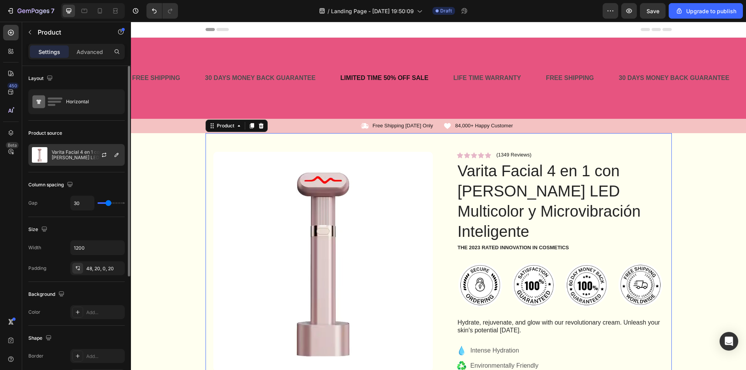
click at [80, 153] on p "Varita Facial 4 en 1 con [PERSON_NAME] LED Multicolor y Microvibración Intelige…" at bounding box center [87, 155] width 70 height 11
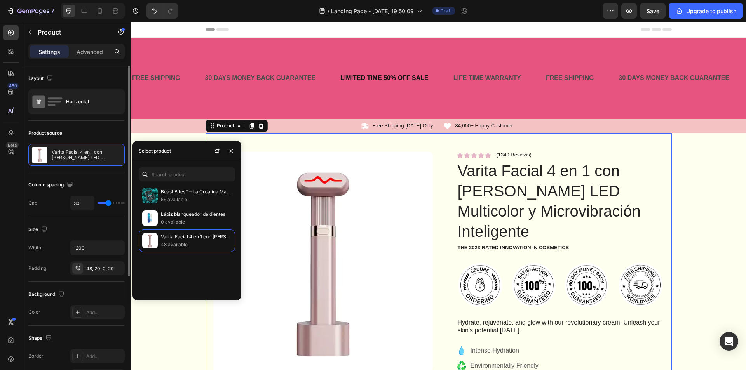
click at [88, 326] on div "Product source Varita Facial 4 en 1 con Luz LED Multicolor y Microvibración Int…" at bounding box center [76, 368] width 96 height 84
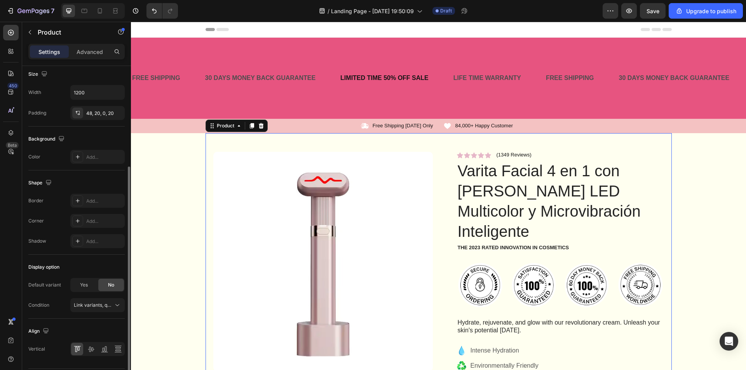
scroll to position [179, 0]
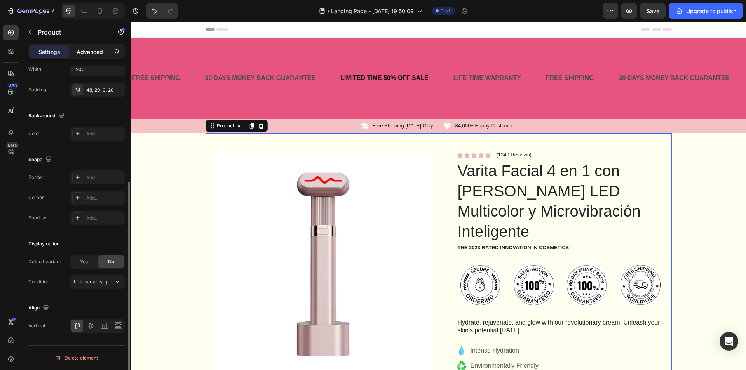
click at [84, 57] on div "Advanced" at bounding box center [89, 51] width 39 height 12
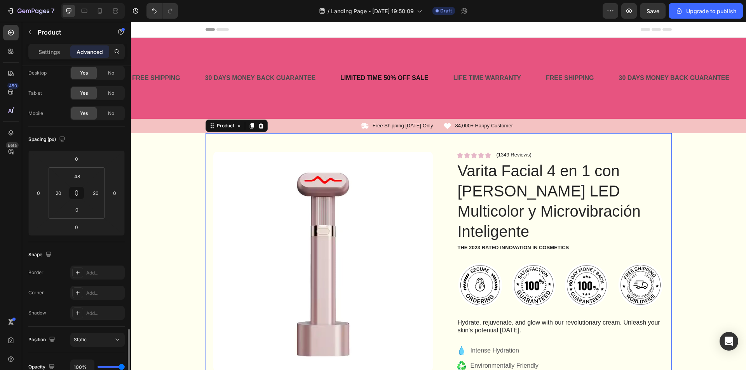
scroll to position [0, 0]
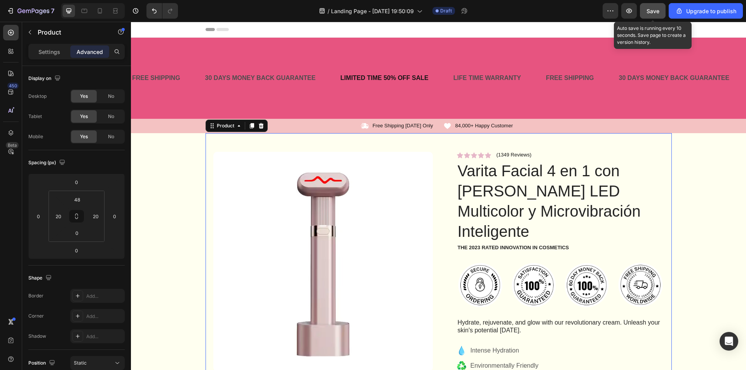
drag, startPoint x: 648, startPoint y: 12, endPoint x: 646, endPoint y: 16, distance: 4.3
click at [648, 12] on span "Save" at bounding box center [653, 11] width 13 height 7
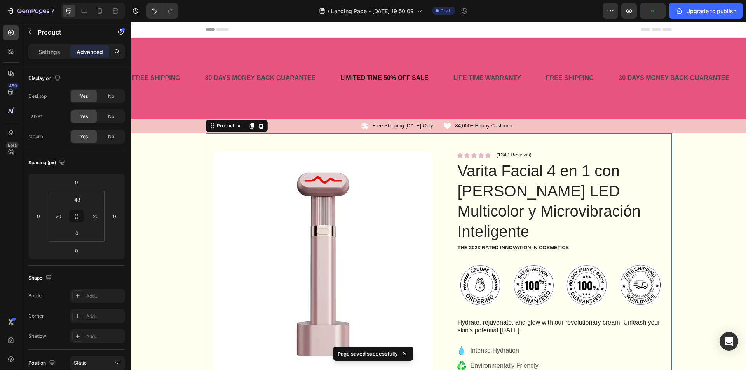
click at [3, 10] on div "7" at bounding box center [29, 11] width 58 height 16
click at [12, 10] on icon "button" at bounding box center [11, 11] width 8 height 8
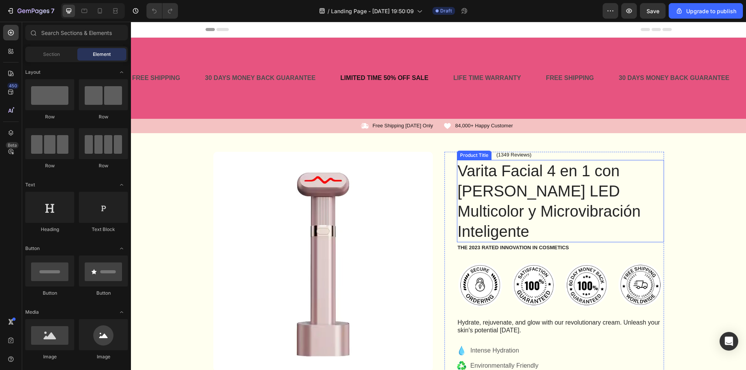
click at [485, 174] on h1 "Varita Facial 4 en 1 con [PERSON_NAME] LED Multicolor y Microvibración Intelige…" at bounding box center [560, 201] width 207 height 82
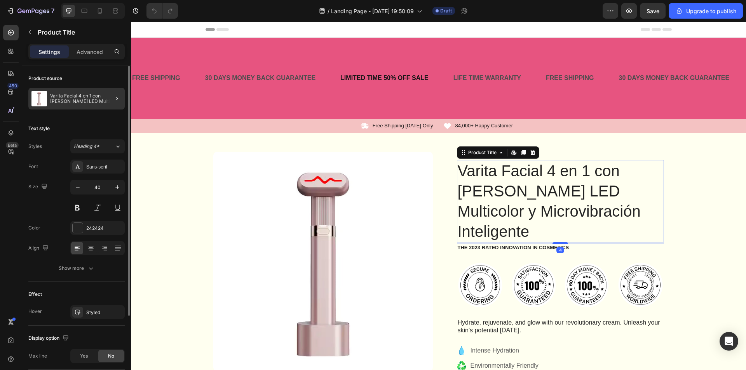
click at [107, 100] on div at bounding box center [114, 99] width 22 height 22
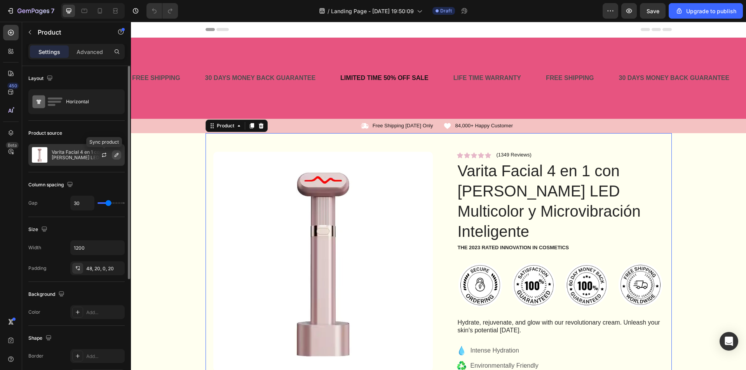
click at [120, 156] on button "button" at bounding box center [116, 154] width 9 height 9
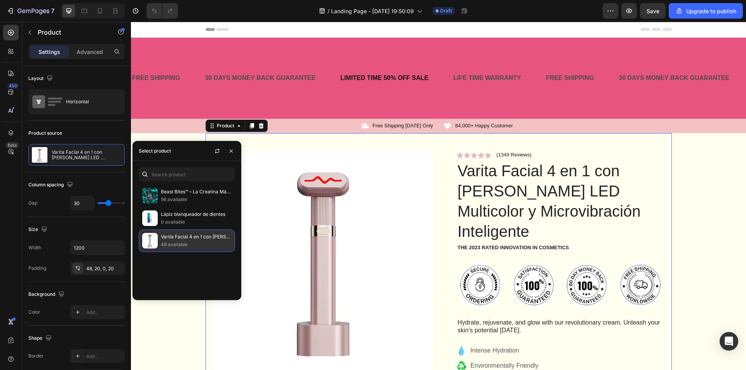
click at [190, 244] on p "48 available" at bounding box center [196, 245] width 71 height 8
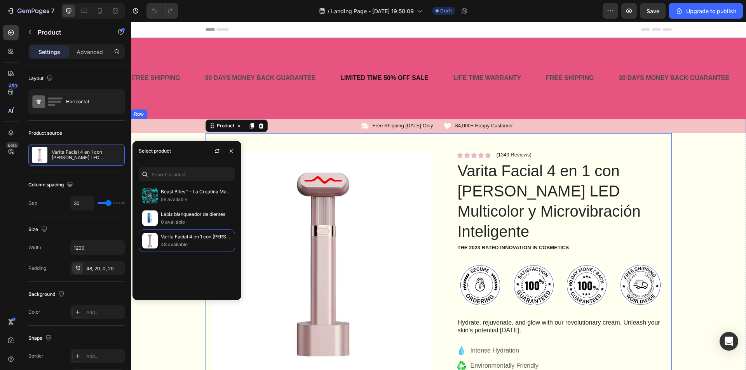
click at [154, 120] on div "Icon Free Shipping [DATE] Only Text Block Row Icon 84,000+ Happy Customer Text …" at bounding box center [438, 126] width 615 height 14
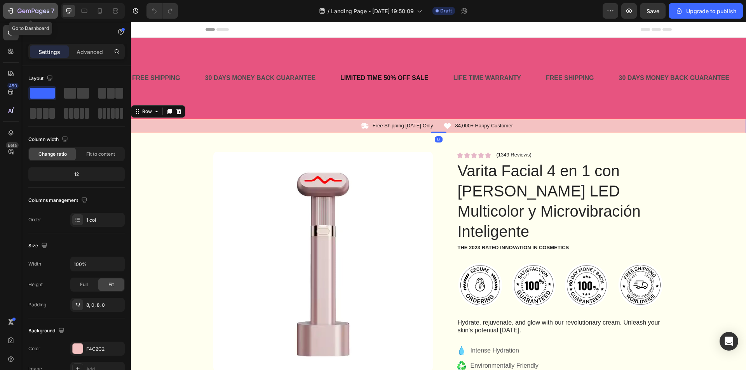
click at [13, 7] on div "7" at bounding box center [31, 10] width 48 height 9
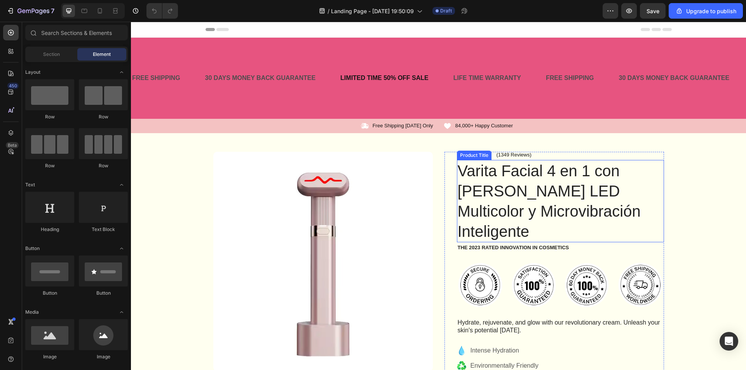
click at [482, 188] on h1 "Varita Facial 4 en 1 con [PERSON_NAME] LED Multicolor y Microvibración Intelige…" at bounding box center [560, 201] width 207 height 82
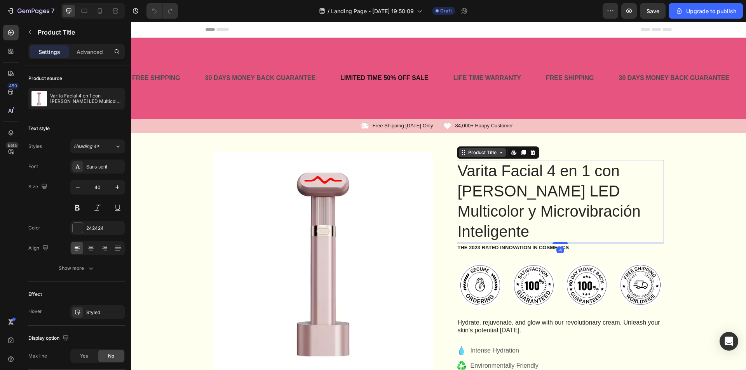
click at [496, 157] on div "Product Title" at bounding box center [482, 152] width 47 height 9
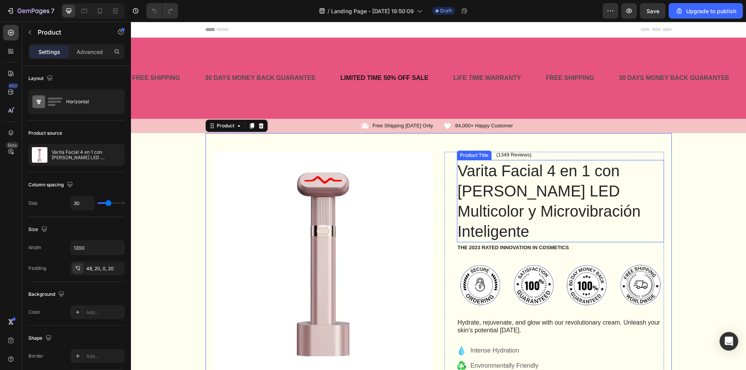
click at [484, 171] on h1 "Varita Facial 4 en 1 con [PERSON_NAME] LED Multicolor y Microvibración Intelige…" at bounding box center [560, 201] width 207 height 82
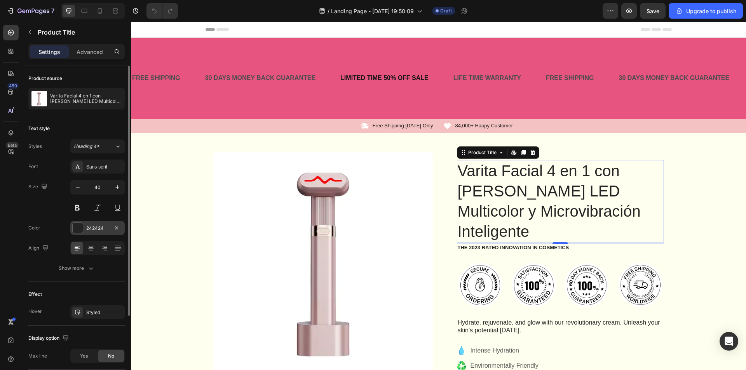
click at [86, 231] on div "242424" at bounding box center [97, 228] width 54 height 14
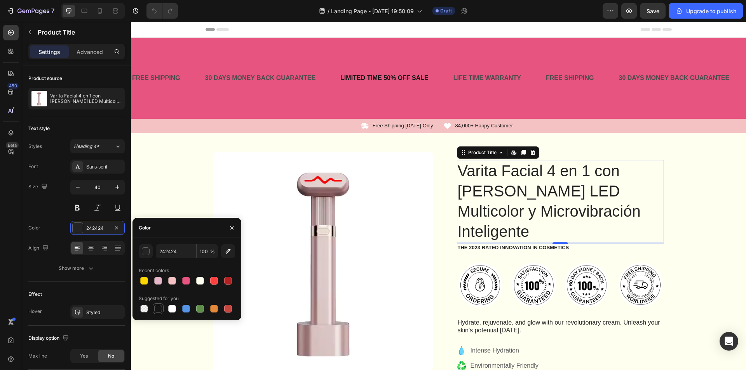
click at [159, 308] on div at bounding box center [158, 309] width 8 height 8
type input "151515"
click at [59, 207] on div "Size 40" at bounding box center [76, 197] width 96 height 35
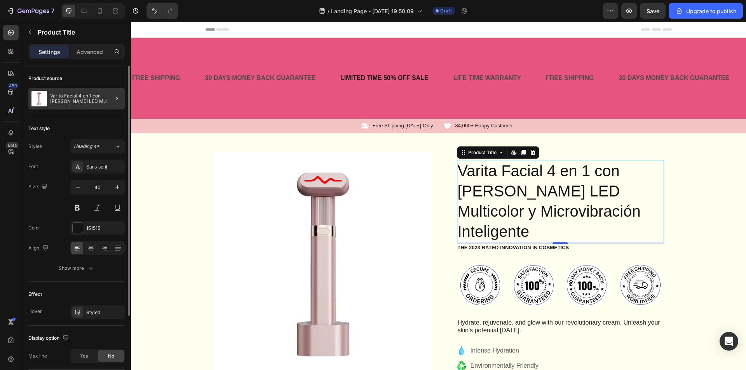
click at [124, 98] on div "Product source Varita Facial 4 en 1 con [PERSON_NAME] LED Multicolor y Microvib…" at bounding box center [76, 279] width 109 height 426
click at [119, 98] on icon "button" at bounding box center [117, 99] width 6 height 6
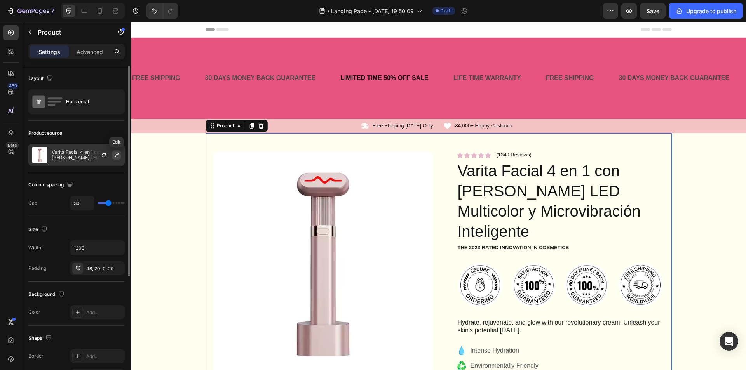
click at [115, 154] on icon "button" at bounding box center [116, 155] width 6 height 6
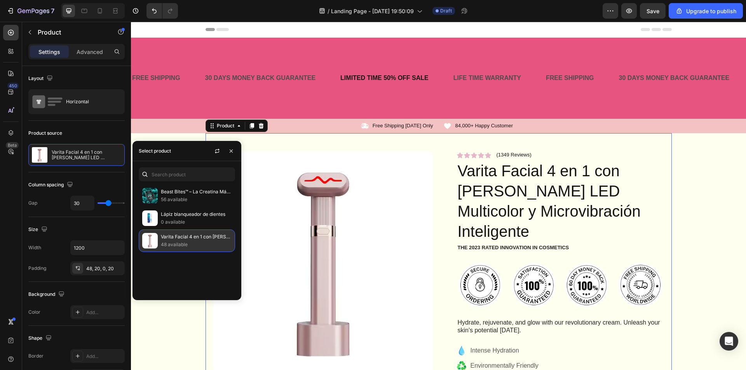
click at [157, 236] on img at bounding box center [150, 241] width 16 height 16
click at [187, 236] on p "Varita Facial 4 en 1 con [PERSON_NAME] LED Multicolor y Microvibración Intelige…" at bounding box center [196, 237] width 71 height 8
click at [215, 235] on p "Varita Facial 4 en 1 con [PERSON_NAME] LED Multicolor y Microvibración Intelige…" at bounding box center [196, 237] width 71 height 8
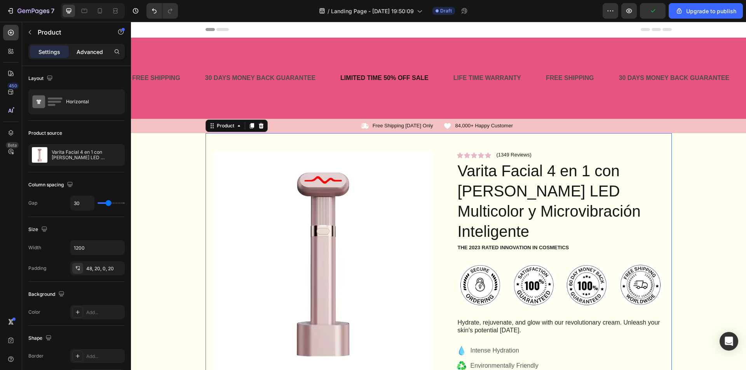
click at [89, 56] on div "Advanced" at bounding box center [89, 51] width 39 height 12
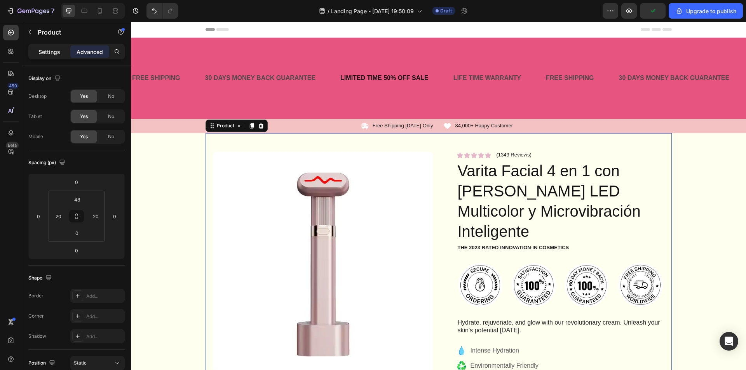
click at [47, 49] on p "Settings" at bounding box center [49, 52] width 22 height 8
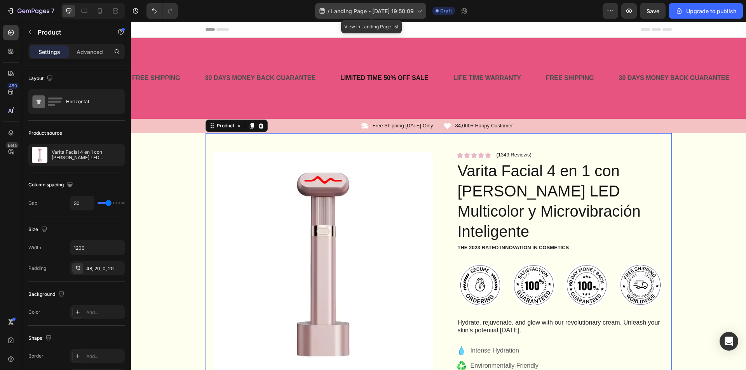
click at [405, 10] on span "Landing Page - [DATE] 19:50:09" at bounding box center [372, 11] width 83 height 8
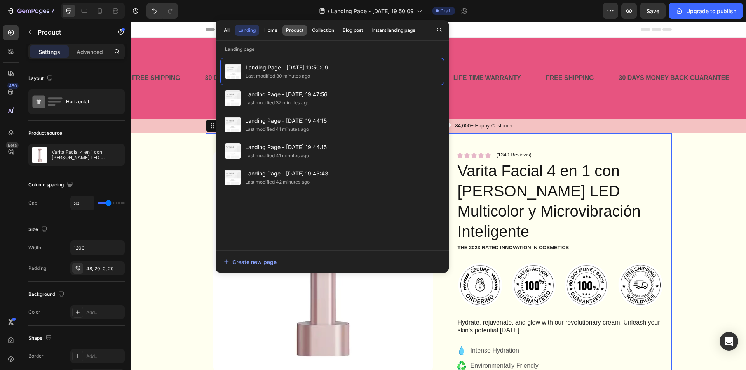
click at [289, 32] on div "Product" at bounding box center [294, 30] width 17 height 7
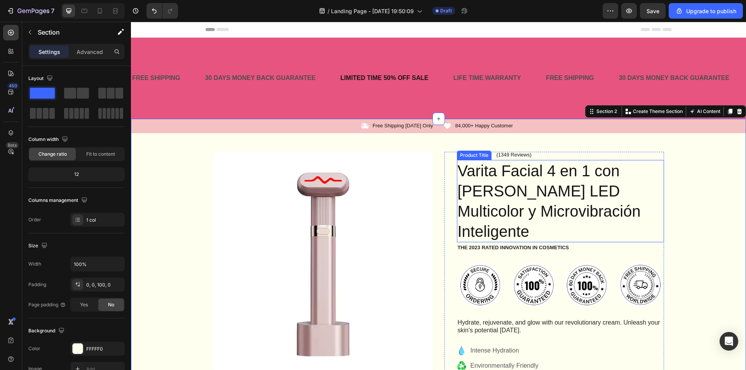
click at [548, 195] on h1 "Varita Facial 4 en 1 con [PERSON_NAME] LED Multicolor y Microvibración Intelige…" at bounding box center [560, 201] width 207 height 82
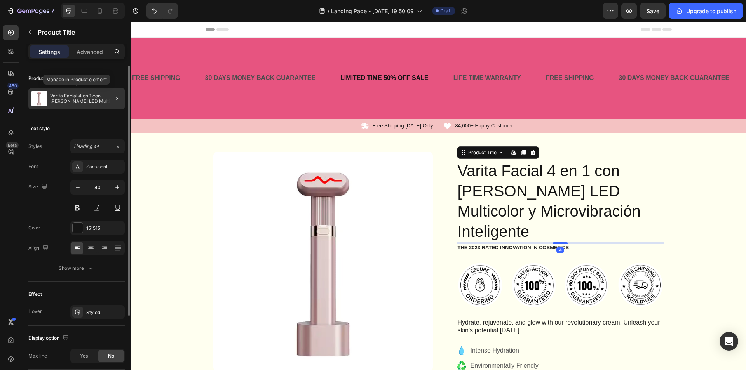
click at [92, 95] on p "Varita Facial 4 en 1 con [PERSON_NAME] LED Multicolor y Microvibración Intelige…" at bounding box center [86, 98] width 72 height 11
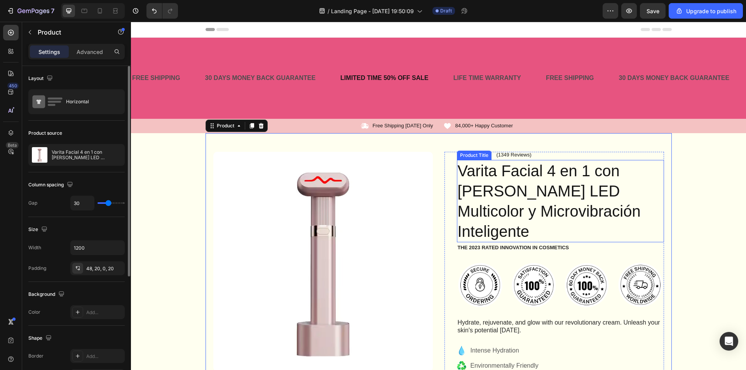
click at [497, 178] on h1 "Varita Facial 4 en 1 con [PERSON_NAME] LED Multicolor y Microvibración Intelige…" at bounding box center [560, 201] width 207 height 82
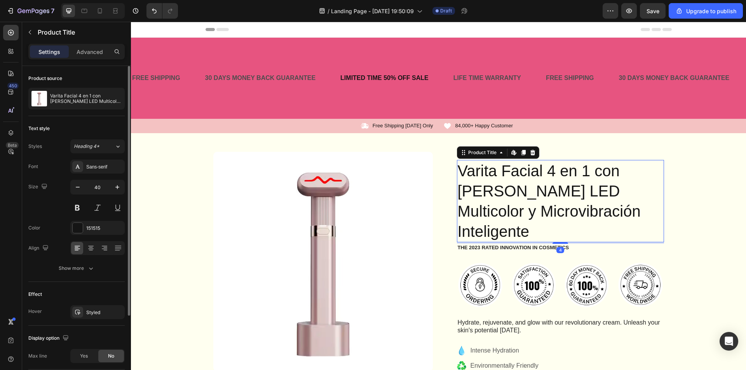
click at [530, 191] on h1 "Varita Facial 4 en 1 con [PERSON_NAME] LED Multicolor y Microvibración Intelige…" at bounding box center [560, 201] width 207 height 82
click at [511, 155] on icon at bounding box center [514, 153] width 6 height 6
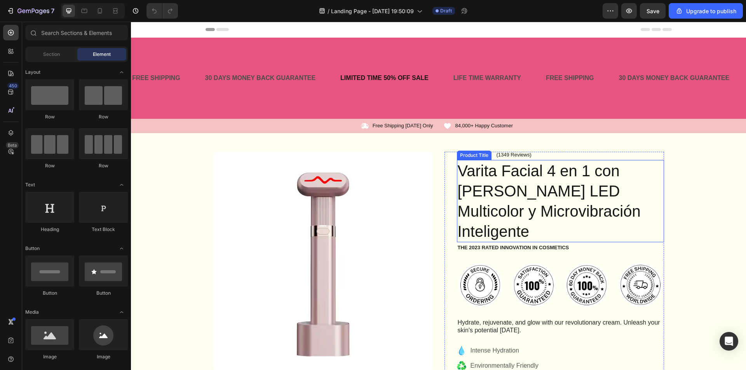
click at [552, 174] on h1 "Varita Facial 4 en 1 con [PERSON_NAME] LED Multicolor y Microvibración Intelige…" at bounding box center [560, 201] width 207 height 82
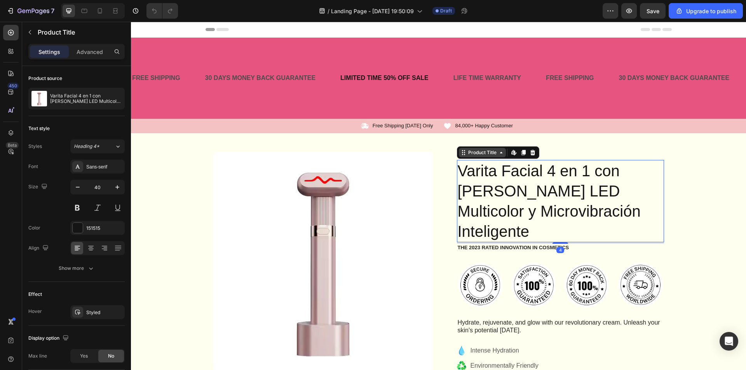
click at [500, 154] on icon at bounding box center [501, 153] width 2 height 2
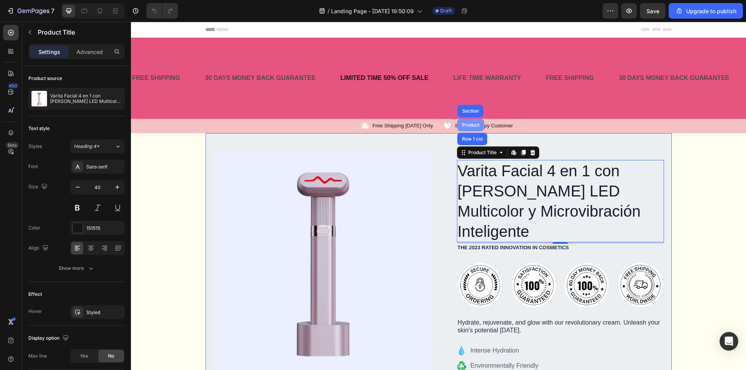
click at [465, 127] on div "Product" at bounding box center [471, 125] width 21 height 5
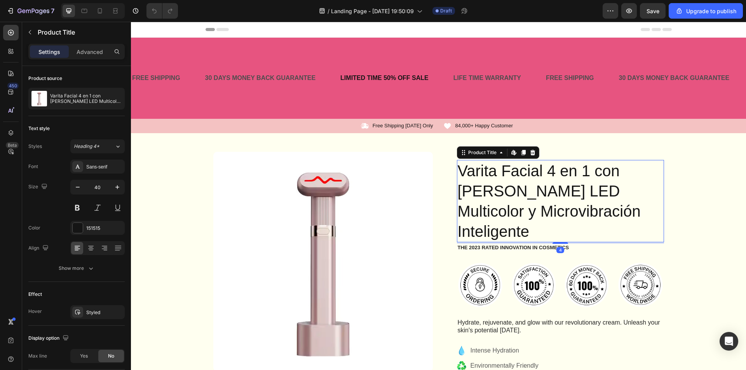
click at [512, 195] on h1 "Varita Facial 4 en 1 con [PERSON_NAME] LED Multicolor y Microvibración Intelige…" at bounding box center [560, 201] width 207 height 82
click at [495, 152] on div "Product Title" at bounding box center [482, 152] width 31 height 7
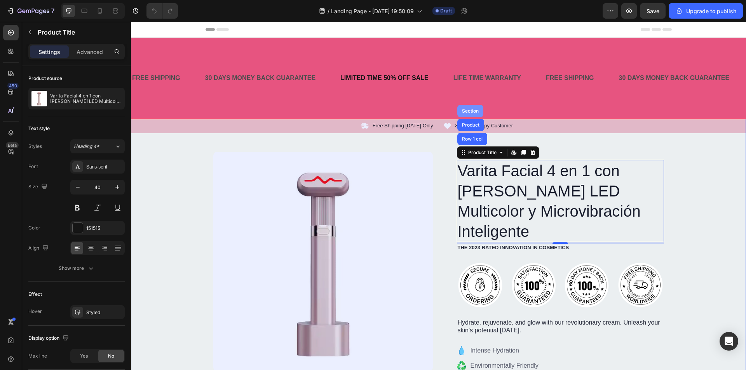
click at [469, 113] on div "Section" at bounding box center [471, 111] width 20 height 5
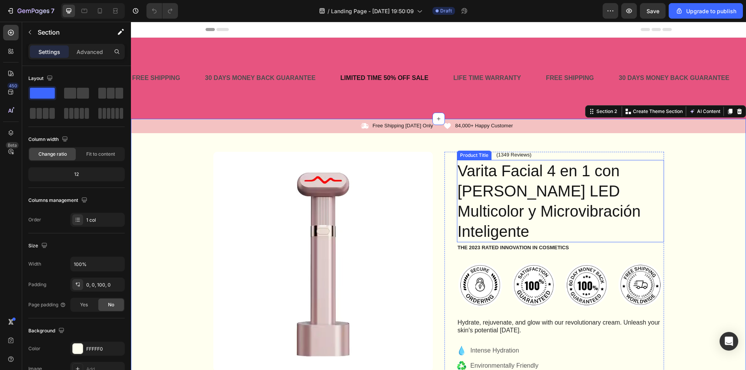
click at [495, 178] on h1 "Varita Facial 4 en 1 con [PERSON_NAME] LED Multicolor y Microvibración Intelige…" at bounding box center [560, 201] width 207 height 82
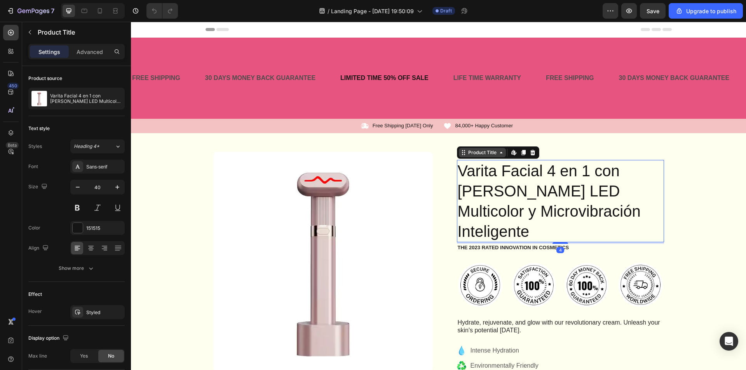
click at [487, 155] on div "Product Title" at bounding box center [482, 152] width 31 height 7
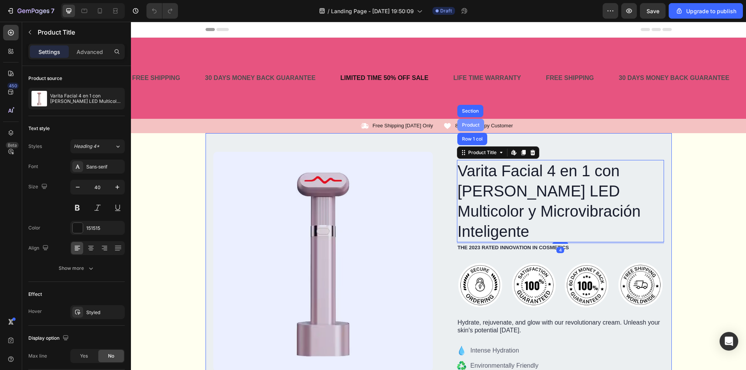
click at [472, 127] on div "Product" at bounding box center [471, 125] width 21 height 5
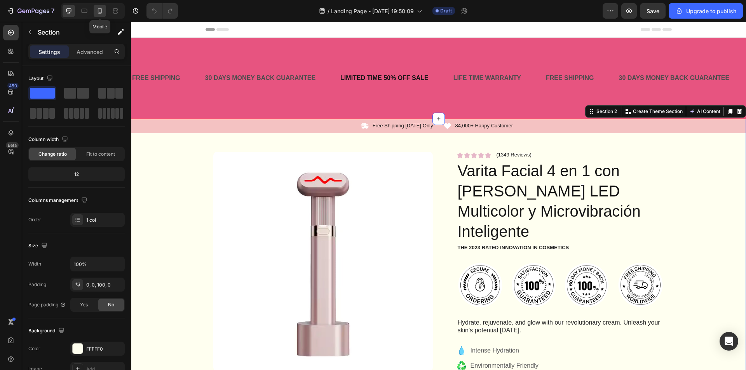
click at [102, 14] on icon at bounding box center [100, 11] width 8 height 8
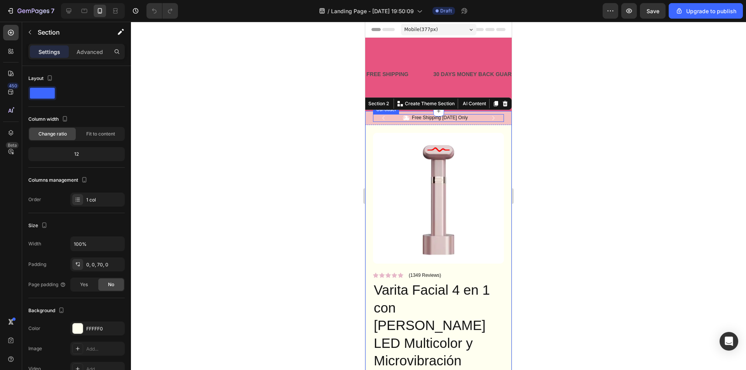
click at [492, 116] on icon "Carousel Next Arrow" at bounding box center [493, 118] width 9 height 9
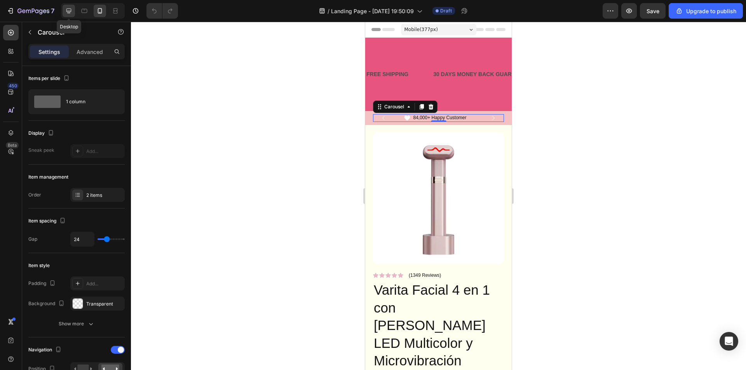
click at [75, 10] on div at bounding box center [69, 11] width 12 height 12
type input "1200"
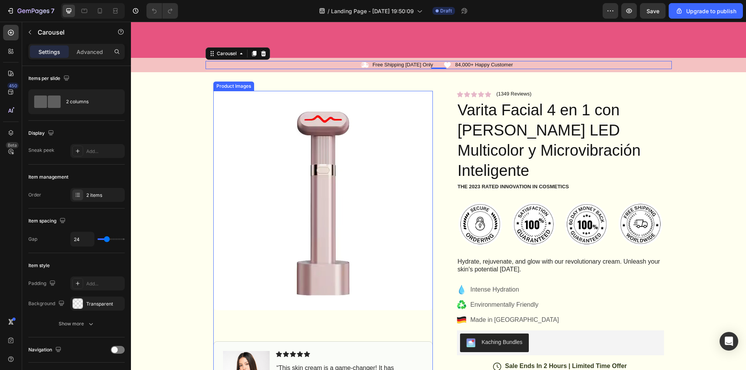
scroll to position [73, 0]
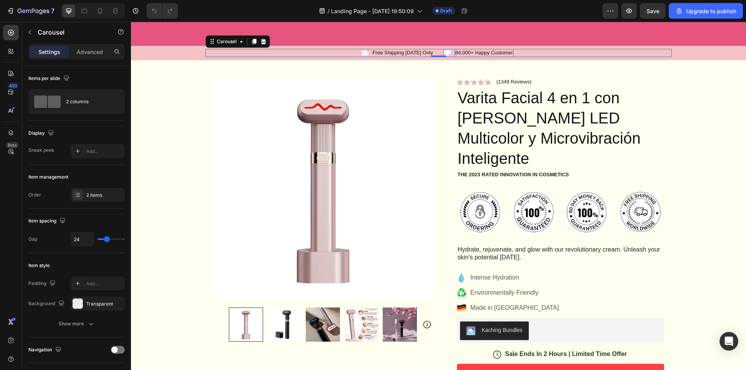
click at [509, 53] on p "84,000+ Happy Customer" at bounding box center [485, 53] width 58 height 7
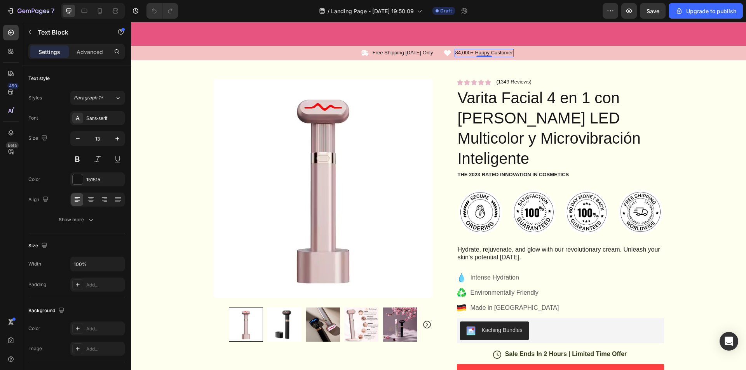
click at [507, 53] on p "84,000+ Happy Customer" at bounding box center [485, 53] width 58 height 7
click at [508, 53] on p "84,000+ Happy Customer" at bounding box center [485, 53] width 58 height 7
click at [508, 54] on p "84,000+ Happy Customer" at bounding box center [485, 53] width 58 height 7
click at [509, 54] on p "84,000+ Happy Customer" at bounding box center [485, 53] width 58 height 7
click at [510, 55] on p "84,000+ Happy Customer" at bounding box center [485, 53] width 58 height 7
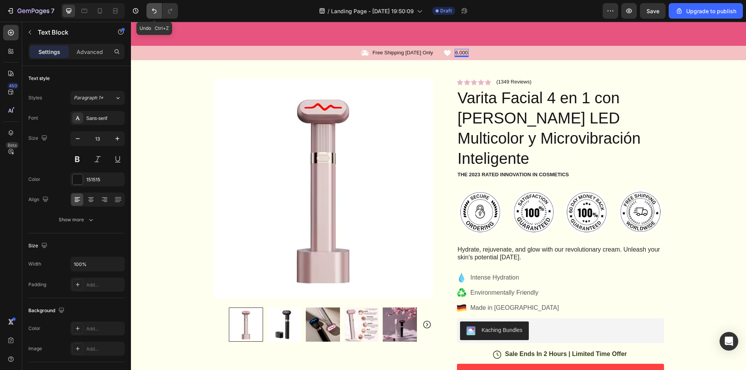
click at [159, 11] on button "Undo/Redo" at bounding box center [155, 11] width 16 height 16
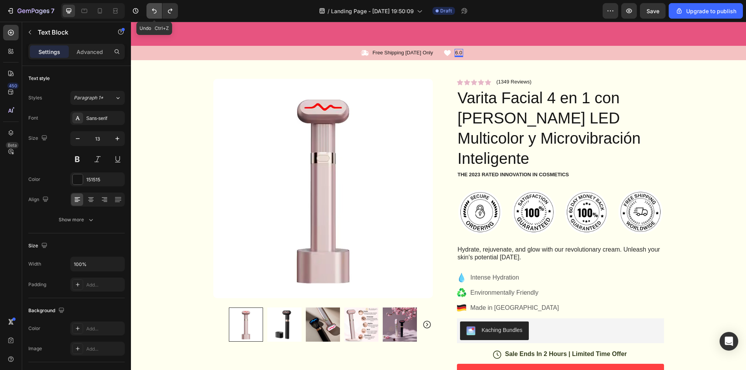
click at [159, 10] on button "Undo/Redo" at bounding box center [155, 11] width 16 height 16
click at [158, 9] on icon "Undo/Redo" at bounding box center [154, 11] width 8 height 8
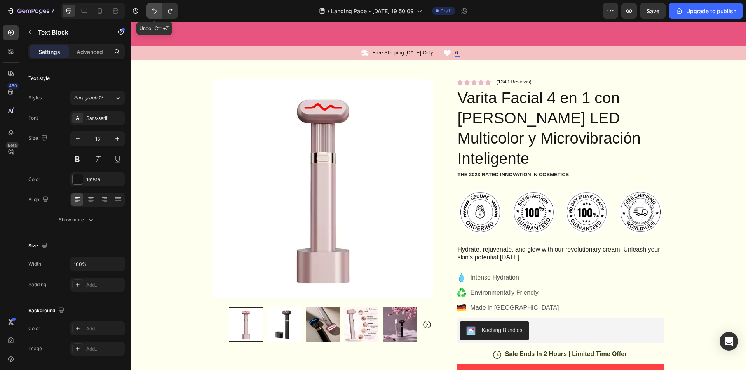
click at [158, 9] on icon "Undo/Redo" at bounding box center [154, 11] width 8 height 8
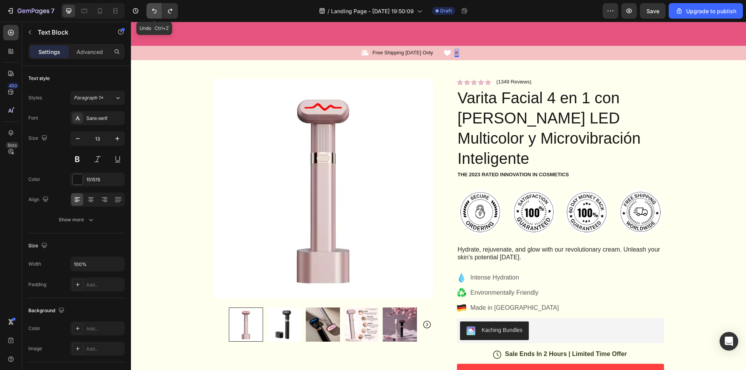
click at [158, 9] on icon "Undo/Redo" at bounding box center [154, 11] width 8 height 8
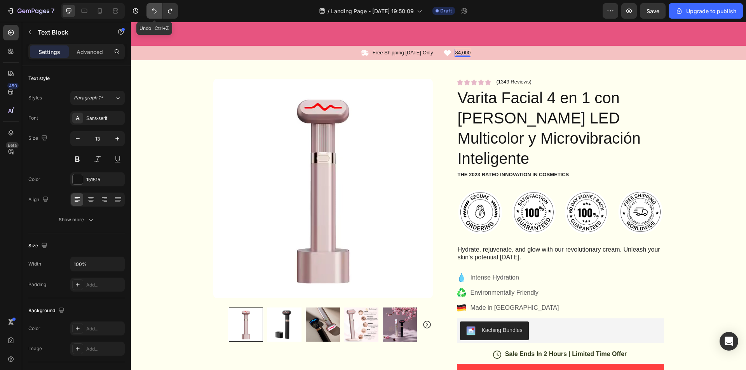
click at [158, 9] on icon "Undo/Redo" at bounding box center [154, 11] width 8 height 8
click at [468, 54] on p "84,000+" at bounding box center [465, 53] width 18 height 7
click at [458, 53] on p "84,000+" at bounding box center [465, 53] width 18 height 7
click at [456, 54] on p "84,000+" at bounding box center [465, 53] width 18 height 7
click at [468, 54] on p "4,000+" at bounding box center [464, 53] width 16 height 7
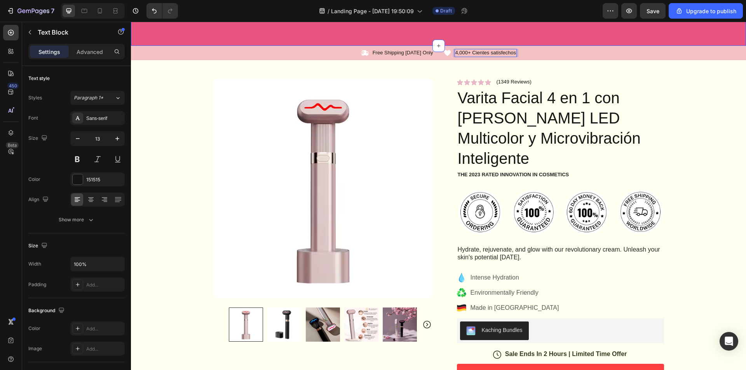
click at [573, 53] on div "Icon 4,000+ Cientes satisfechos Text Block 0 Row" at bounding box center [557, 53] width 229 height 8
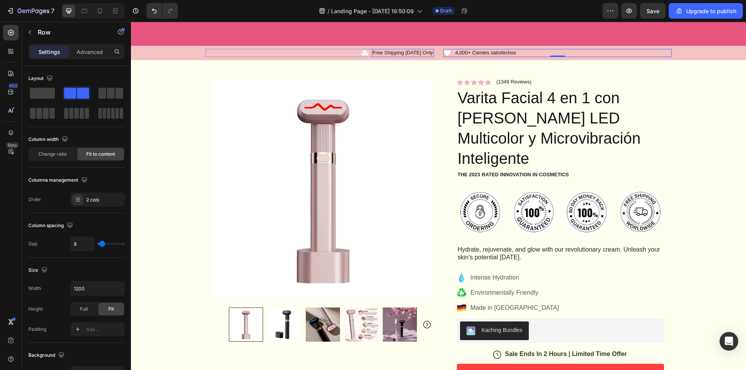
click at [418, 52] on p "Free Shipping [DATE] Only" at bounding box center [403, 53] width 61 height 7
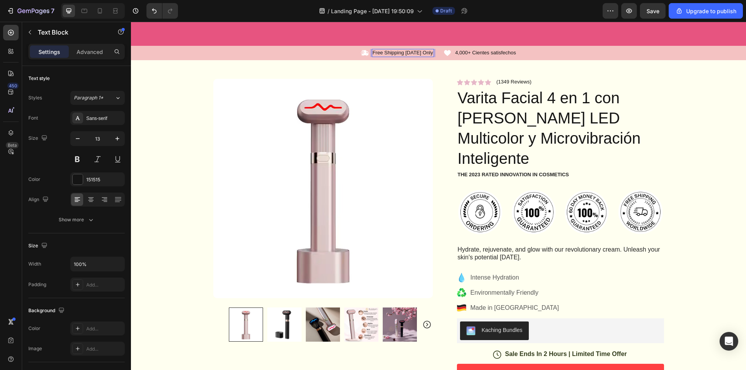
click at [422, 54] on p "Free Shipping [DATE] Only" at bounding box center [403, 53] width 61 height 7
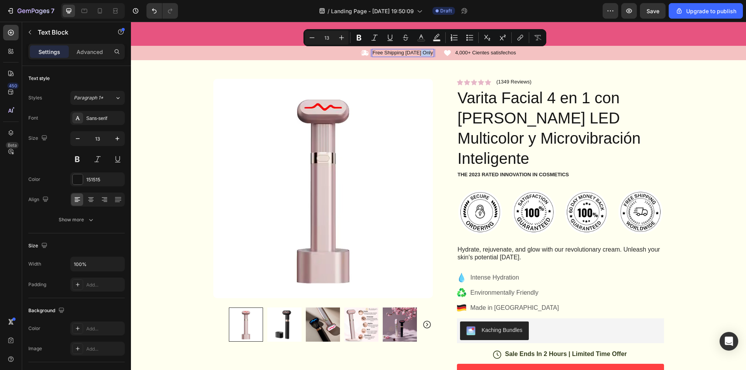
click at [422, 54] on p "Free Shipping [DATE] Only" at bounding box center [403, 53] width 61 height 7
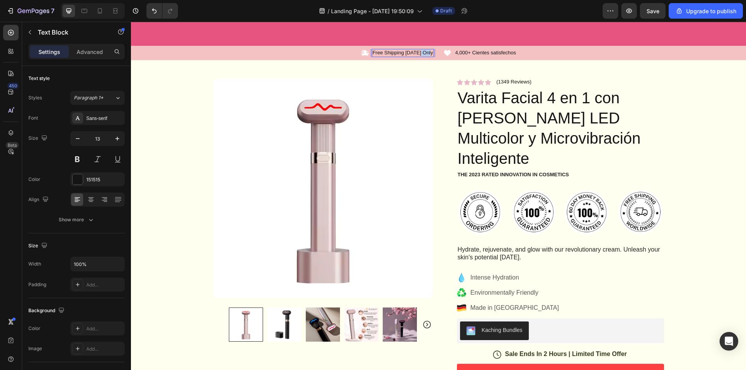
click at [423, 54] on p "Free Shipping [DATE] Only" at bounding box center [403, 53] width 61 height 7
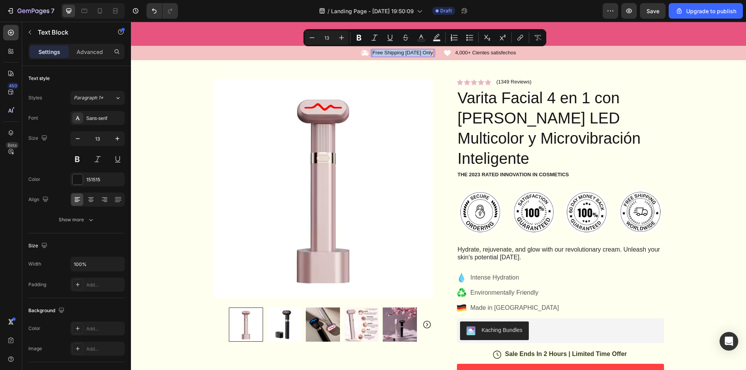
click at [424, 54] on p "Free Shipping [DATE] Only" at bounding box center [403, 53] width 61 height 7
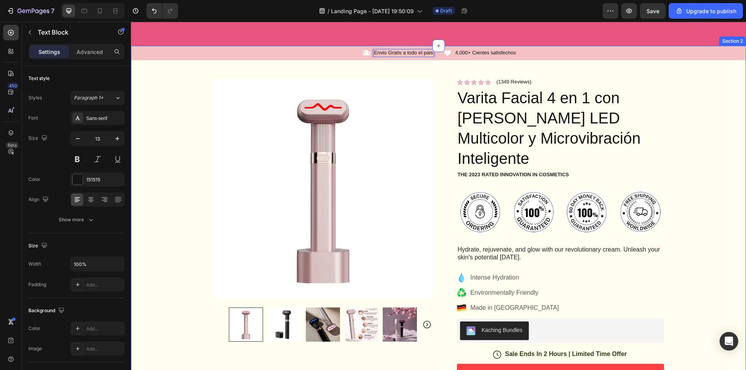
click at [705, 72] on div "Icon Envio Gratis a todo el pais Text Block 0 Row Icon 4,000+ Cientes satisfech…" at bounding box center [438, 331] width 615 height 570
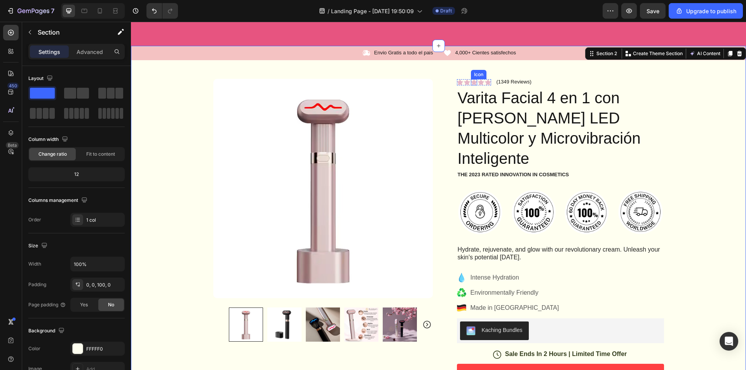
scroll to position [0, 0]
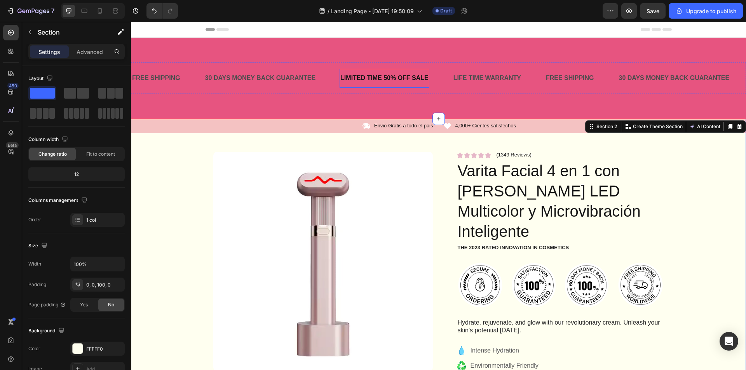
click at [407, 75] on div "LIMITED TIME 50% OFF SALE" at bounding box center [385, 78] width 90 height 13
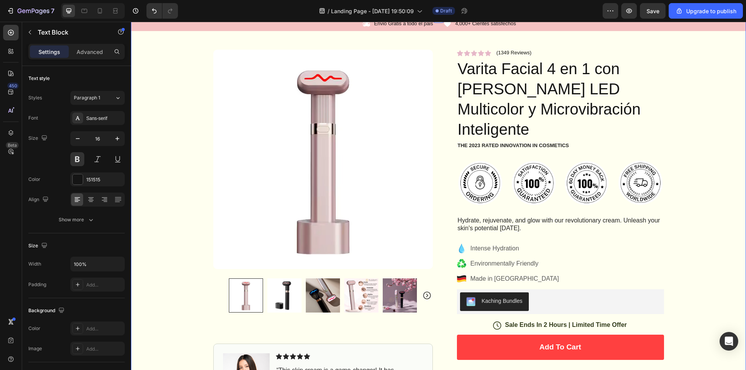
scroll to position [117, 0]
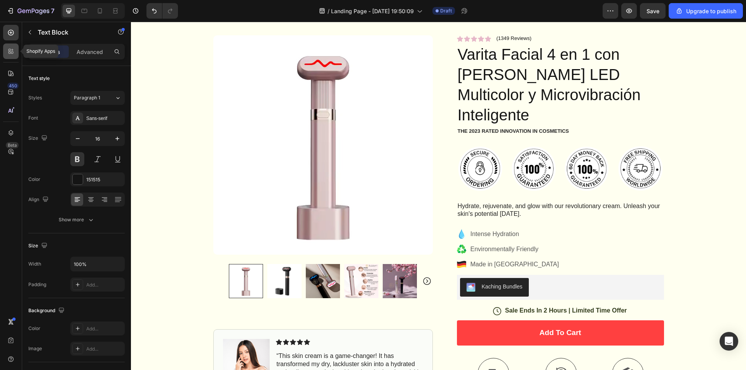
click at [15, 56] on div at bounding box center [11, 52] width 16 height 16
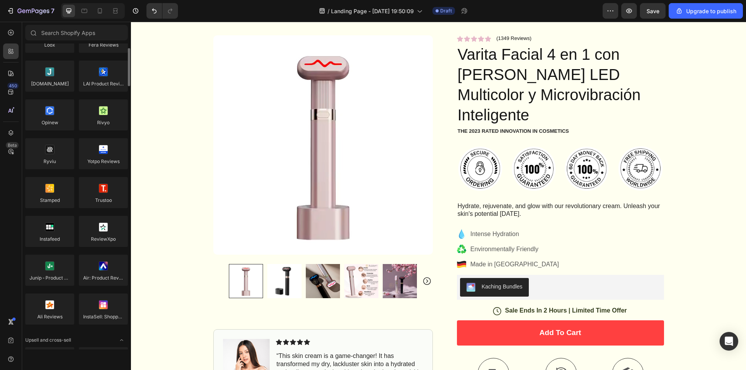
scroll to position [0, 0]
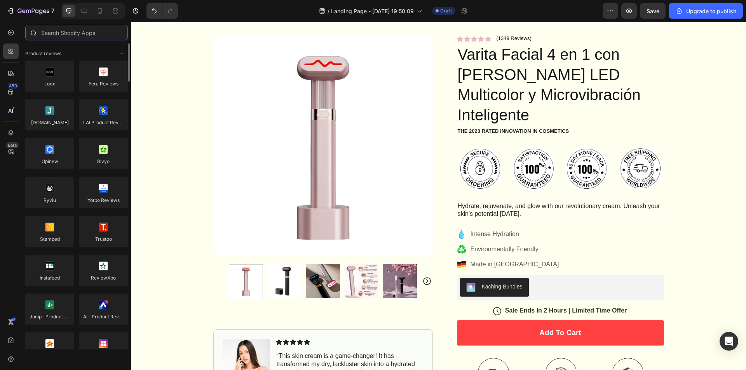
click at [72, 33] on input "text" at bounding box center [76, 33] width 103 height 16
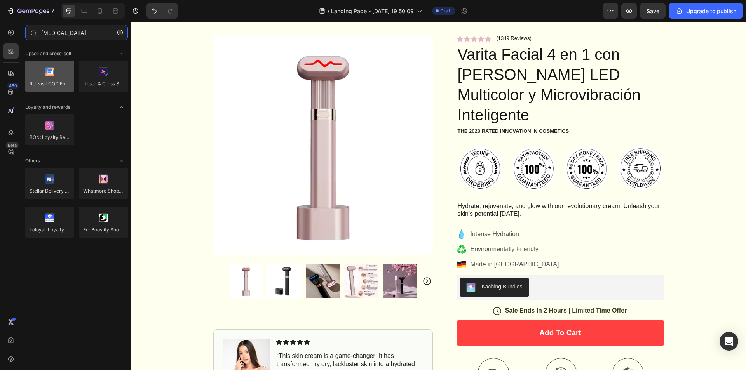
type input "[MEDICAL_DATA]"
drag, startPoint x: 57, startPoint y: 75, endPoint x: 37, endPoint y: 73, distance: 19.9
click at [37, 73] on div at bounding box center [49, 76] width 49 height 31
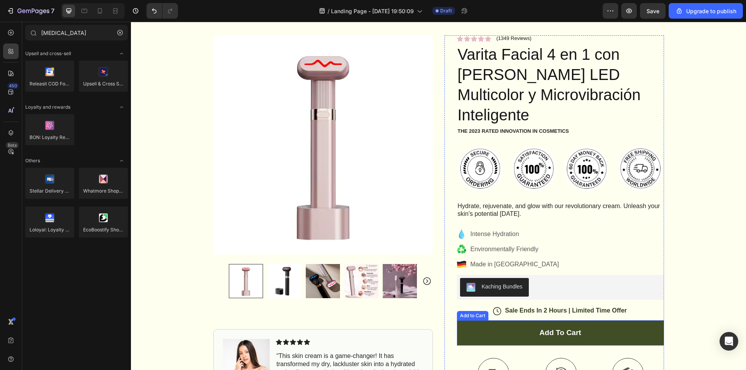
click at [604, 321] on button "Add to cart" at bounding box center [560, 333] width 207 height 25
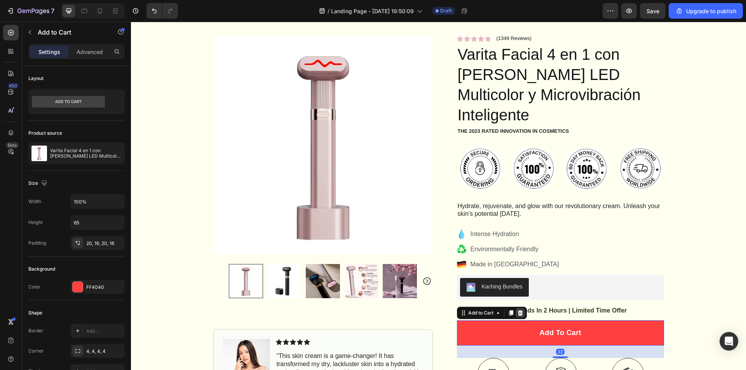
click at [518, 311] on icon at bounding box center [520, 313] width 5 height 5
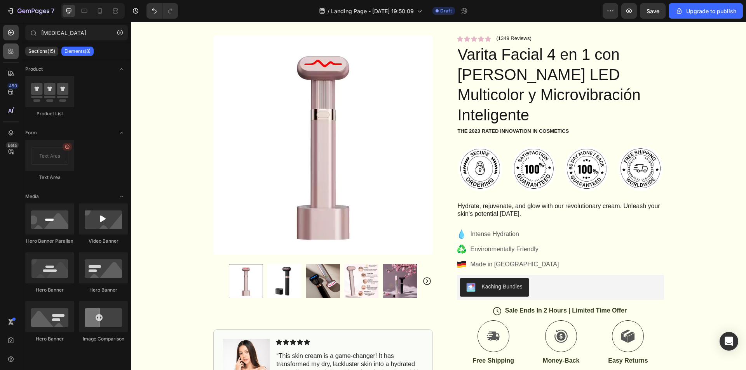
click at [14, 49] on icon at bounding box center [11, 51] width 8 height 8
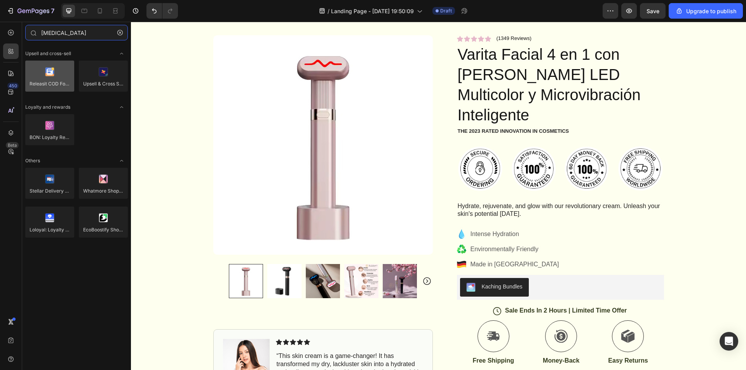
type input "[MEDICAL_DATA]"
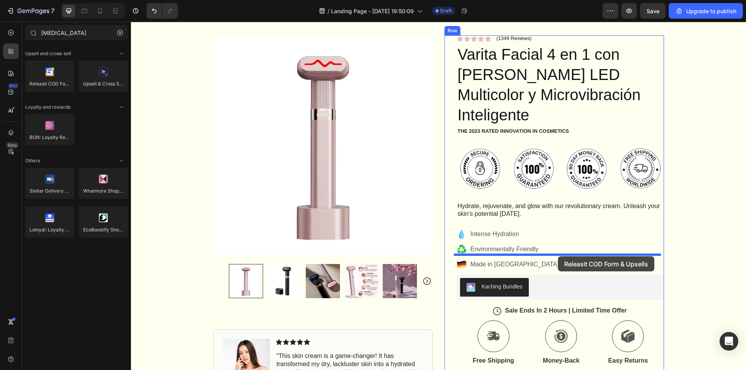
drag, startPoint x: 180, startPoint y: 98, endPoint x: 558, endPoint y: 257, distance: 409.9
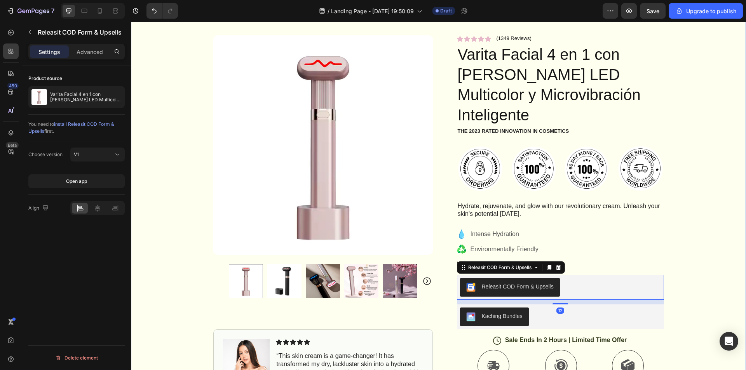
click at [717, 254] on div "Icon Envio Gratis a todo el pais Text Block Row Icon 4,000+ Cientes satisfechos…" at bounding box center [438, 283] width 615 height 562
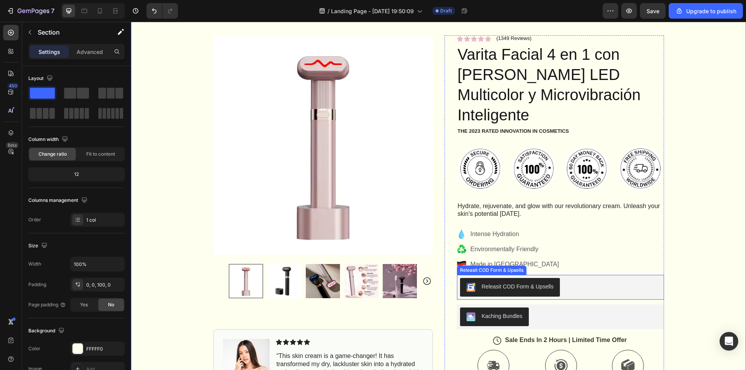
click at [608, 278] on div "Releasit COD Form & Upsells" at bounding box center [560, 287] width 201 height 19
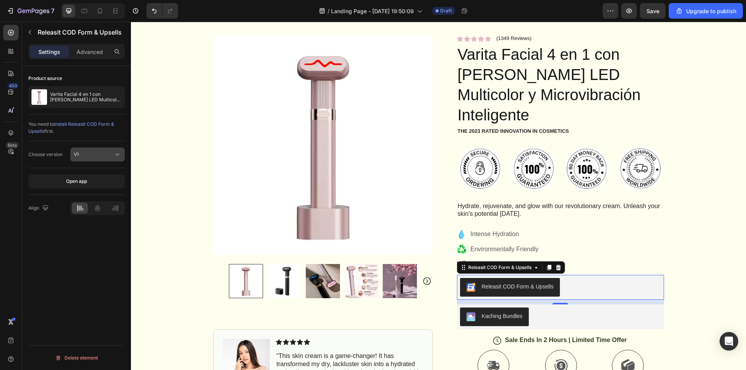
click at [98, 155] on div "V1" at bounding box center [94, 154] width 40 height 7
click at [99, 155] on div "V1" at bounding box center [94, 154] width 40 height 7
click at [84, 53] on p "Advanced" at bounding box center [90, 52] width 26 height 8
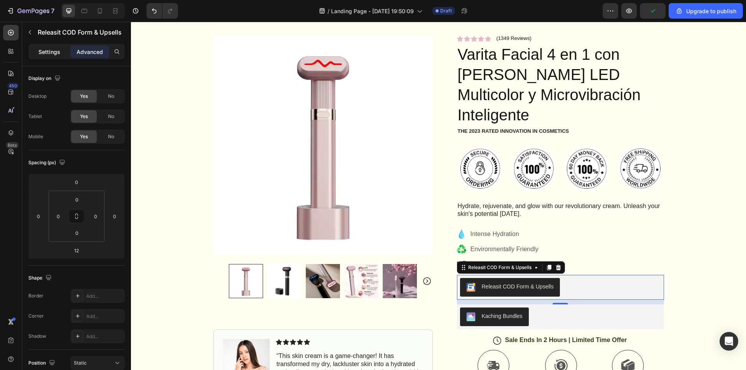
click at [61, 50] on div "Settings" at bounding box center [49, 51] width 39 height 12
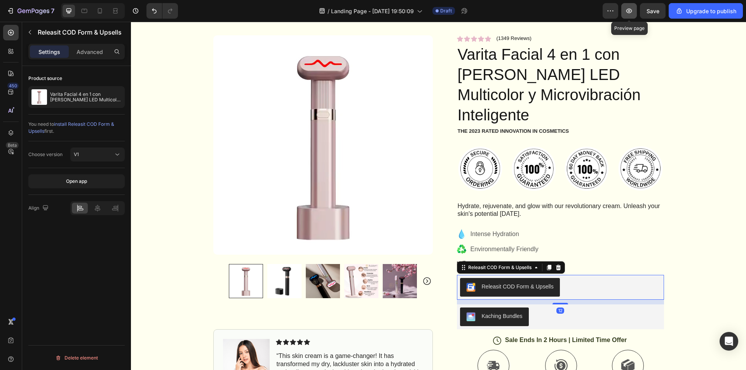
click at [625, 12] on button "button" at bounding box center [629, 11] width 16 height 16
click at [644, 10] on button "Save" at bounding box center [653, 11] width 26 height 16
